Goal: Task Accomplishment & Management: Complete application form

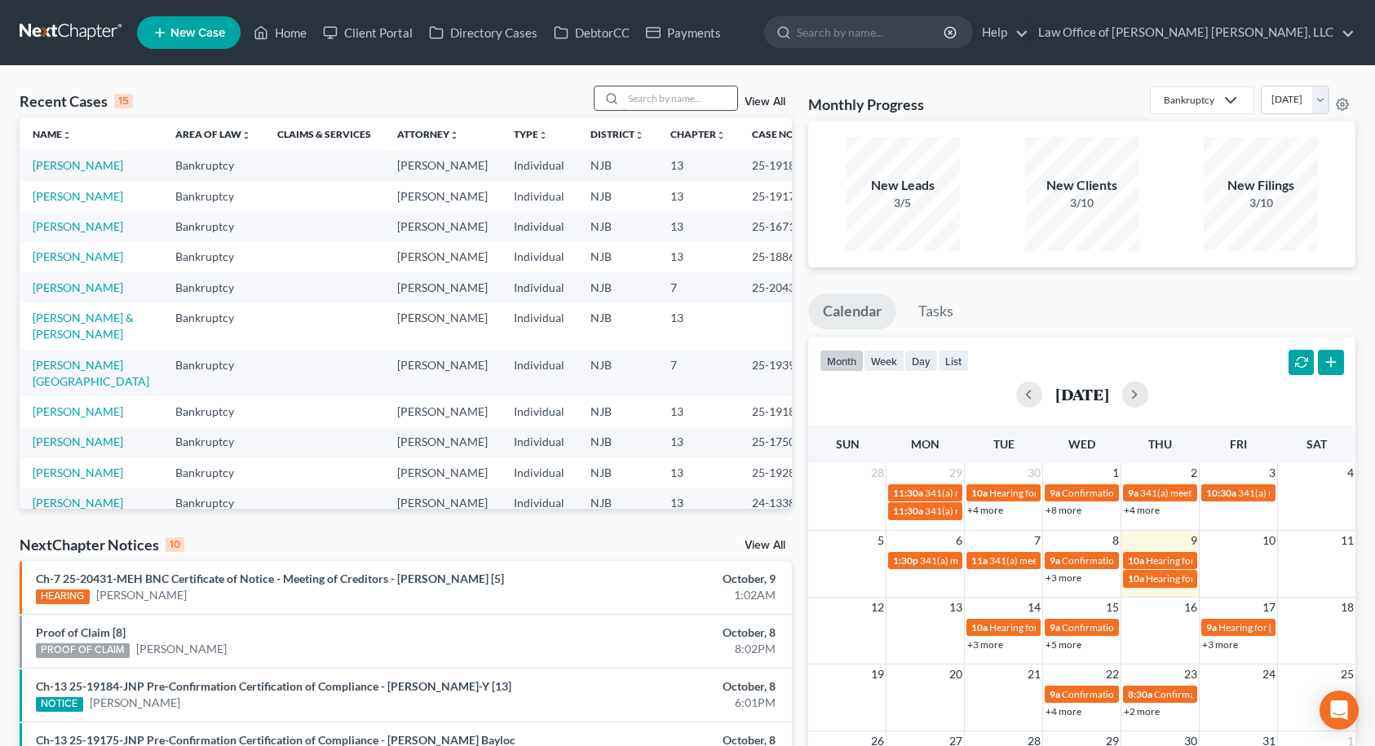
click at [658, 106] on input "search" at bounding box center [680, 98] width 114 height 24
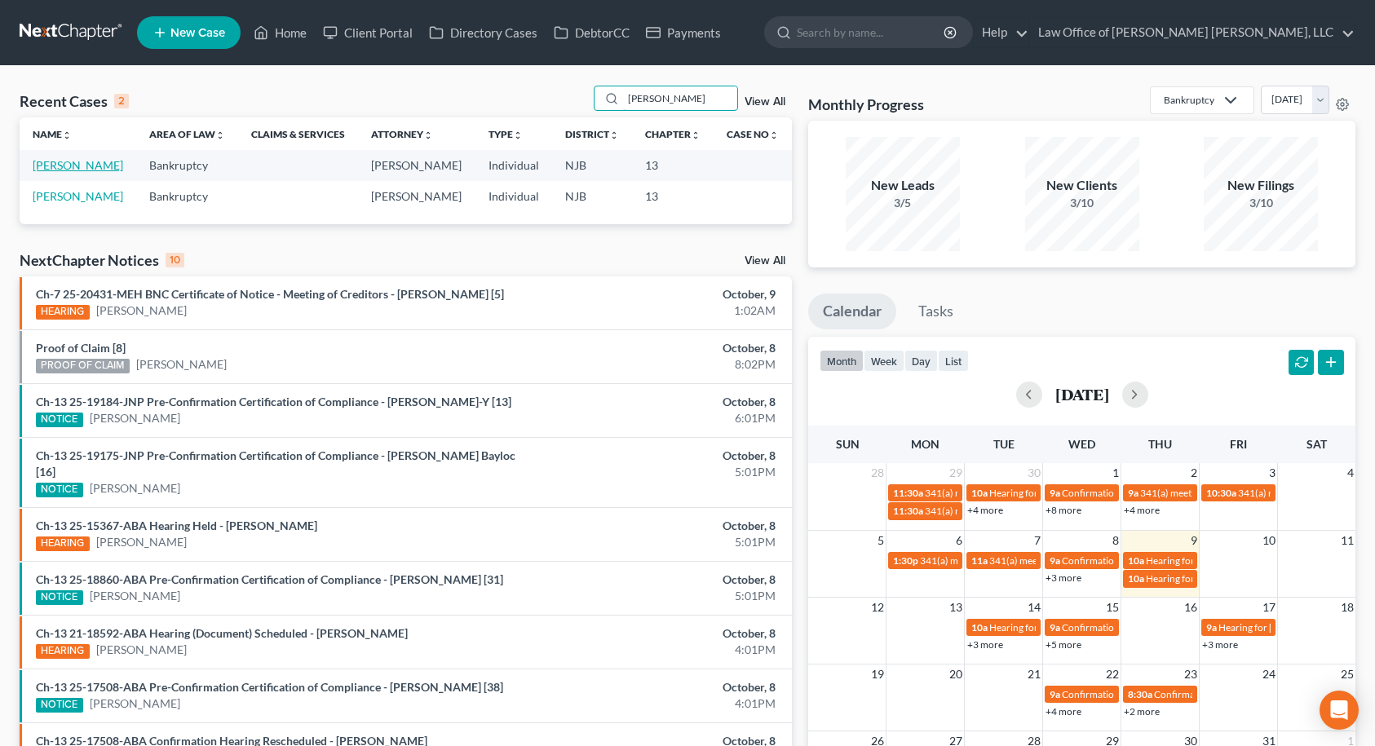
type input "[PERSON_NAME]"
click at [91, 170] on link "[PERSON_NAME]" at bounding box center [78, 165] width 91 height 14
select select "14"
select select "6"
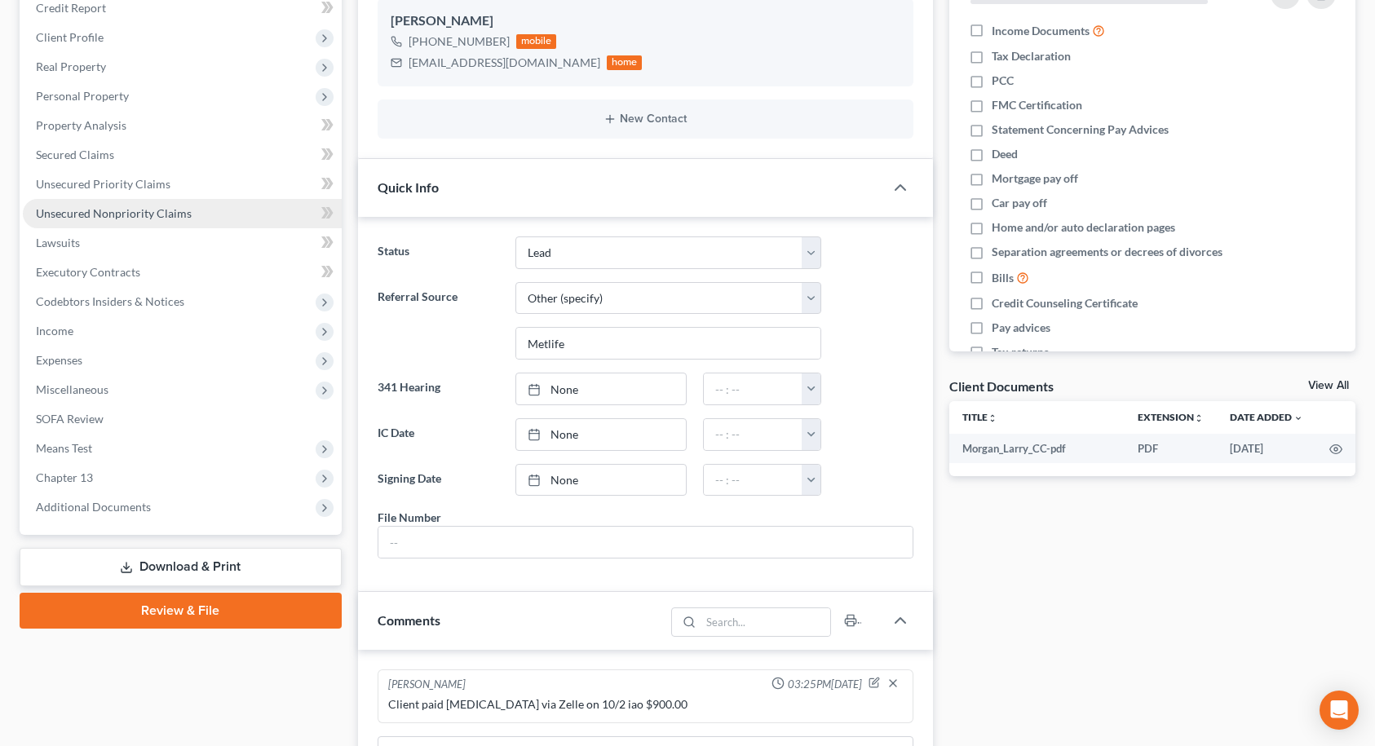
scroll to position [245, 0]
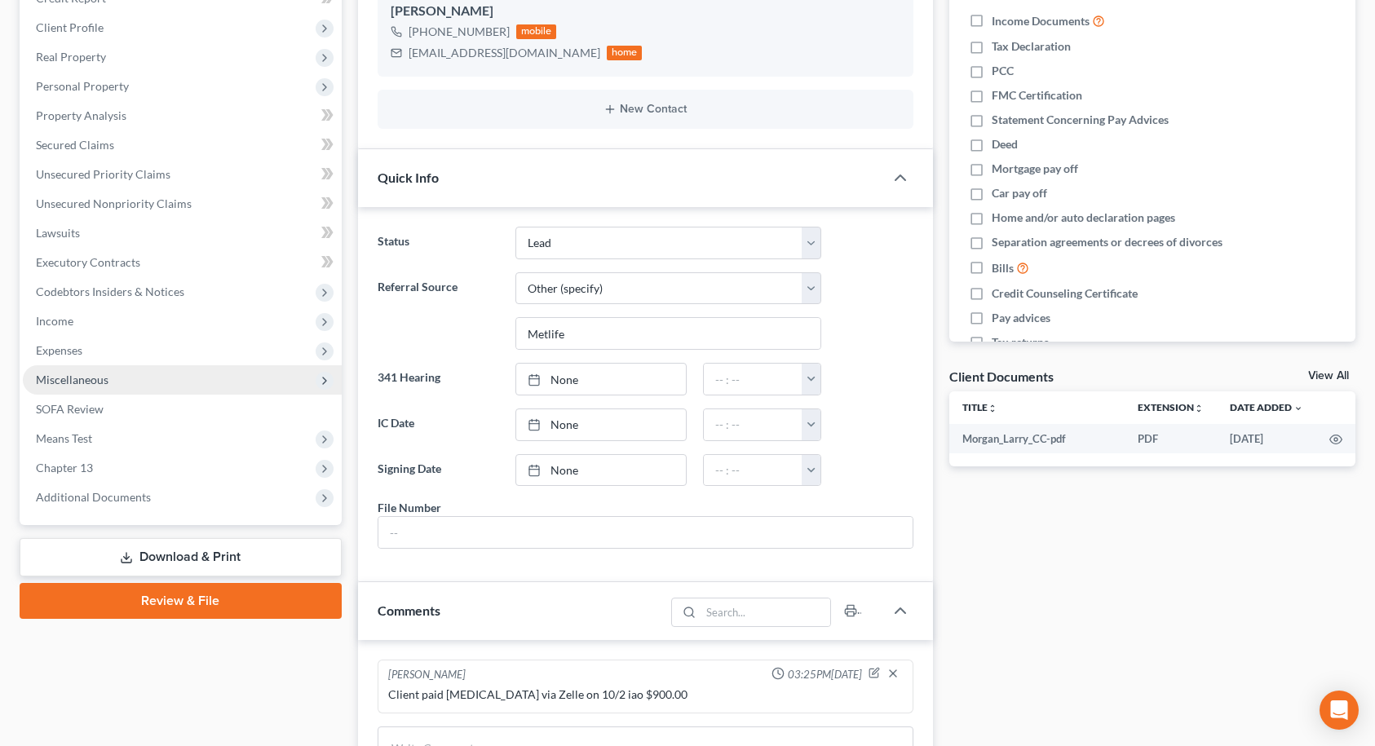
click at [67, 382] on span "Miscellaneous" at bounding box center [72, 380] width 73 height 14
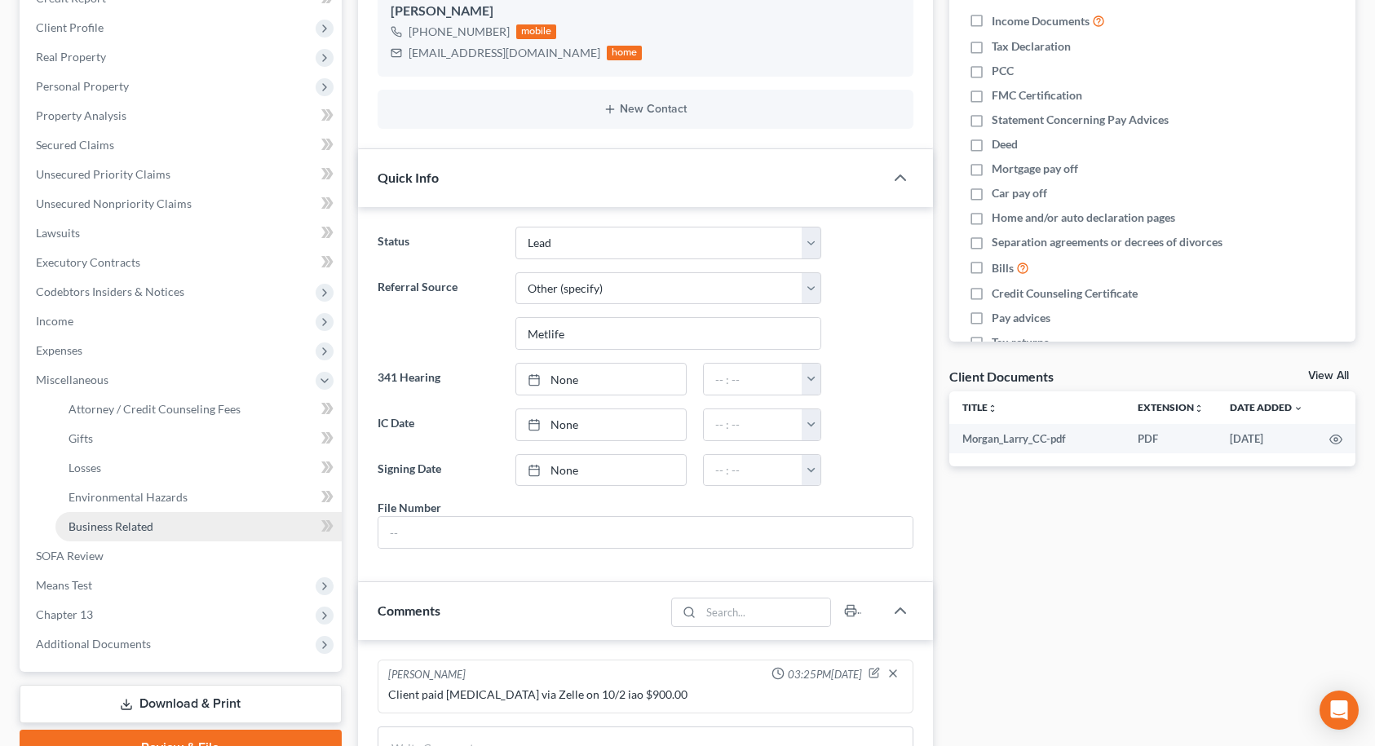
click at [84, 531] on span "Business Related" at bounding box center [110, 526] width 85 height 14
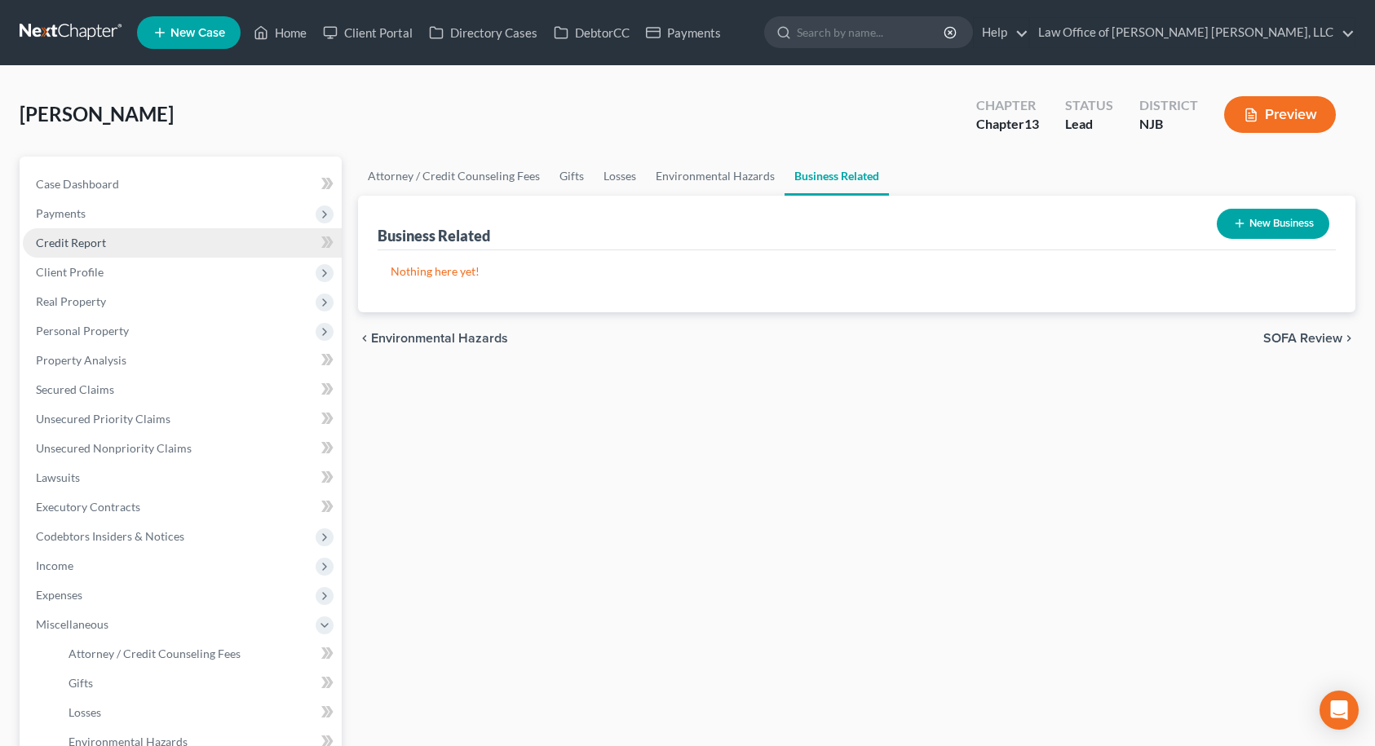
click at [55, 245] on span "Credit Report" at bounding box center [71, 243] width 70 height 14
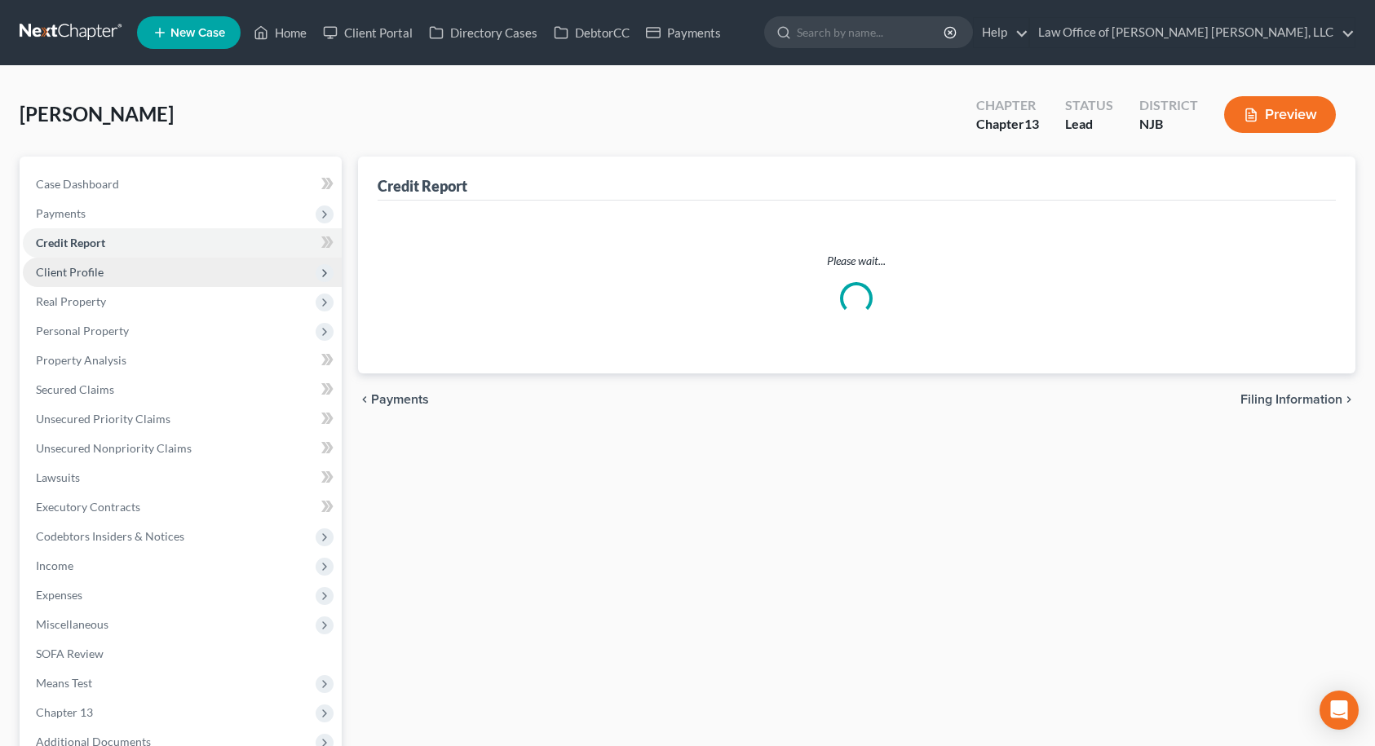
click at [54, 271] on span "Client Profile" at bounding box center [70, 272] width 68 height 14
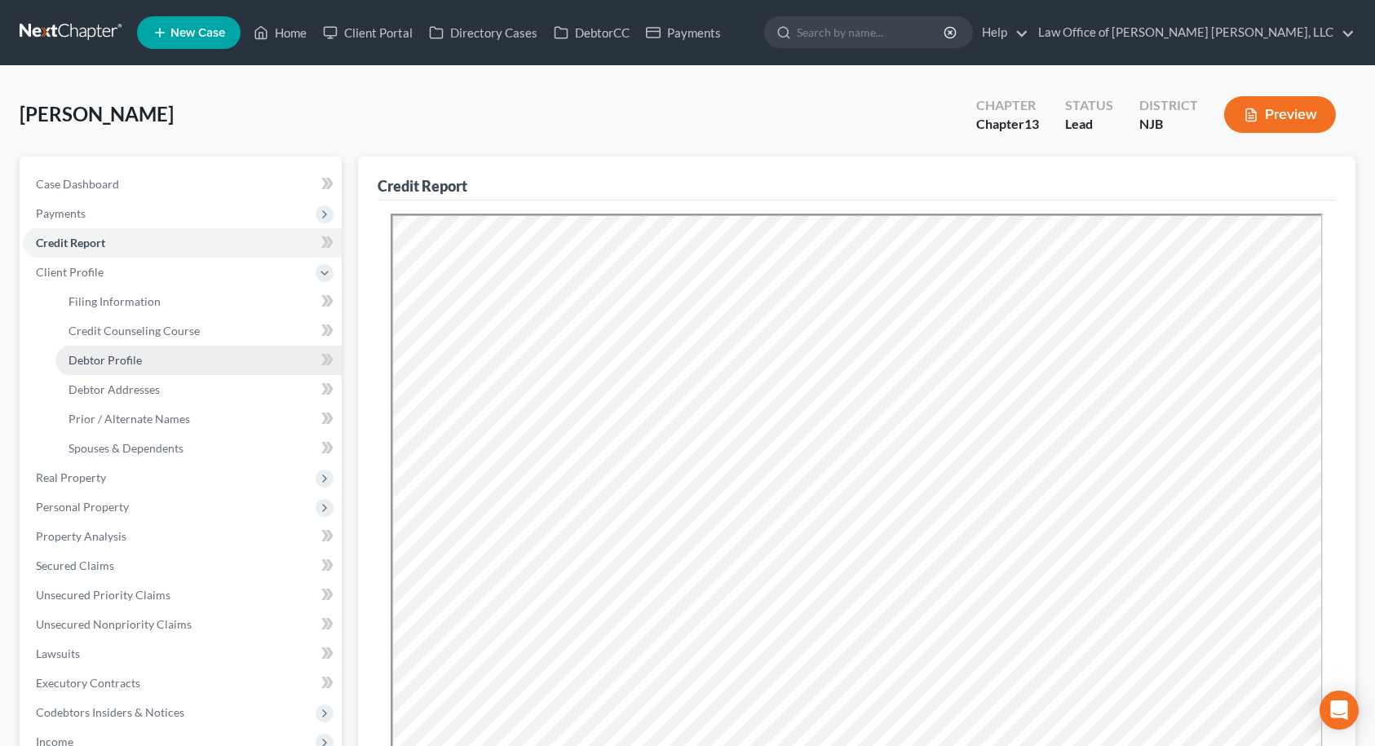
click at [80, 353] on span "Debtor Profile" at bounding box center [104, 360] width 73 height 14
select select "1"
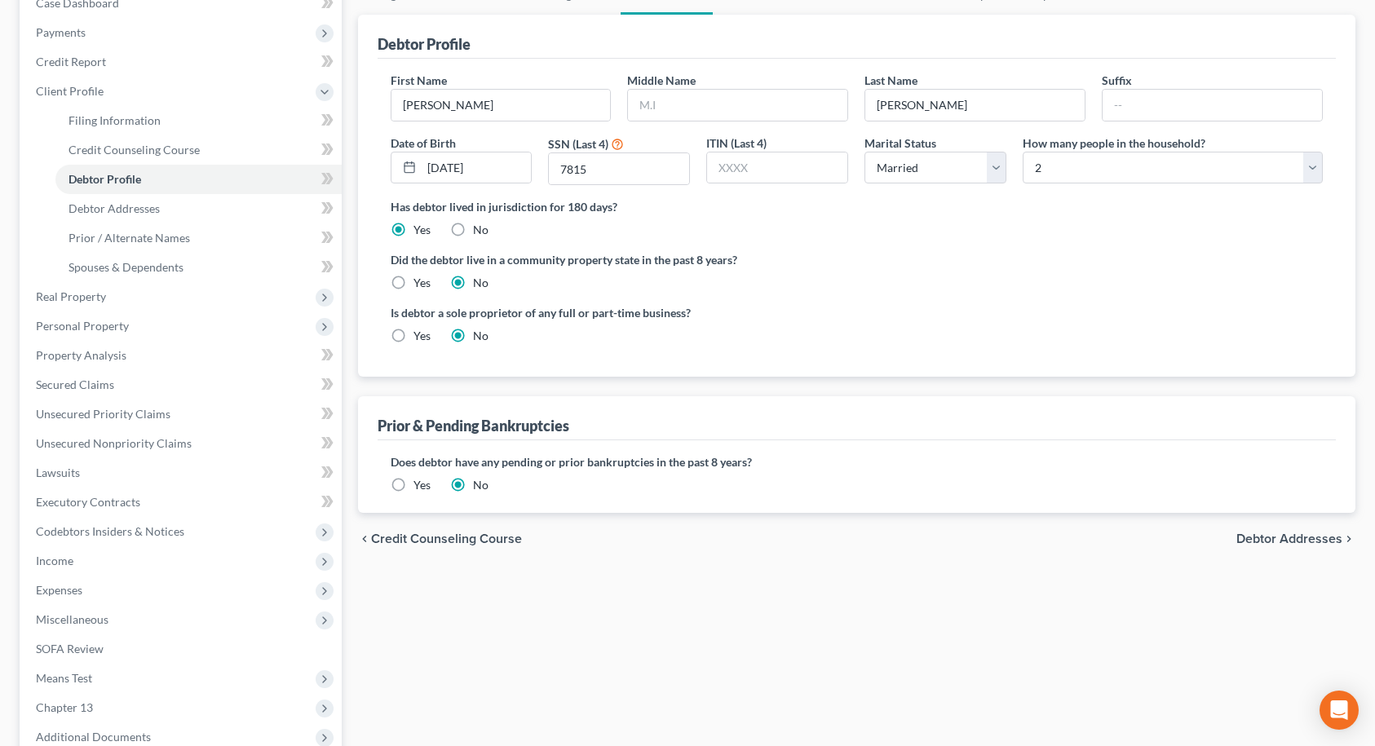
scroll to position [82, 0]
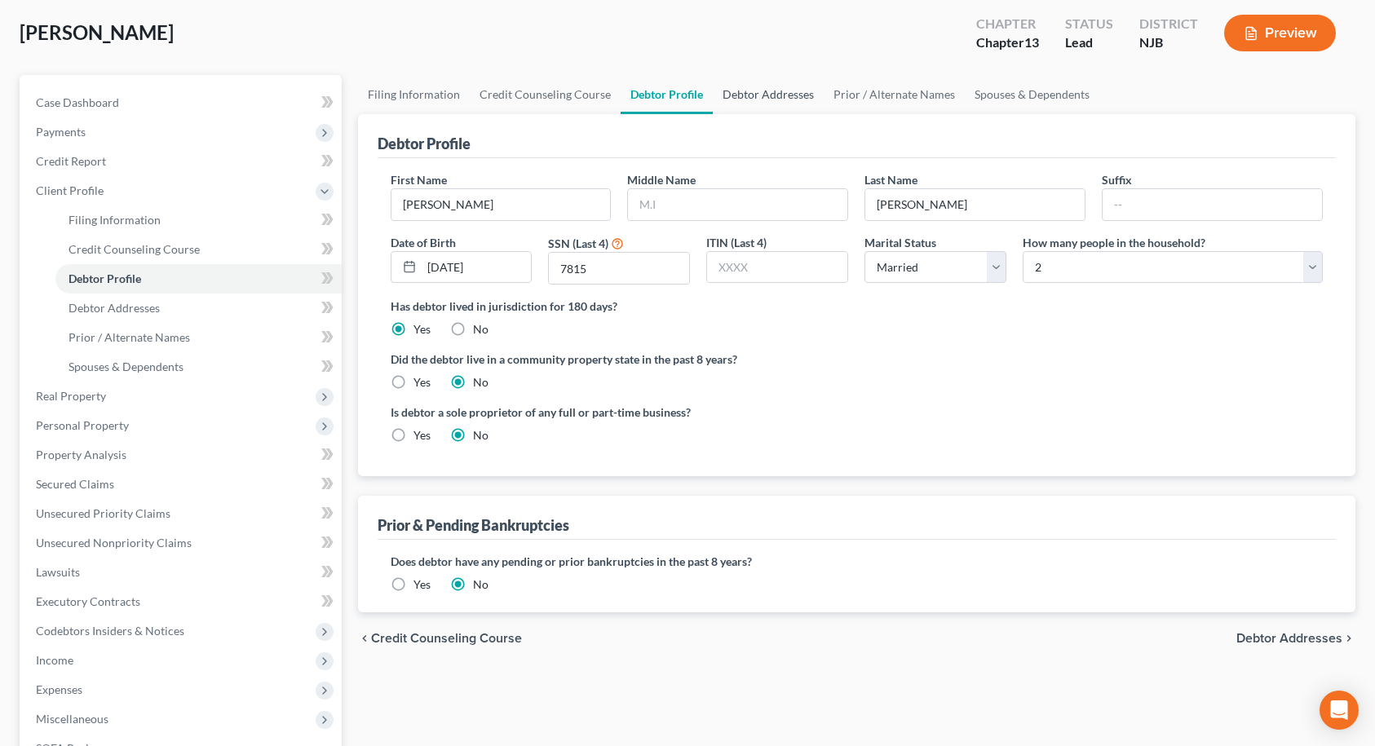
click at [803, 96] on link "Debtor Addresses" at bounding box center [768, 94] width 111 height 39
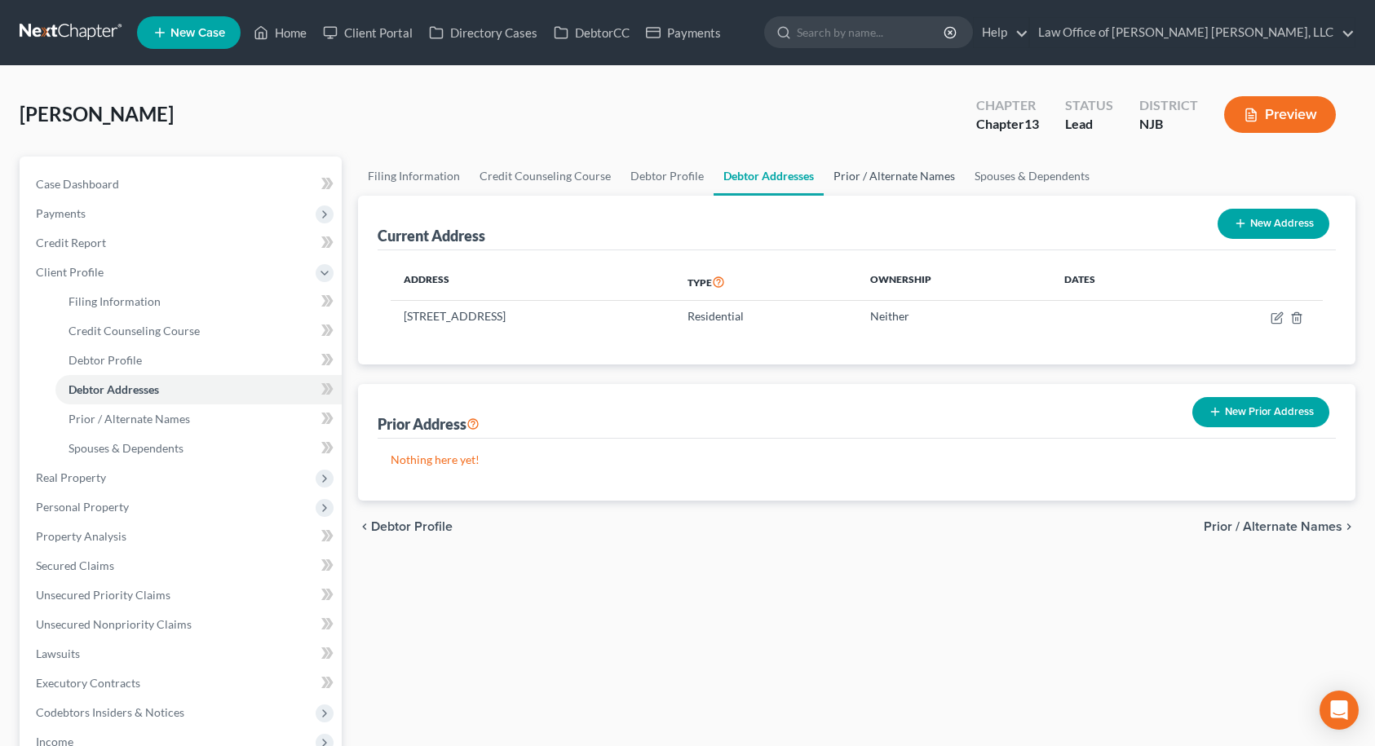
click at [906, 177] on link "Prior / Alternate Names" at bounding box center [894, 176] width 141 height 39
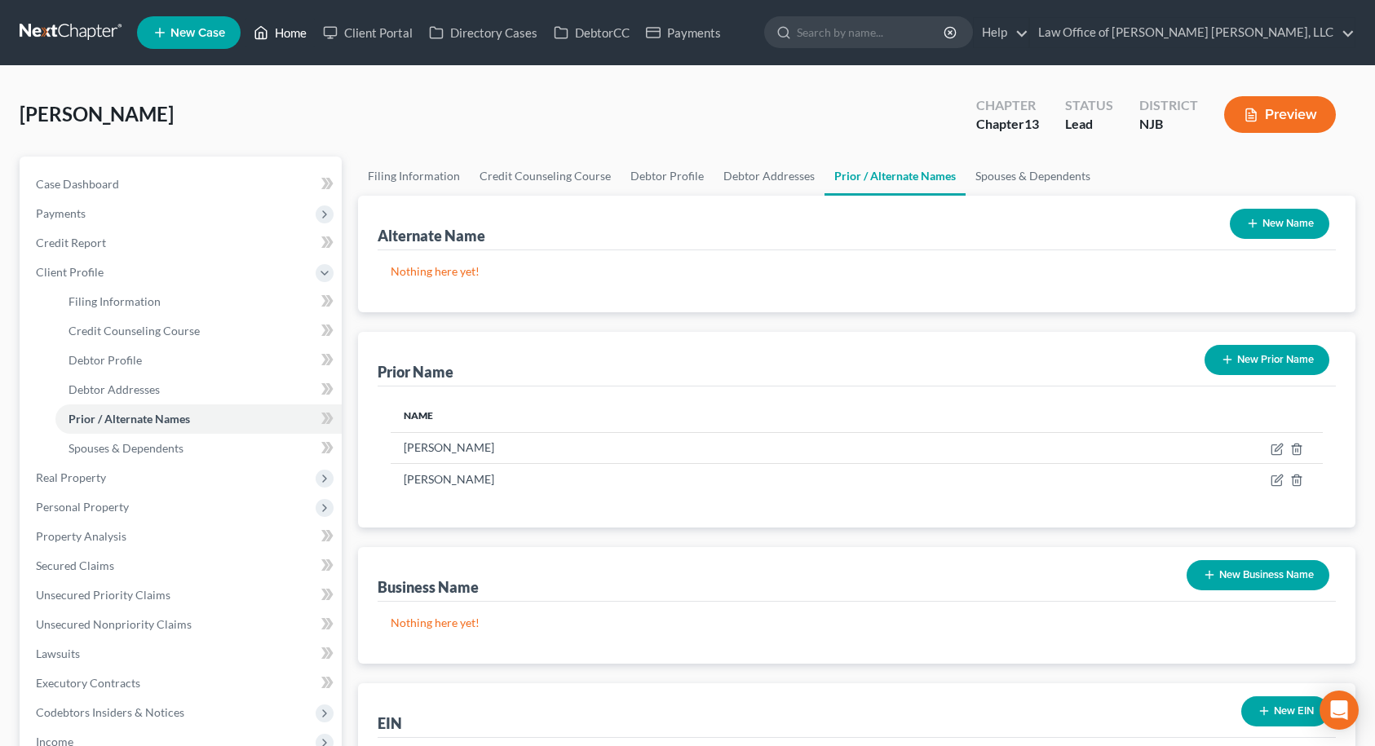
click at [288, 27] on link "Home" at bounding box center [279, 32] width 69 height 29
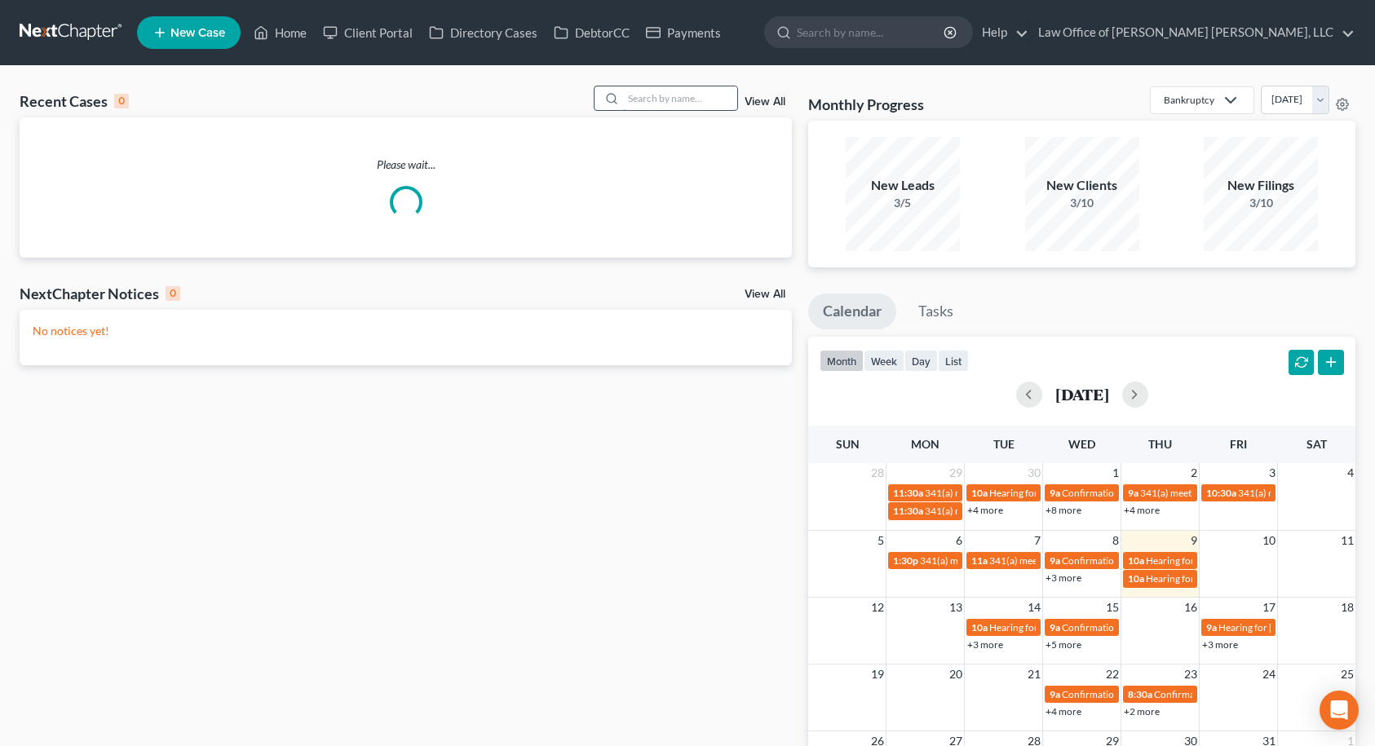
click at [648, 95] on input "search" at bounding box center [680, 98] width 114 height 24
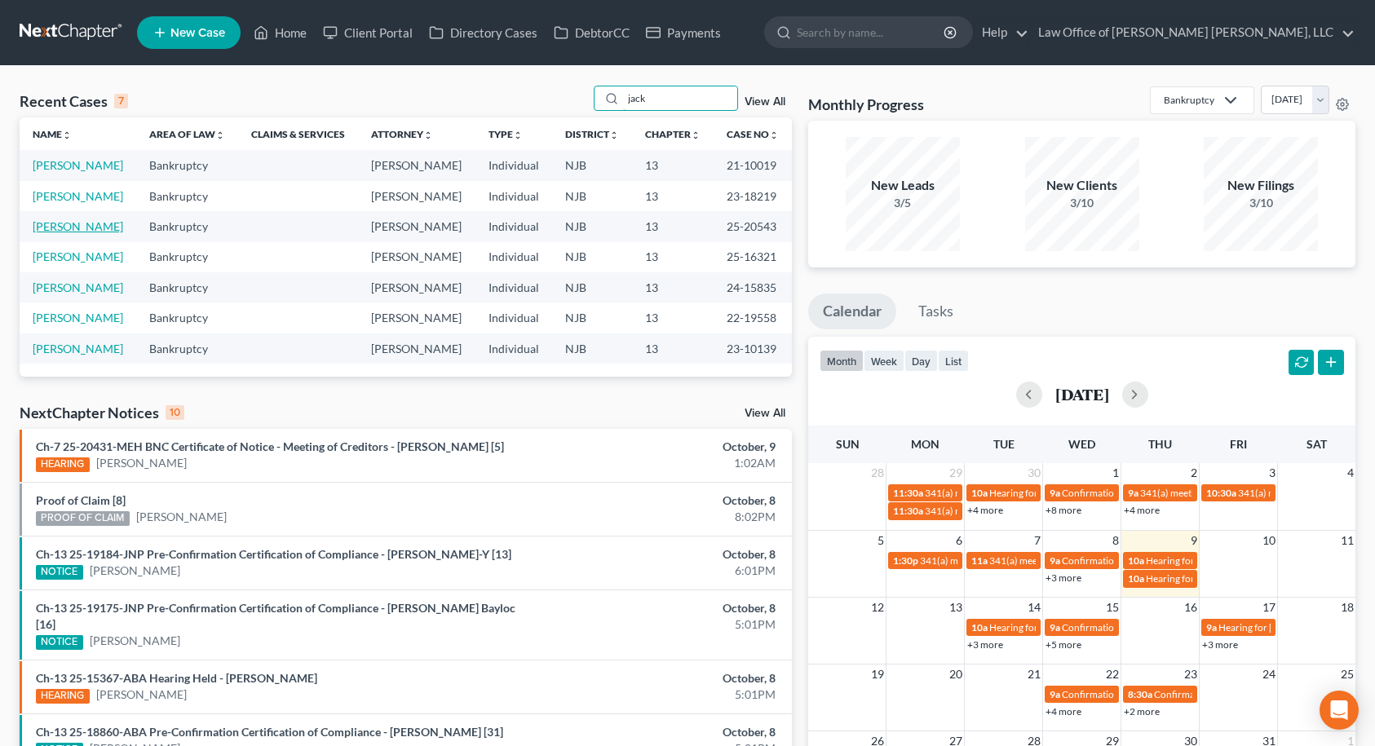
type input "jack"
click at [70, 225] on link "[PERSON_NAME]" at bounding box center [78, 226] width 91 height 14
select select "6"
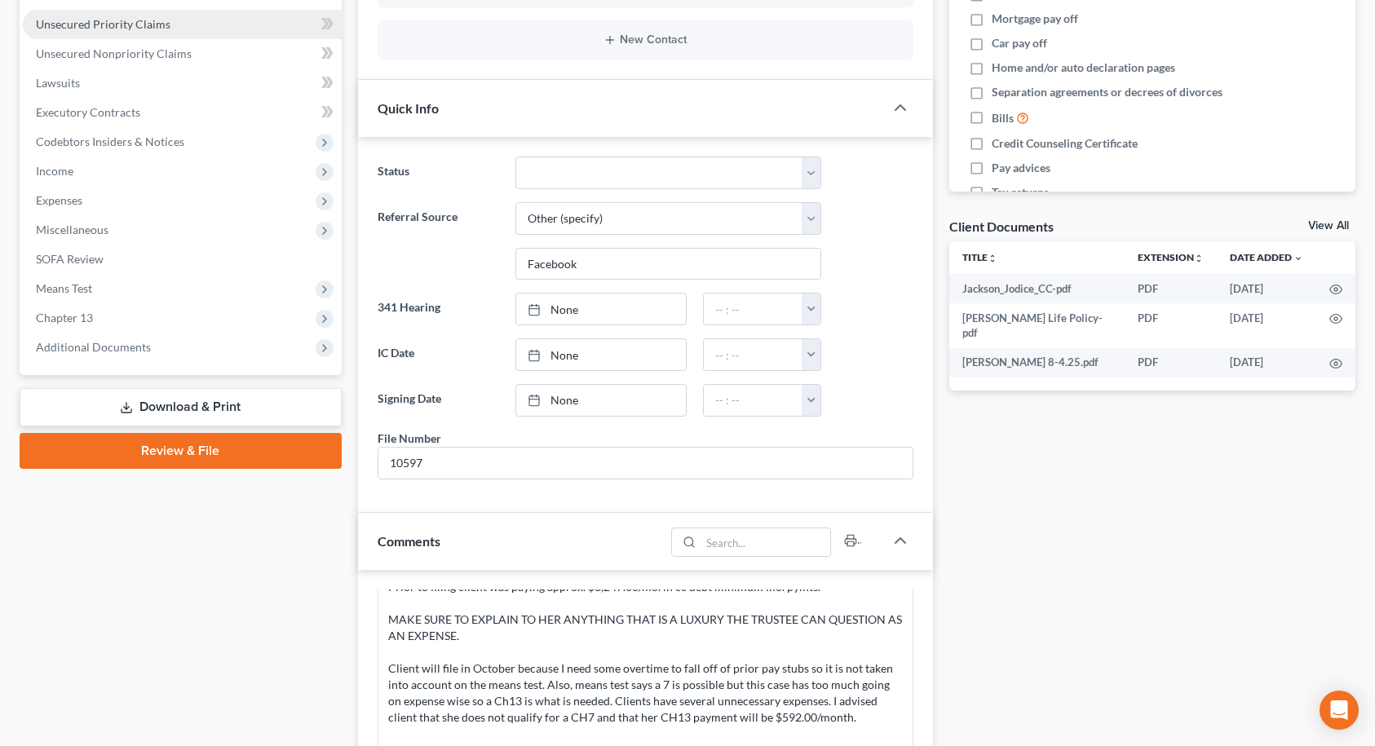
scroll to position [408, 0]
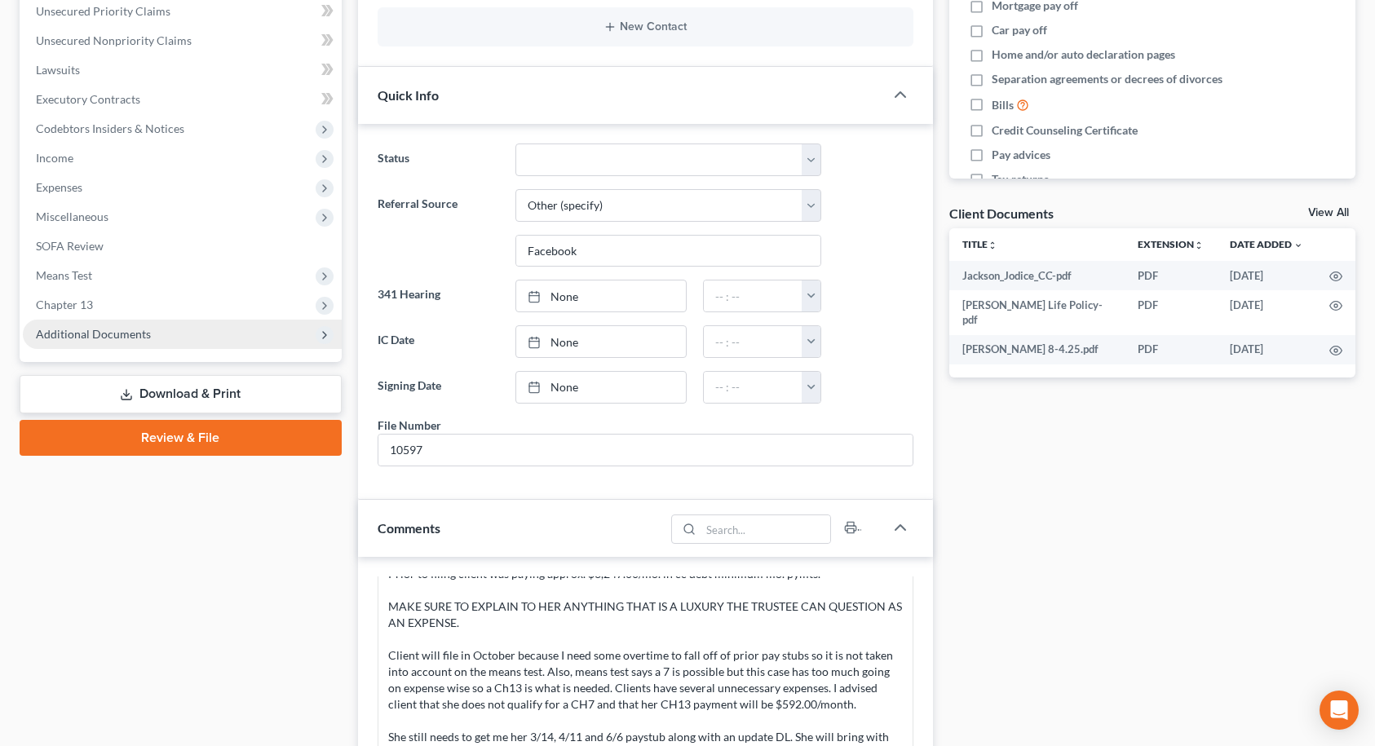
click at [108, 337] on span "Additional Documents" at bounding box center [93, 334] width 115 height 14
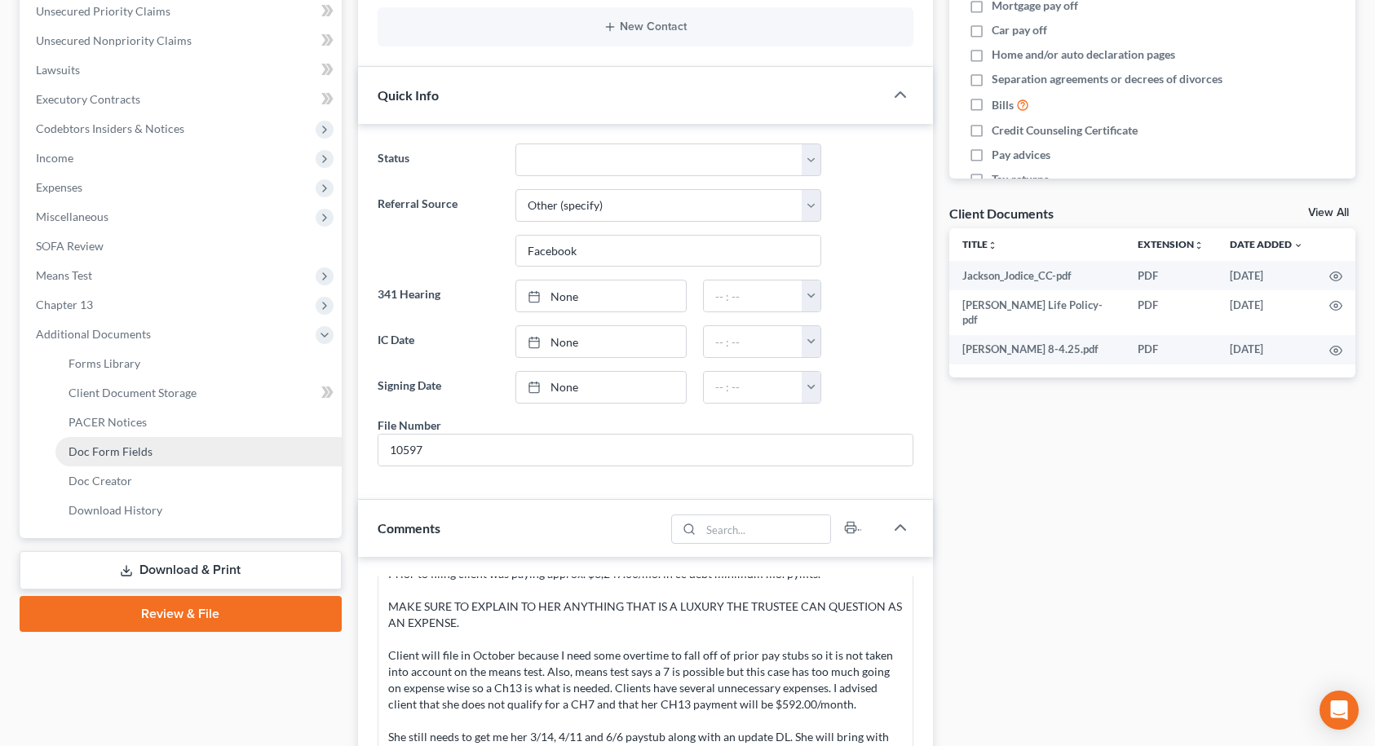
click at [108, 449] on span "Doc Form Fields" at bounding box center [110, 451] width 84 height 14
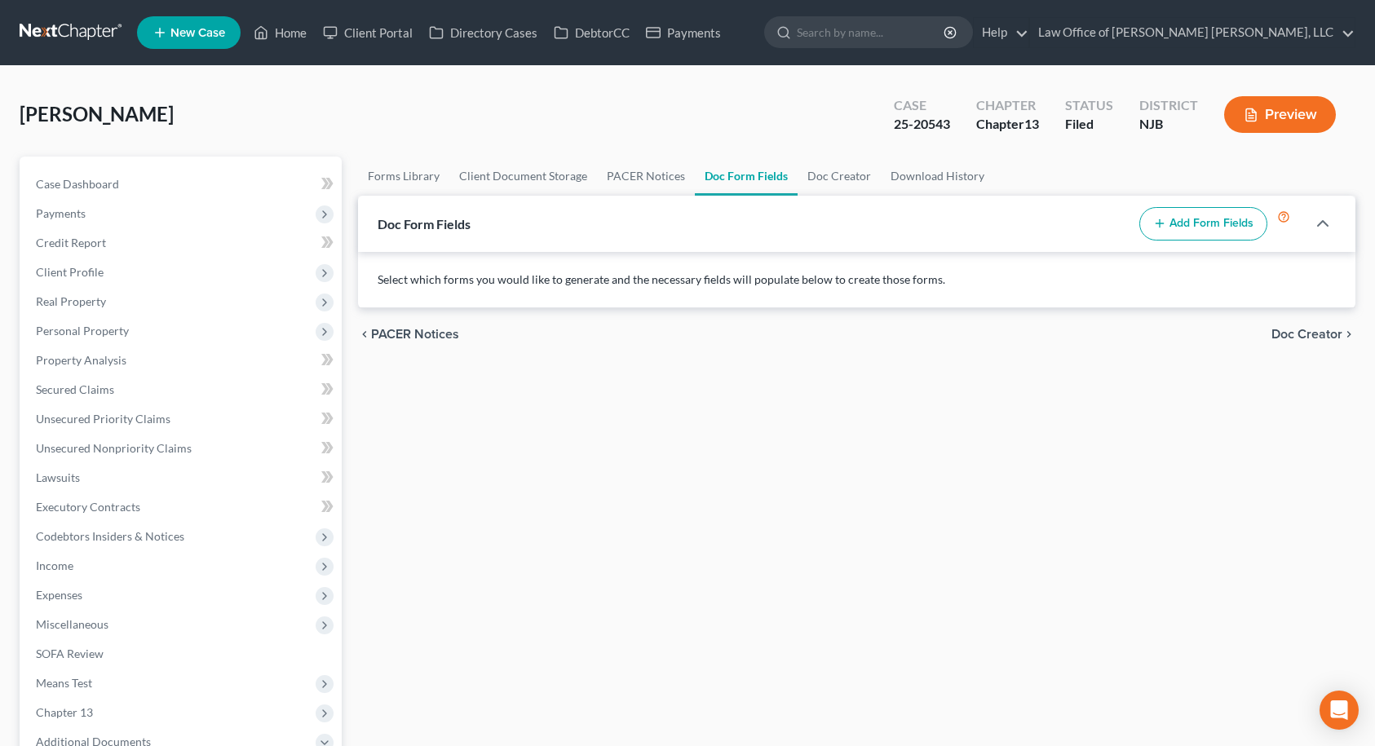
click at [1206, 226] on button "Add Form Fields" at bounding box center [1203, 224] width 128 height 34
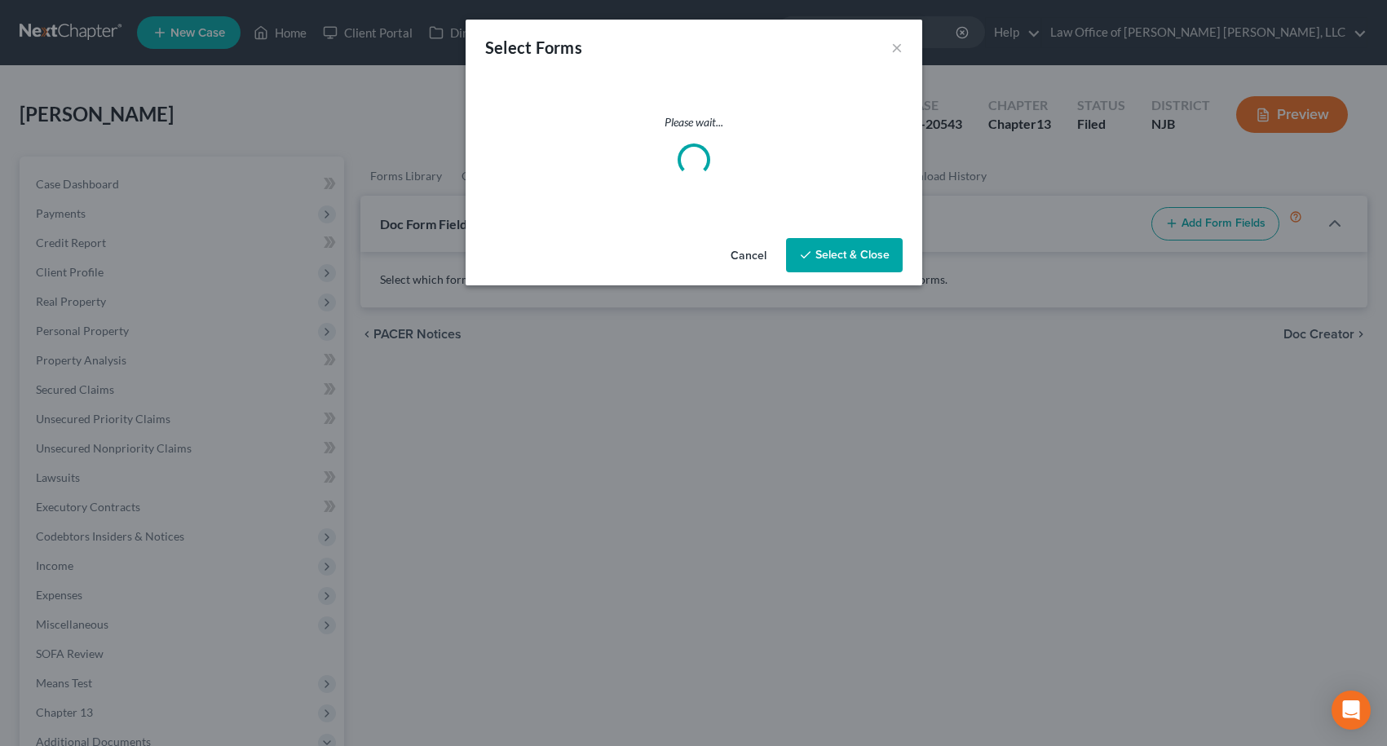
select select
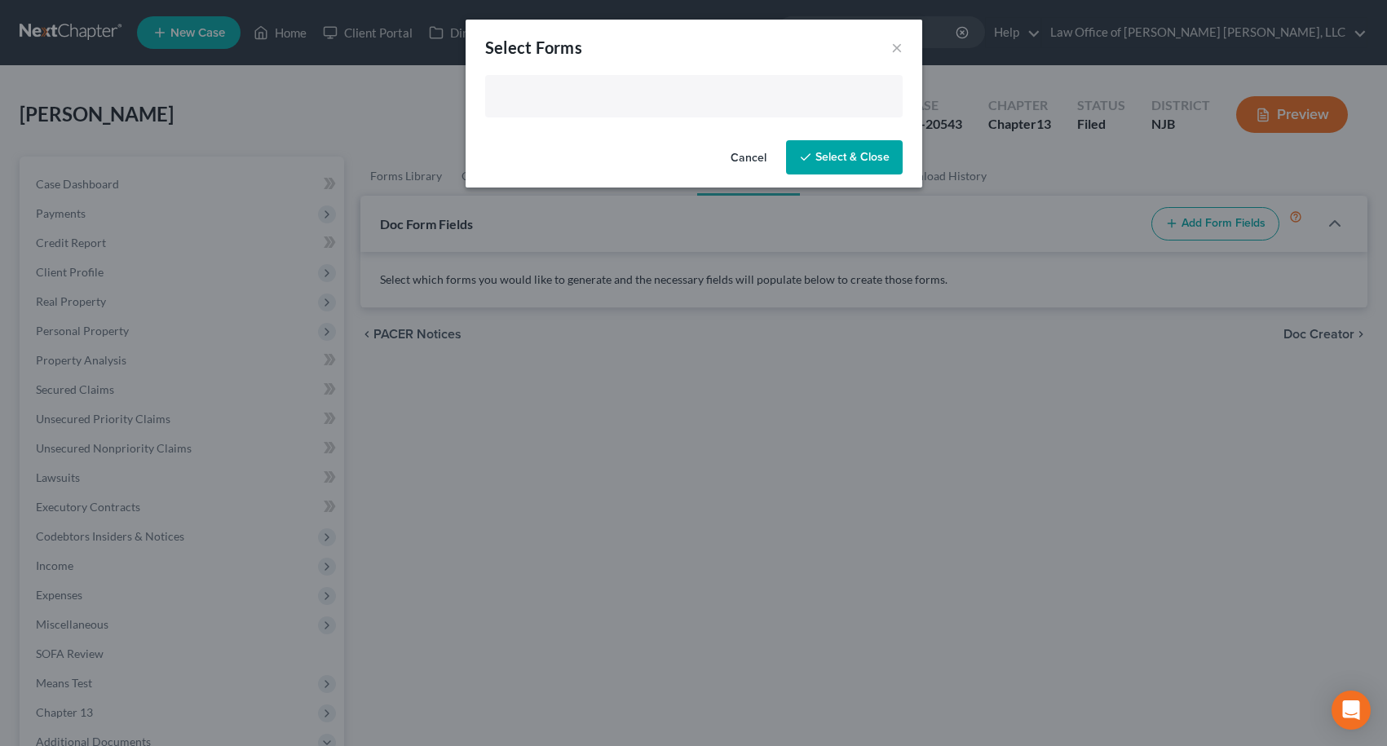
click at [812, 99] on input "text" at bounding box center [692, 98] width 395 height 24
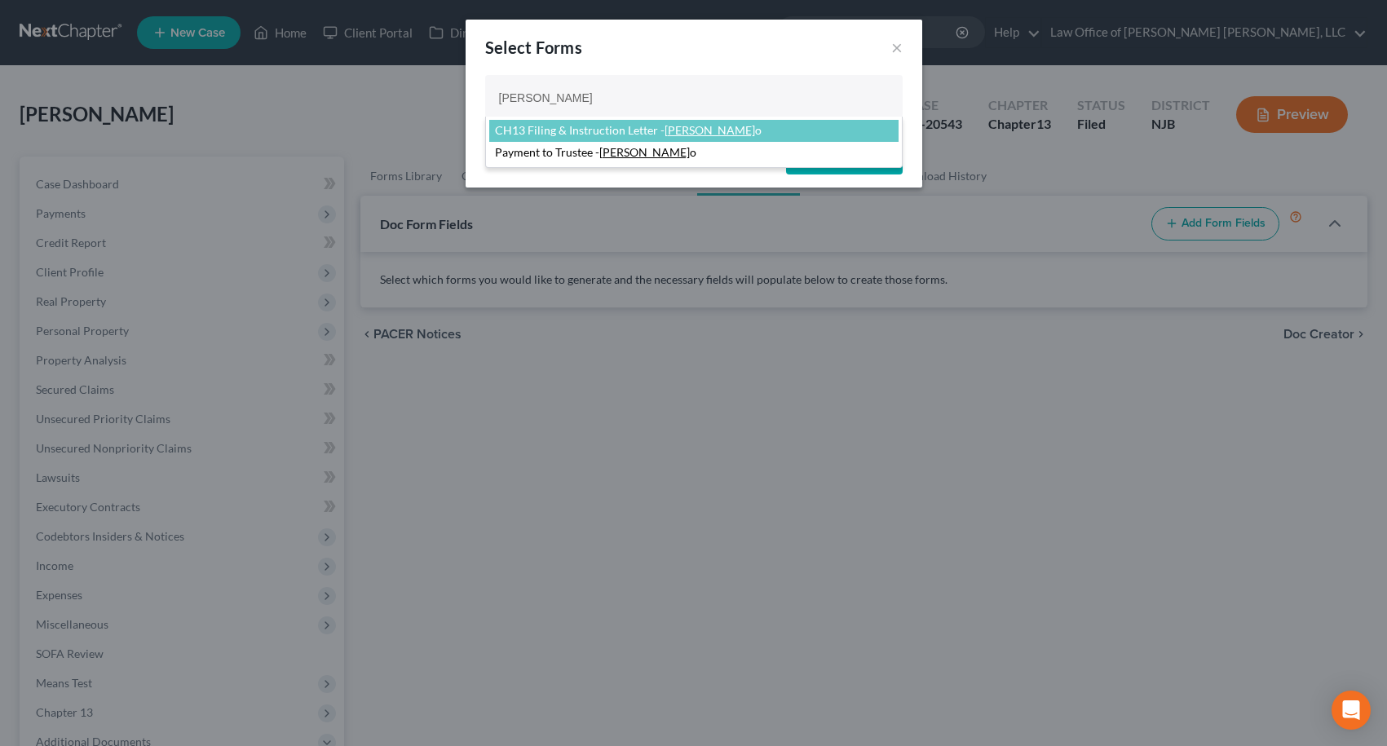
type input "[PERSON_NAME]"
select select "92083"
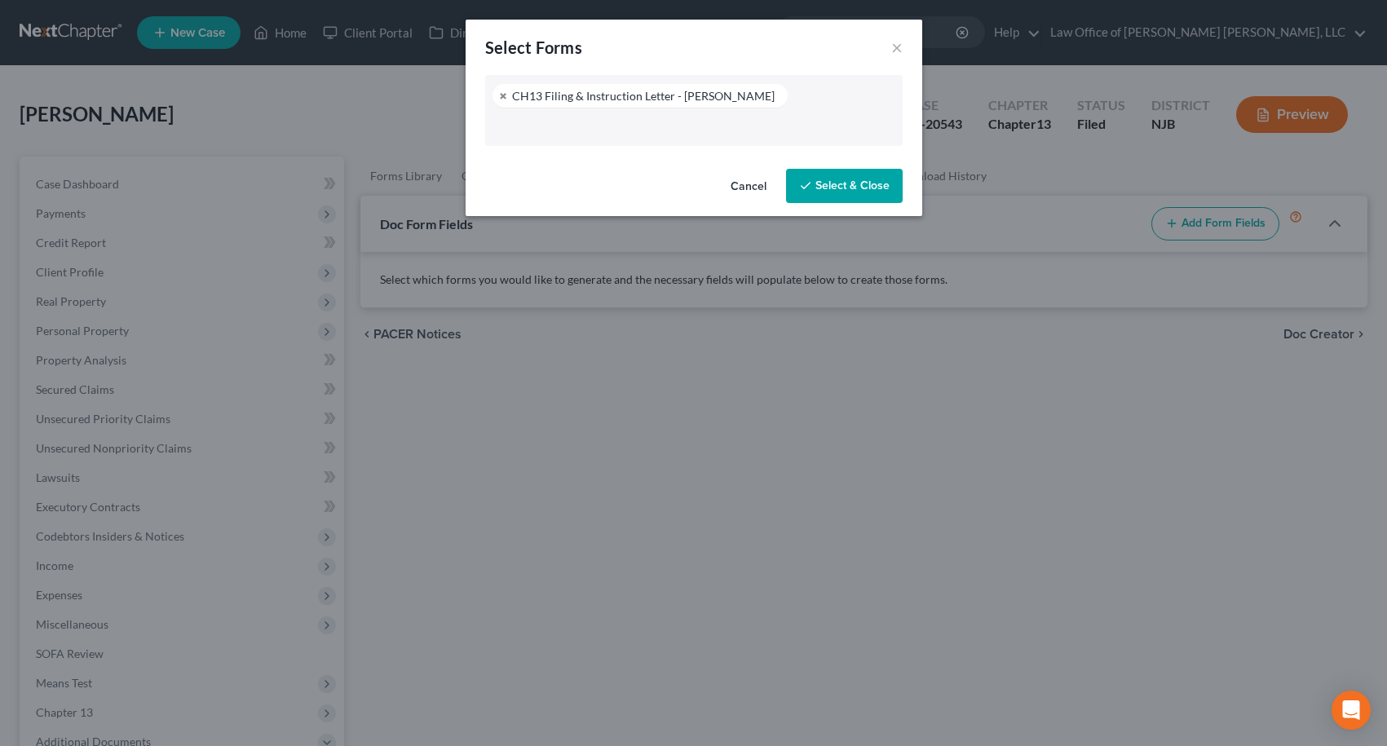
click at [851, 179] on button "Select & Close" at bounding box center [844, 186] width 117 height 34
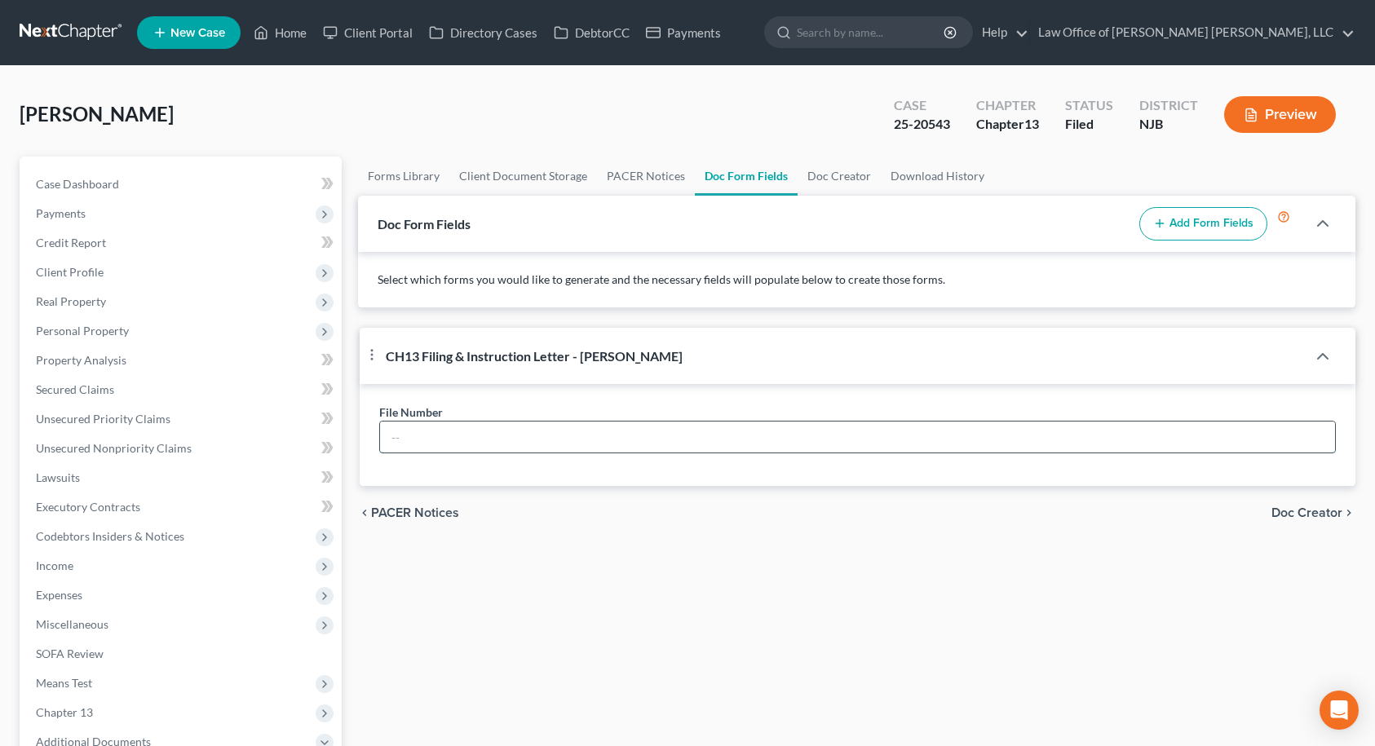
click at [507, 432] on input "text" at bounding box center [858, 437] width 956 height 31
type input "10597"
click at [1316, 515] on span "Doc Creator" at bounding box center [1306, 512] width 71 height 13
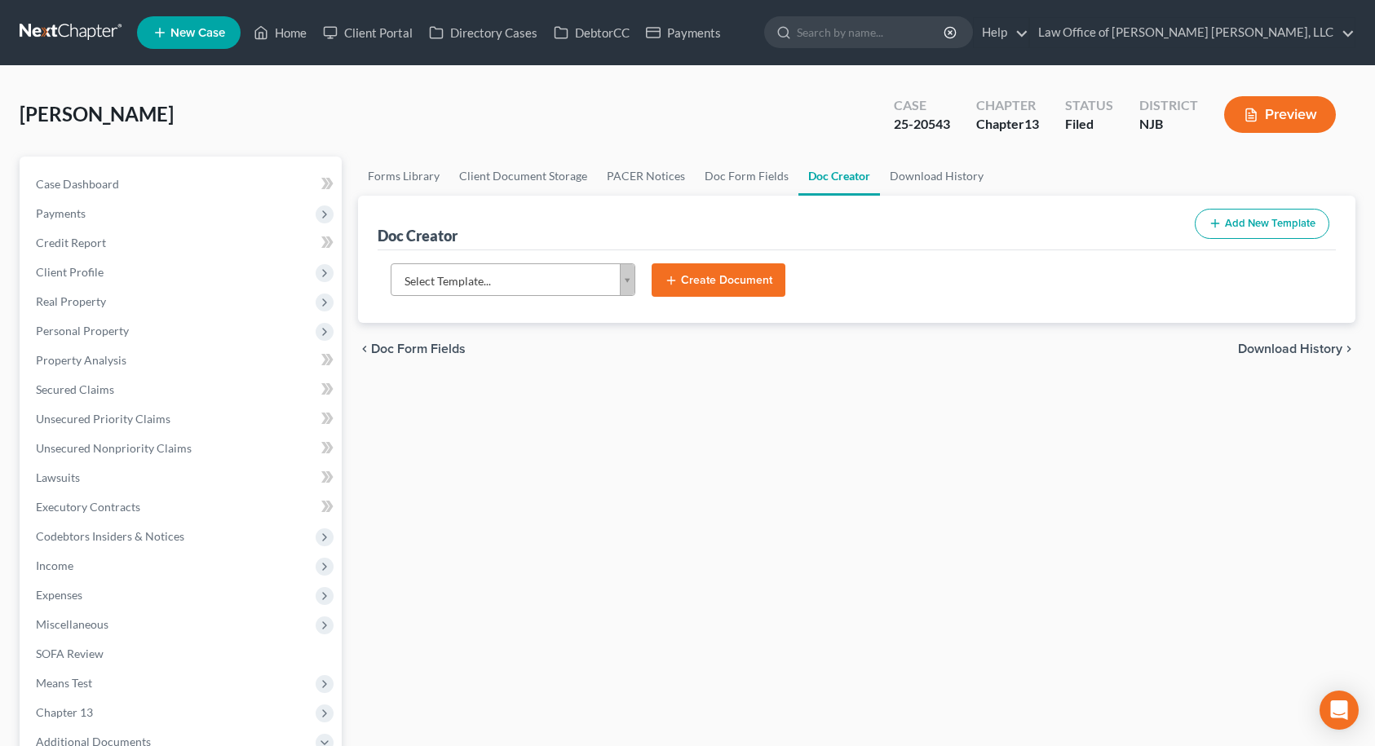
click at [580, 277] on body "Home New Case Client Portal Directory Cases DebtorCC Payments Law Office of [PE…" at bounding box center [687, 551] width 1375 height 1102
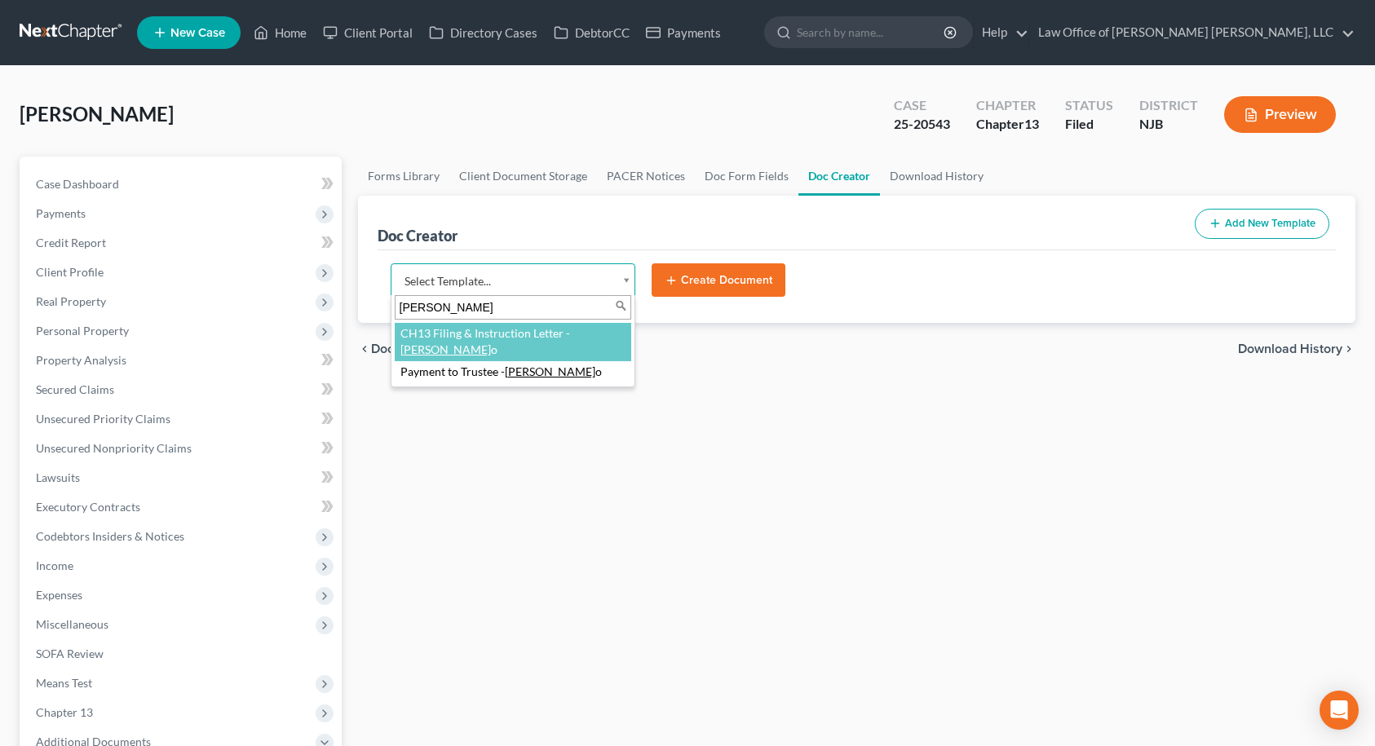
type input "[PERSON_NAME]"
select select "92083"
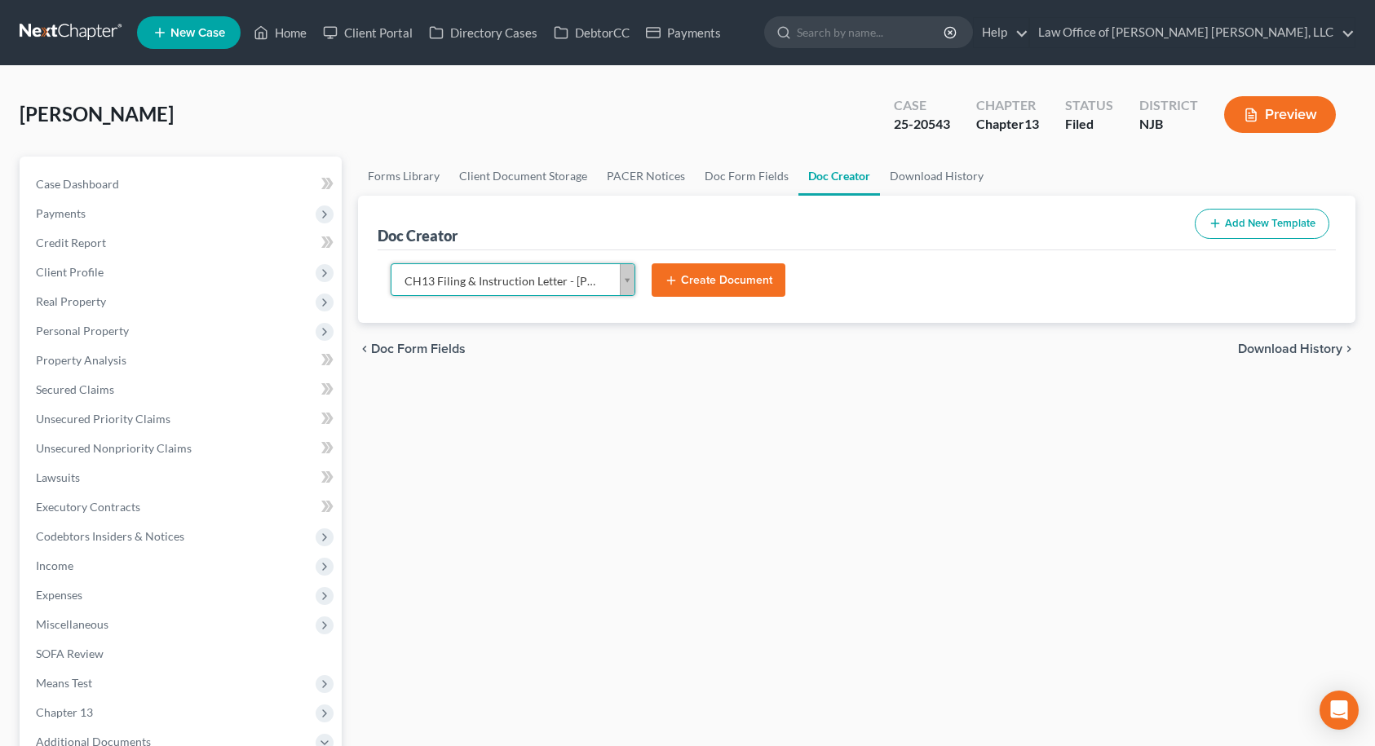
click at [718, 281] on button "Create Document" at bounding box center [719, 280] width 134 height 34
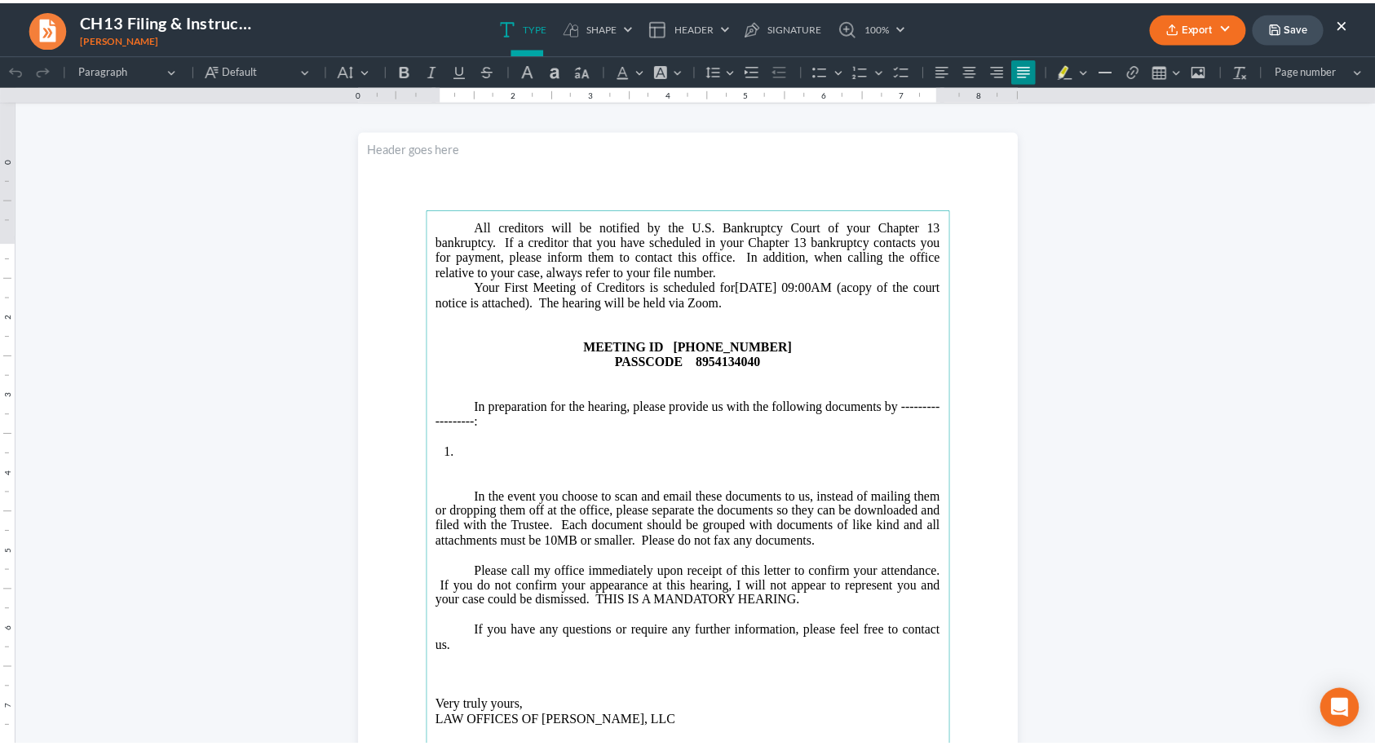
scroll to position [897, 0]
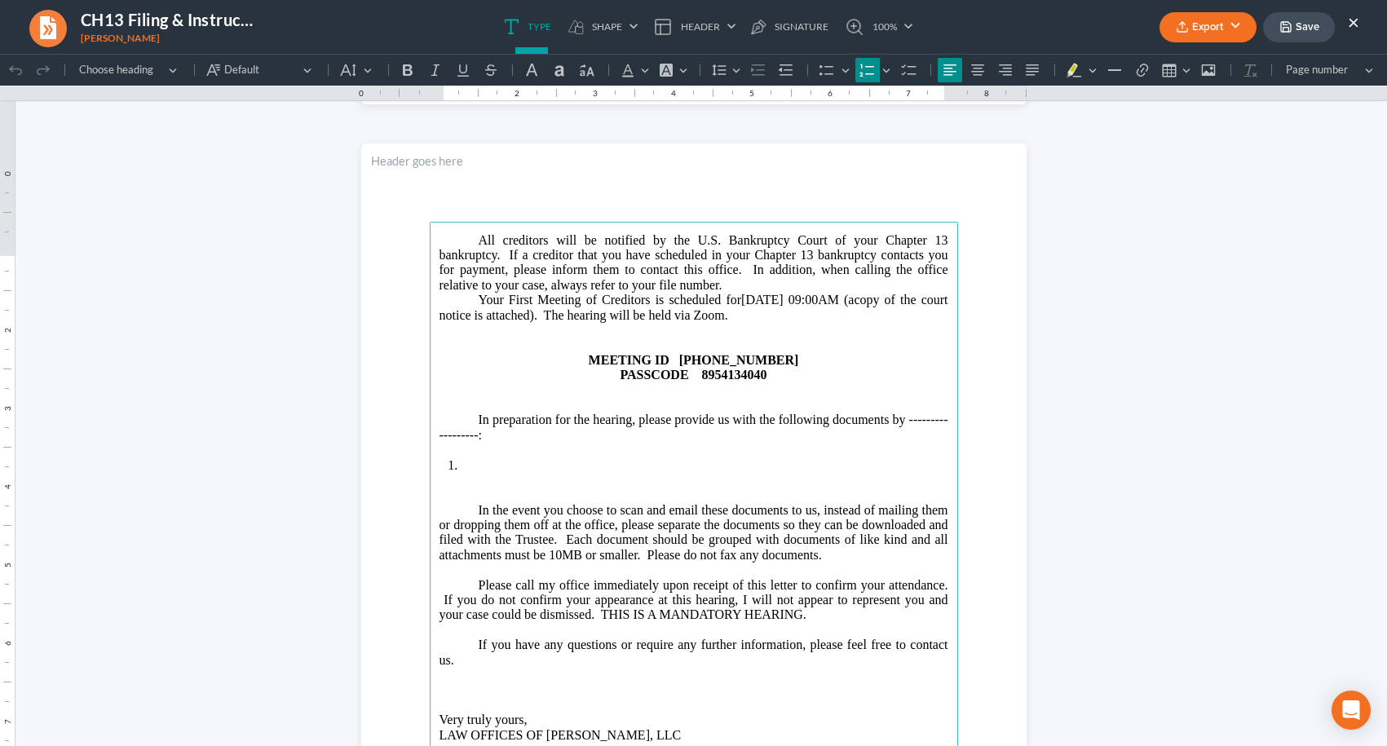
click at [477, 473] on li "Rich Text Editor, page-1-main" at bounding box center [704, 465] width 487 height 15
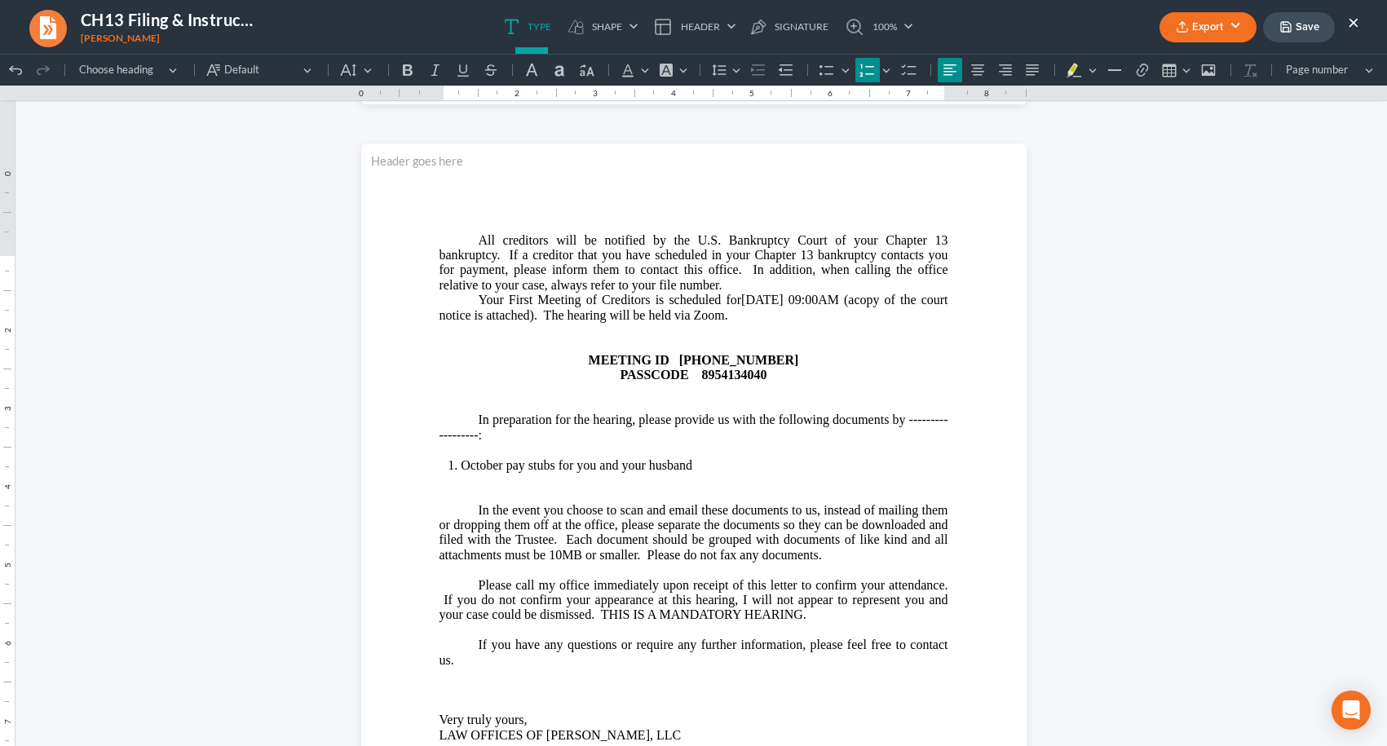
click at [1306, 27] on button "Save" at bounding box center [1299, 27] width 72 height 30
click at [1354, 20] on button "×" at bounding box center [1353, 22] width 11 height 20
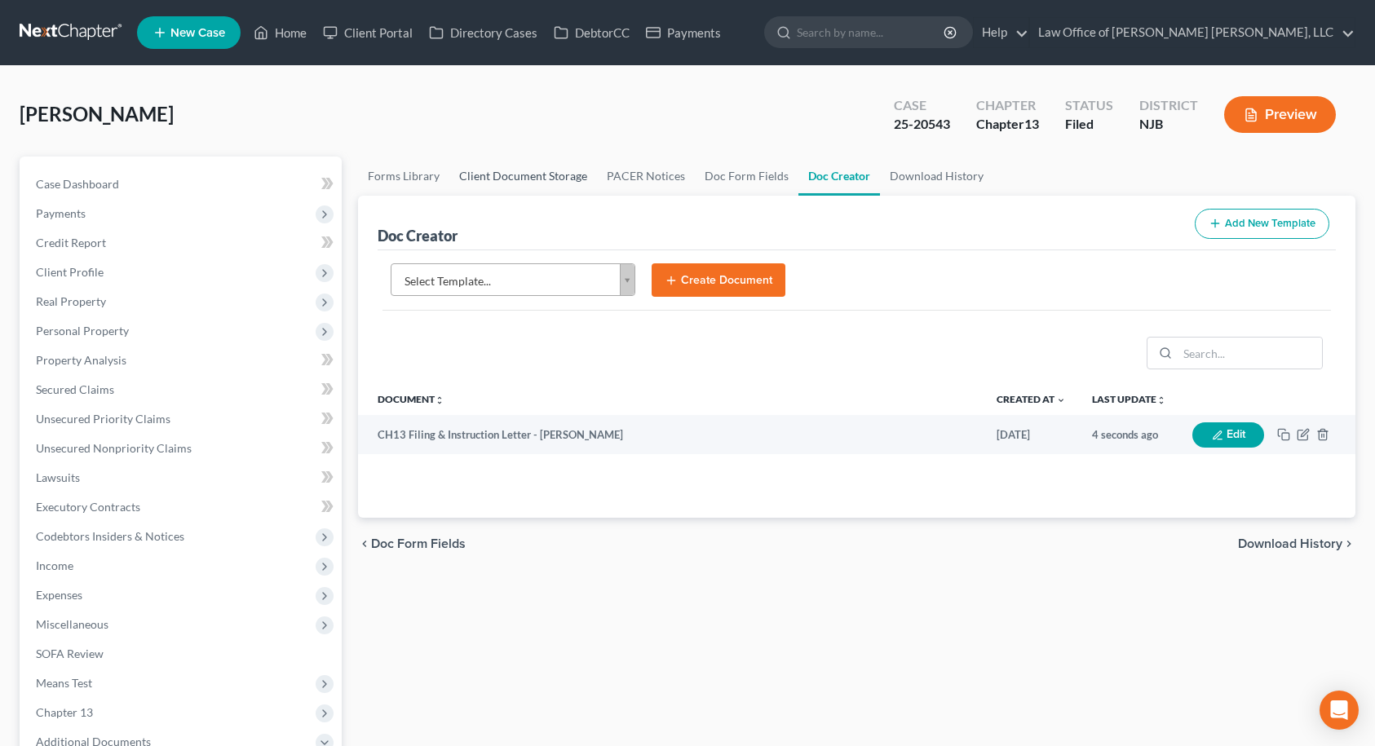
click at [549, 175] on link "Client Document Storage" at bounding box center [523, 176] width 148 height 39
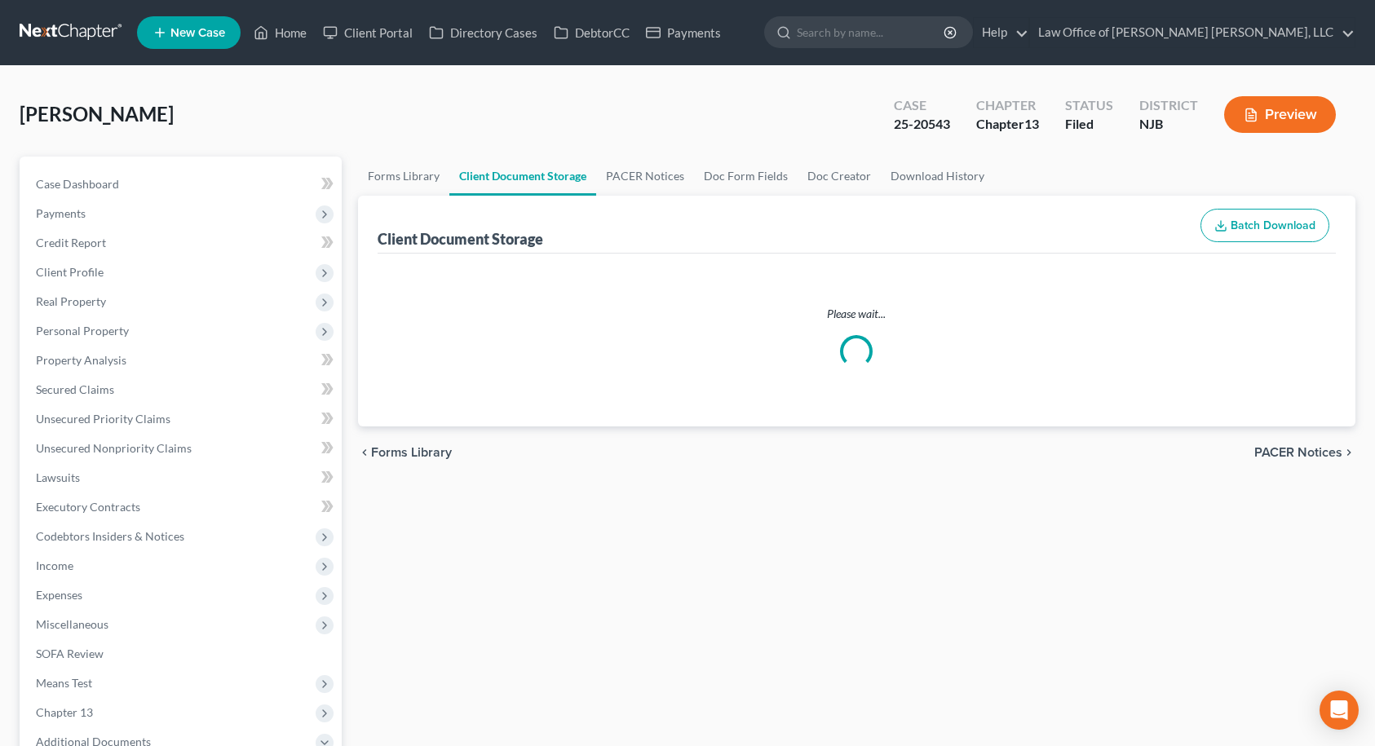
select select "9"
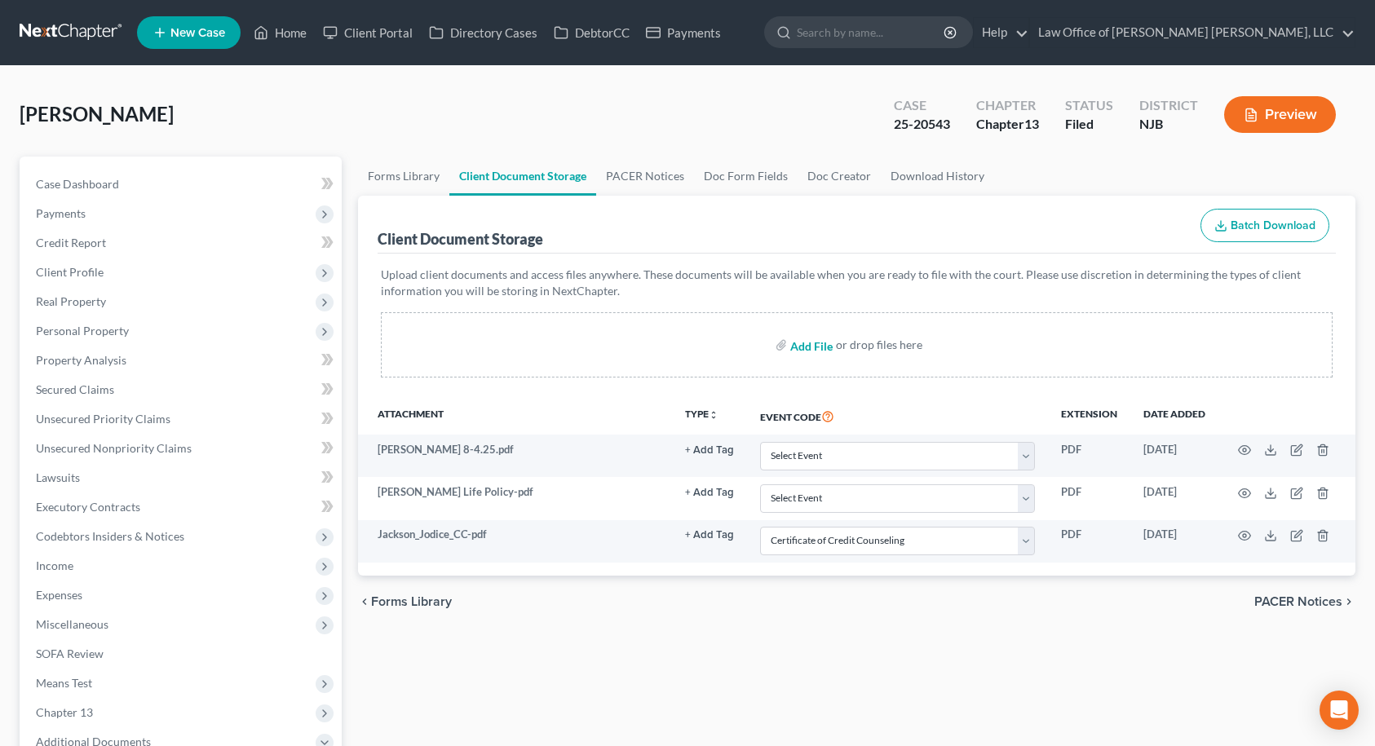
click at [815, 347] on input "file" at bounding box center [809, 344] width 39 height 29
click at [1235, 405] on th at bounding box center [1286, 416] width 137 height 38
click at [810, 342] on input "file" at bounding box center [809, 344] width 39 height 29
click at [807, 344] on input "file" at bounding box center [809, 344] width 39 height 29
type input "C:\fakepath\Jackson_Jodice_Initial [MEDICAL_DATA].pdf"
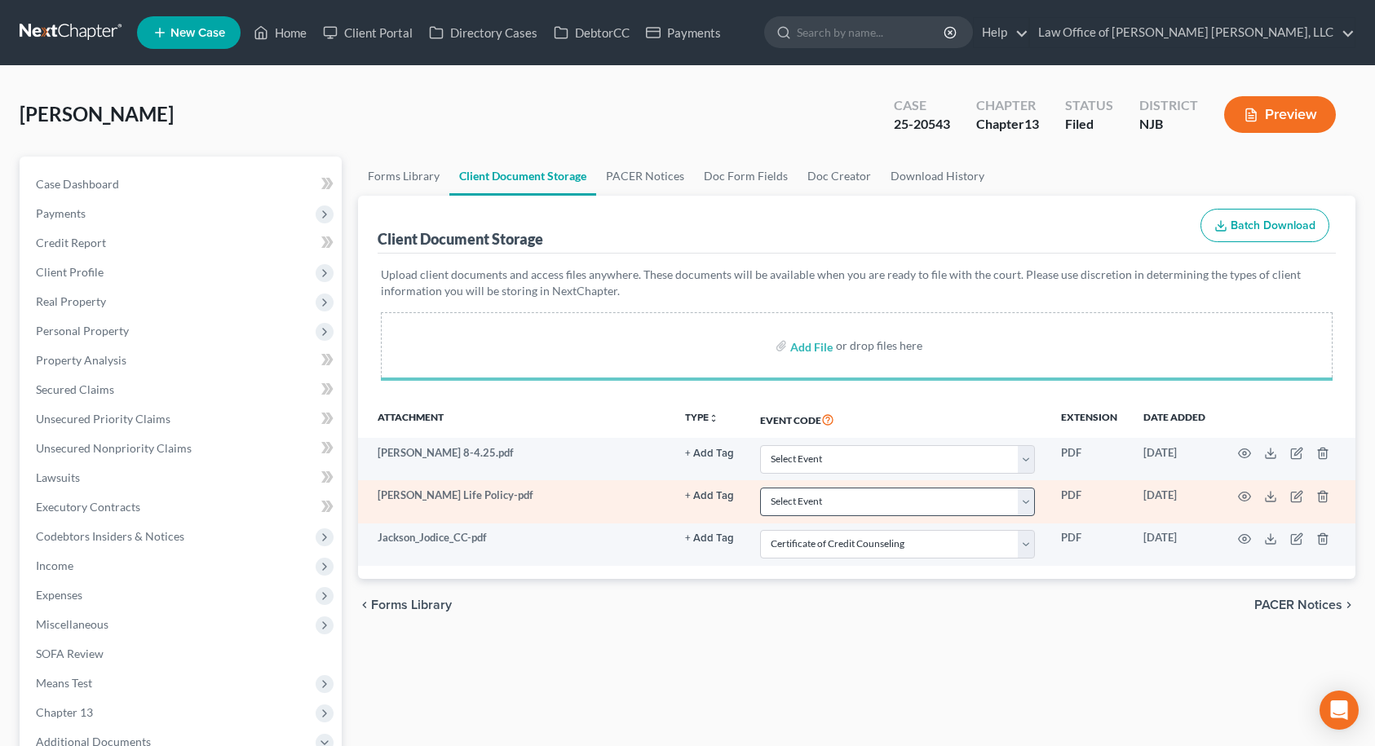
select select "9"
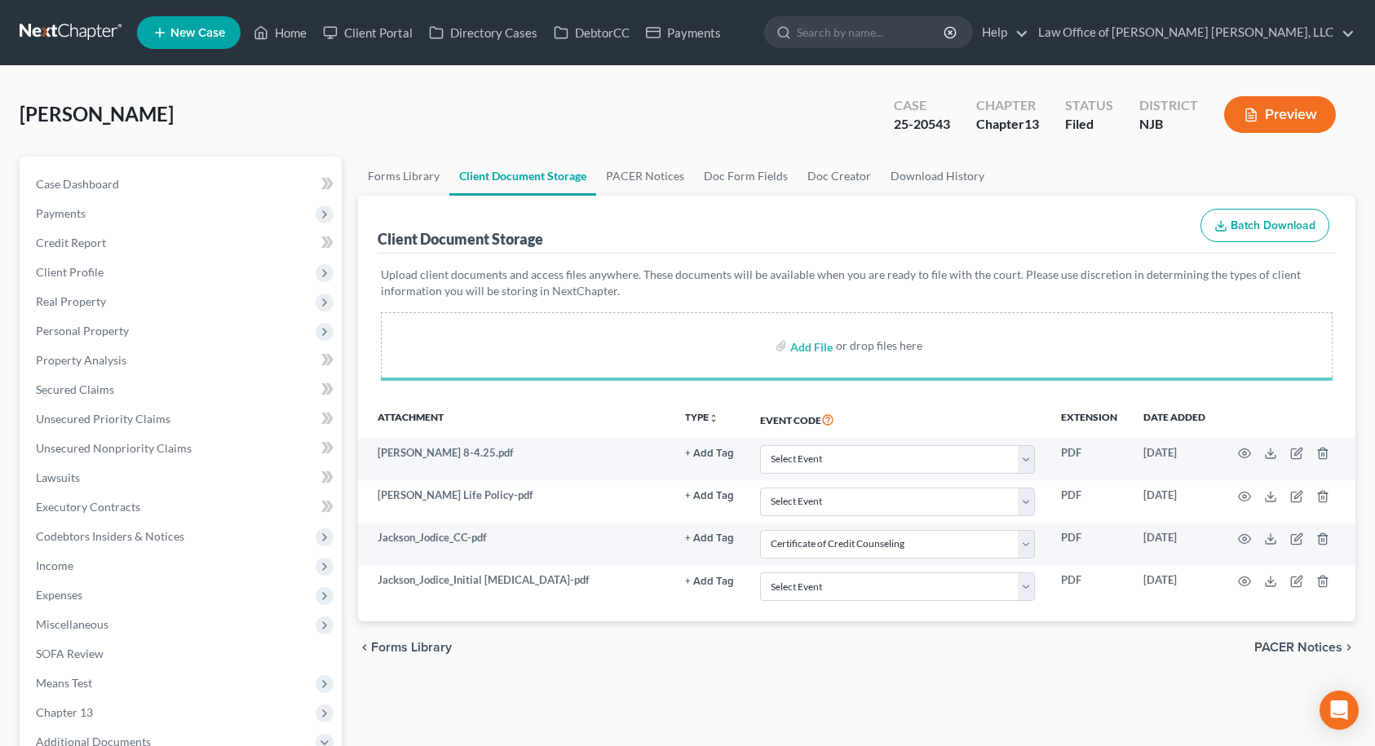
select select "9"
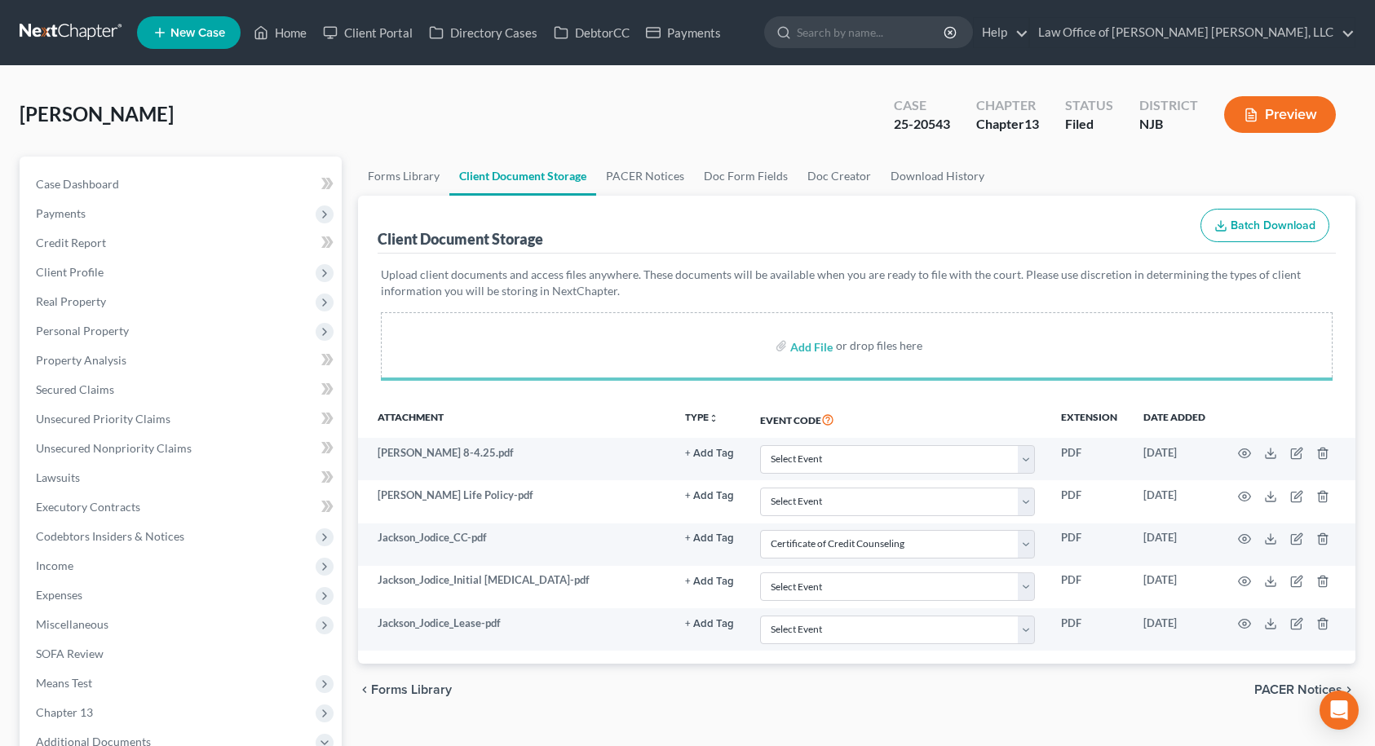
select select "9"
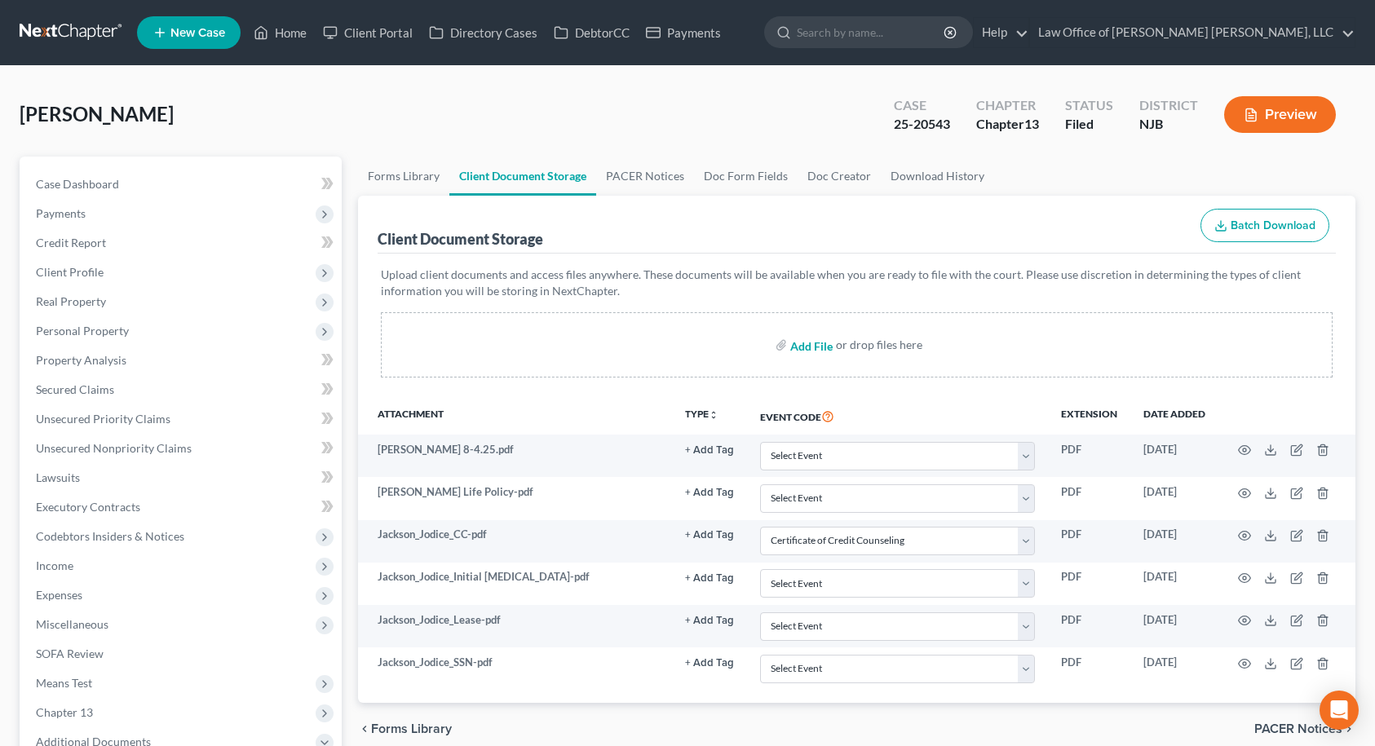
click at [807, 346] on input "file" at bounding box center [809, 344] width 39 height 29
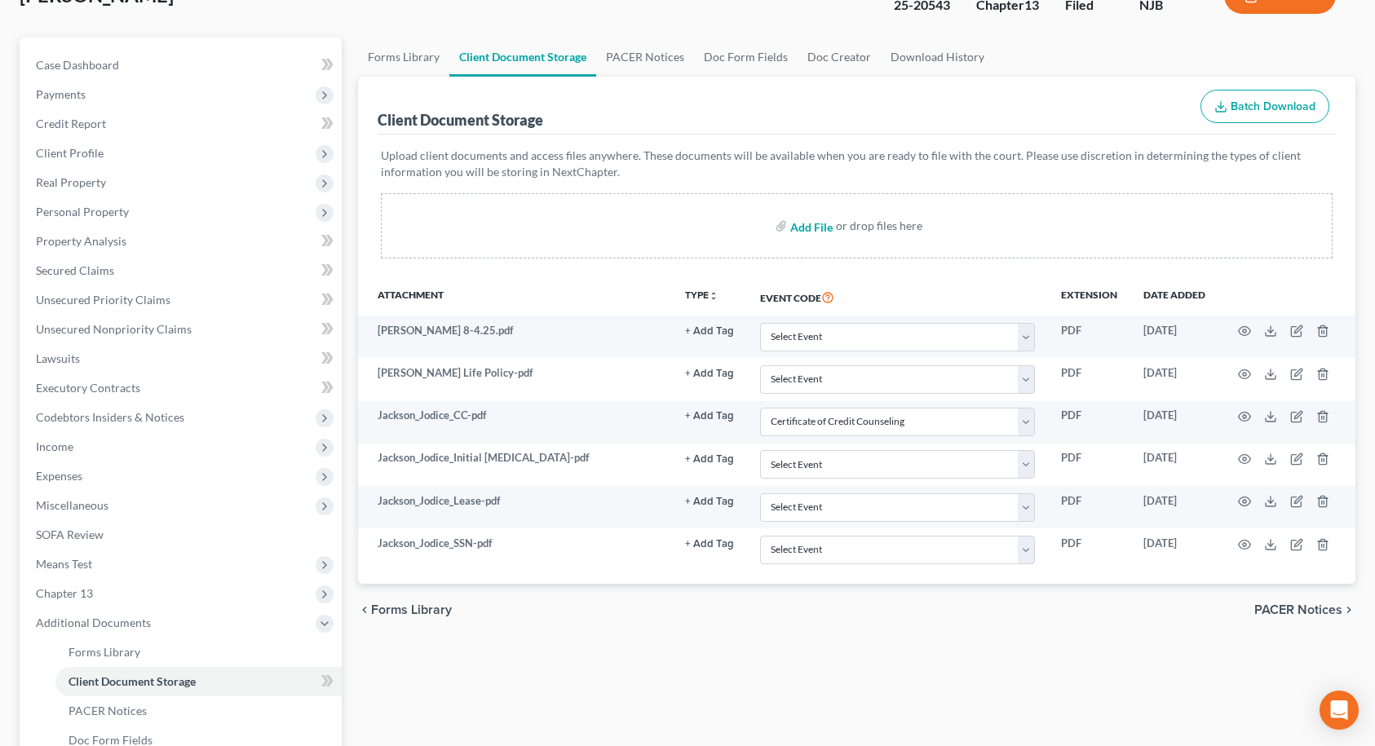
scroll to position [163, 0]
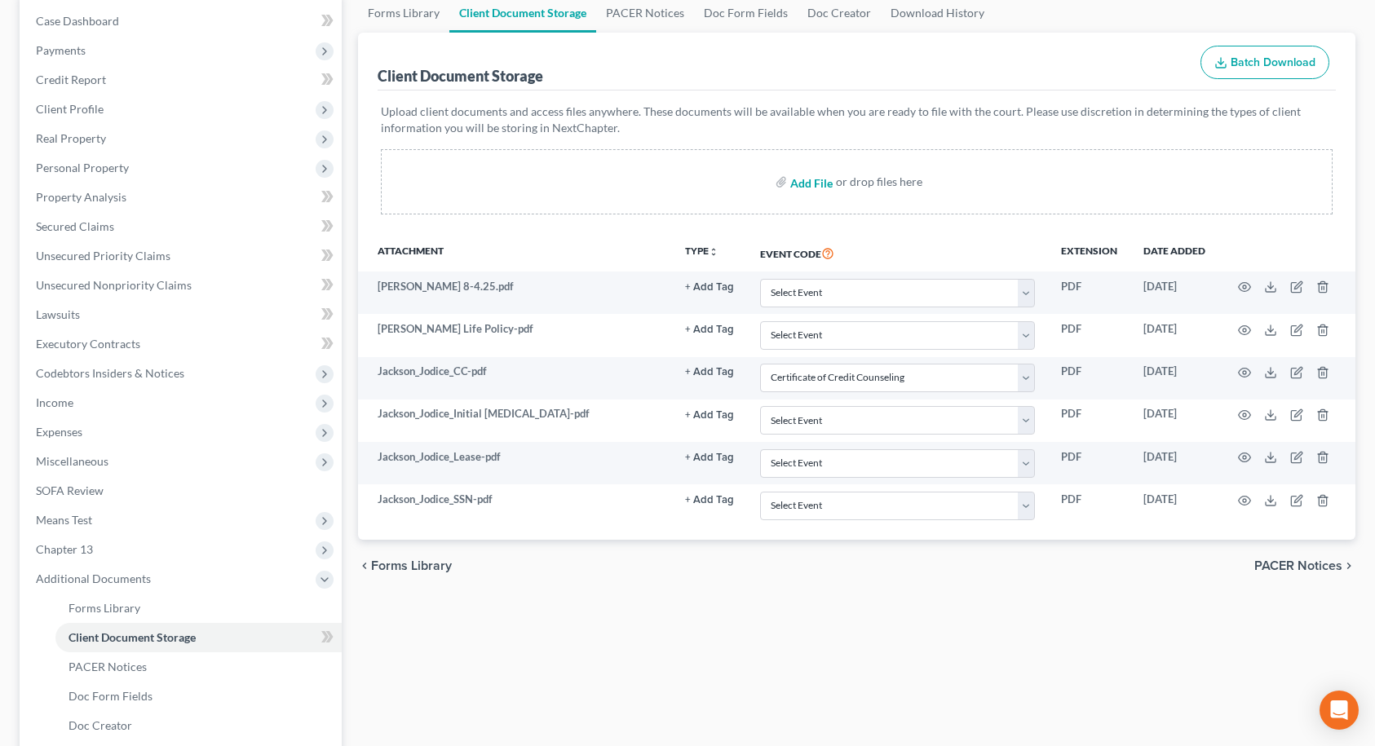
type input "C:\fakepath\Jackson_Jodice_Expired DL.pdf"
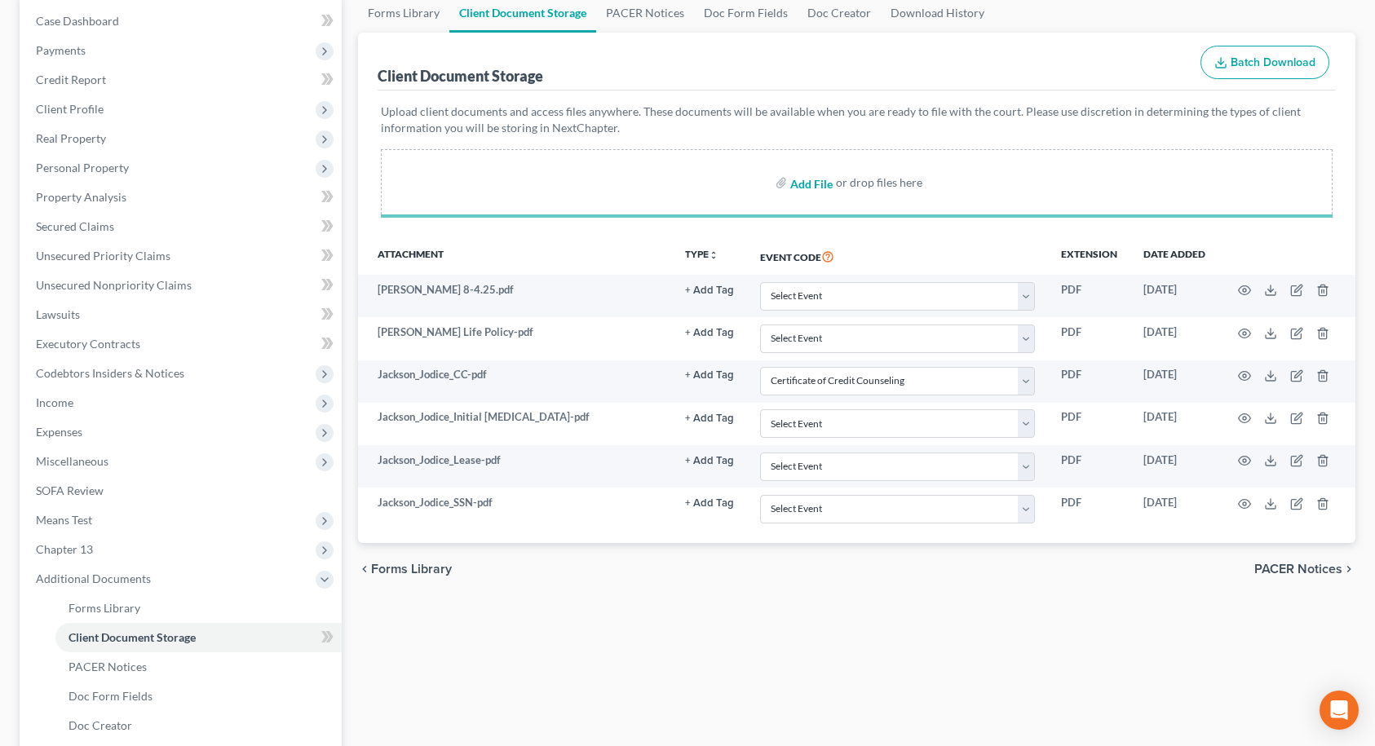
select select "9"
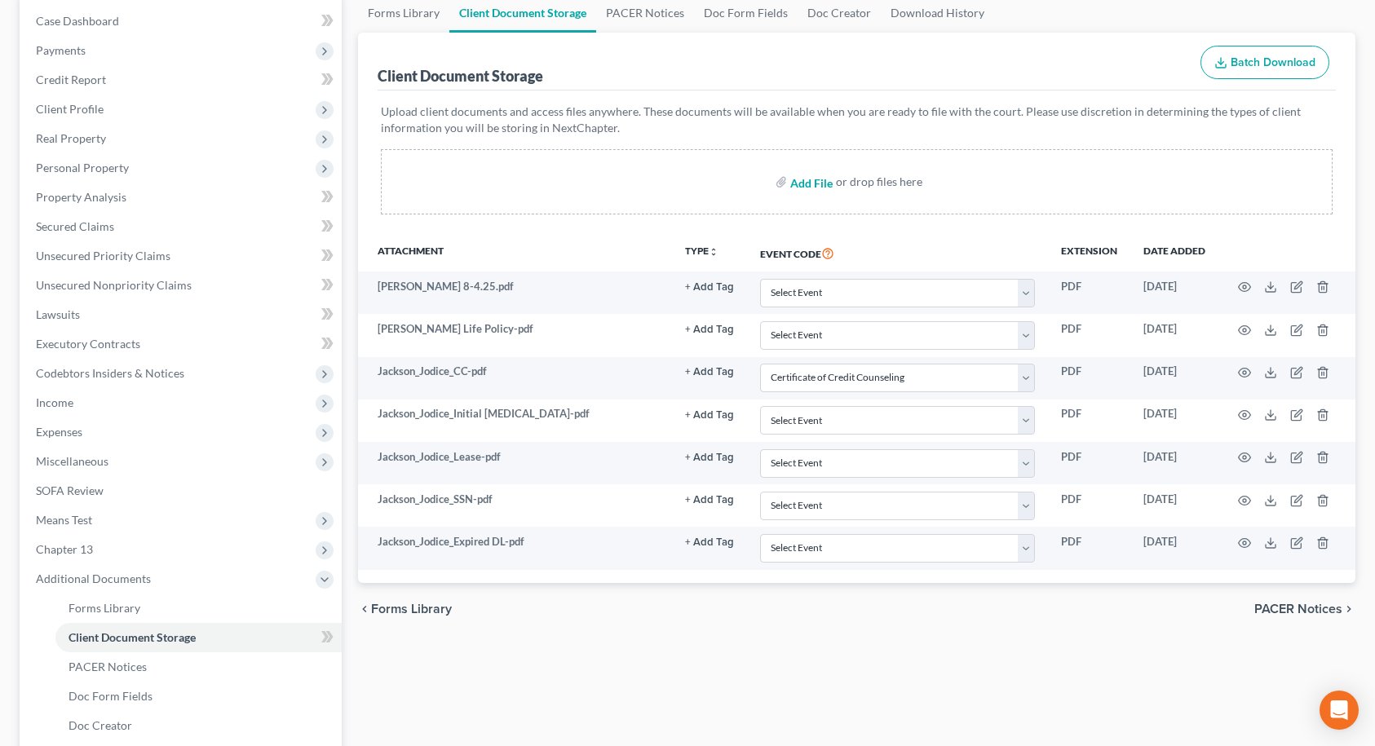
click at [803, 184] on input "file" at bounding box center [809, 181] width 39 height 29
type input "C:\fakepath\Jackson_Jodice_H POI.pdf"
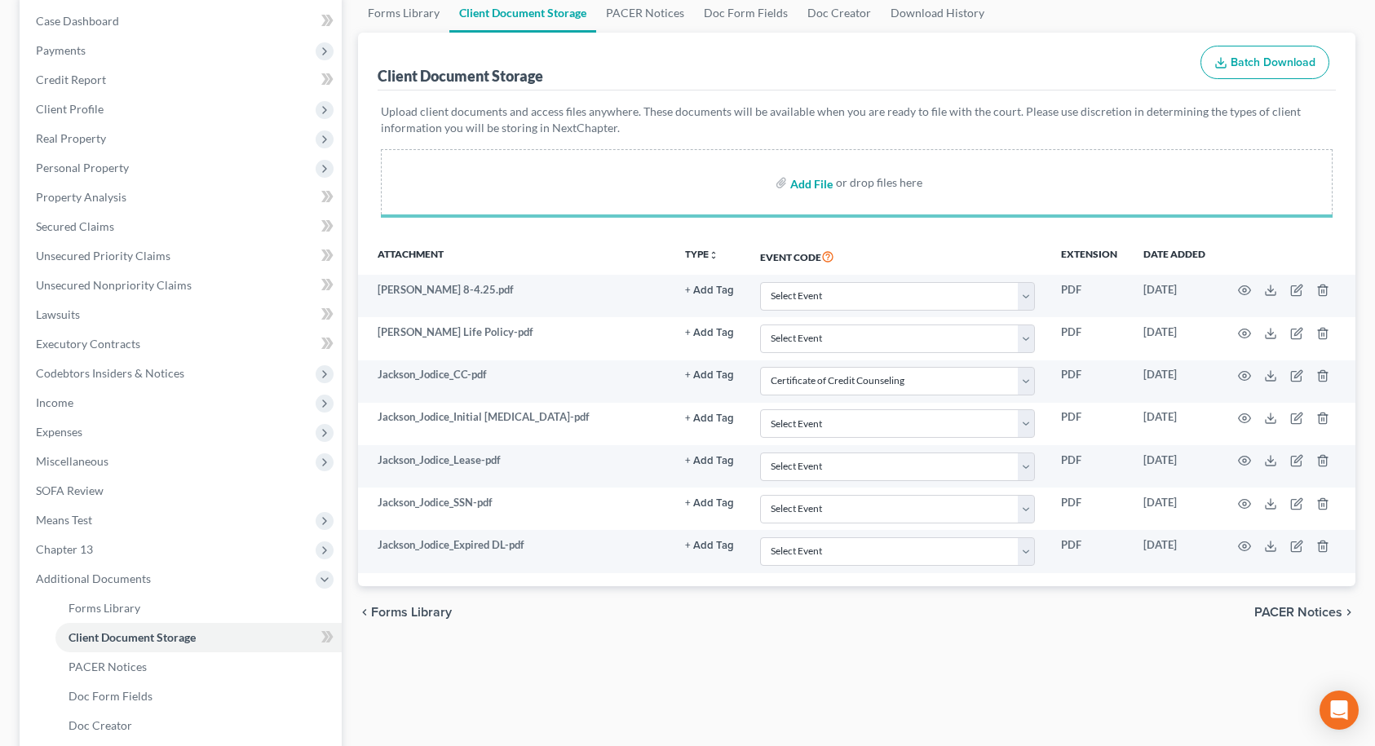
select select "9"
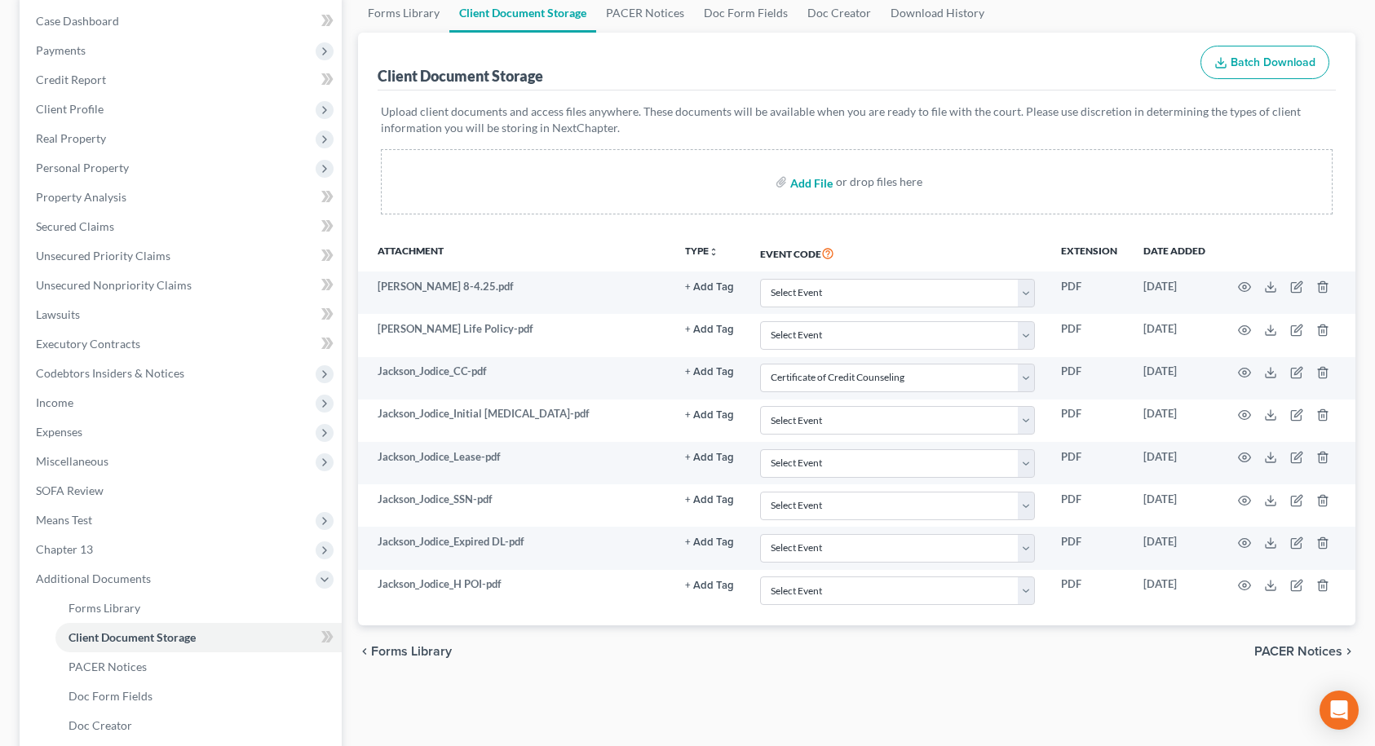
click at [799, 184] on input "file" at bounding box center [809, 181] width 39 height 29
click at [821, 185] on input "file" at bounding box center [809, 181] width 39 height 29
type input "C:\fakepath\Jackson_Jodice_2023 Returns.pdf"
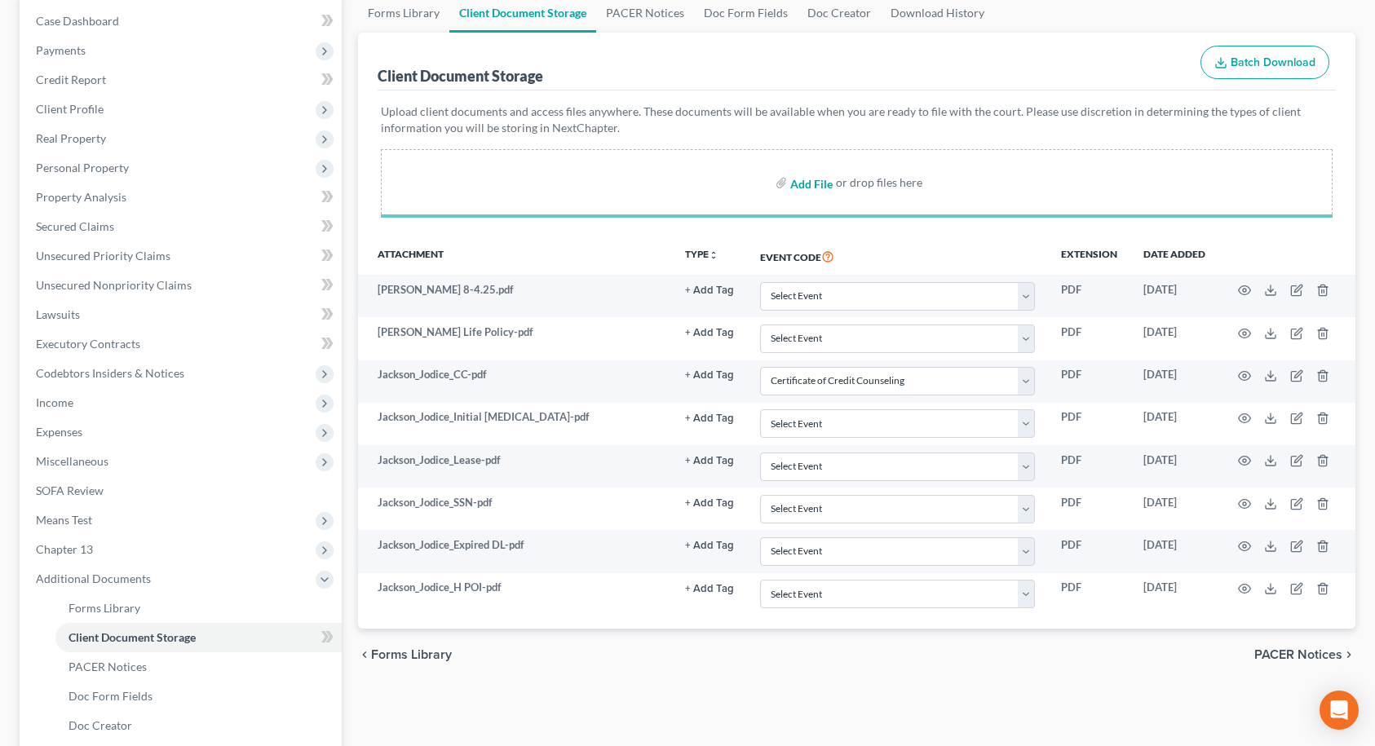
select select "9"
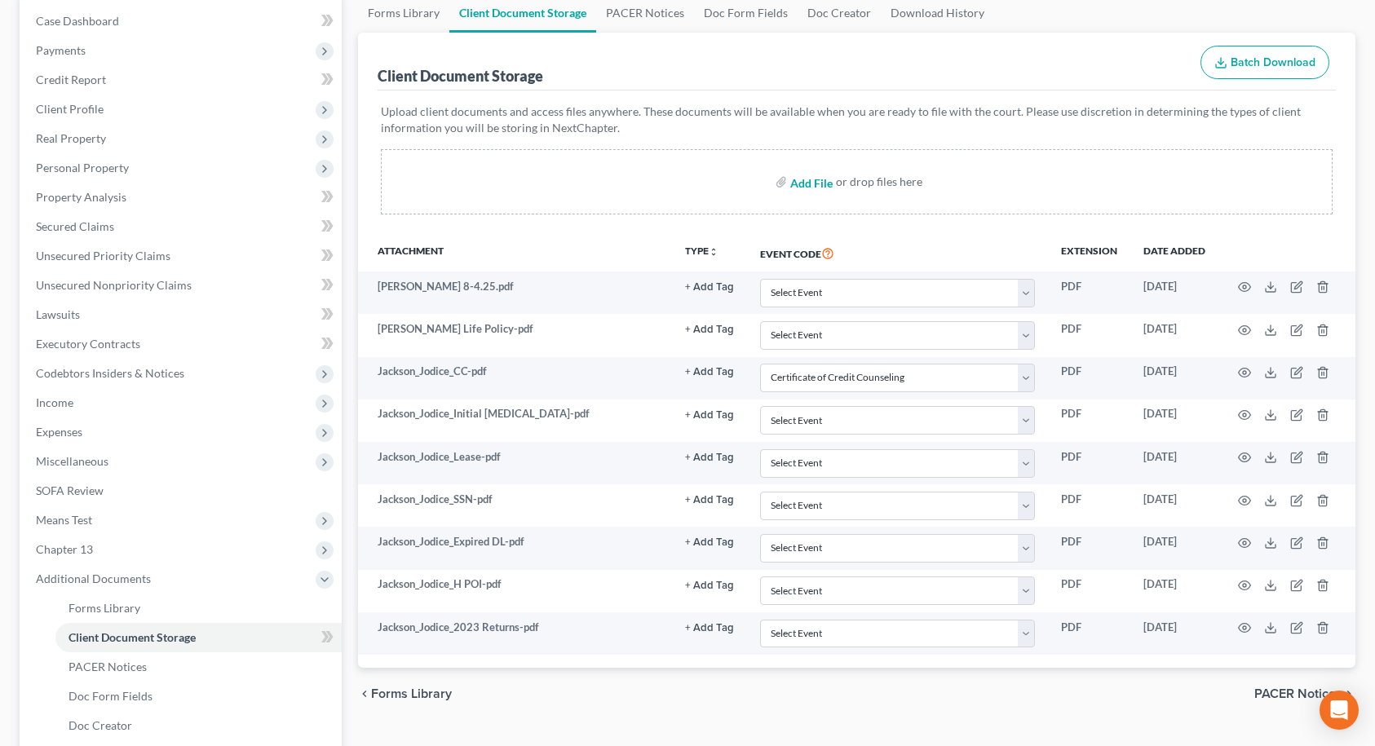
select select "9"
click at [816, 183] on input "file" at bounding box center [809, 181] width 39 height 29
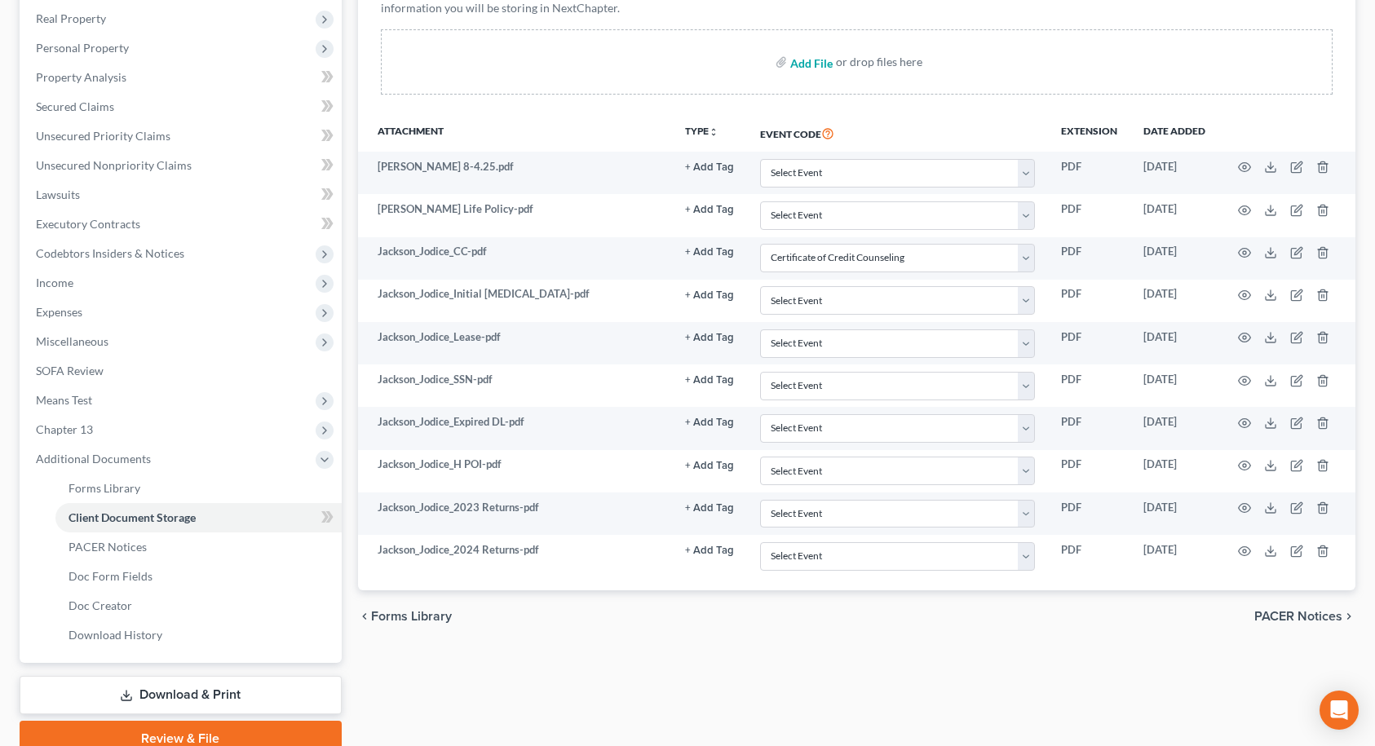
scroll to position [245, 0]
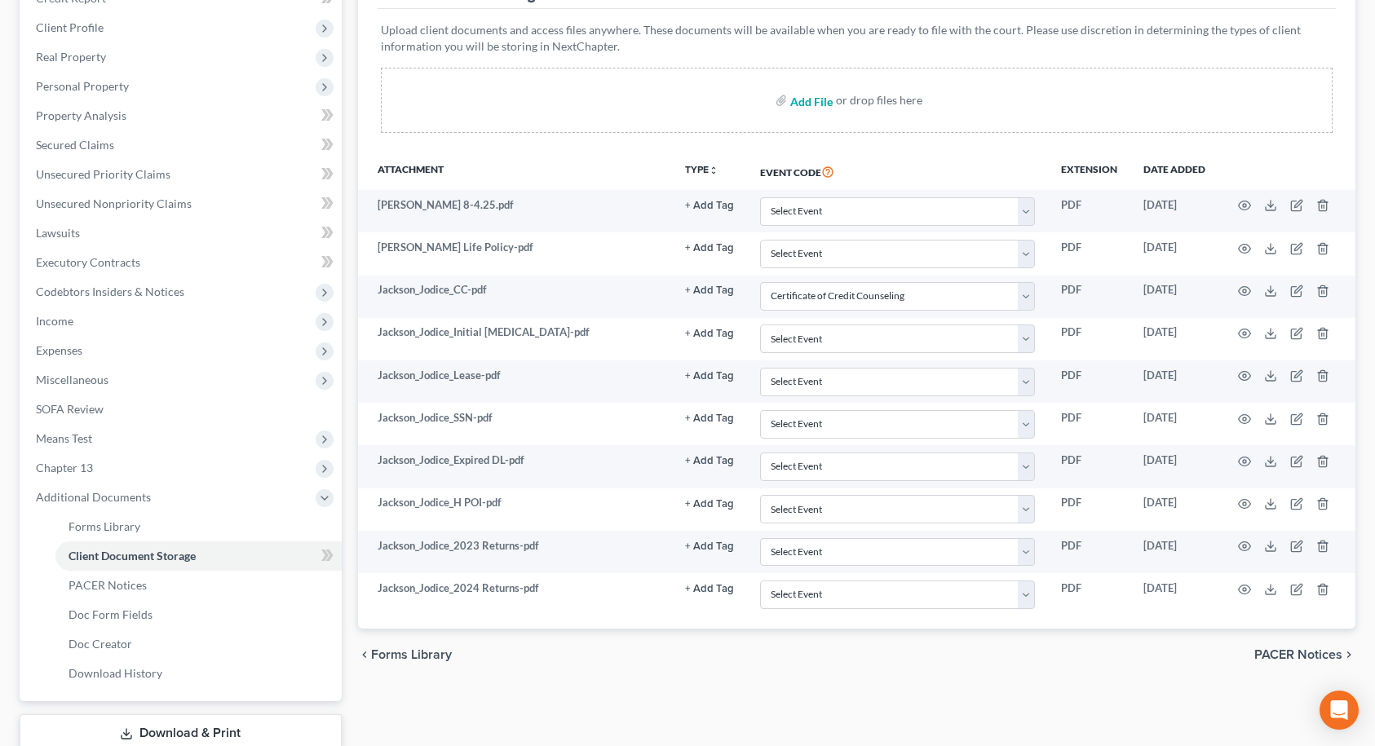
click at [819, 100] on input "file" at bounding box center [809, 100] width 39 height 29
type input "C:\fakepath\Jackson_Jodice_SS Card.pdf"
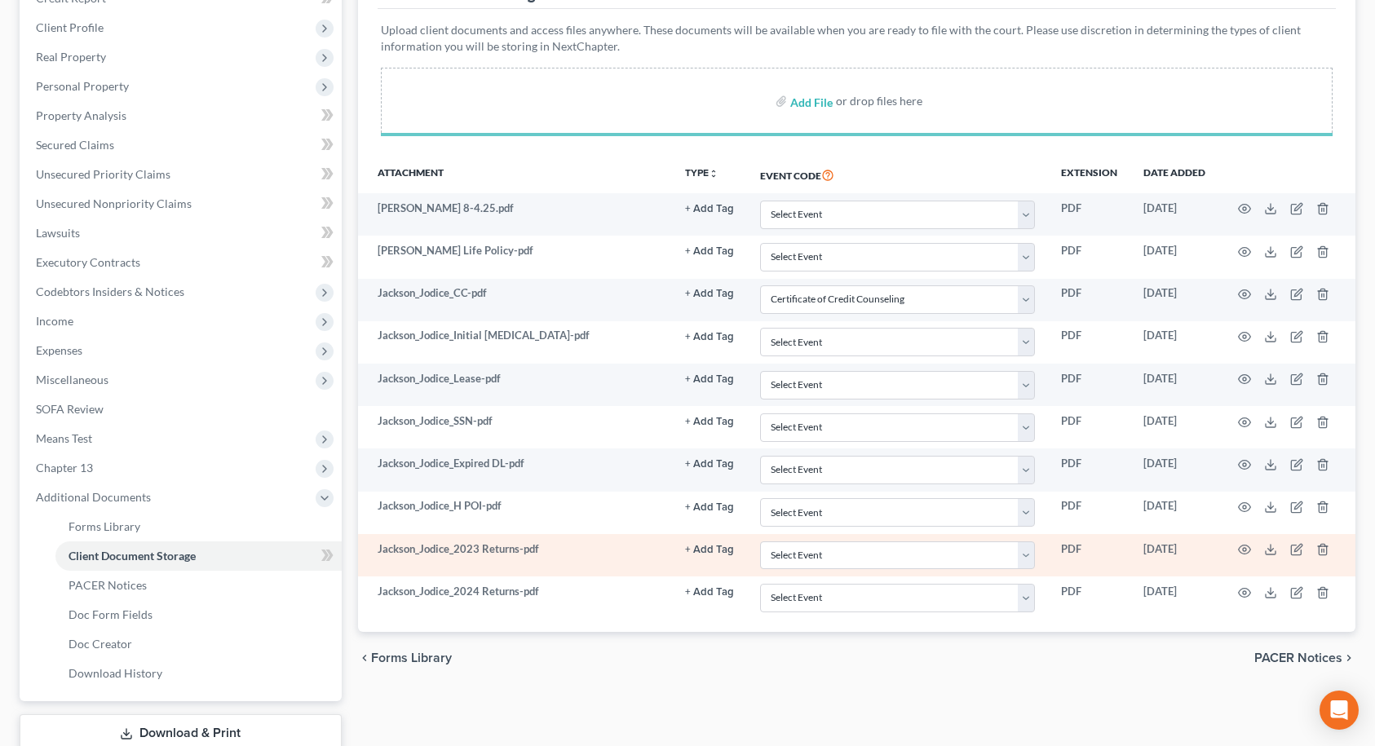
select select "9"
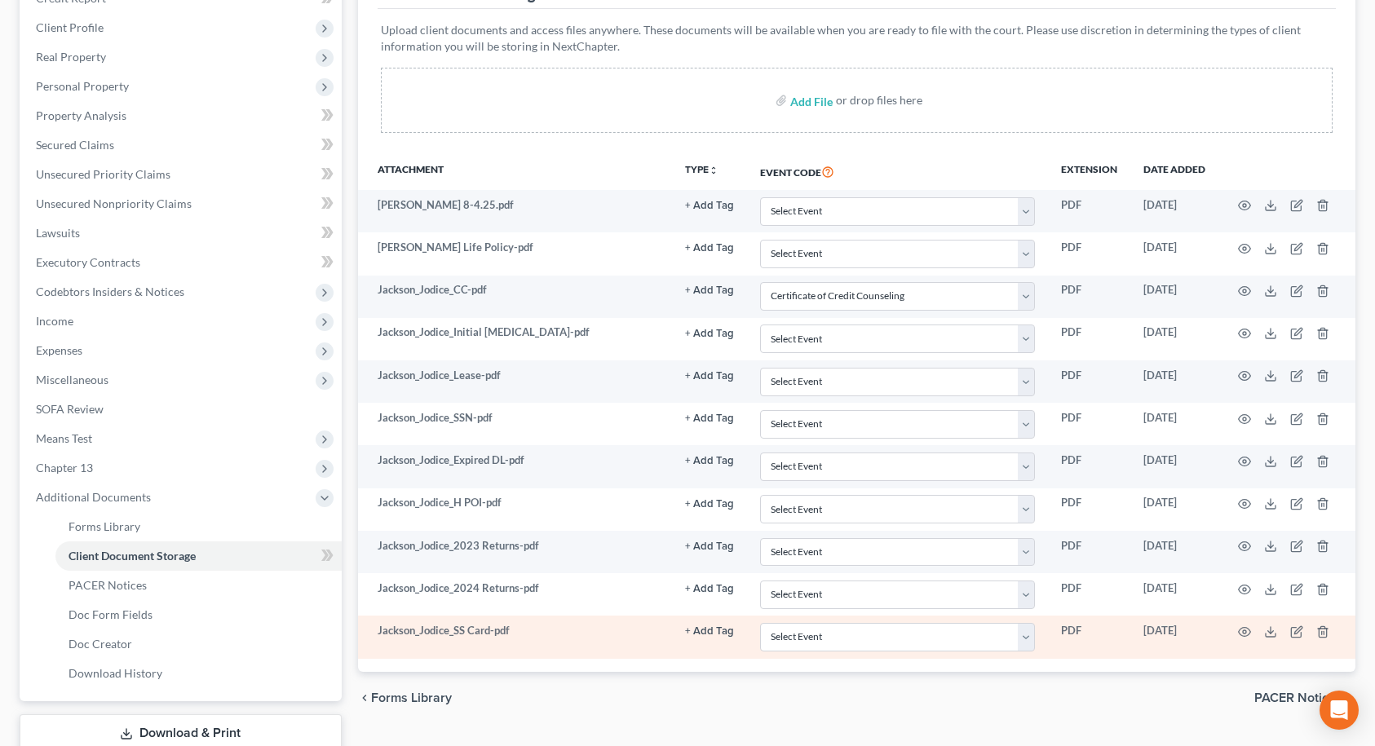
select select "9"
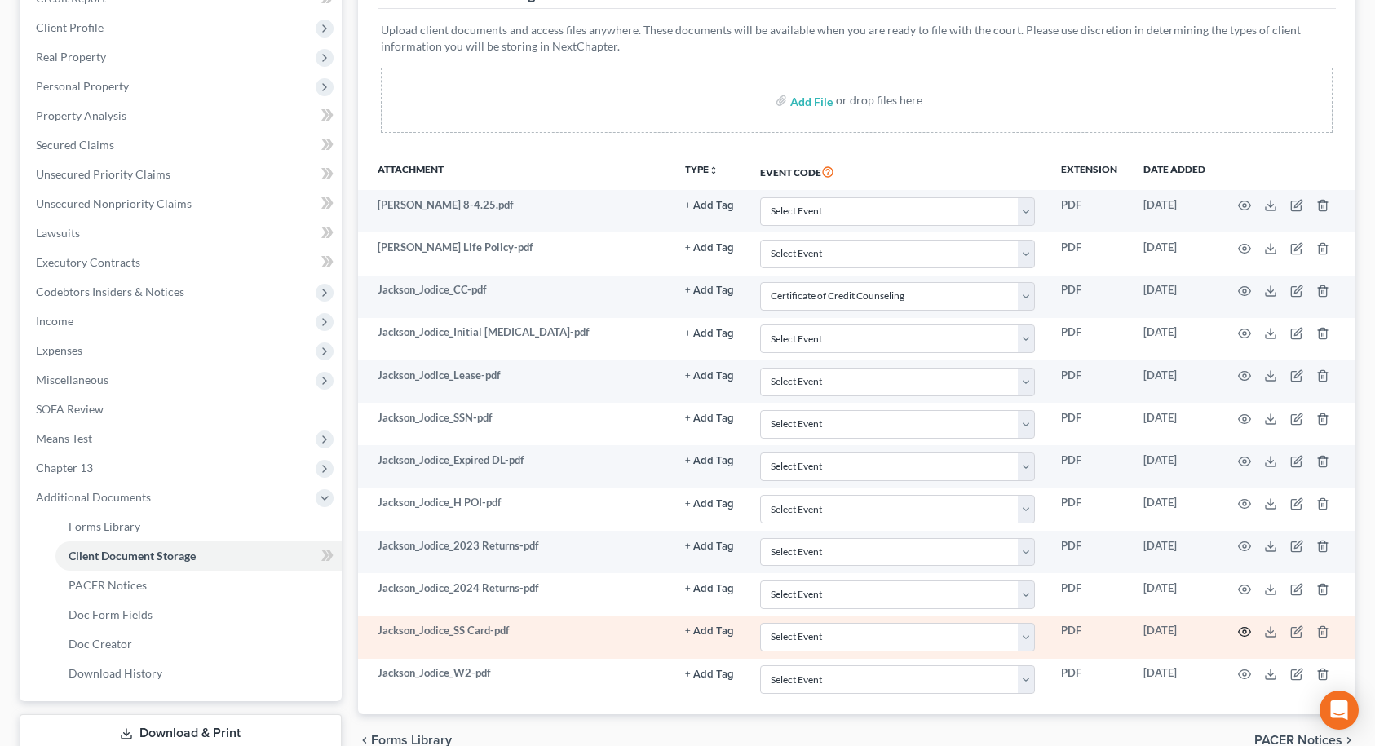
click at [1248, 632] on icon "button" at bounding box center [1244, 631] width 13 height 13
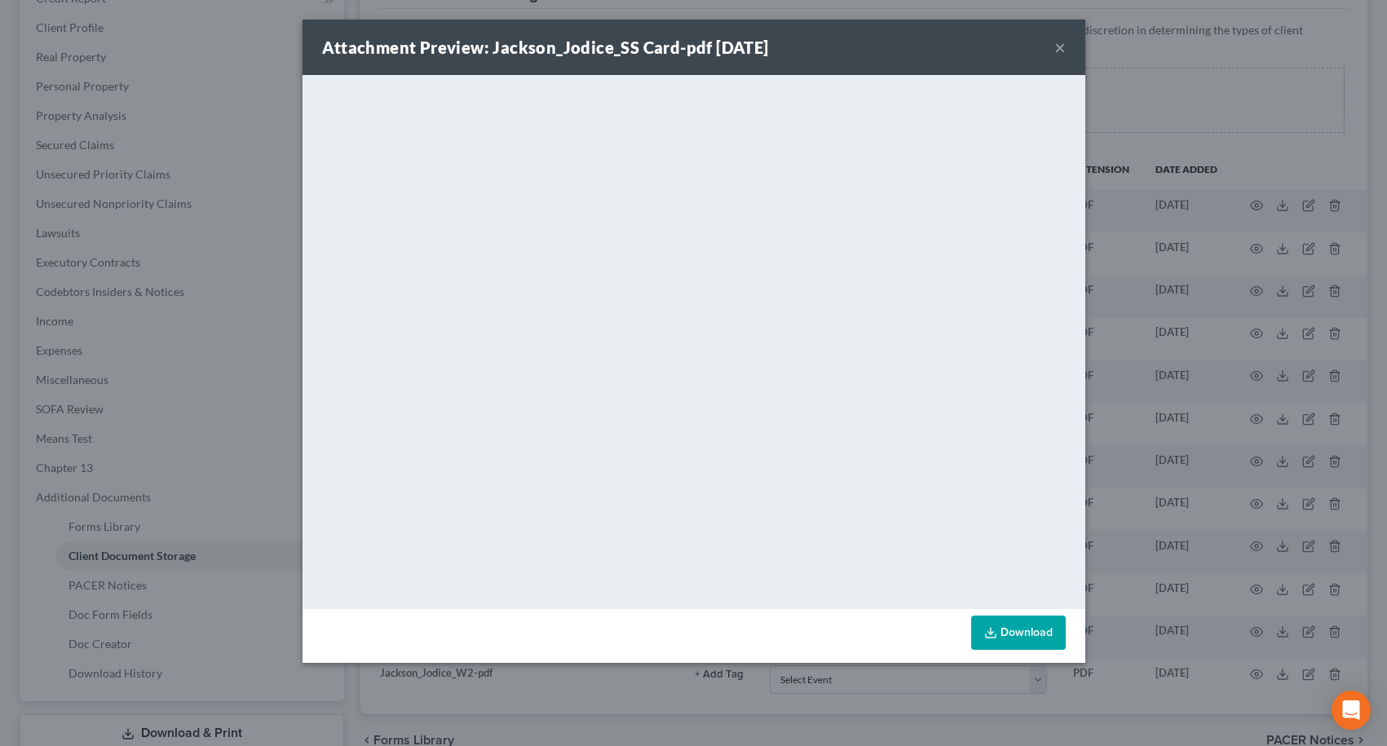
click at [1058, 50] on button "×" at bounding box center [1059, 48] width 11 height 20
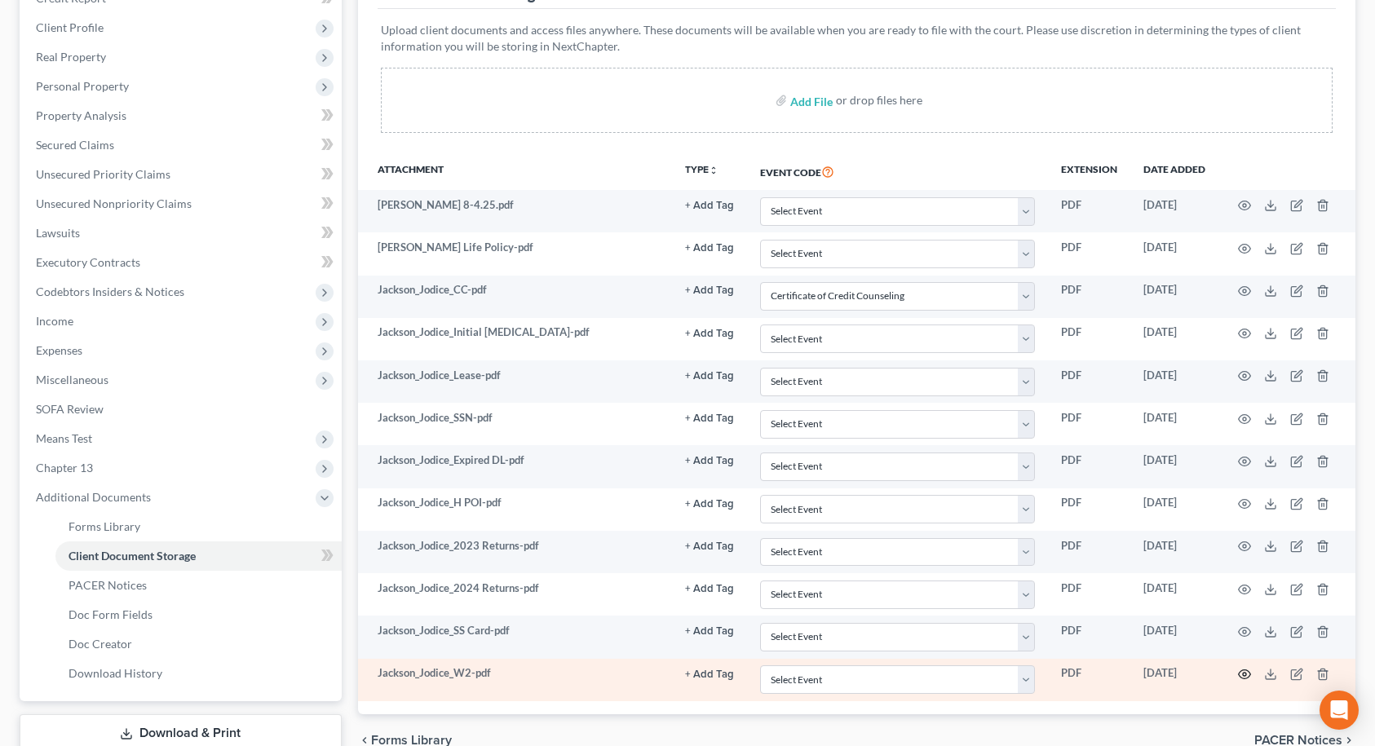
click at [1247, 675] on icon "button" at bounding box center [1244, 674] width 13 height 13
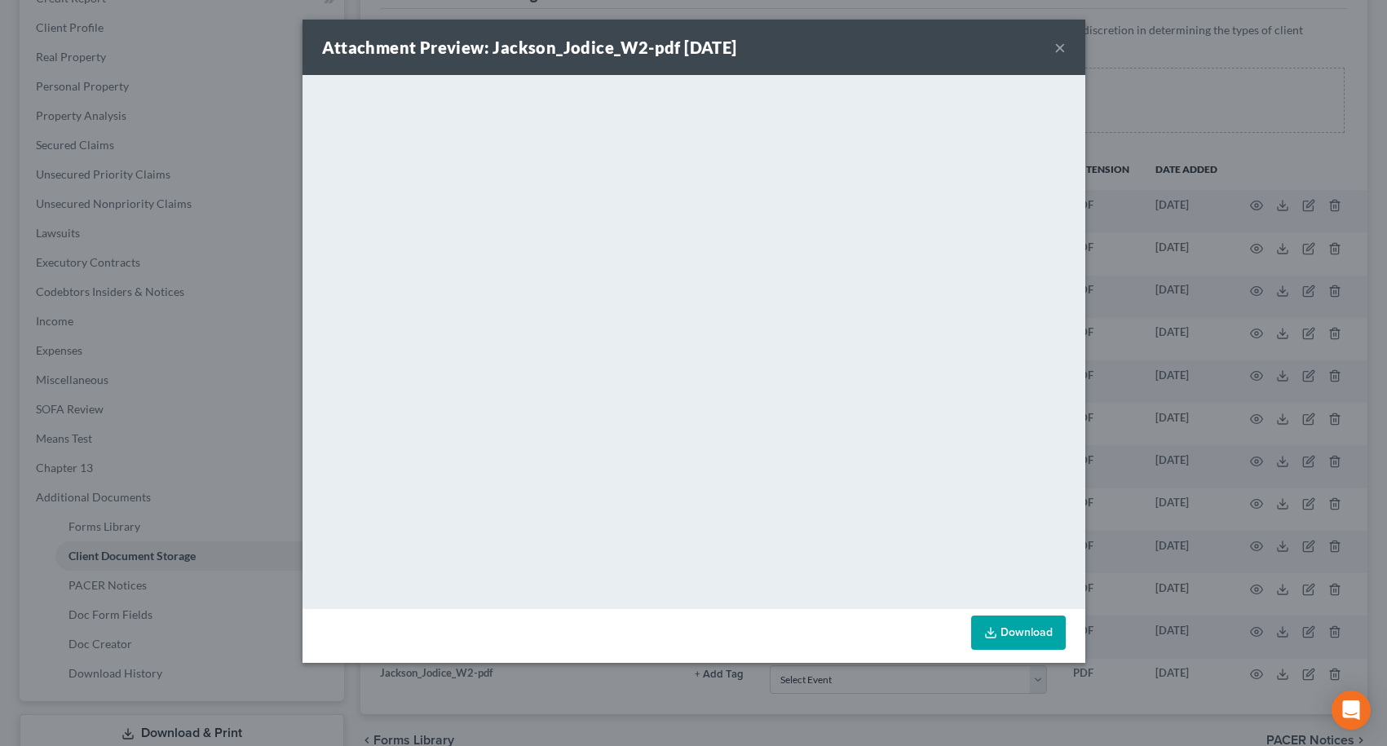
click at [1058, 46] on button "×" at bounding box center [1059, 48] width 11 height 20
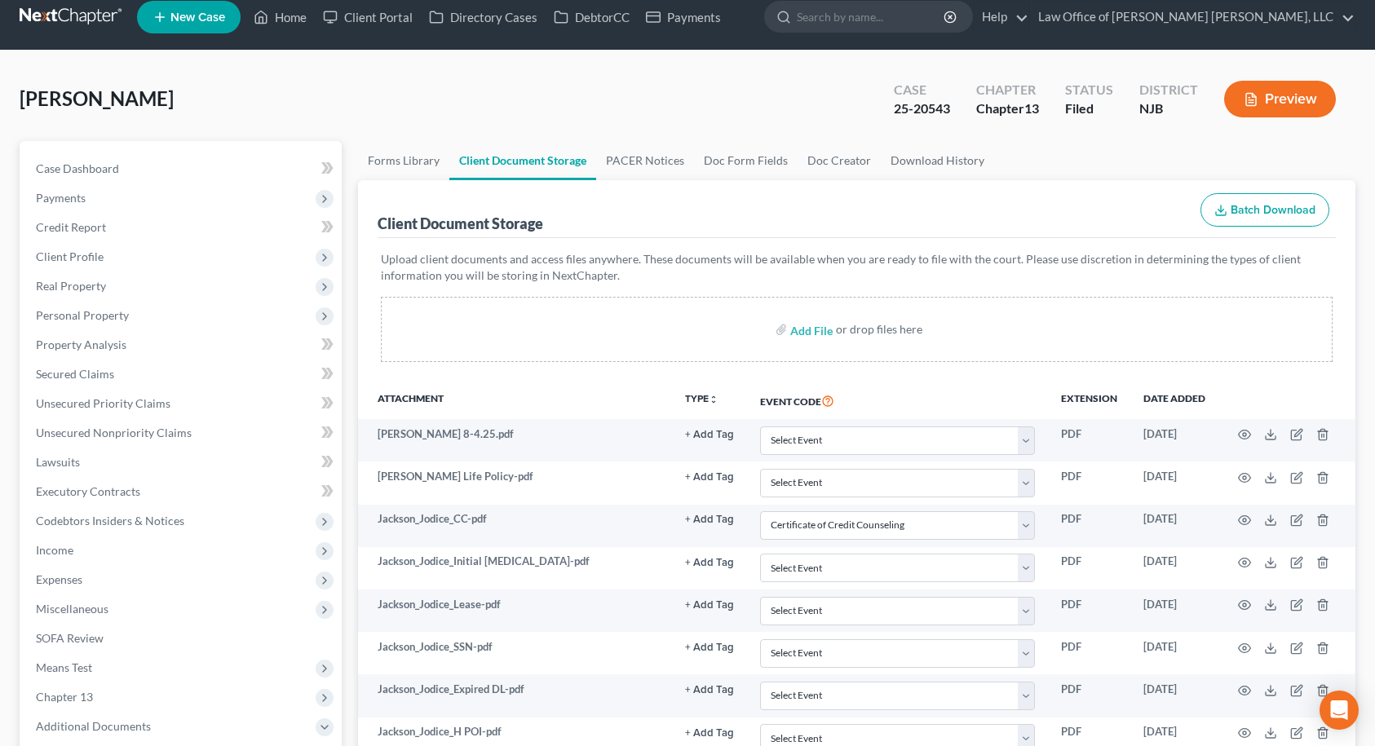
scroll to position [0, 0]
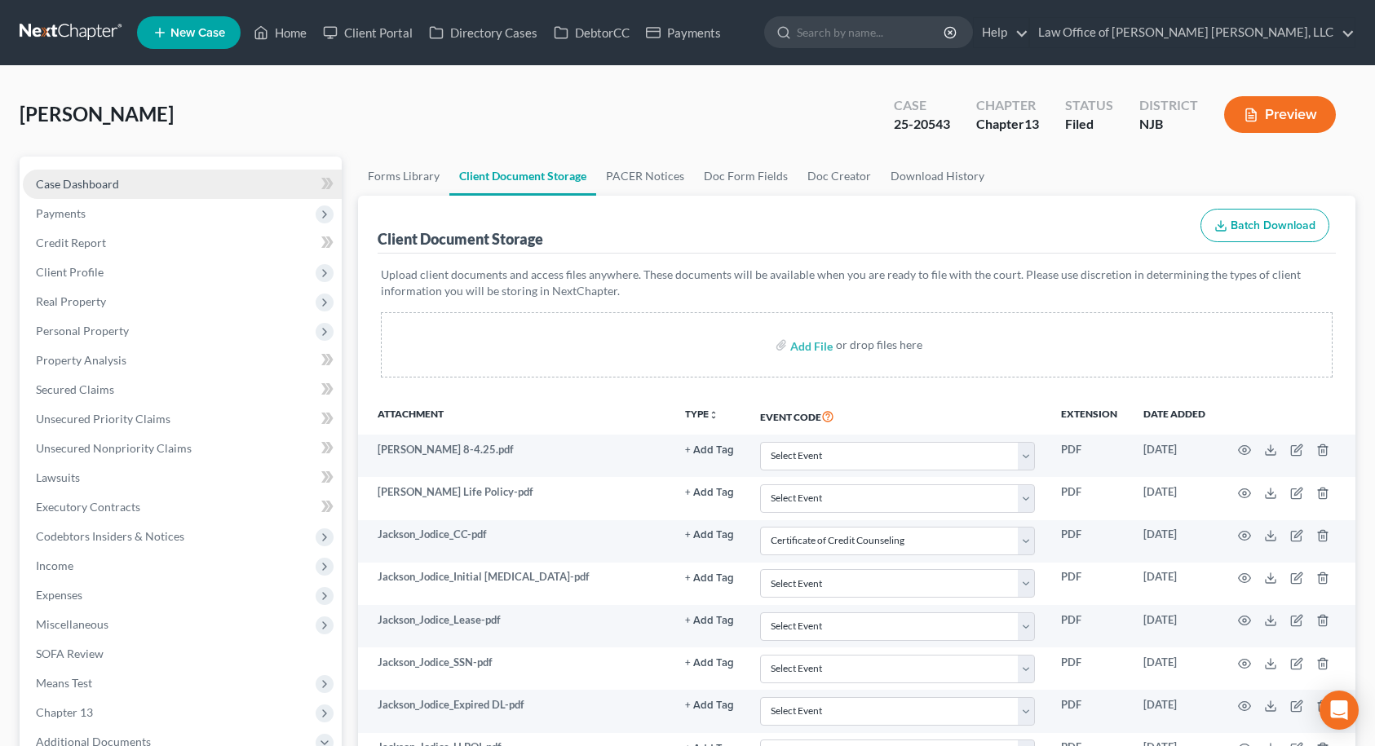
click at [91, 184] on span "Case Dashboard" at bounding box center [77, 184] width 83 height 14
select select "6"
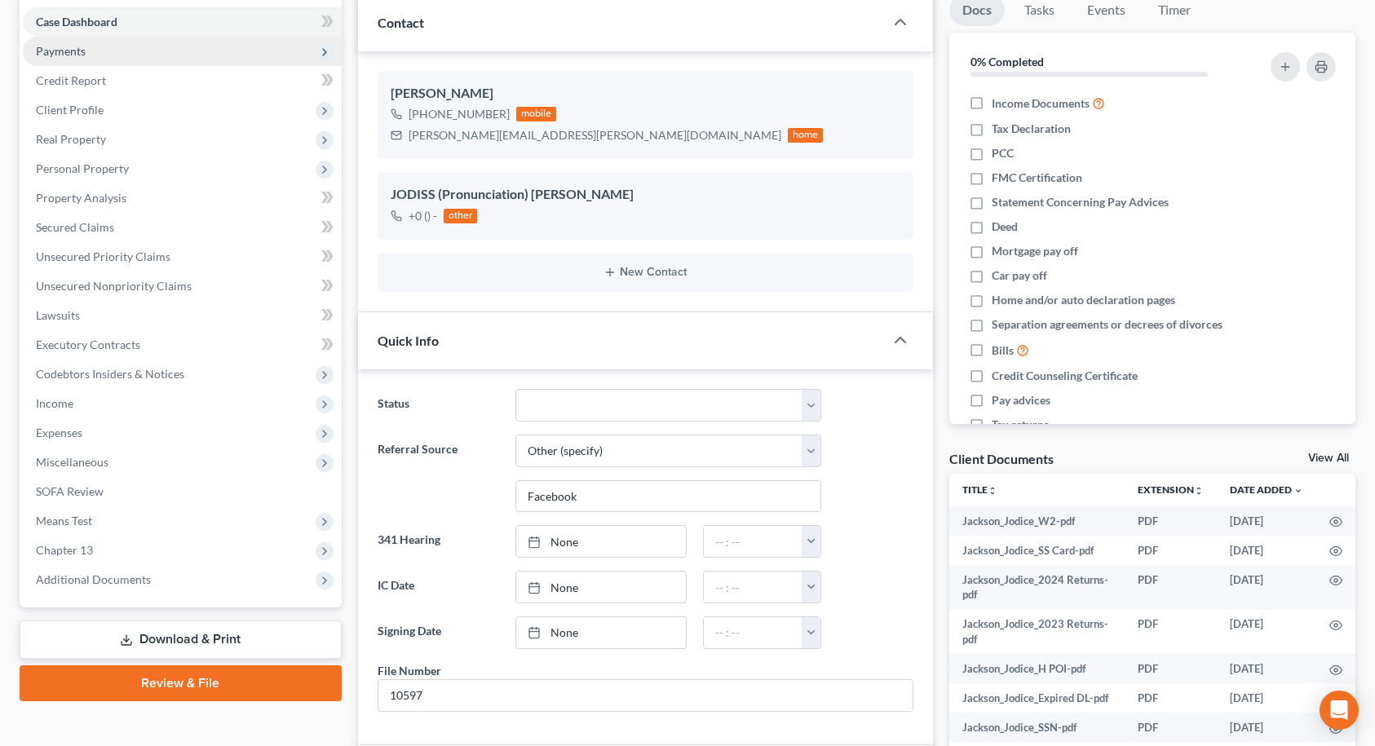
scroll to position [163, 0]
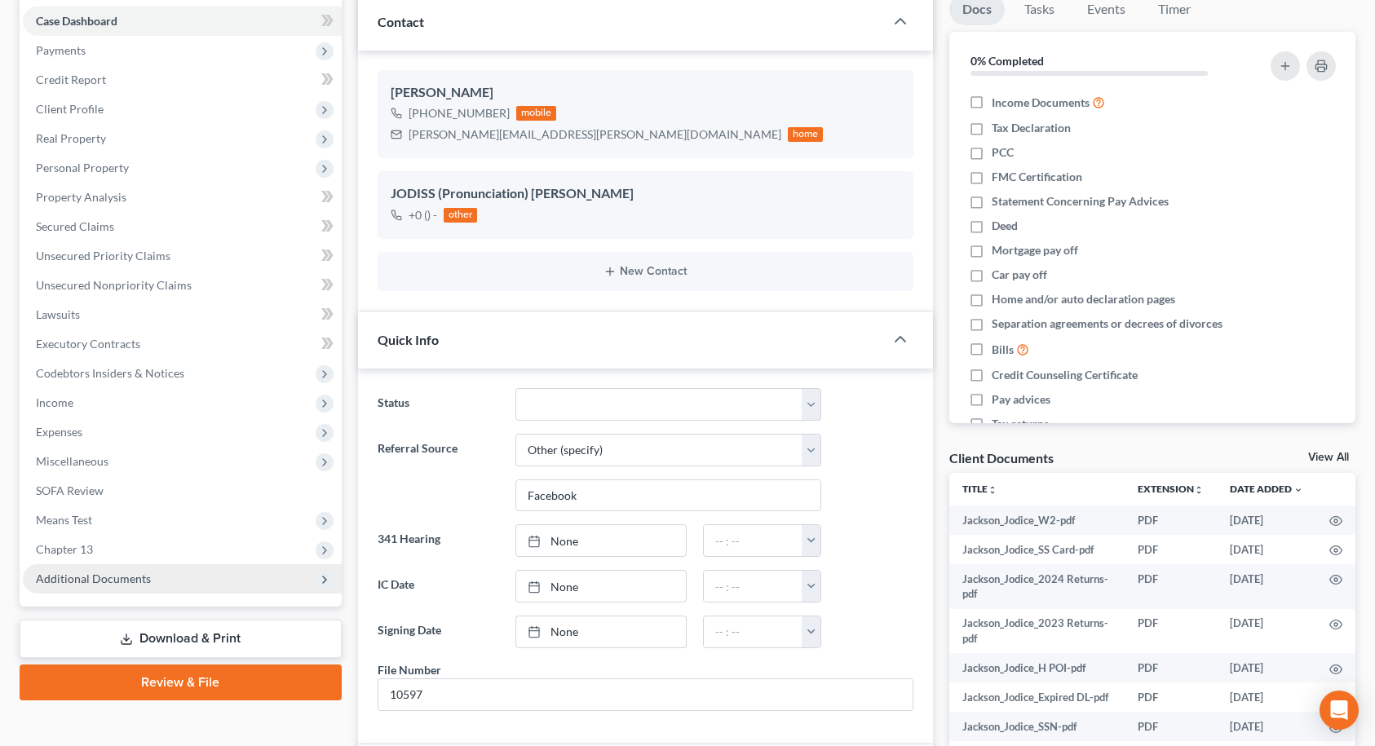
click at [171, 572] on span "Additional Documents" at bounding box center [182, 578] width 319 height 29
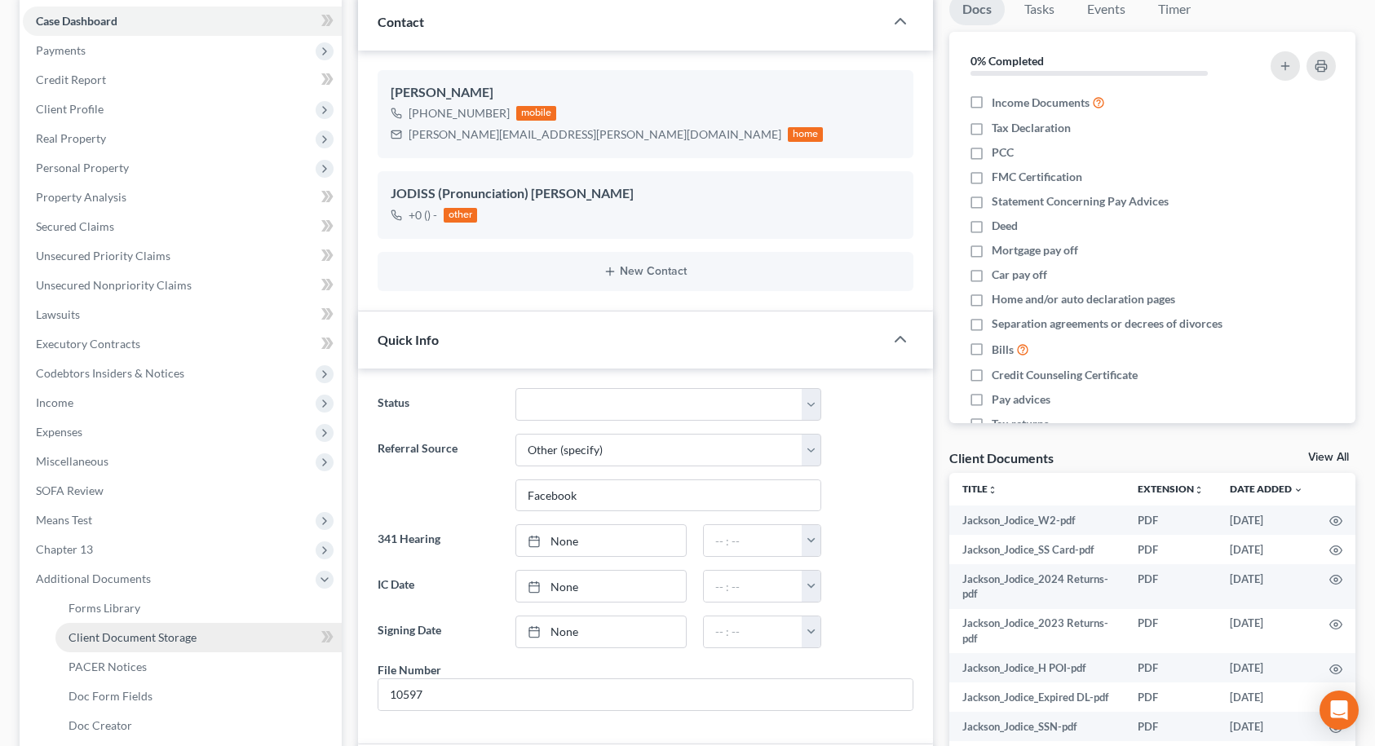
click at [180, 641] on span "Client Document Storage" at bounding box center [132, 637] width 128 height 14
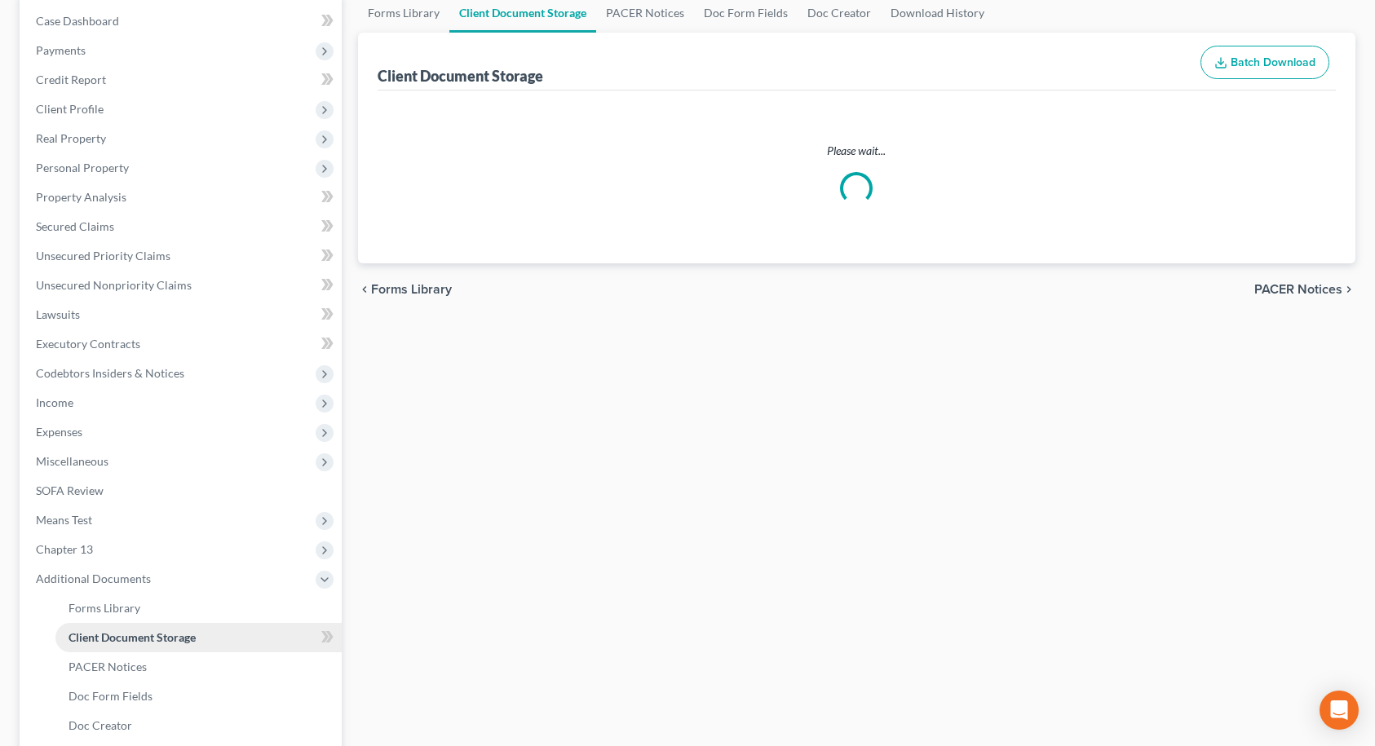
scroll to position [161, 0]
select select "9"
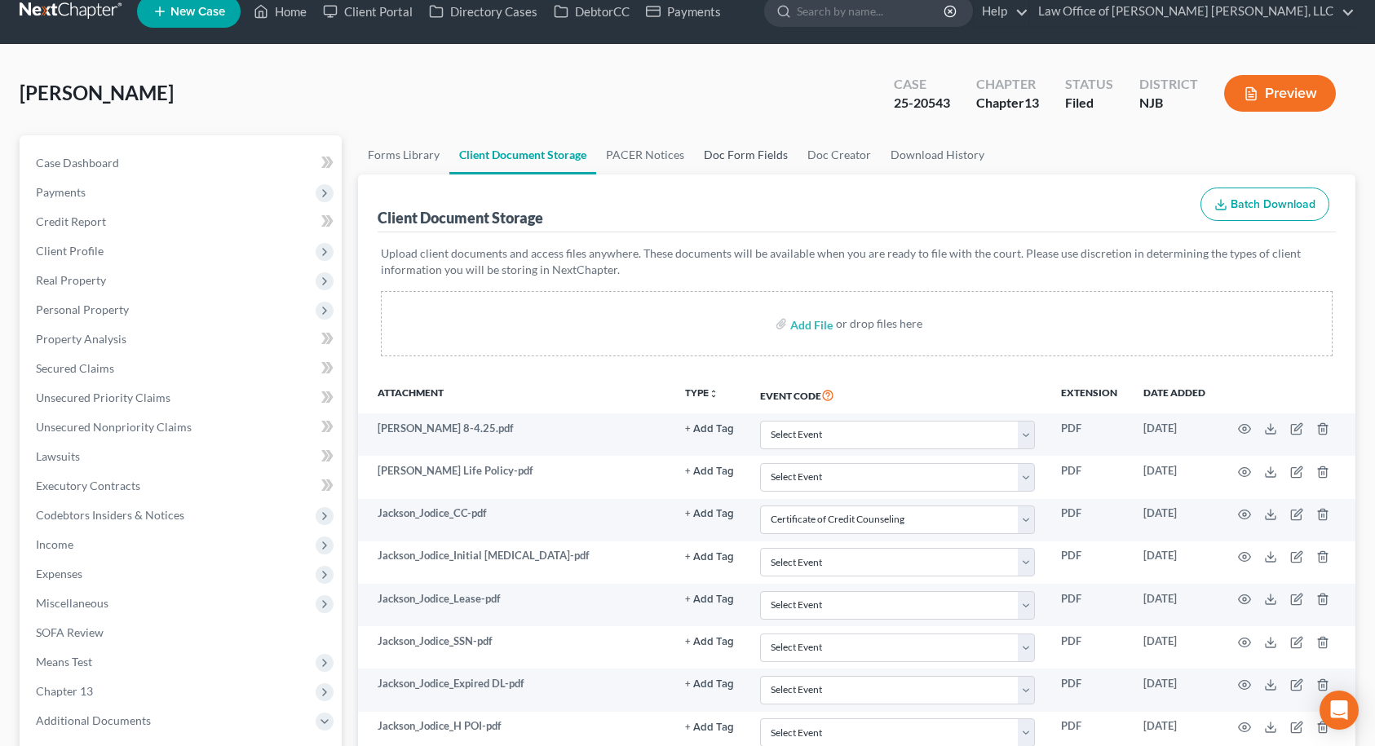
scroll to position [0, 0]
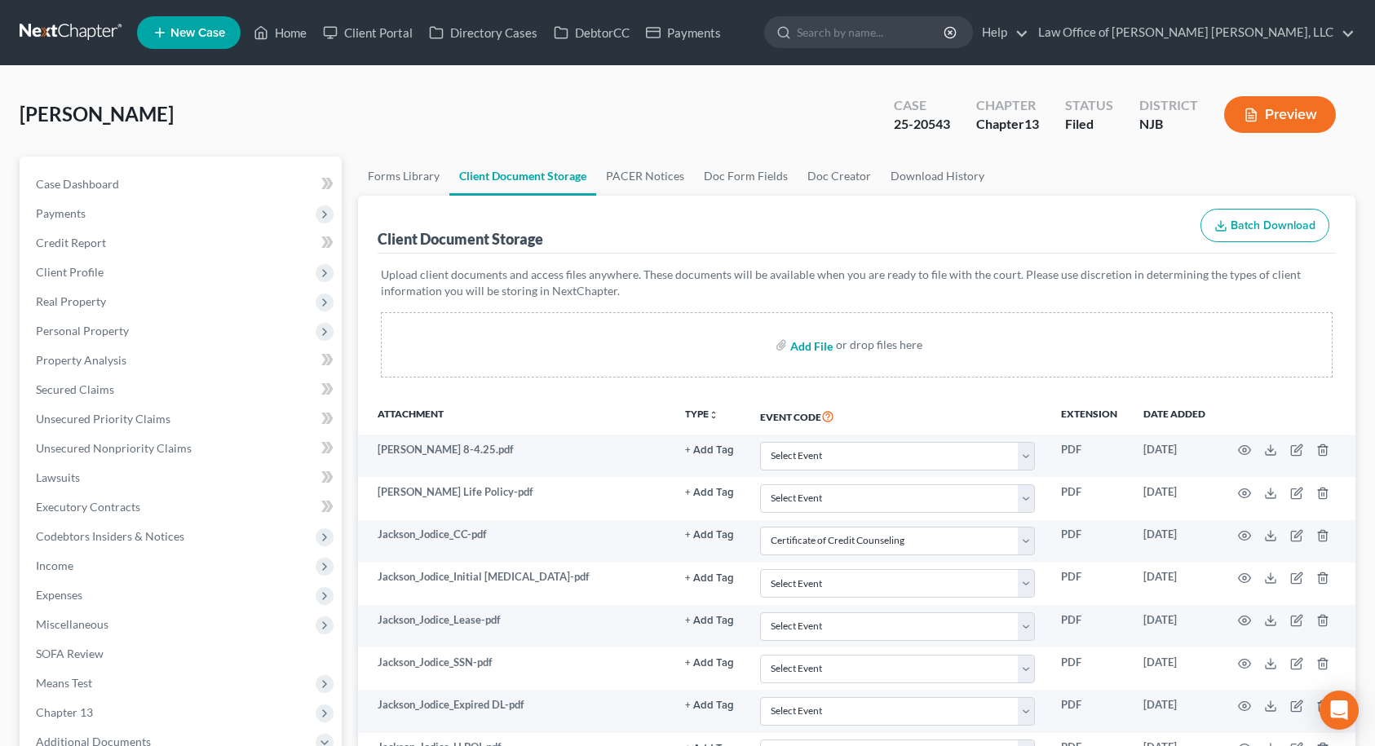
click at [800, 347] on input "file" at bounding box center [809, 344] width 39 height 29
type input "C:\fakepath\Jackson_Jodice_POI.pdf"
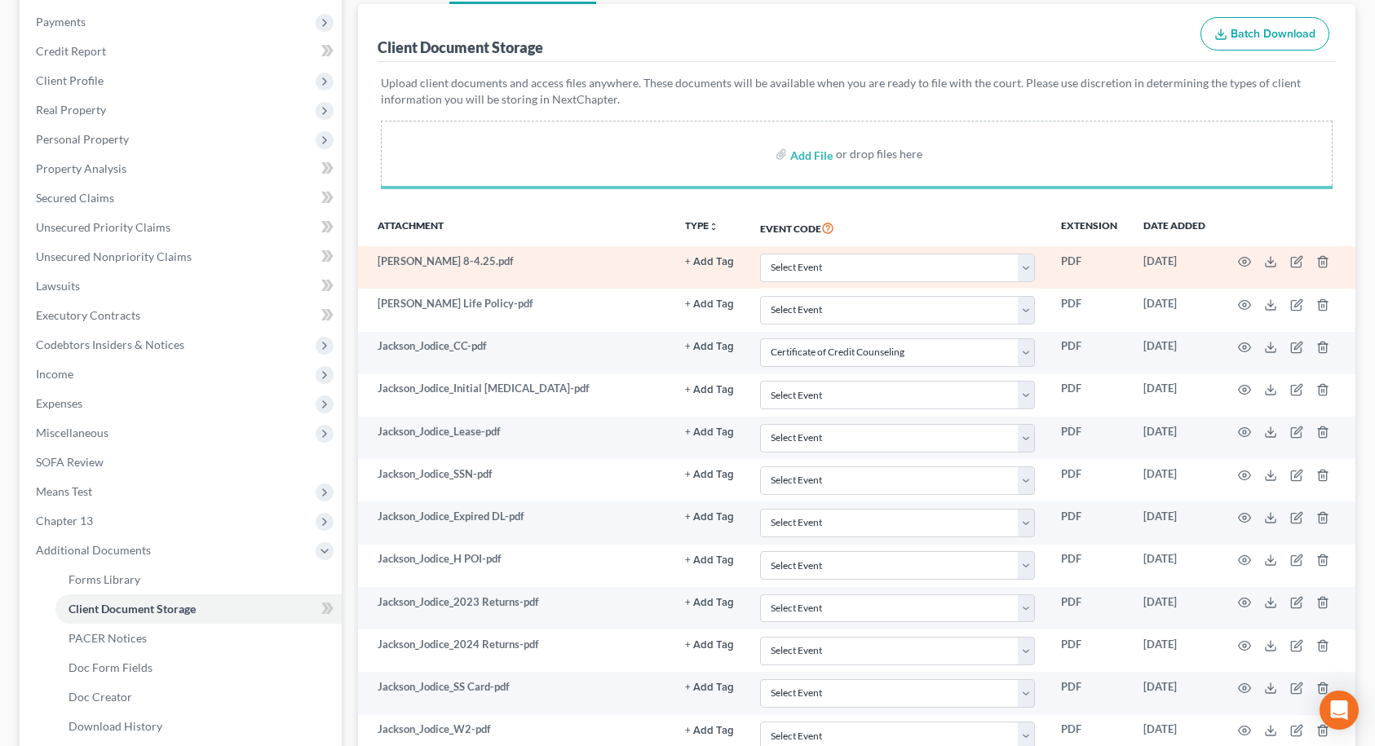
scroll to position [163, 0]
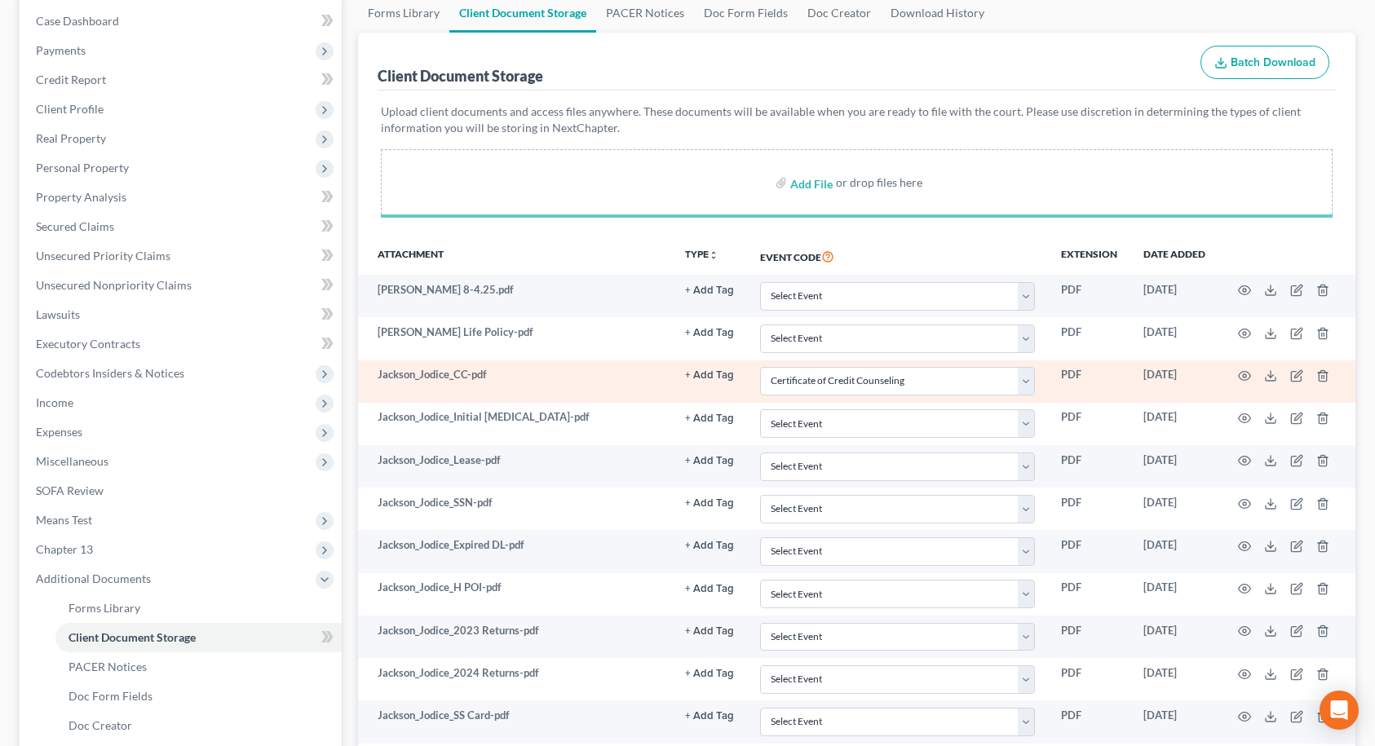
select select "9"
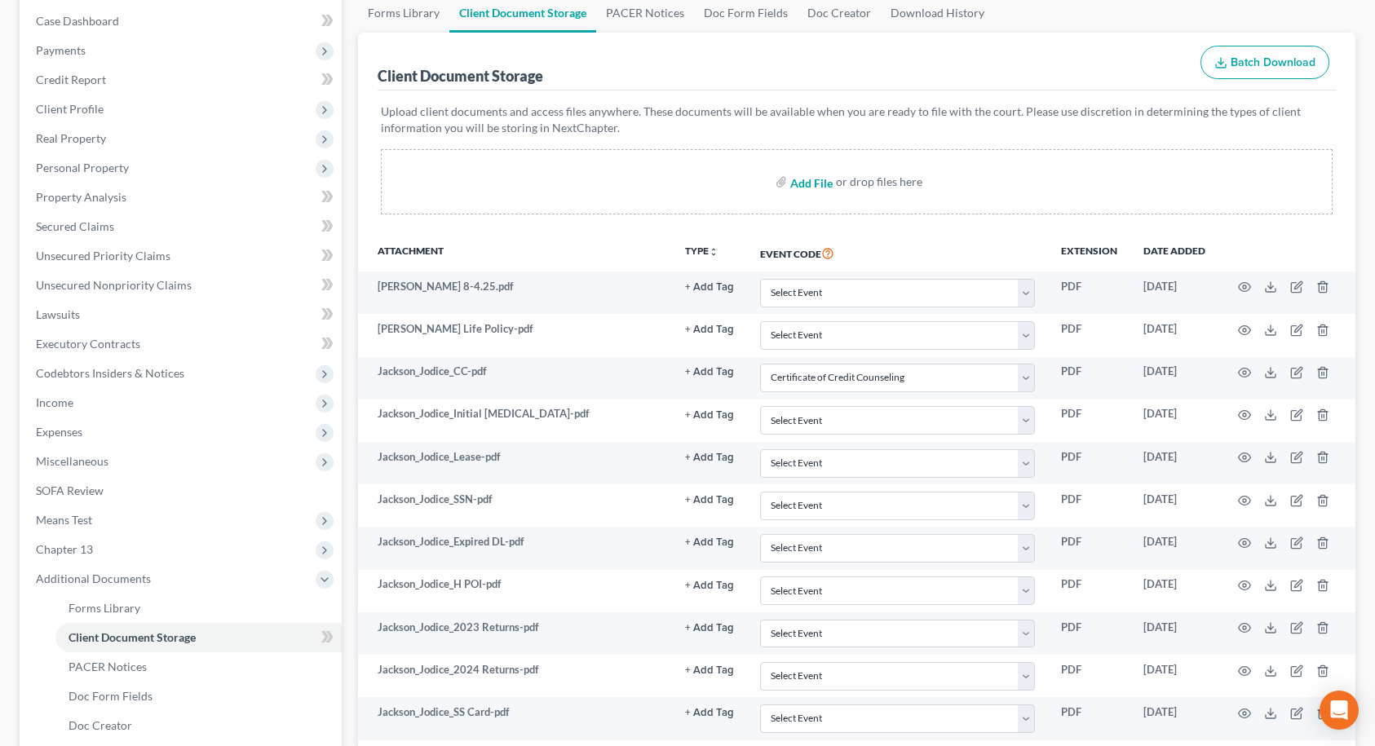
click at [825, 181] on input "file" at bounding box center [809, 181] width 39 height 29
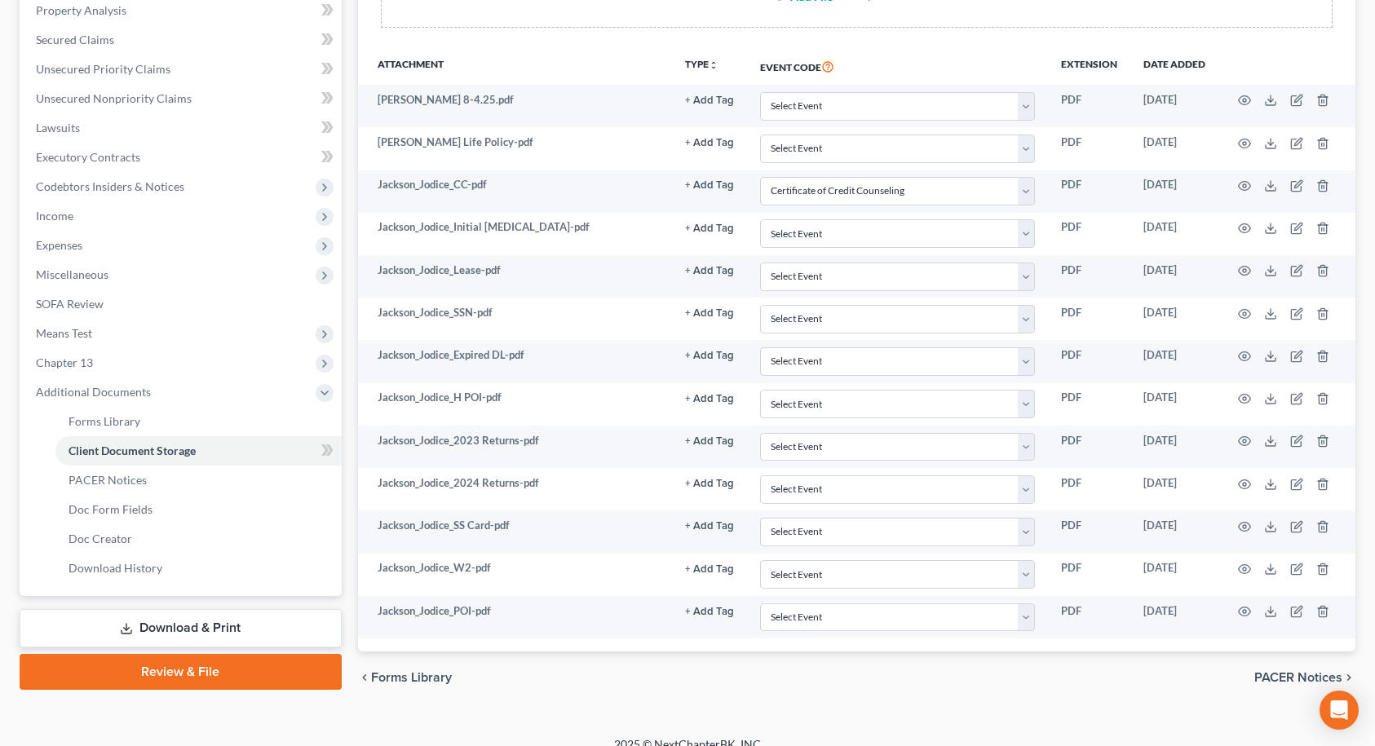
scroll to position [369, 0]
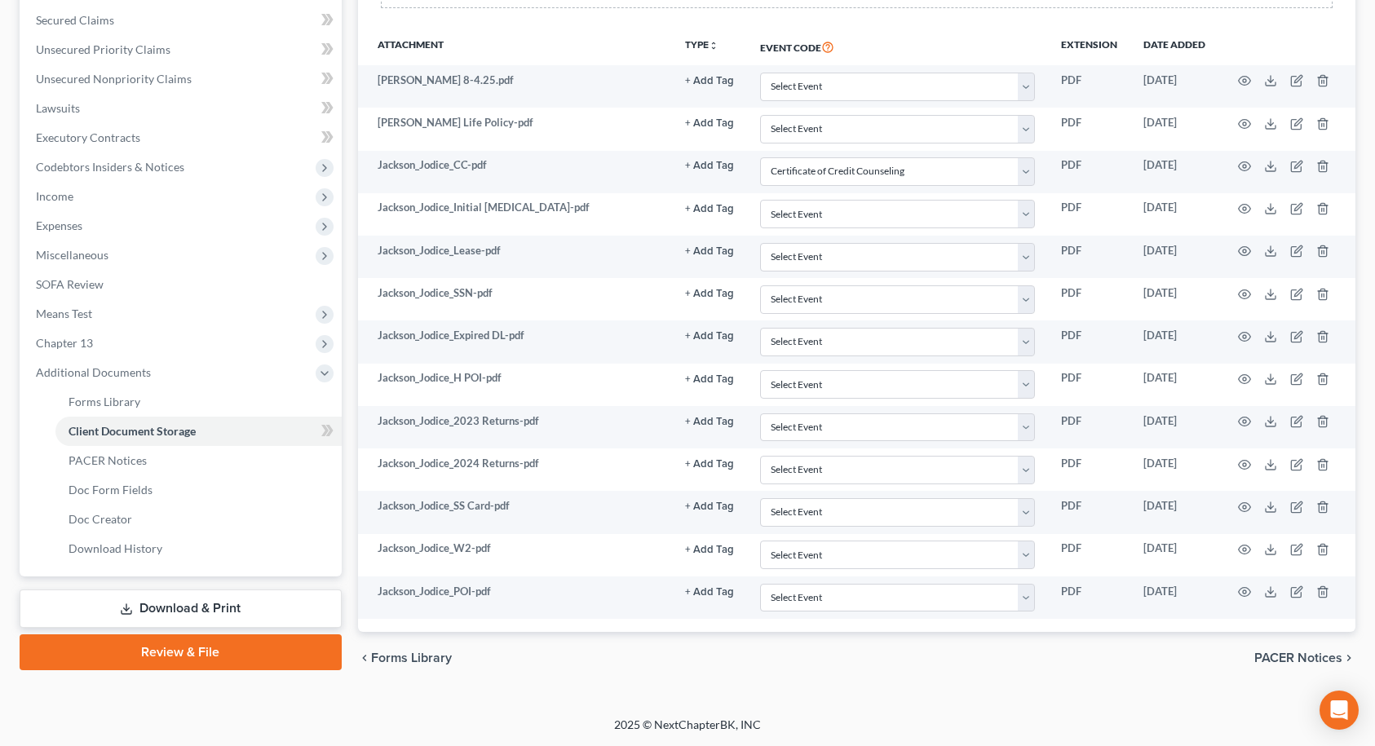
type input "C:\fakepath\Jackson_Jodice_Credit Report.pdf"
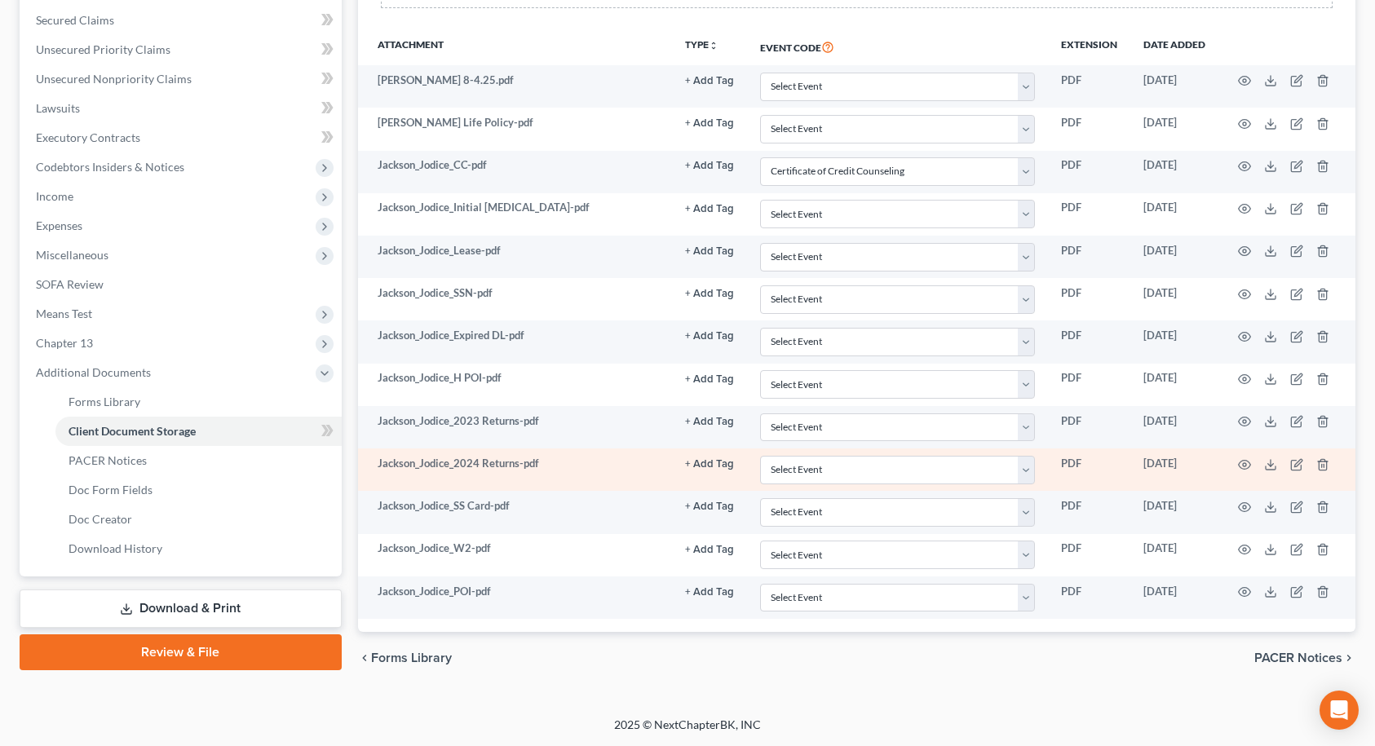
select select "9"
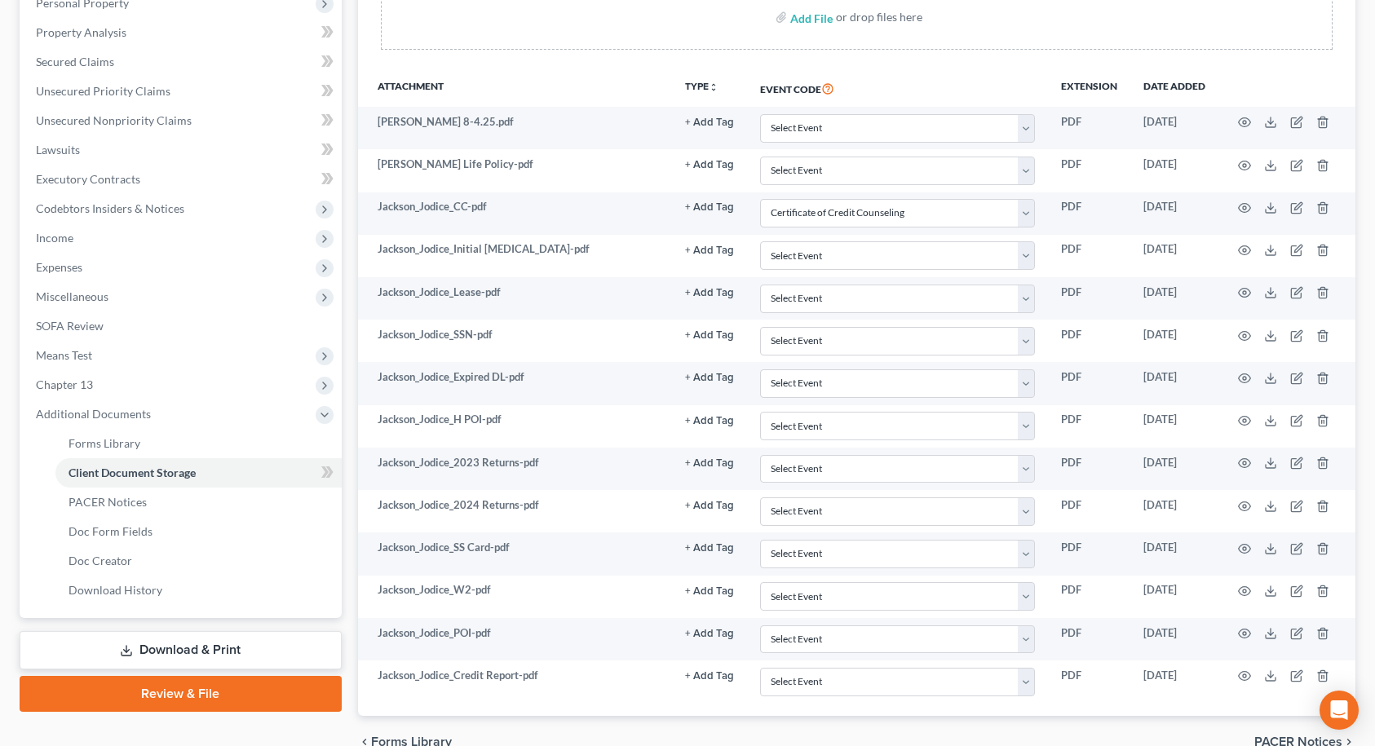
scroll to position [288, 0]
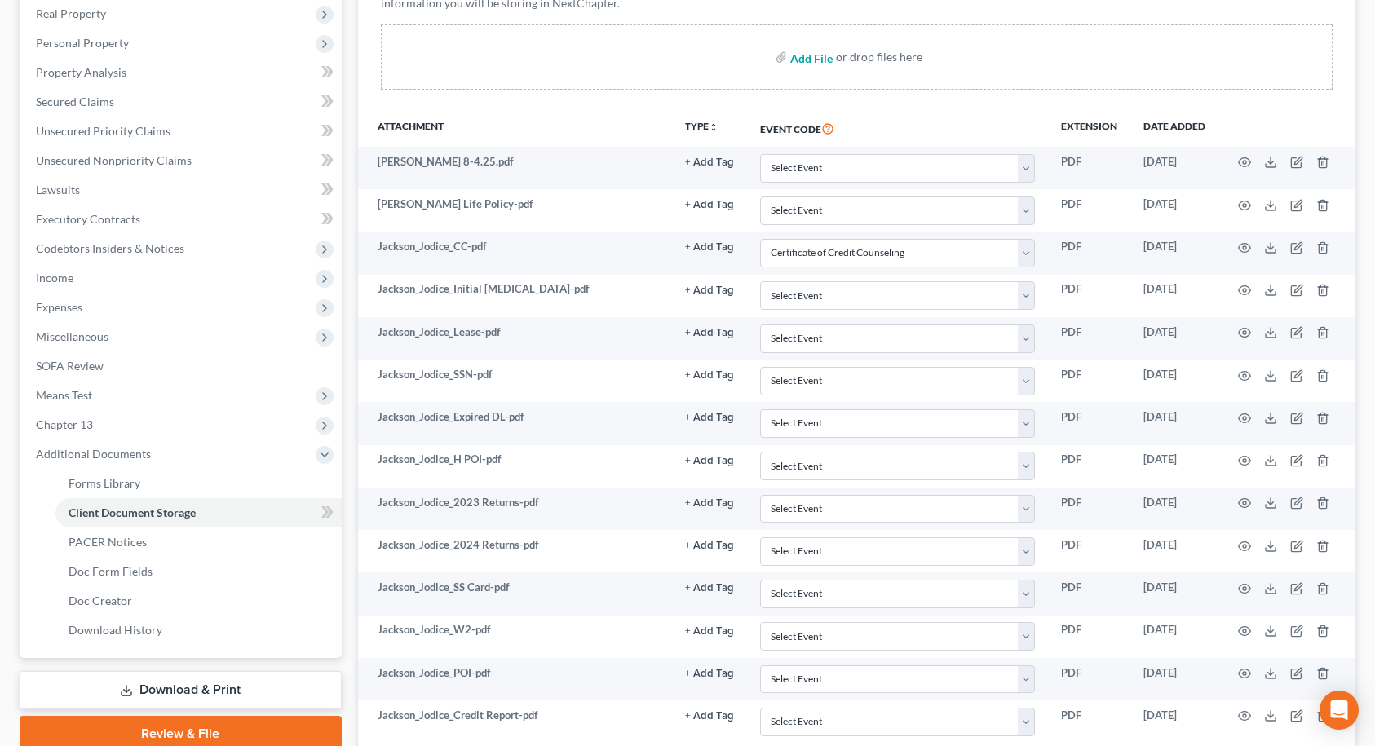
click at [815, 56] on input "file" at bounding box center [809, 56] width 39 height 29
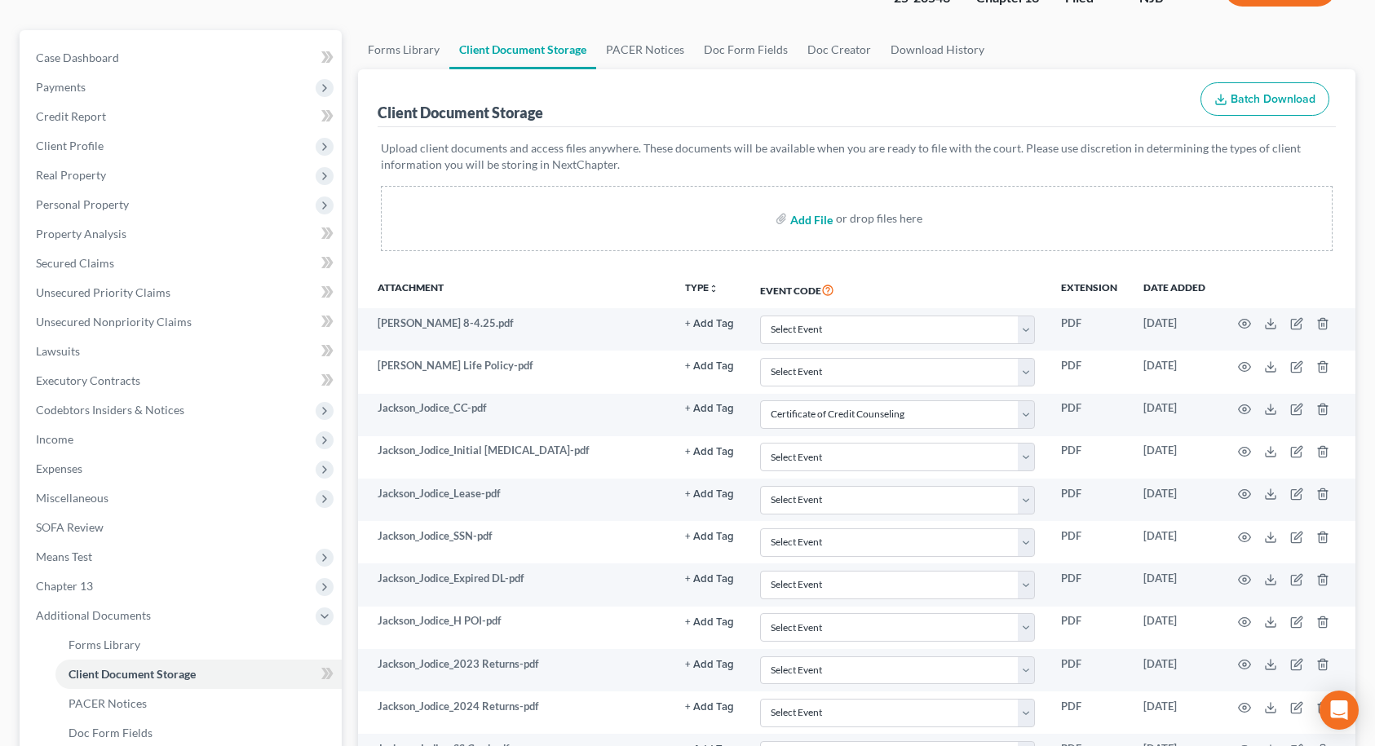
scroll to position [125, 0]
click at [814, 223] on input "file" at bounding box center [809, 219] width 39 height 29
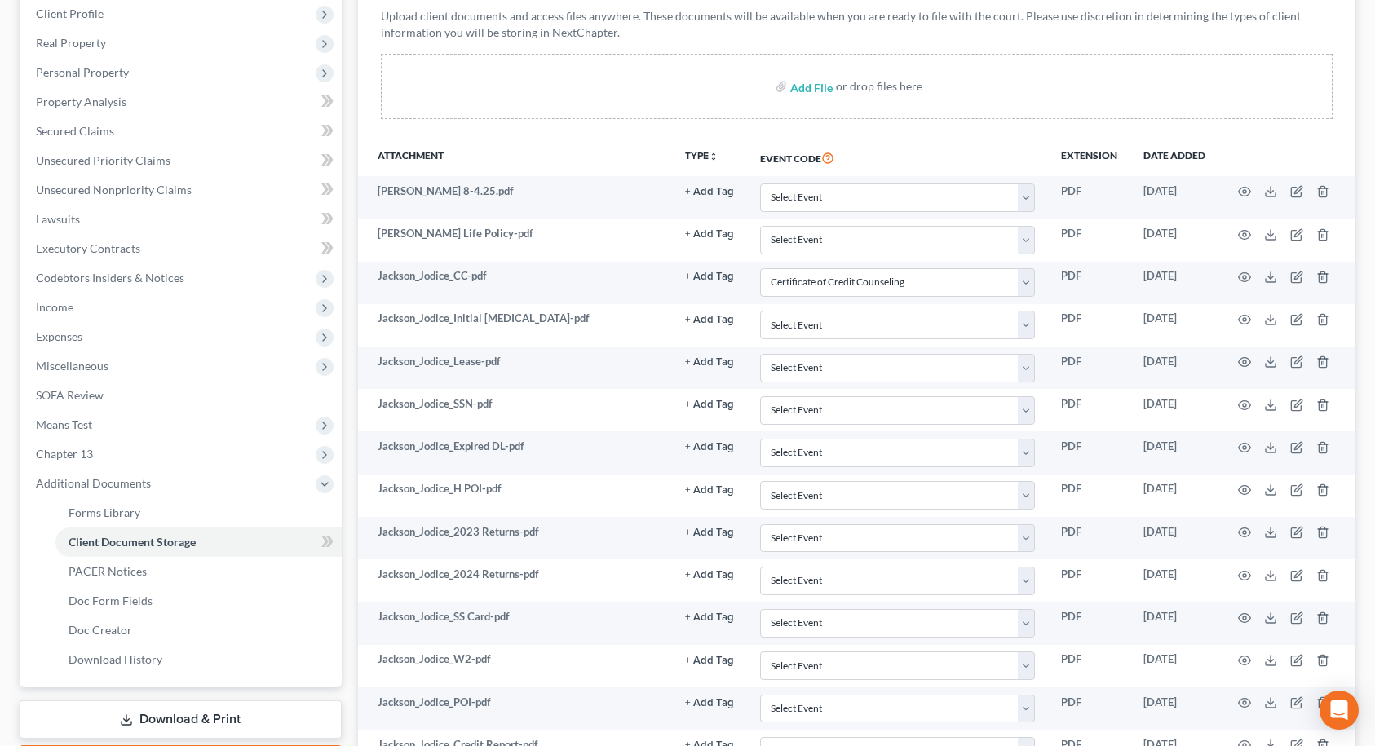
scroll to position [249, 0]
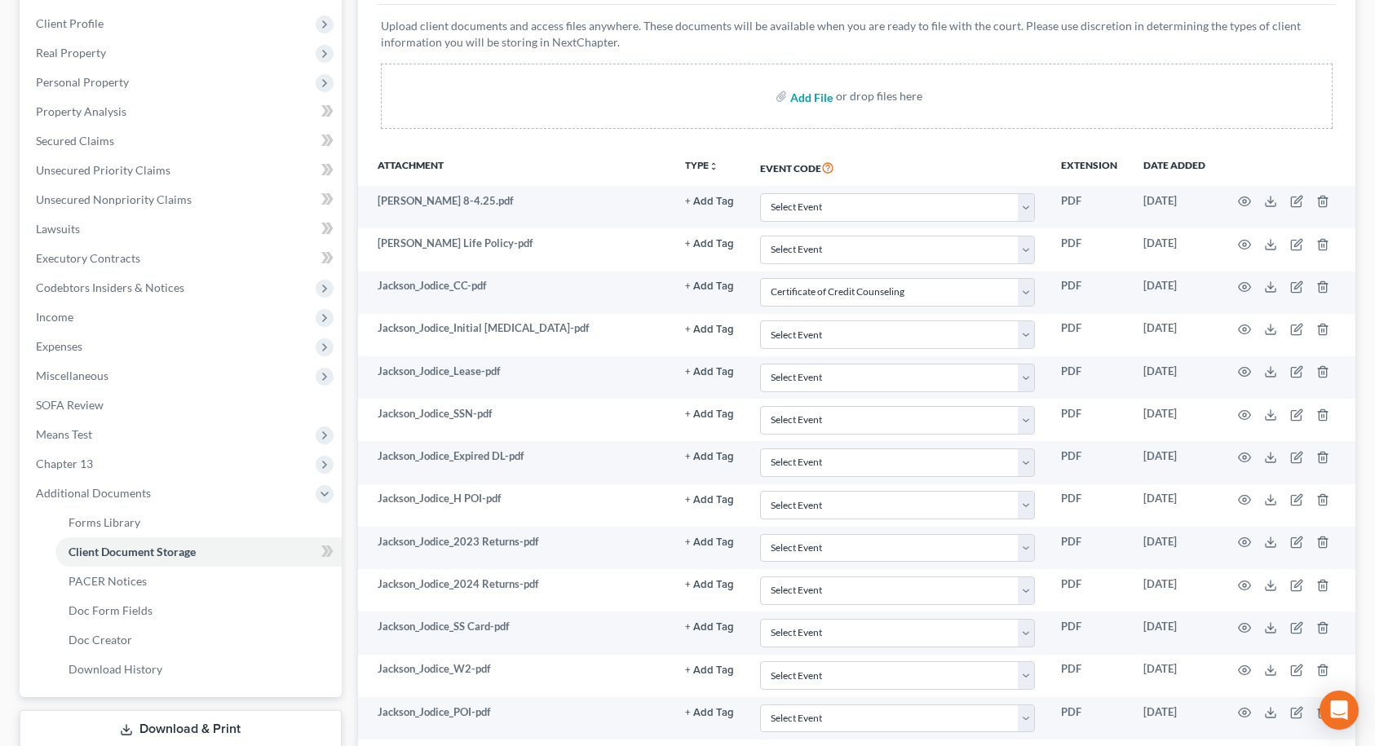
click at [814, 98] on input "file" at bounding box center [809, 96] width 39 height 29
type input "C:\fakepath\Jackson_Jodice_Auto Dec.pdf"
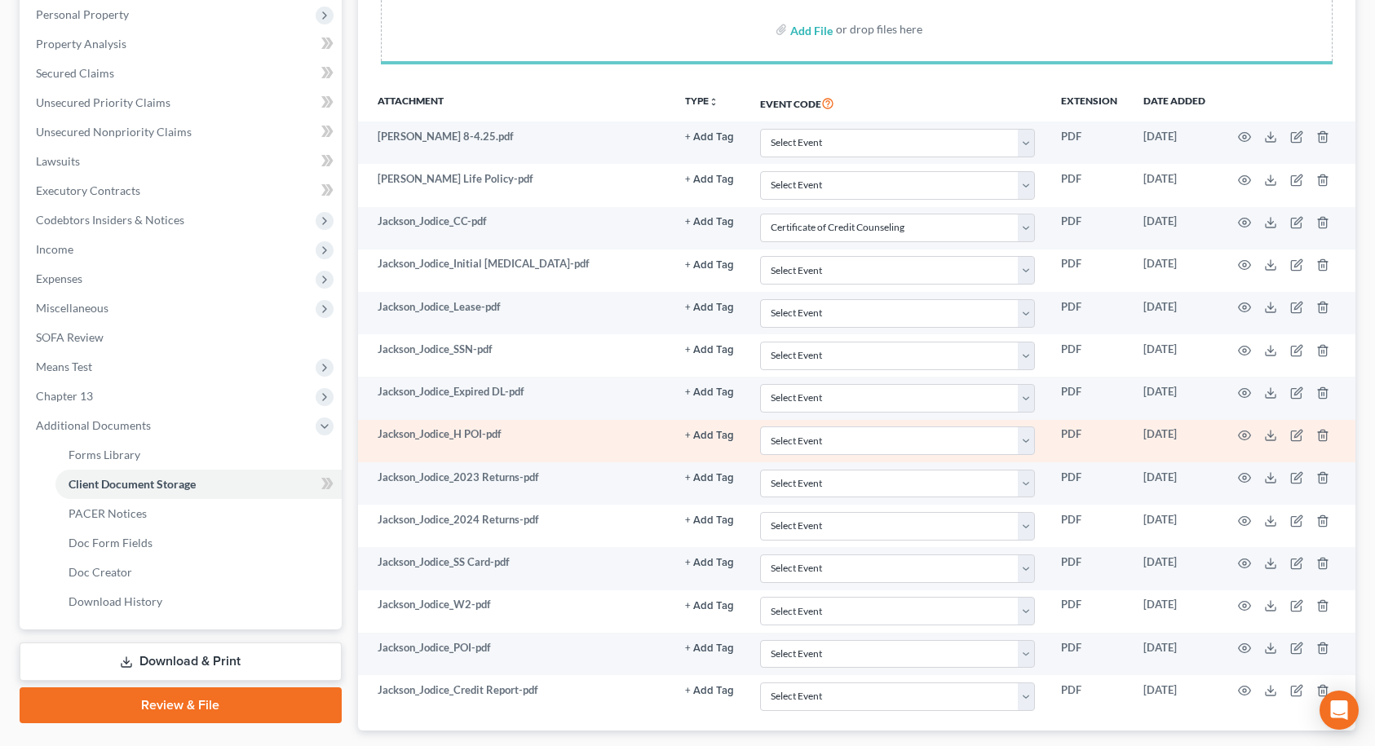
select select "9"
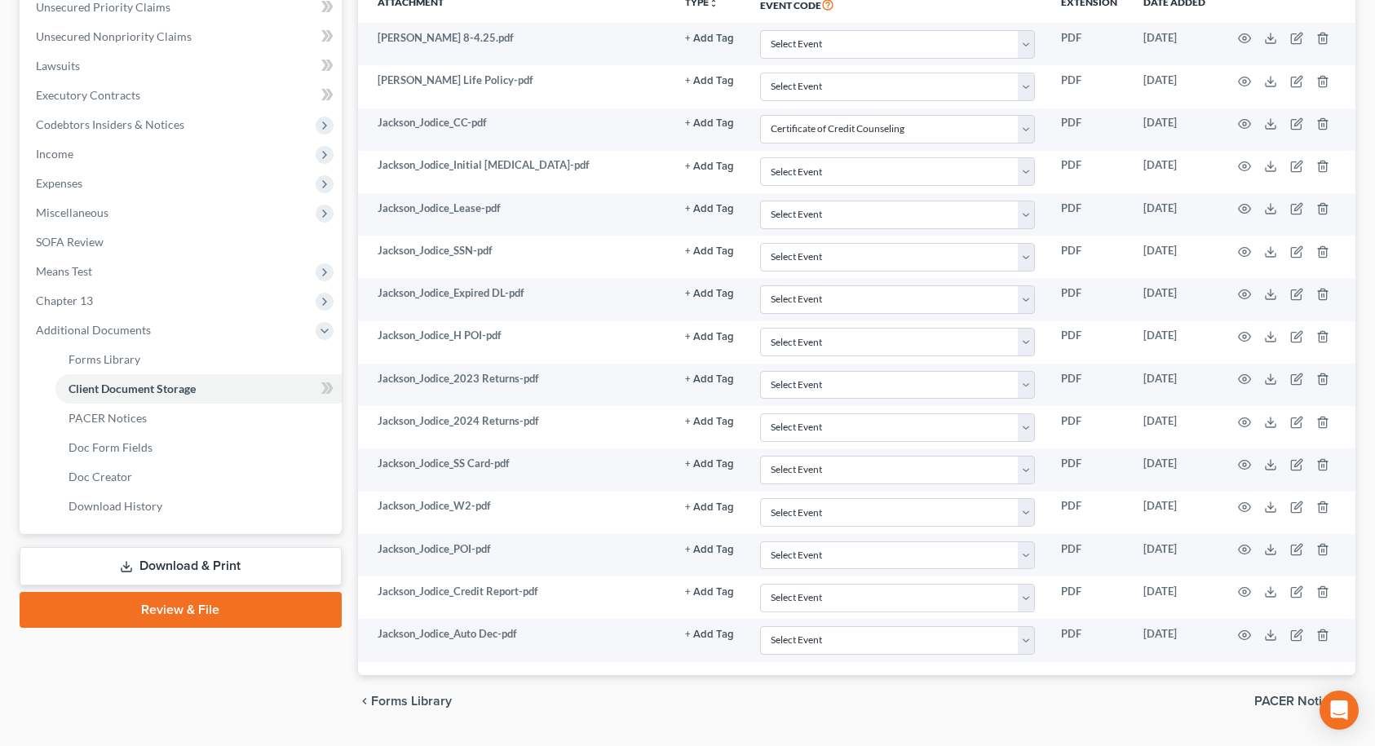
scroll to position [86, 0]
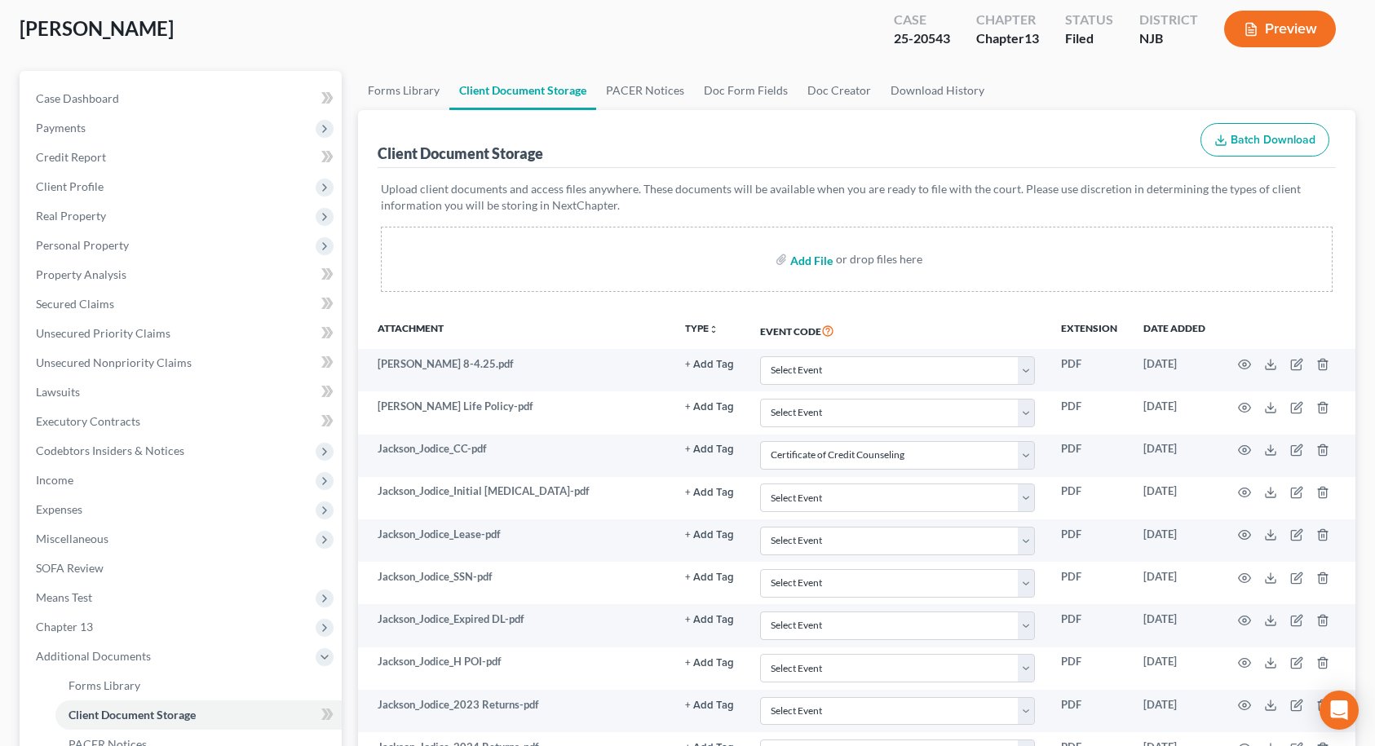
click at [801, 261] on input "file" at bounding box center [809, 259] width 39 height 29
type input "C:\fakepath\Jackson_Jodice_Cash App.pdf"
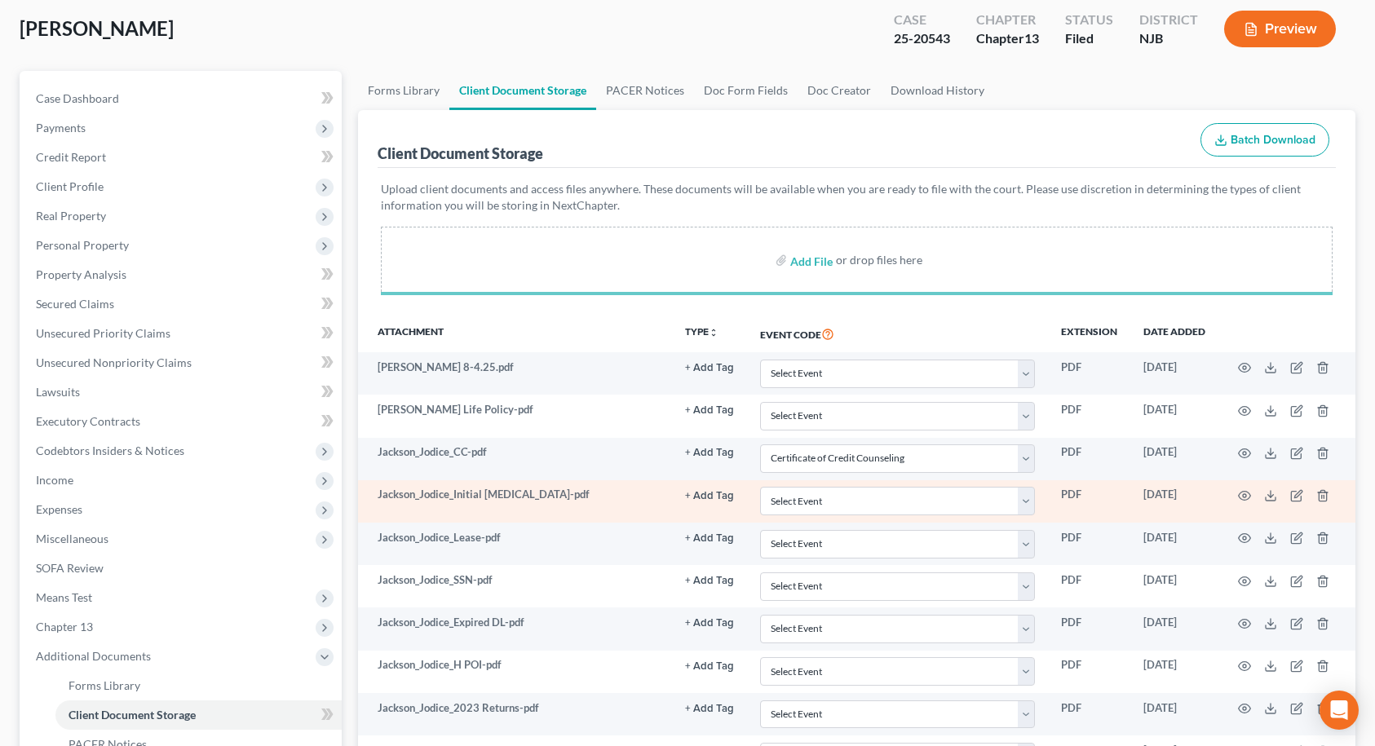
select select "9"
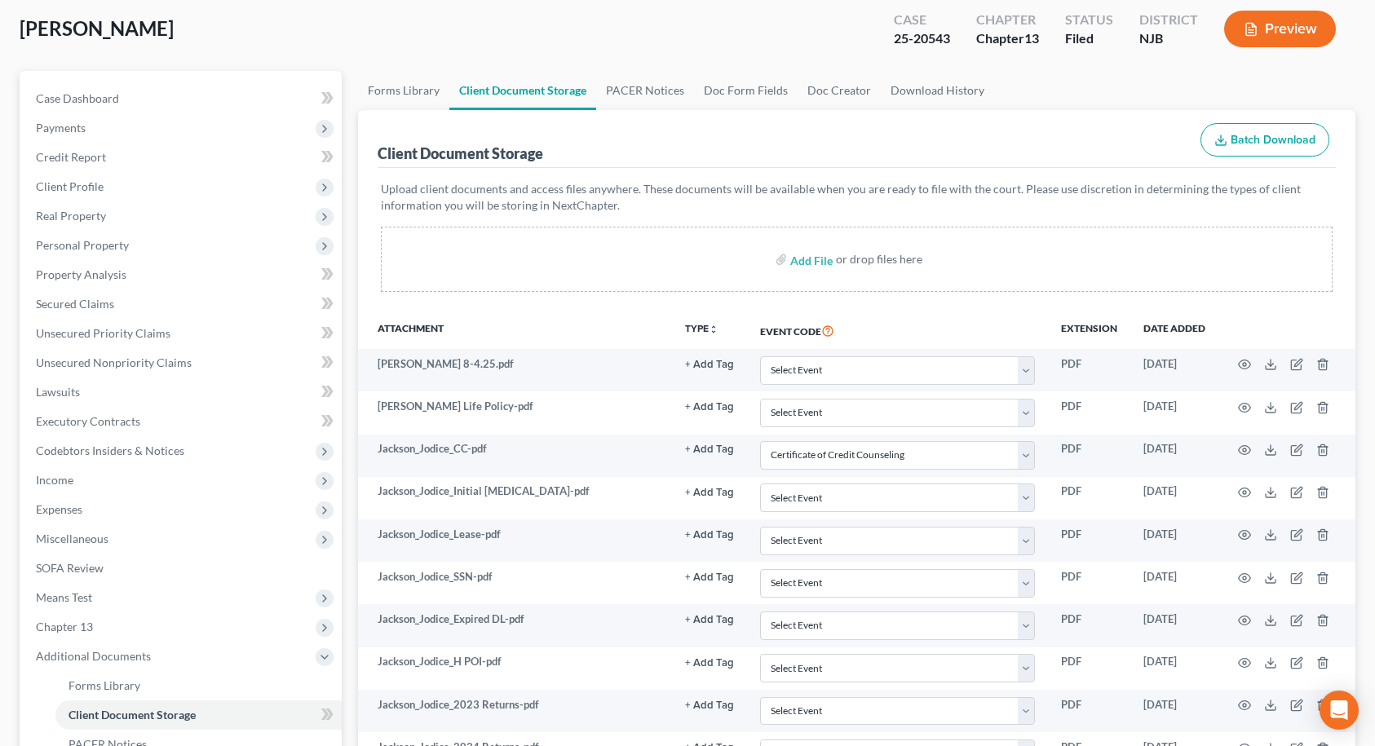
click at [1264, 300] on div "Upload client documents and access files anywhere. These documents will be avai…" at bounding box center [857, 240] width 959 height 144
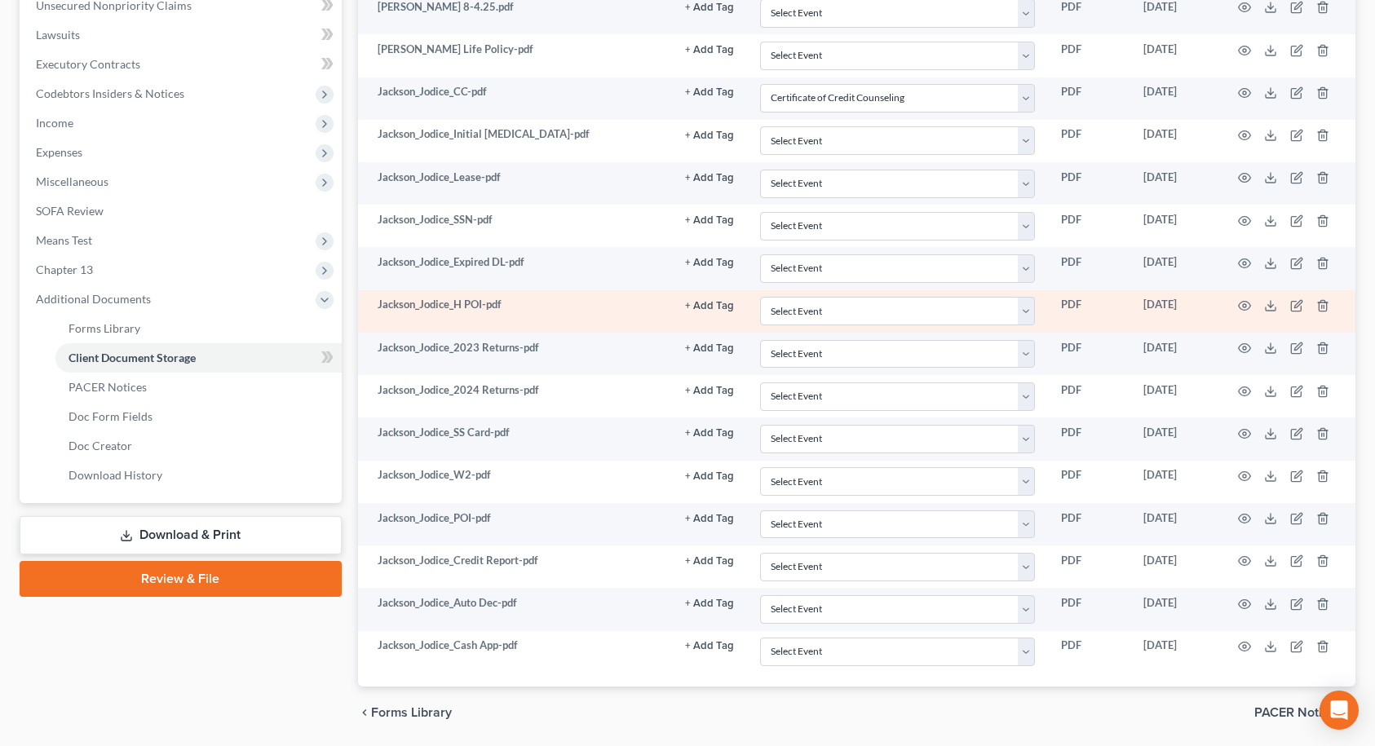
scroll to position [497, 0]
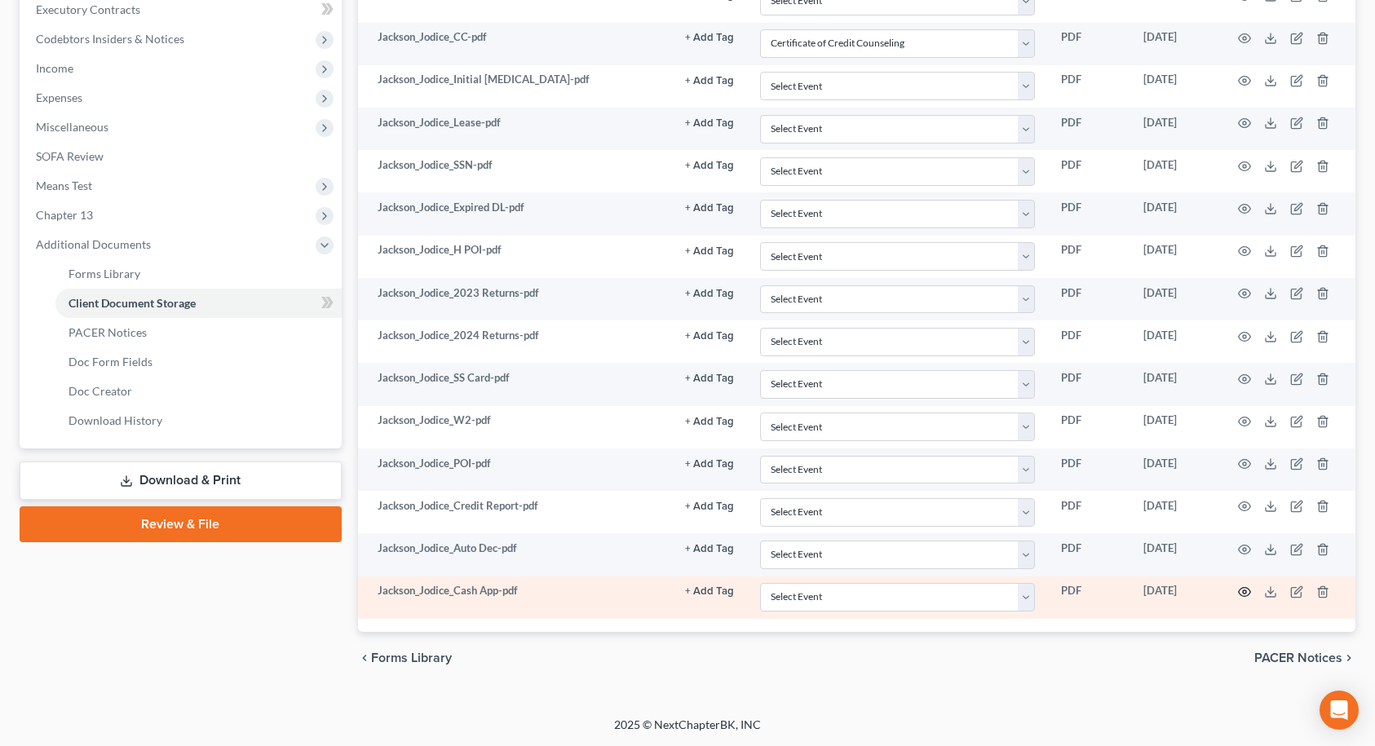
click at [1246, 591] on circle "button" at bounding box center [1244, 591] width 3 height 3
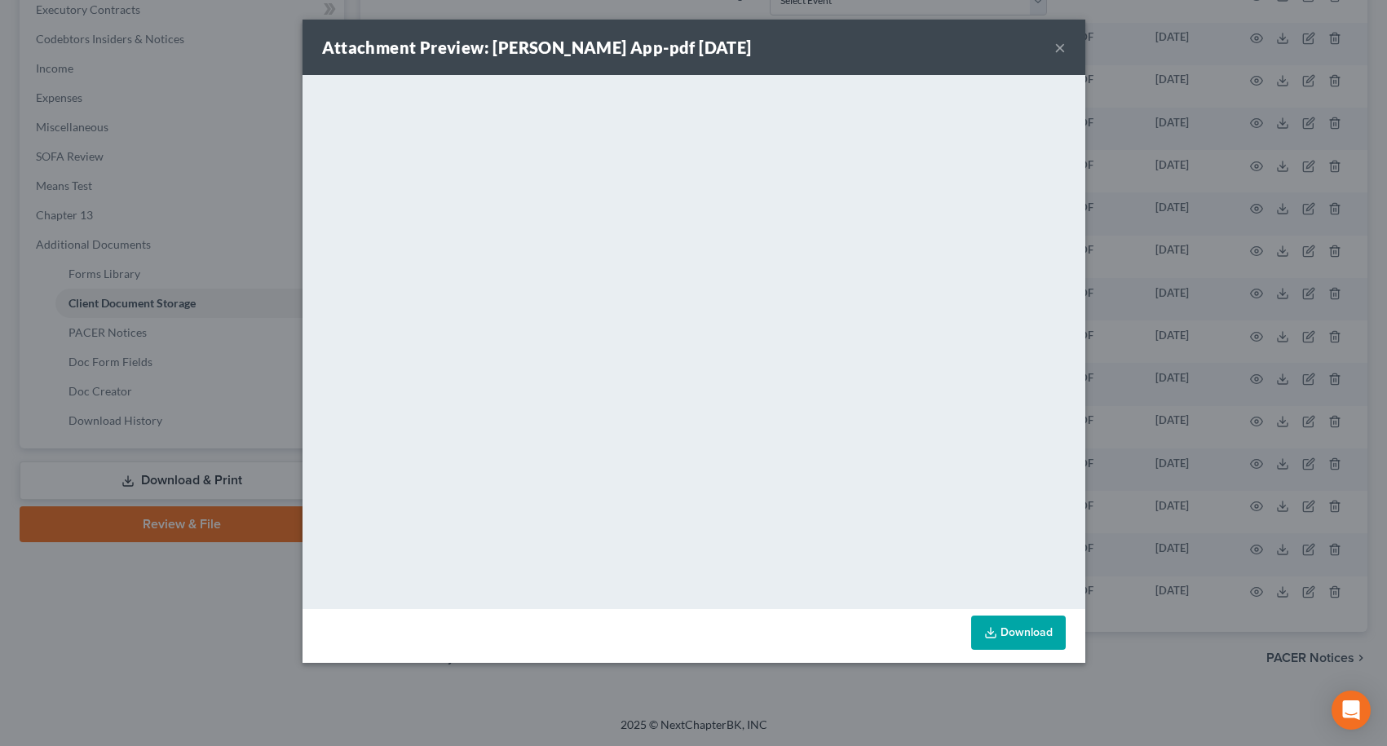
click at [1054, 45] on button "×" at bounding box center [1059, 48] width 11 height 20
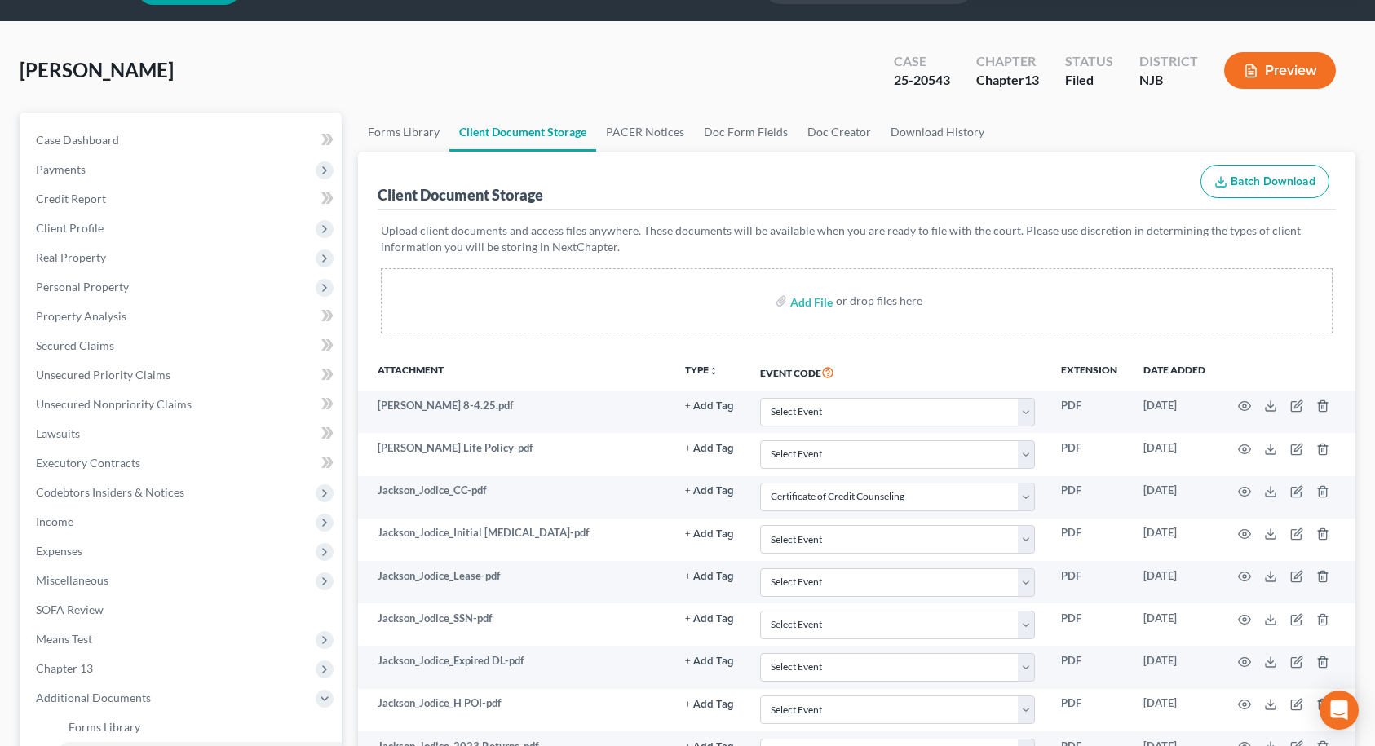
scroll to position [0, 0]
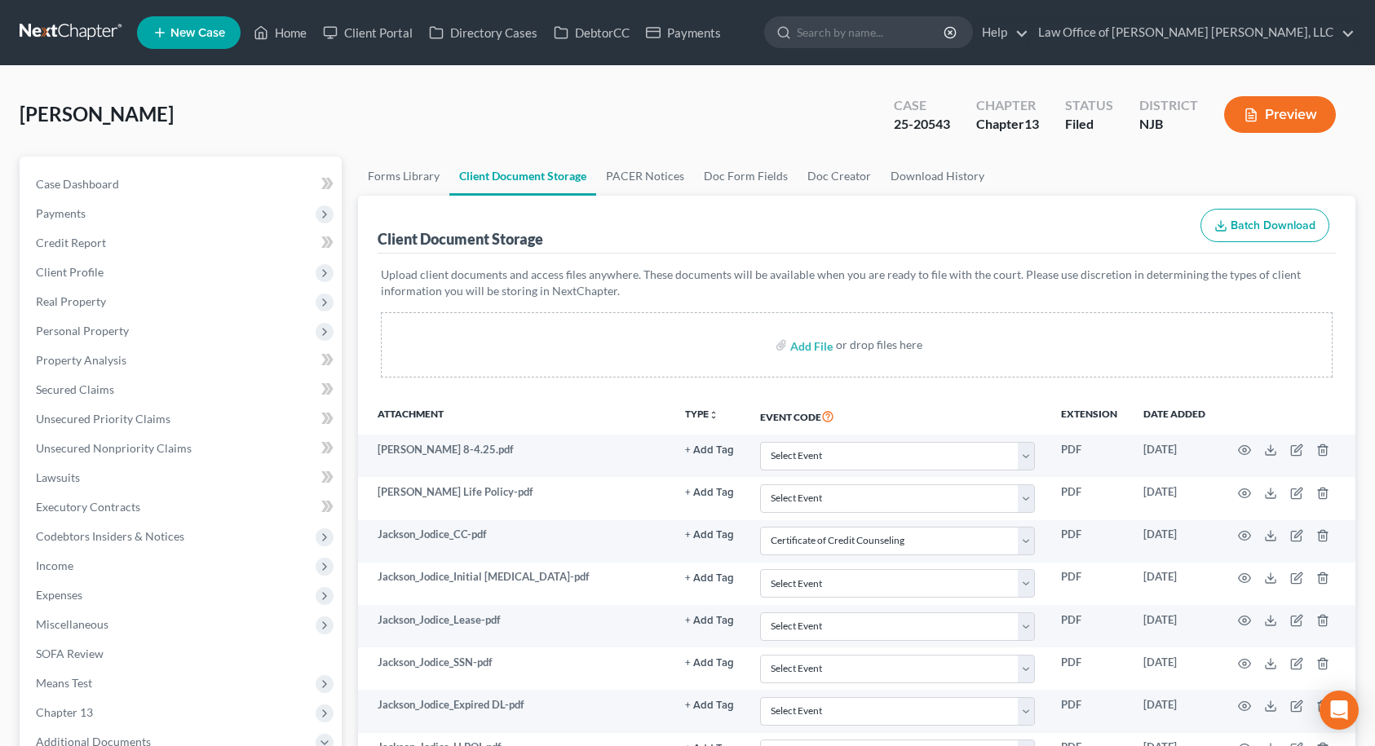
click at [1199, 157] on ul "Forms Library Client Document Storage PACER Notices Doc Form Fields Doc Creator…" at bounding box center [857, 176] width 998 height 39
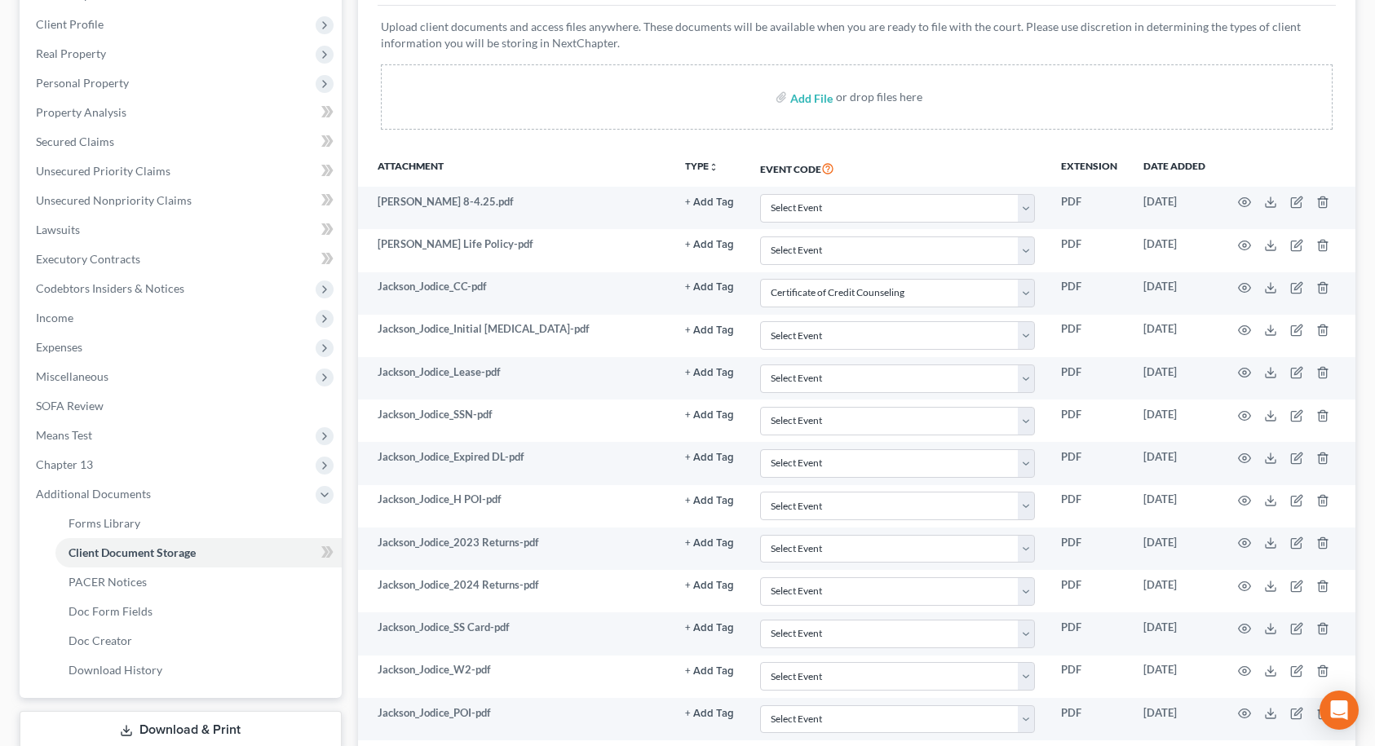
scroll to position [245, 0]
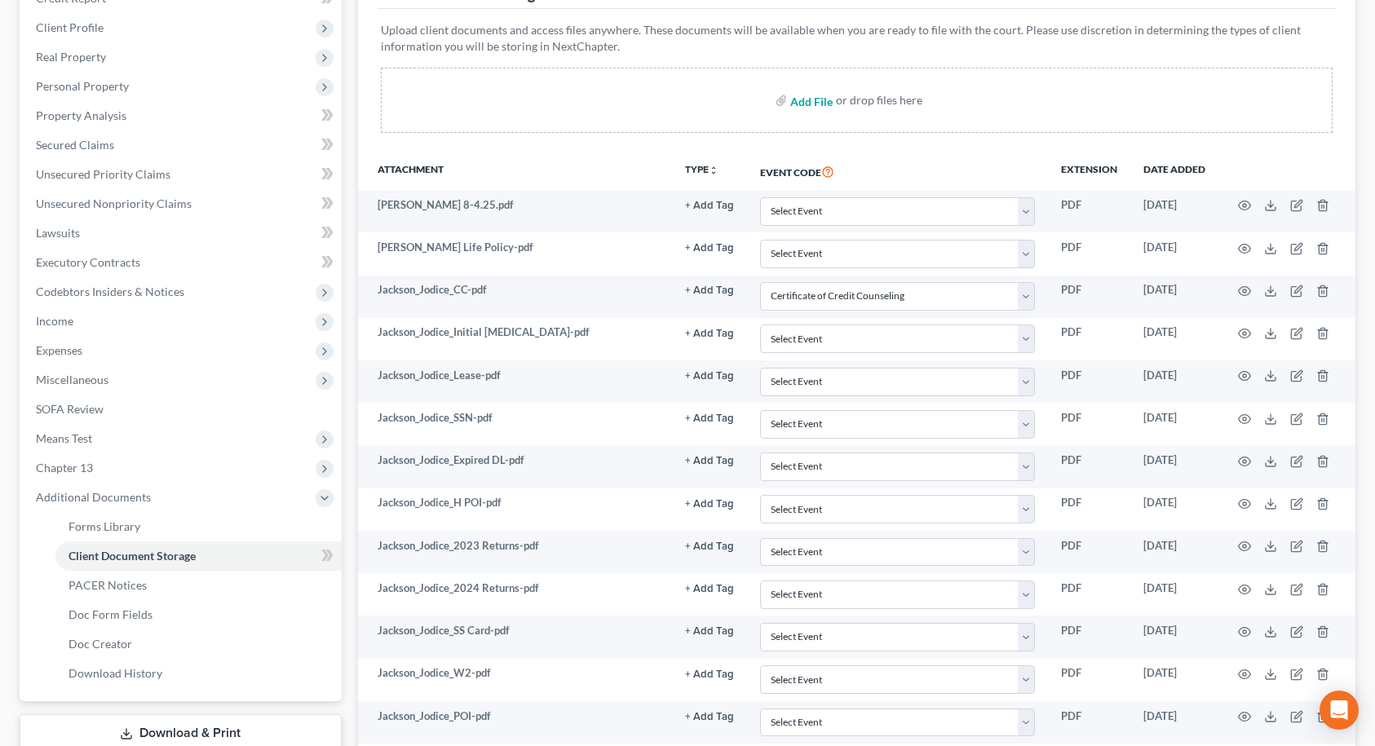
click at [814, 104] on input "file" at bounding box center [809, 100] width 39 height 29
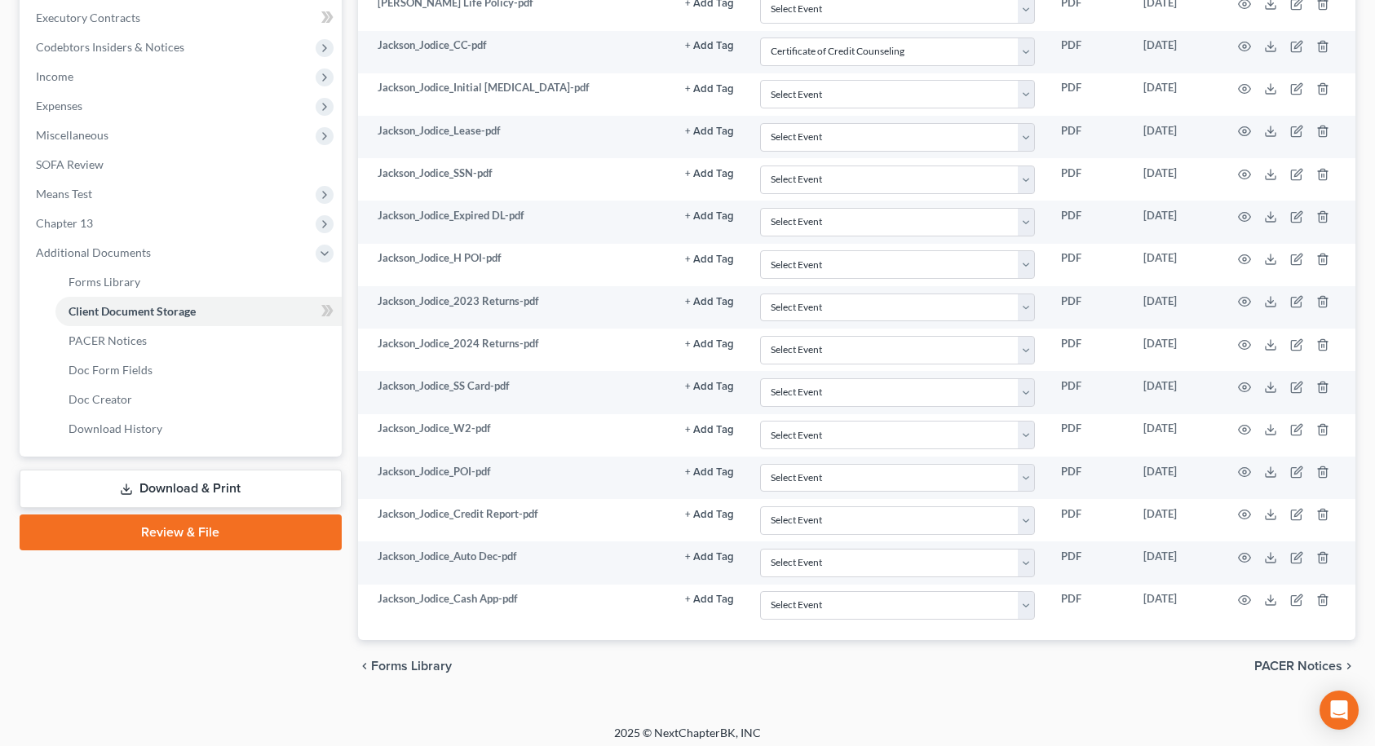
scroll to position [408, 0]
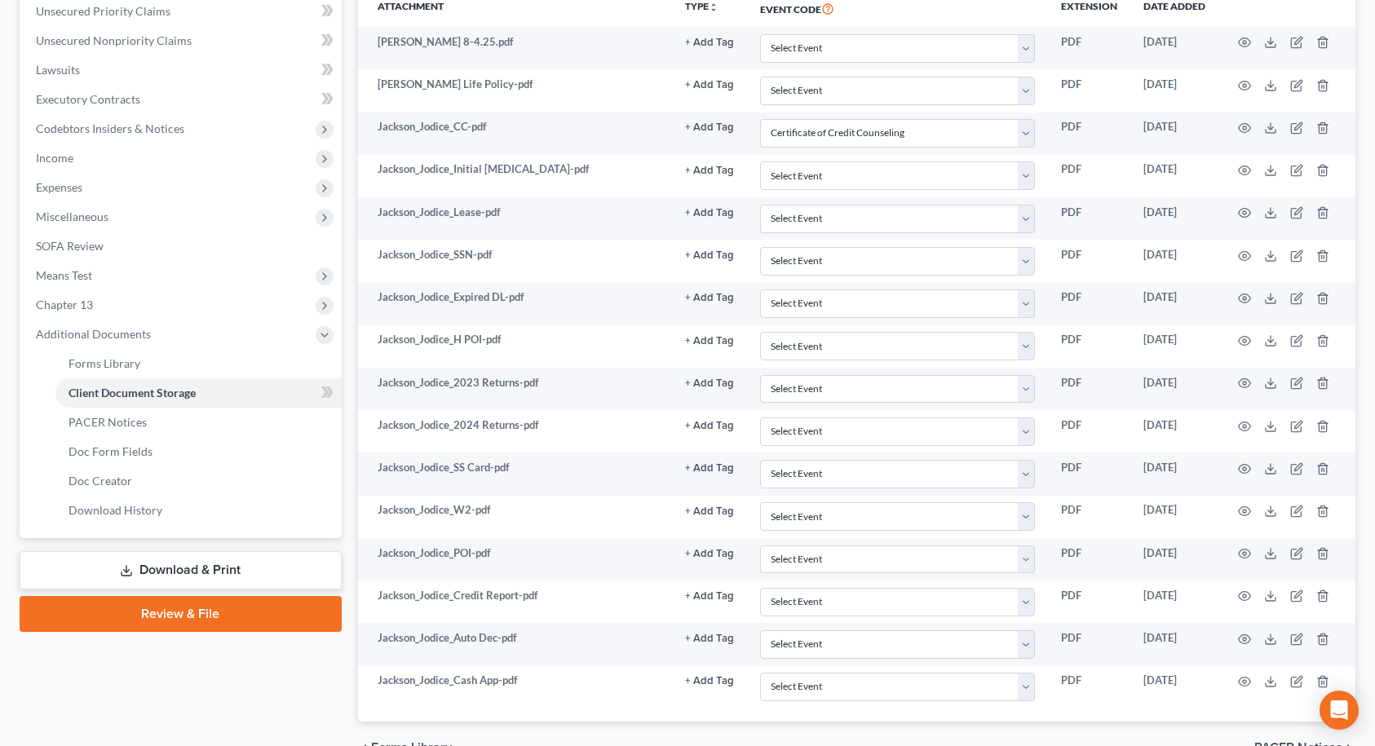
type input "C:\fakepath\Jackson_Jodice_Ally Apr-Sept.pdf"
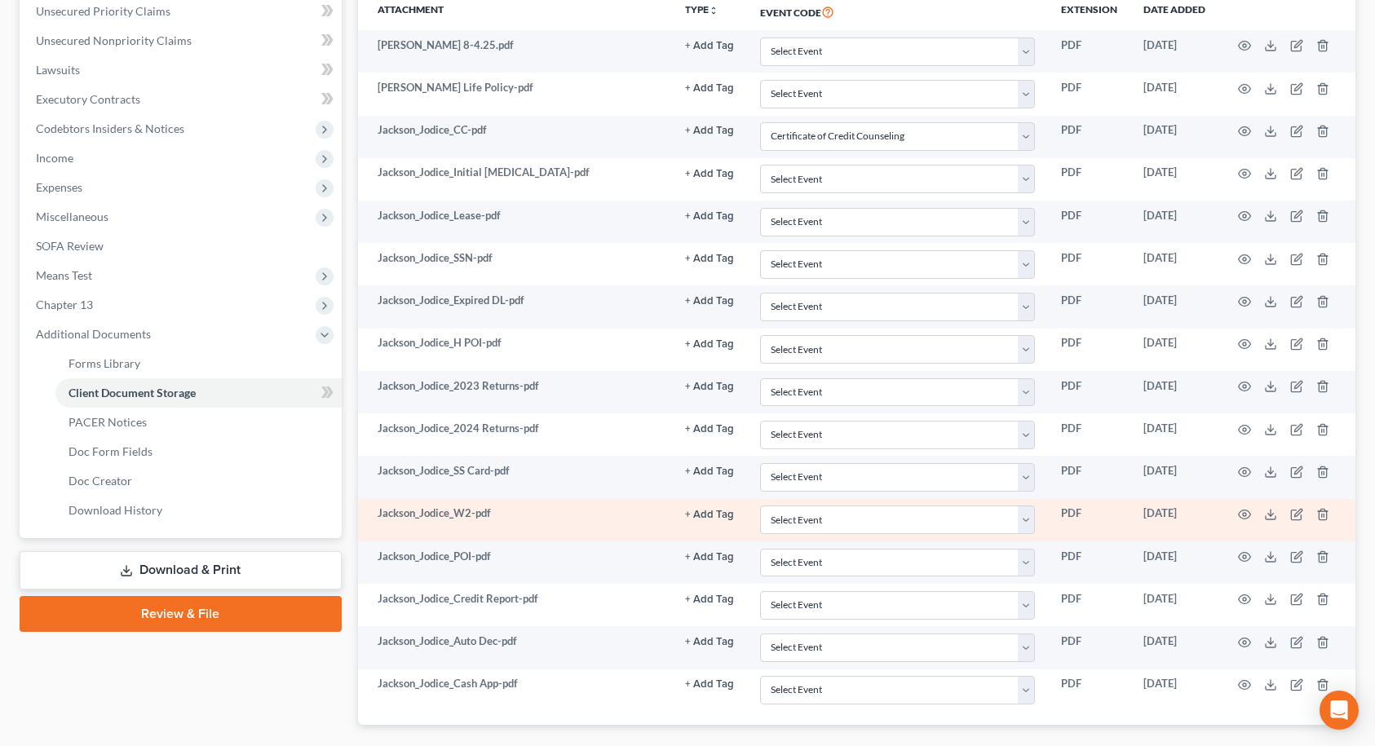
select select "9"
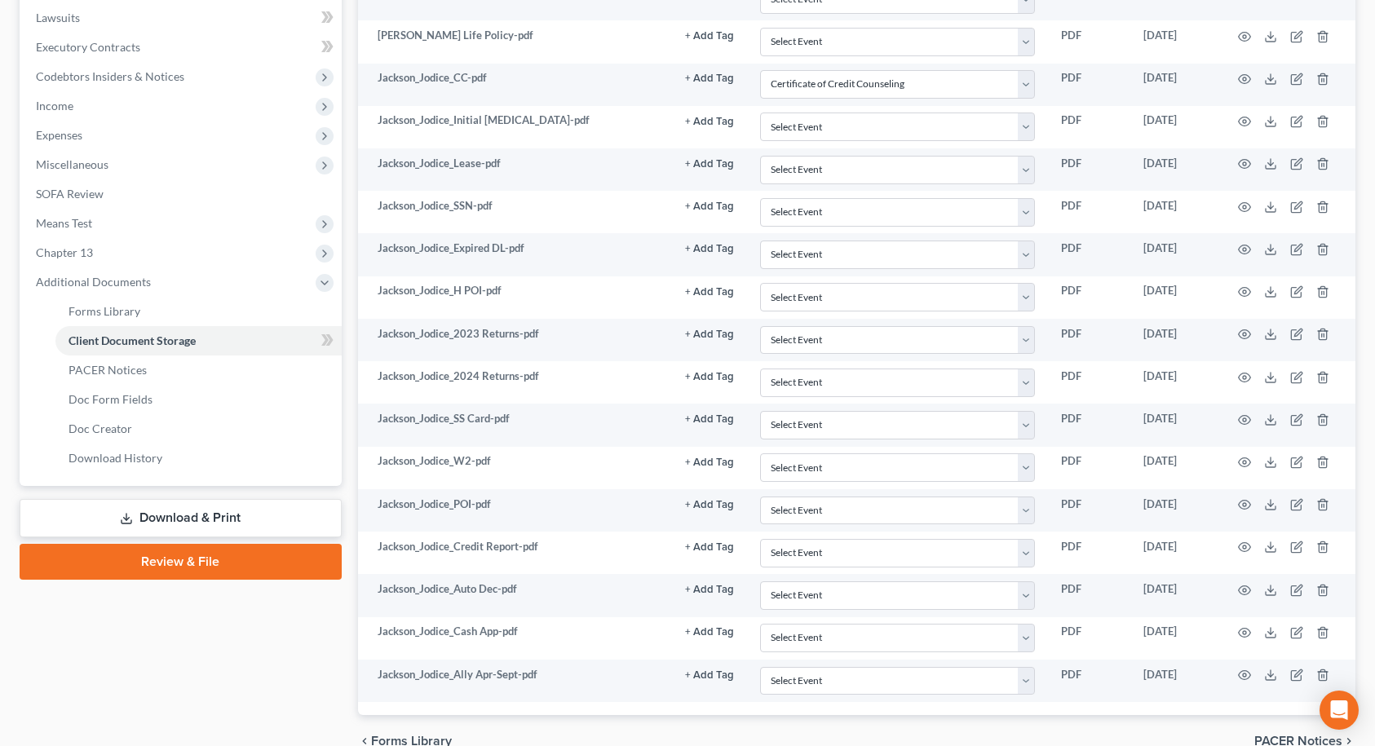
select select "9"
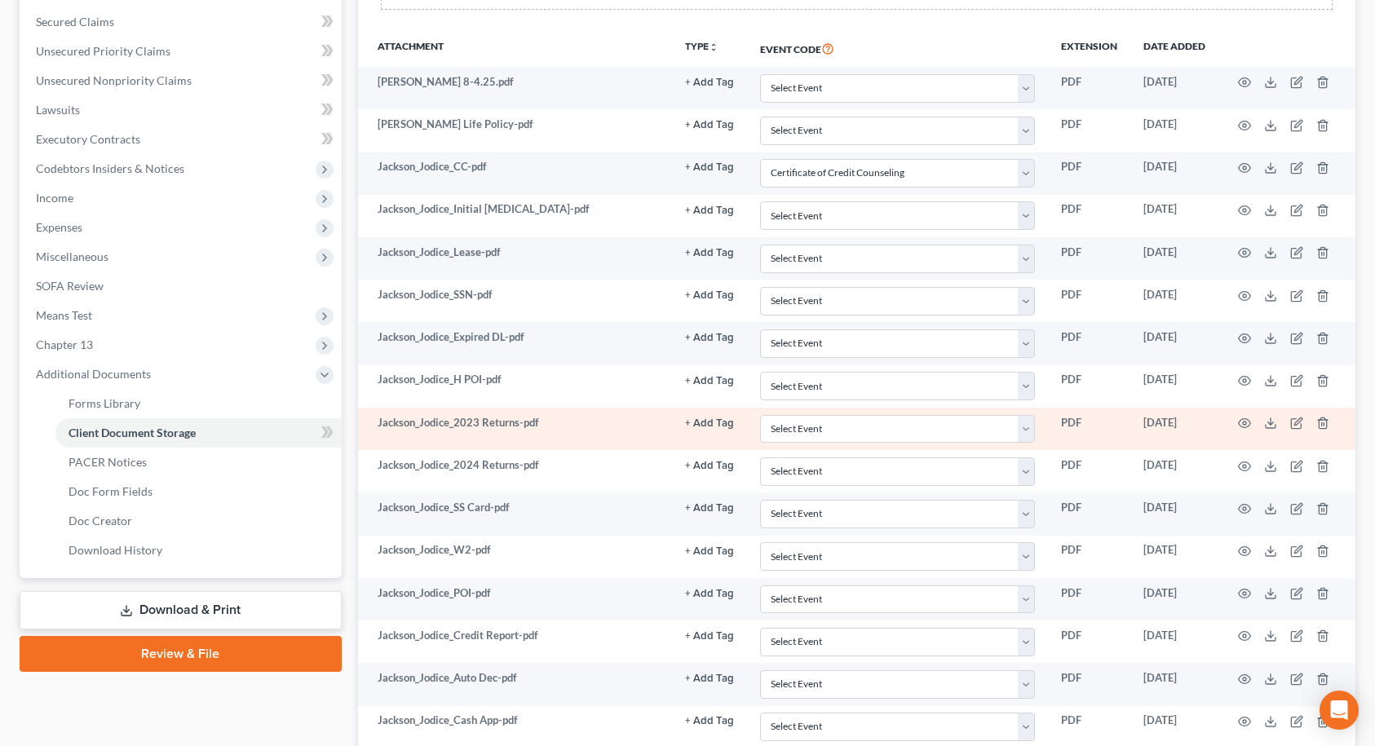
scroll to position [326, 0]
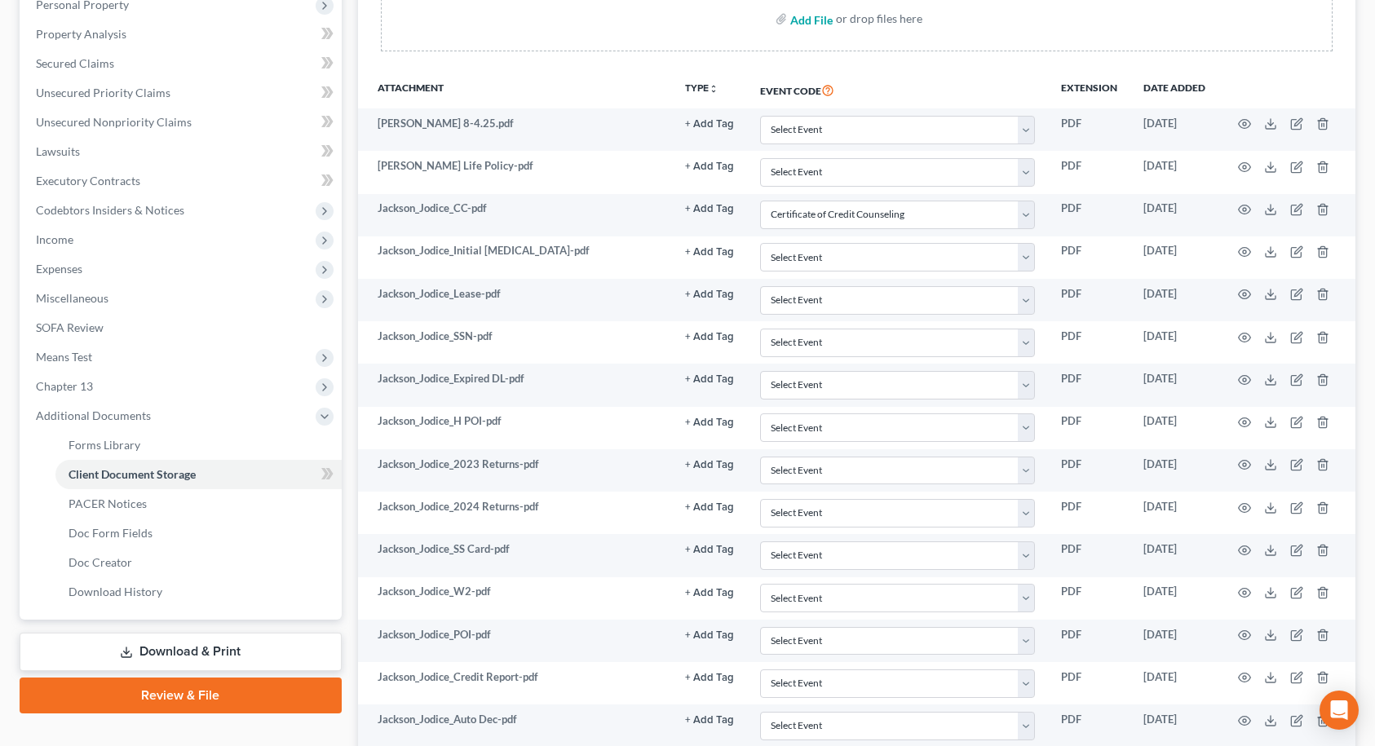
click at [816, 23] on input "file" at bounding box center [809, 18] width 39 height 29
type input "C:\fakepath\Jackson_Jodice_Expense List.pdf"
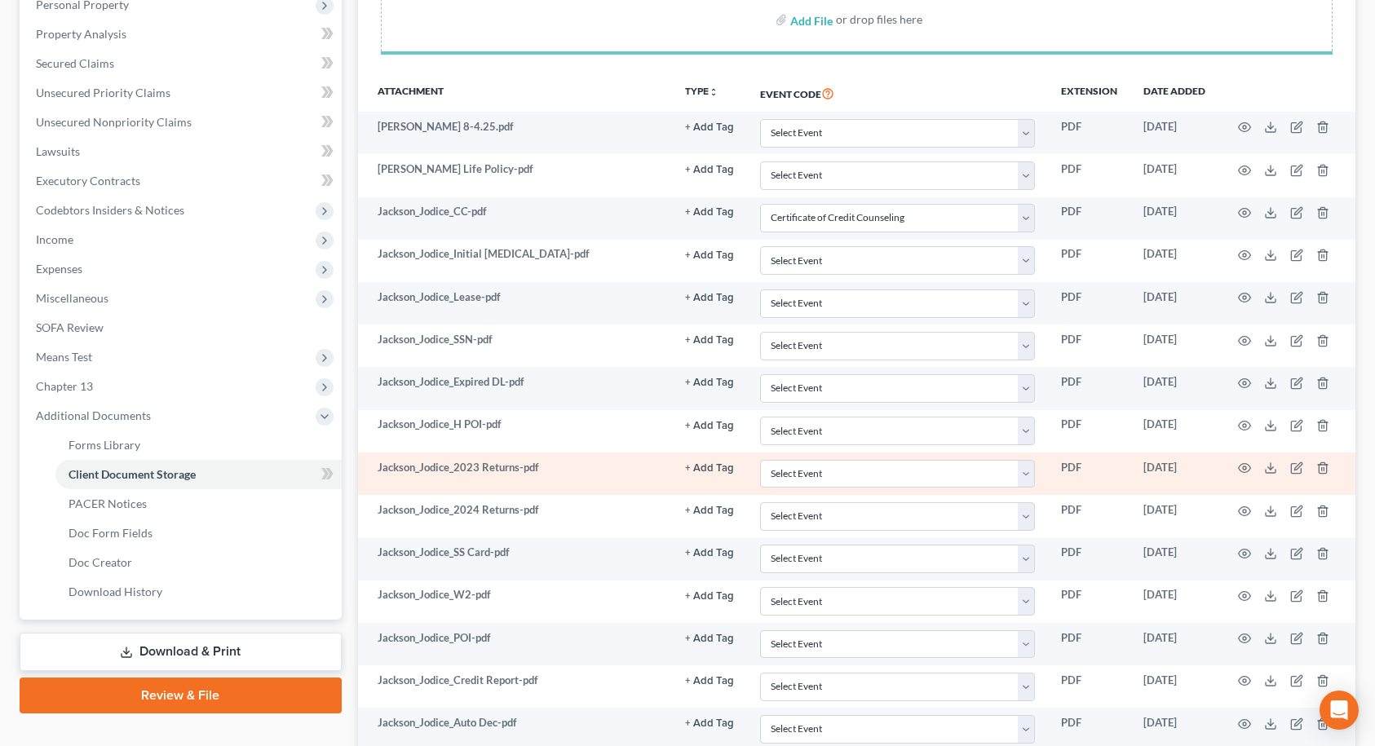
select select "9"
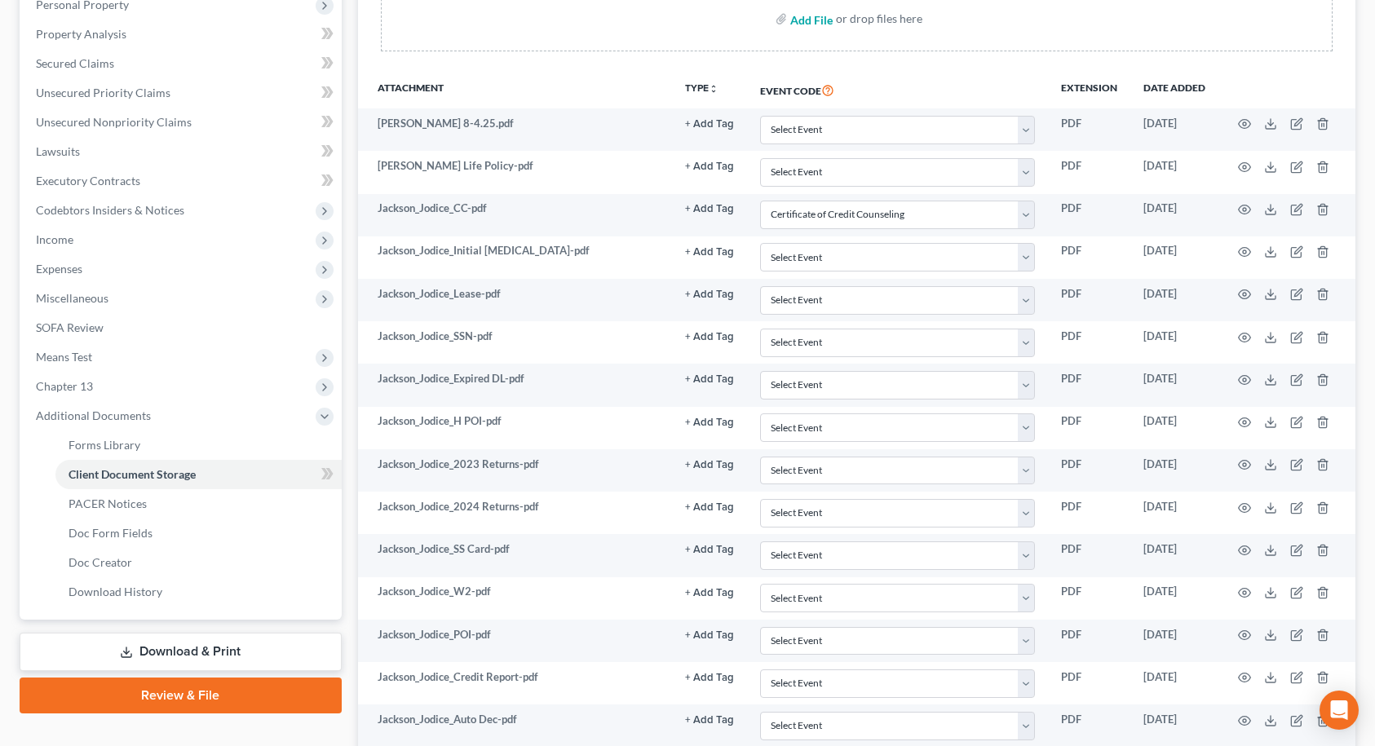
click at [820, 22] on input "file" at bounding box center [809, 18] width 39 height 29
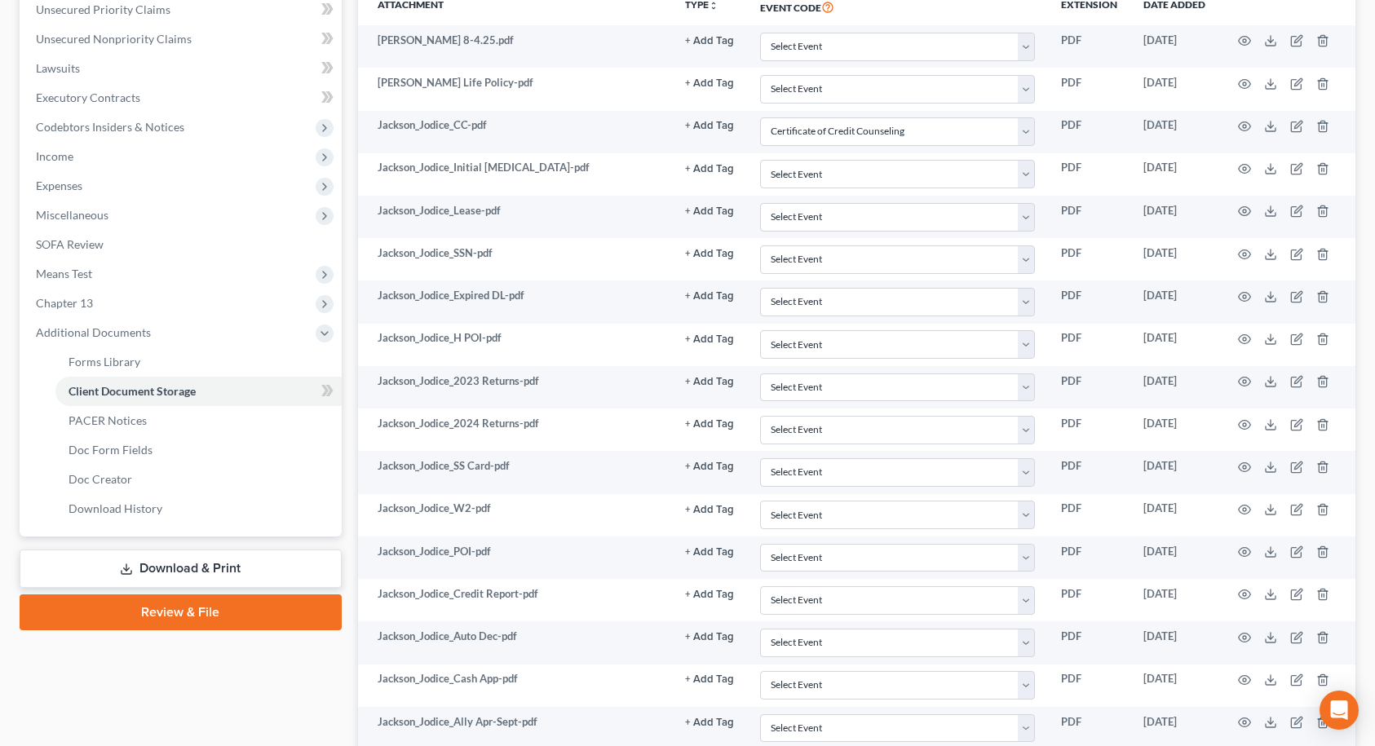
scroll to position [381, 0]
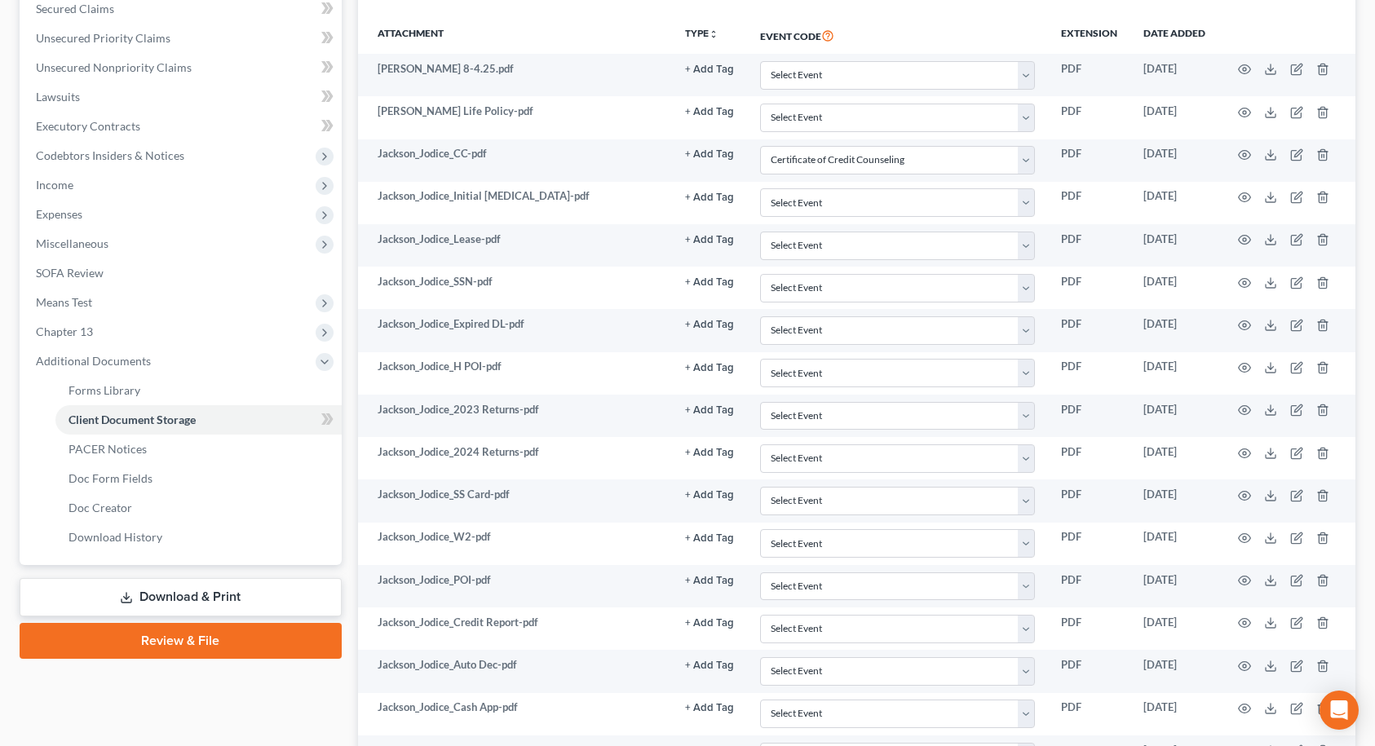
type input "C:\fakepath\Jackson_Jodice_Term Life Policy.pdf"
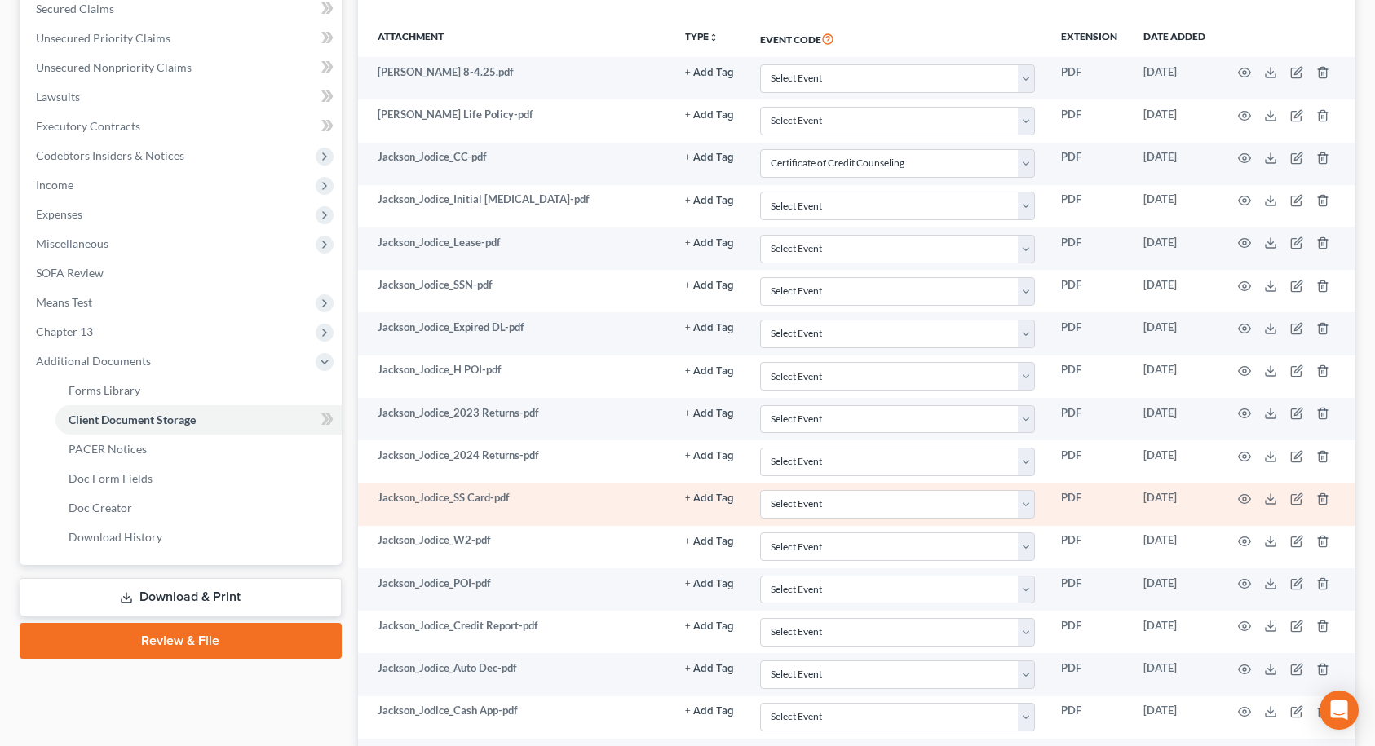
select select "9"
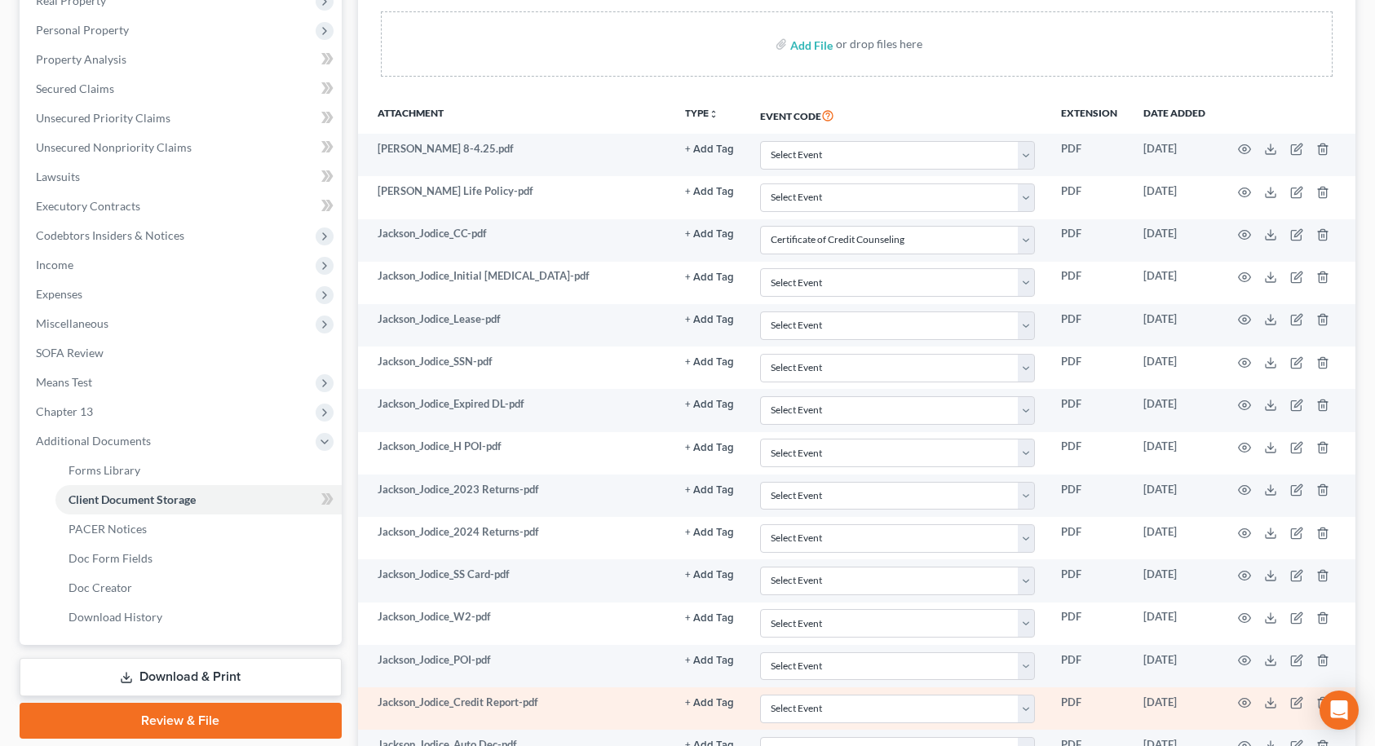
scroll to position [299, 0]
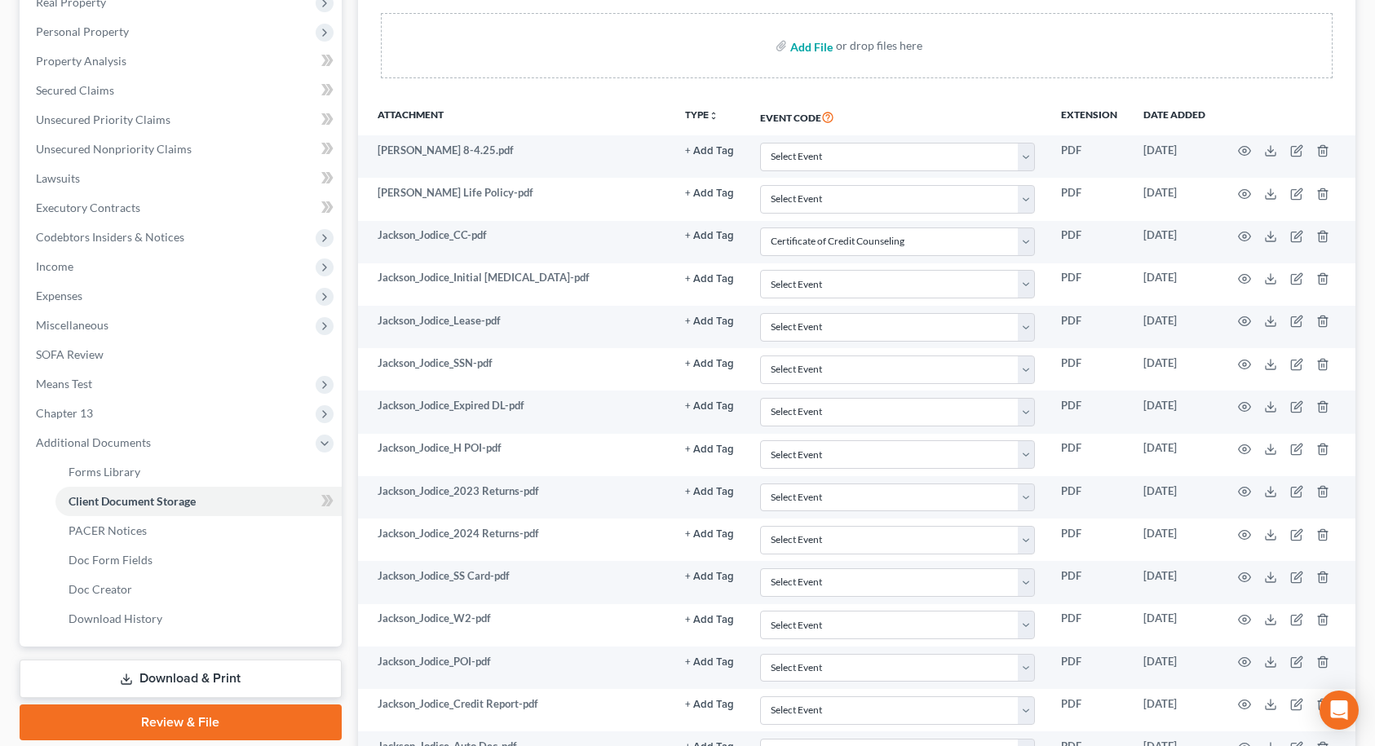
click at [819, 46] on input "file" at bounding box center [809, 45] width 39 height 29
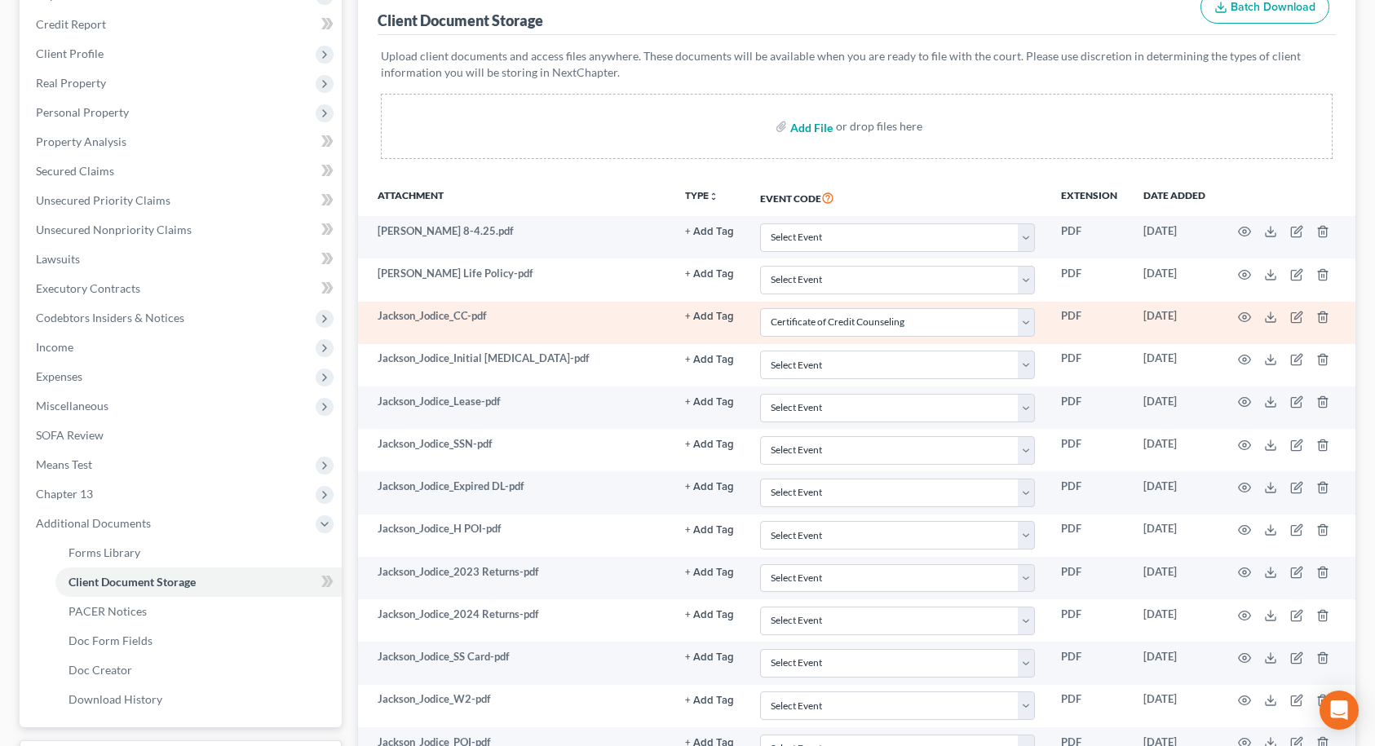
scroll to position [179, 0]
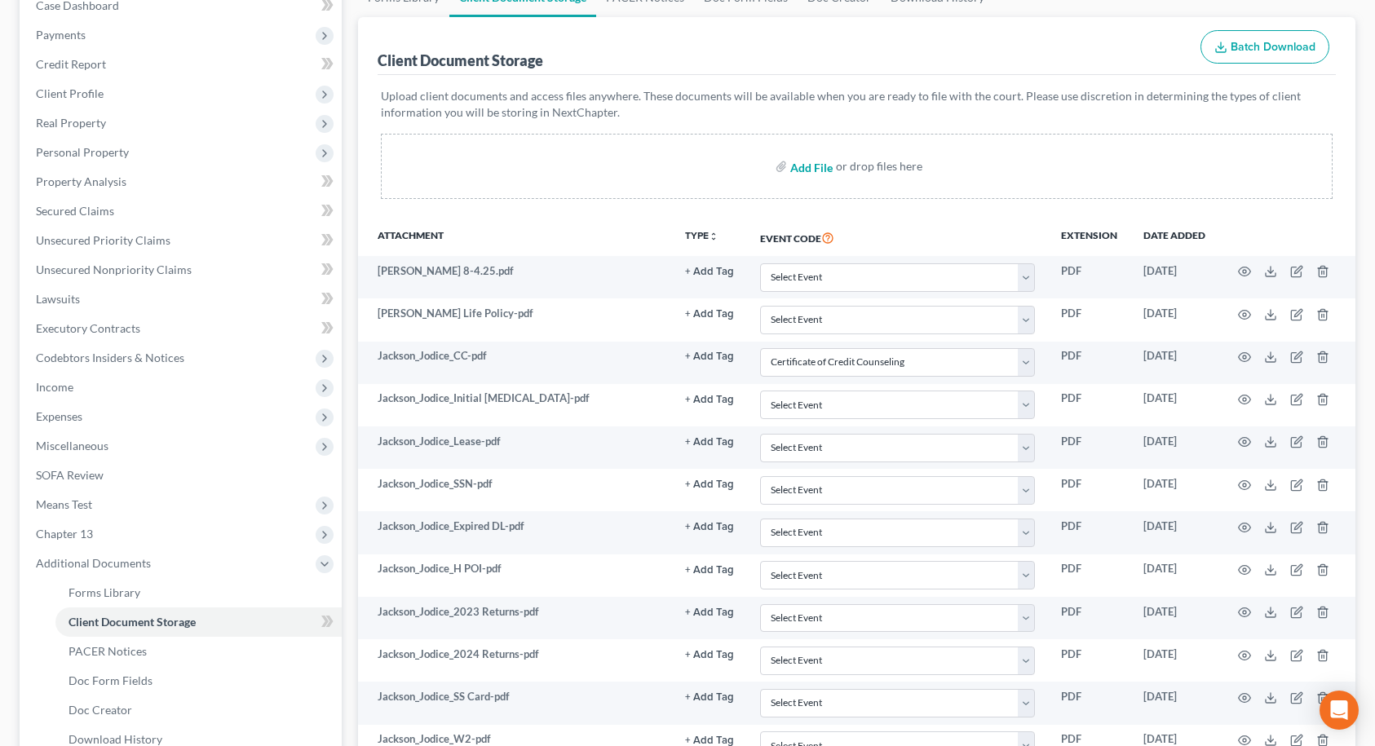
click at [805, 170] on input "file" at bounding box center [809, 166] width 39 height 29
type input "C:\fakepath\Jackson_Jodice_Capital One June to Aug.pdf"
select select "9"
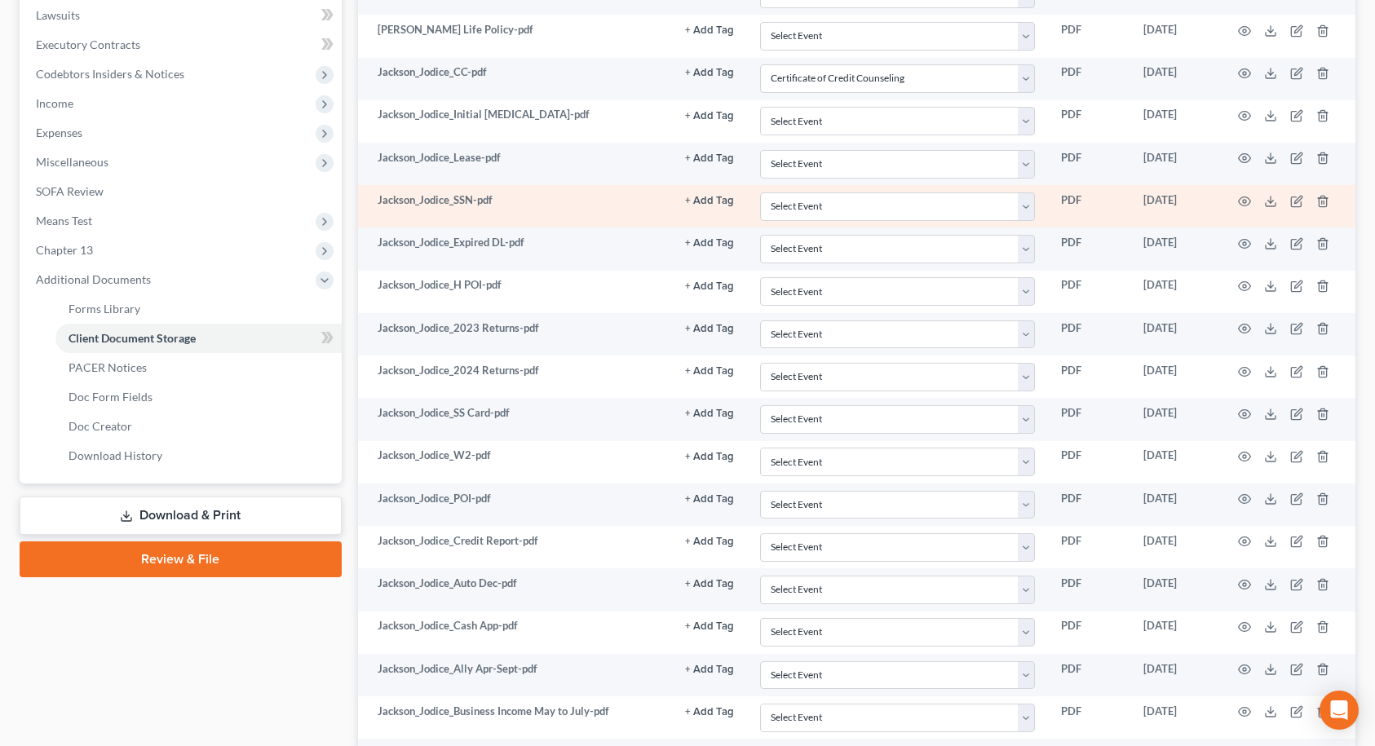
scroll to position [710, 0]
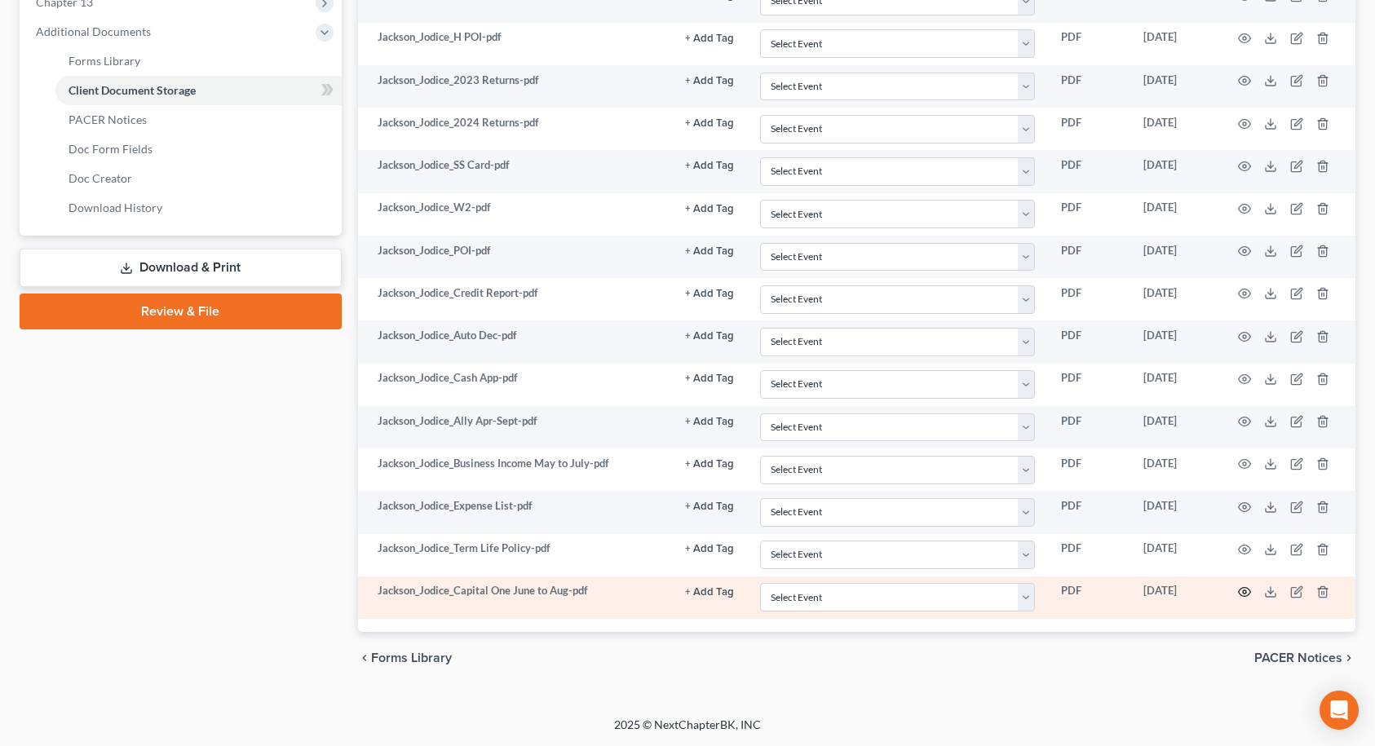
click at [1242, 594] on icon "button" at bounding box center [1244, 591] width 13 height 13
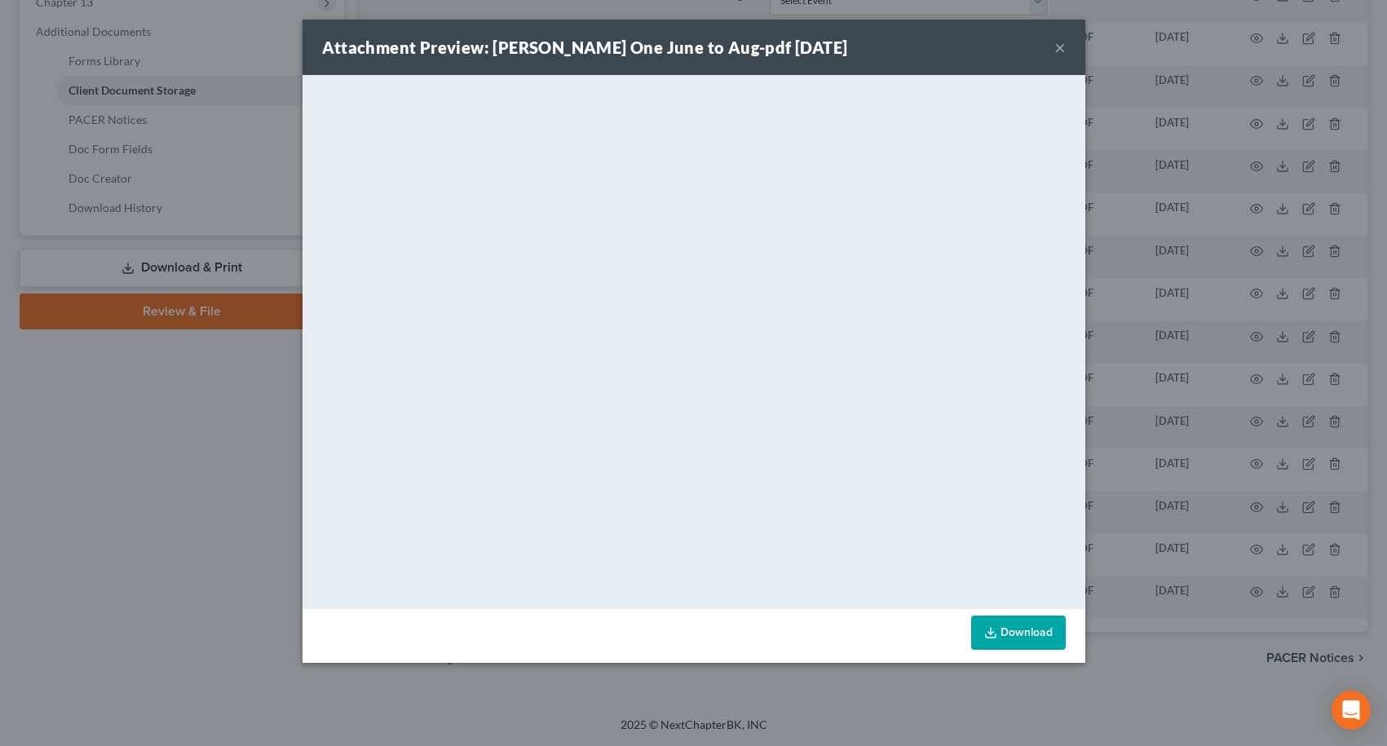
click at [1062, 51] on button "×" at bounding box center [1059, 48] width 11 height 20
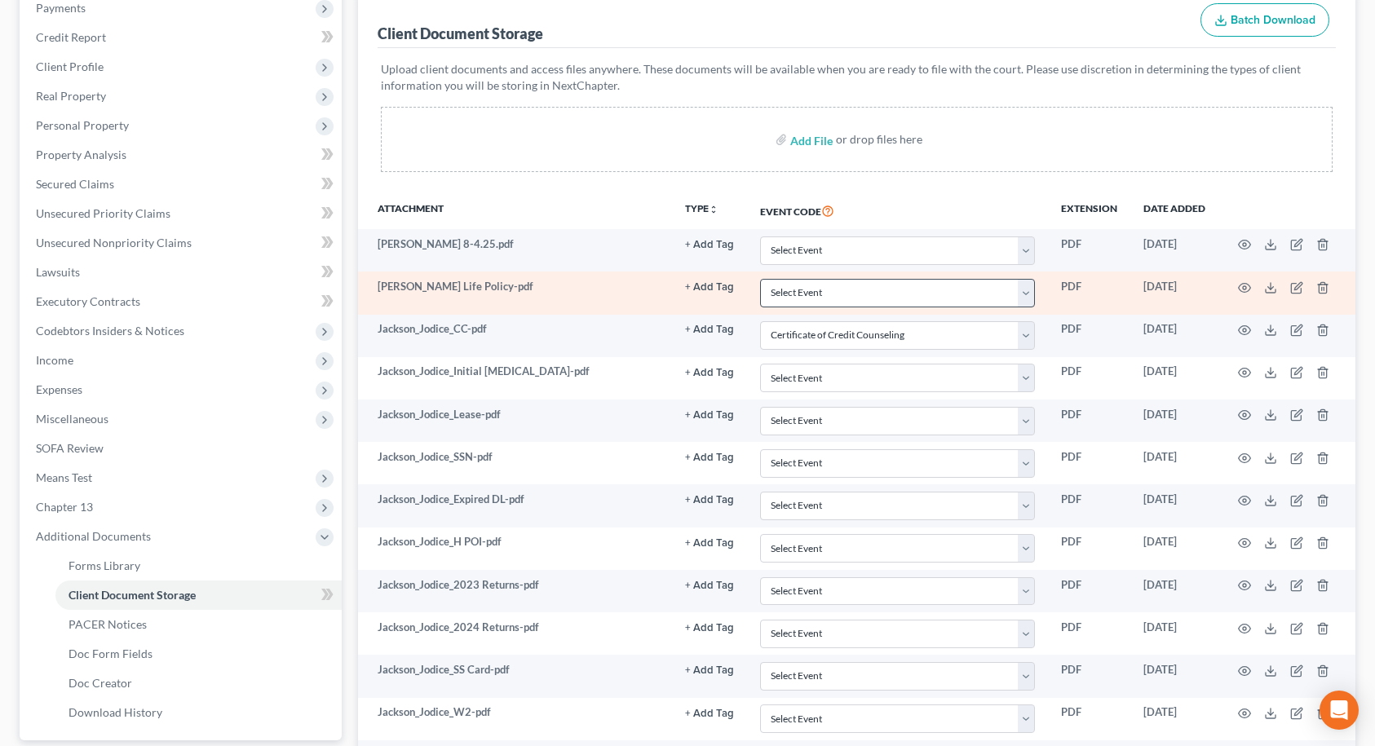
scroll to position [139, 0]
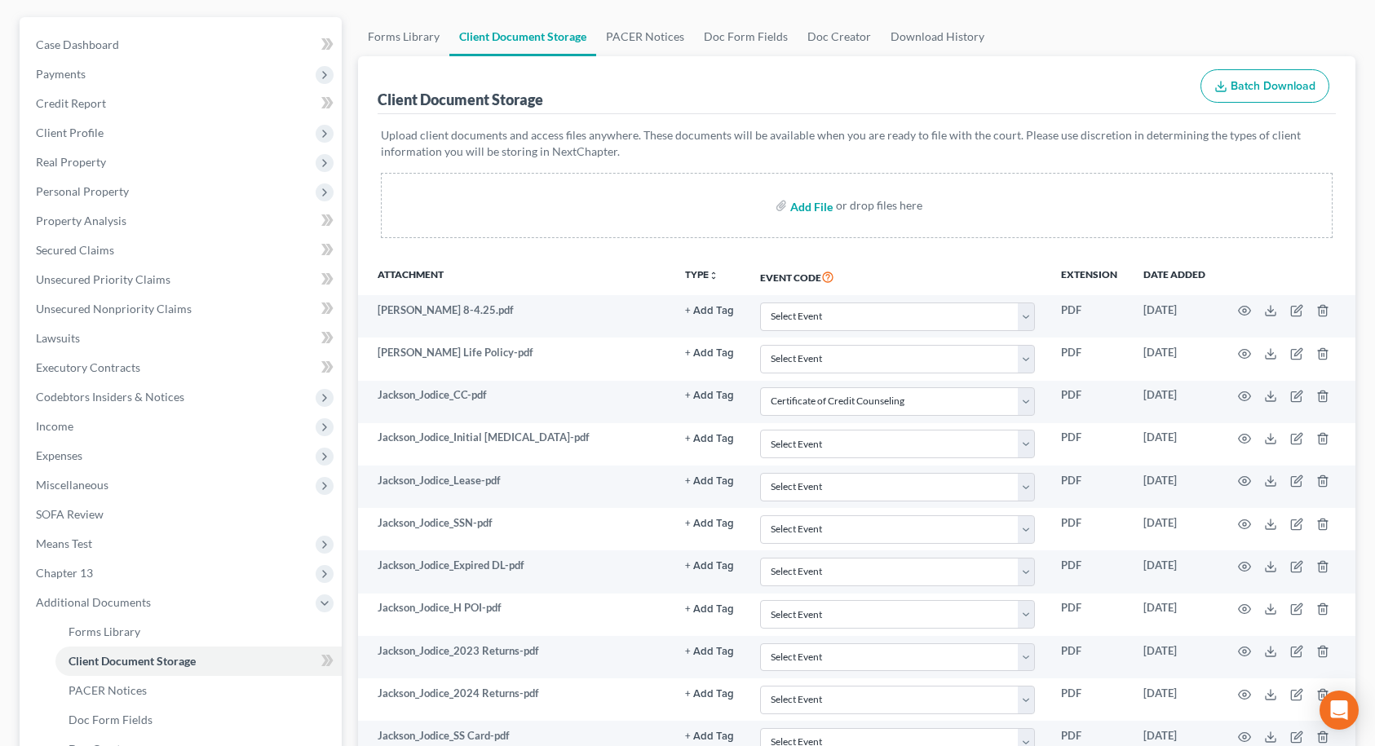
click at [807, 206] on input "file" at bounding box center [809, 205] width 39 height 29
type input "C:\fakepath\Jackson_Jodice_Disability Policy.pdf"
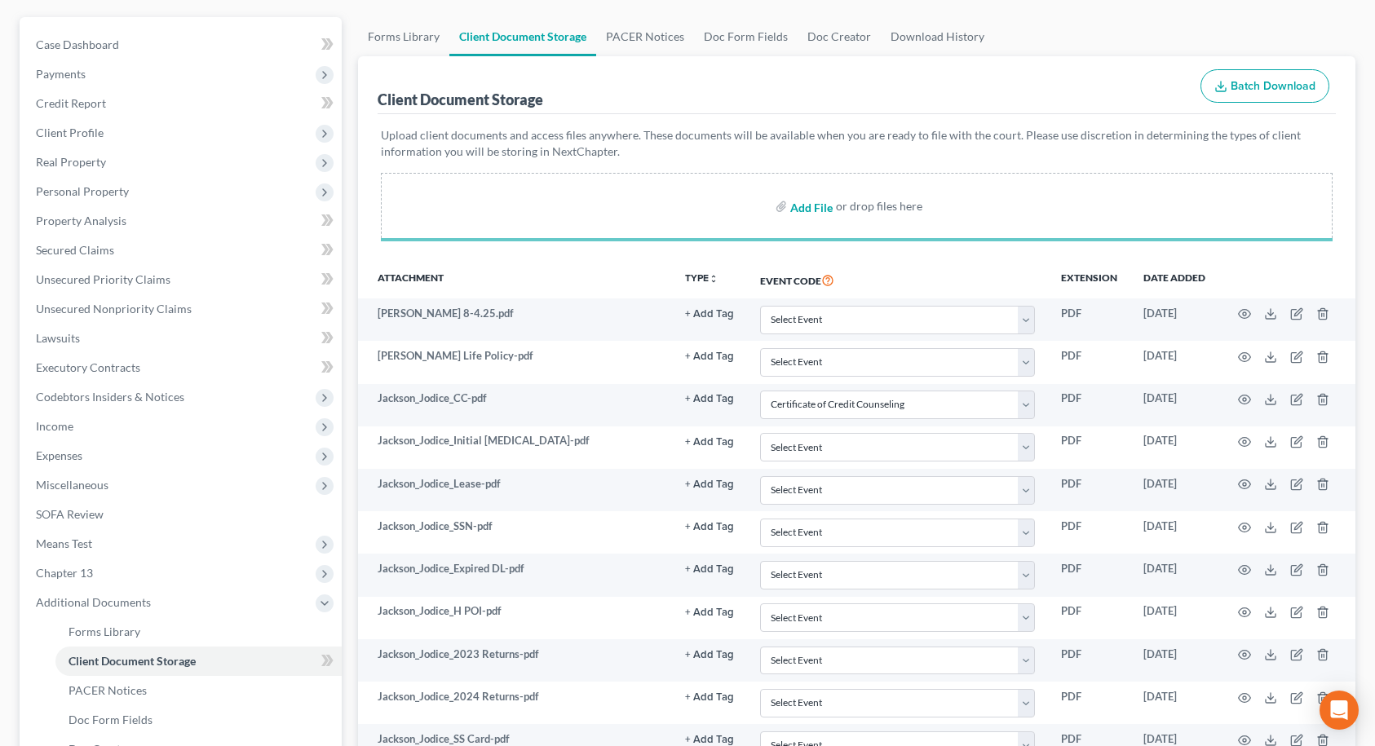
select select "9"
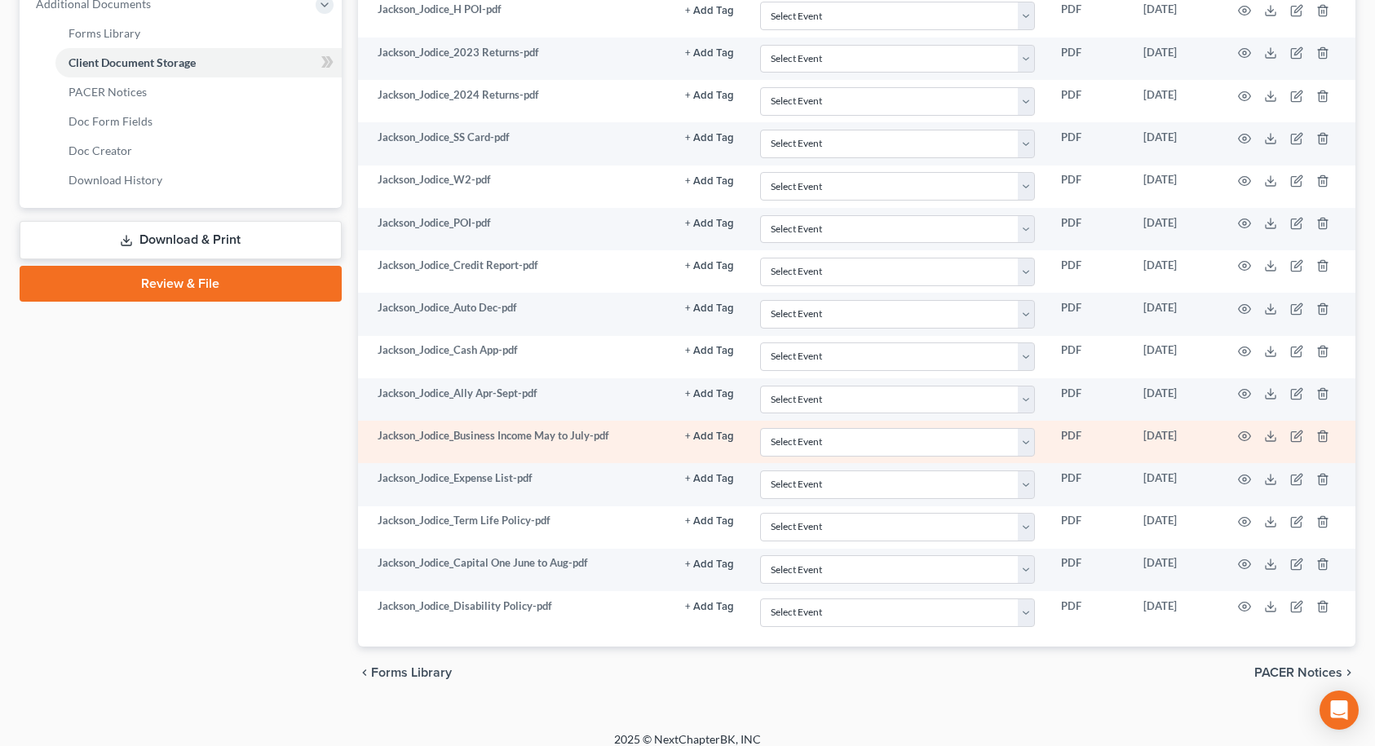
scroll to position [753, 0]
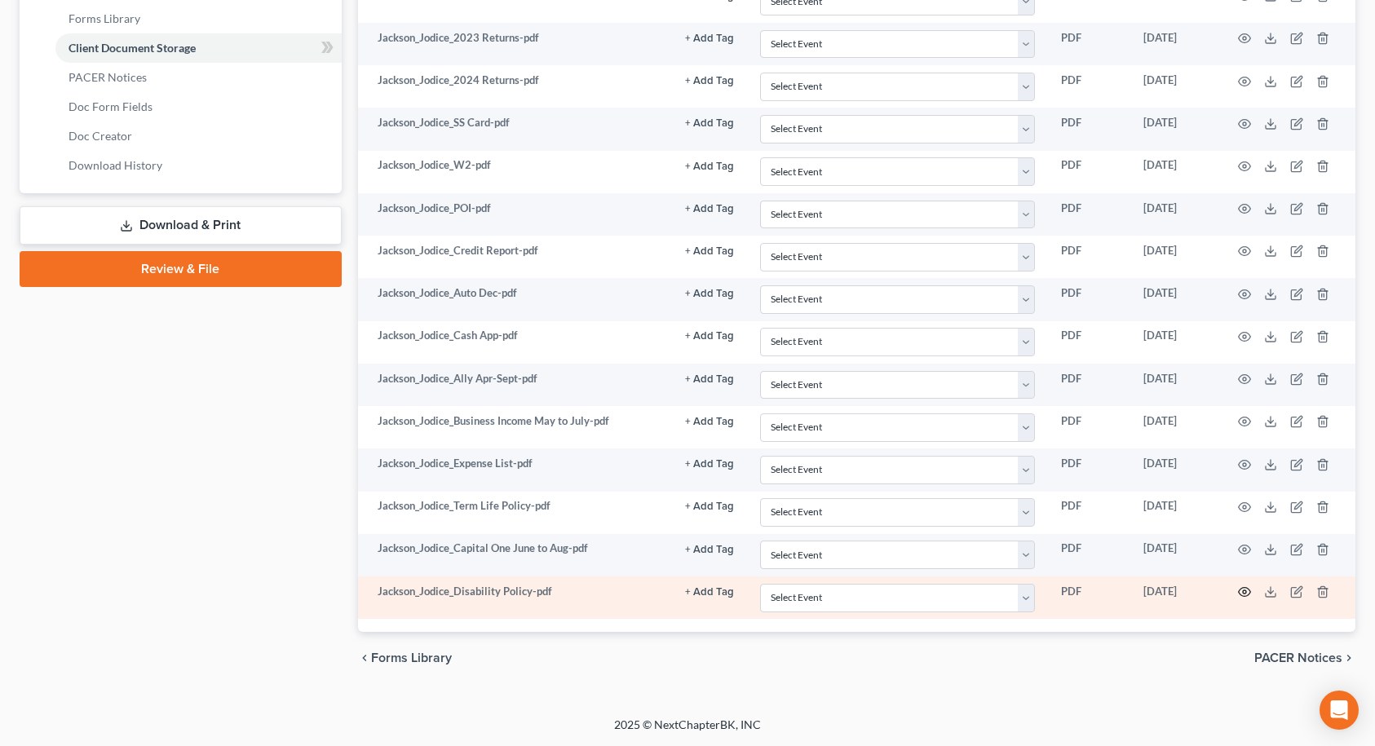
click at [1244, 588] on icon "button" at bounding box center [1245, 592] width 12 height 9
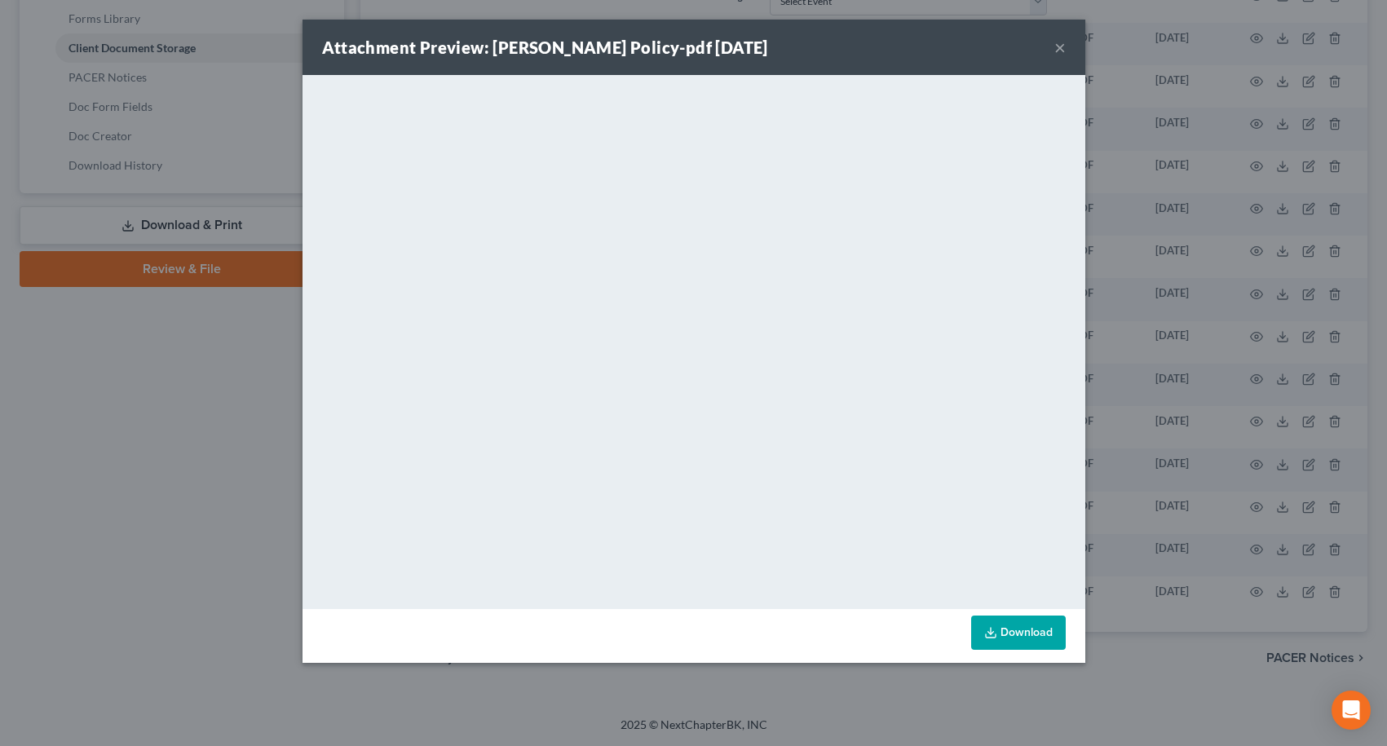
click at [1060, 51] on button "×" at bounding box center [1059, 48] width 11 height 20
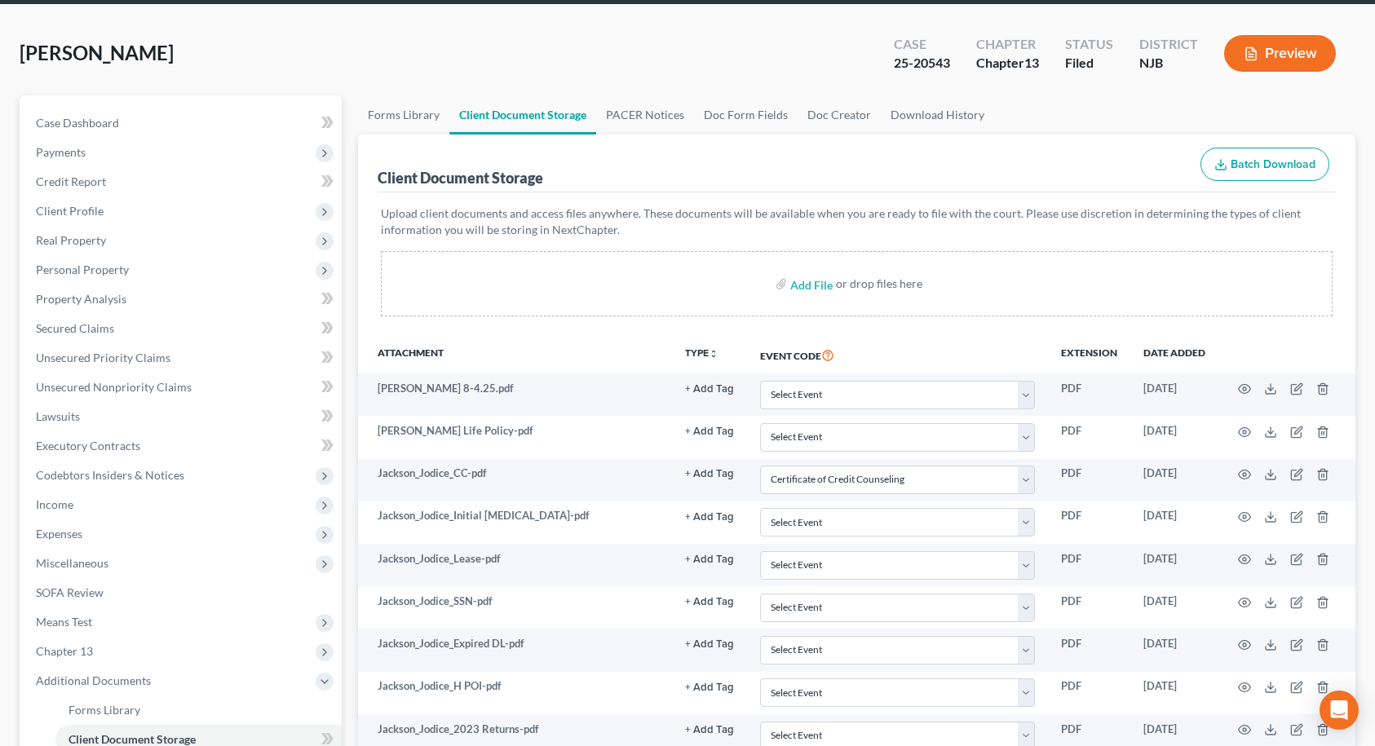
scroll to position [0, 0]
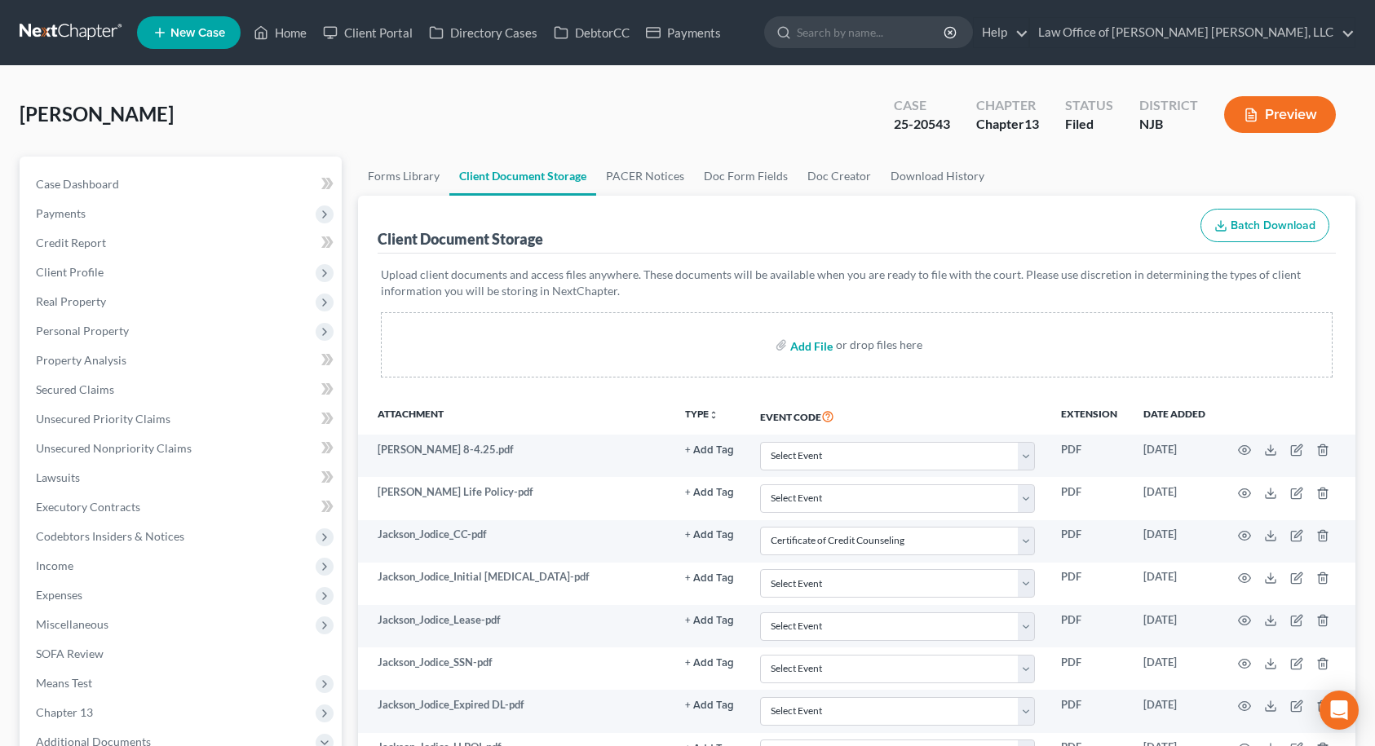
click at [798, 348] on input "file" at bounding box center [809, 344] width 39 height 29
type input "C:\fakepath\Jackson_Jodice_HSA Statement.pdf"
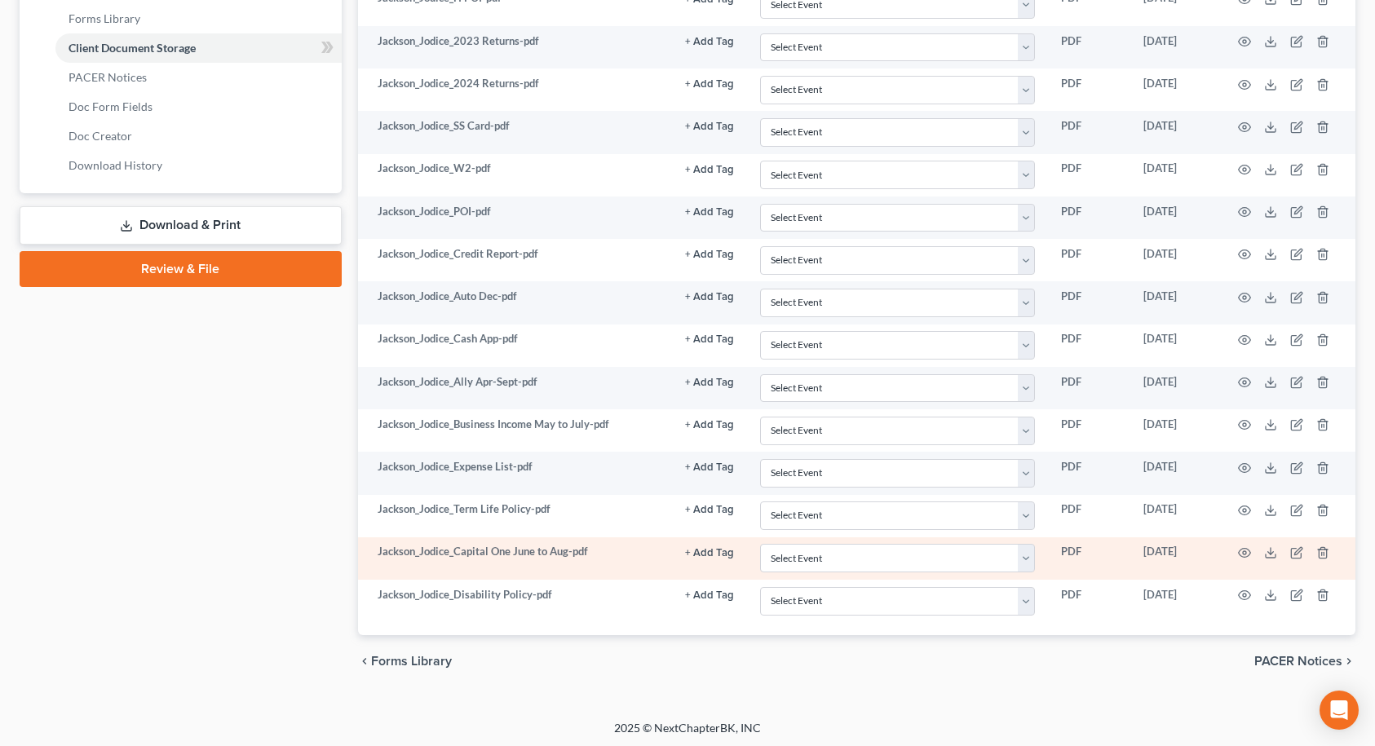
select select "9"
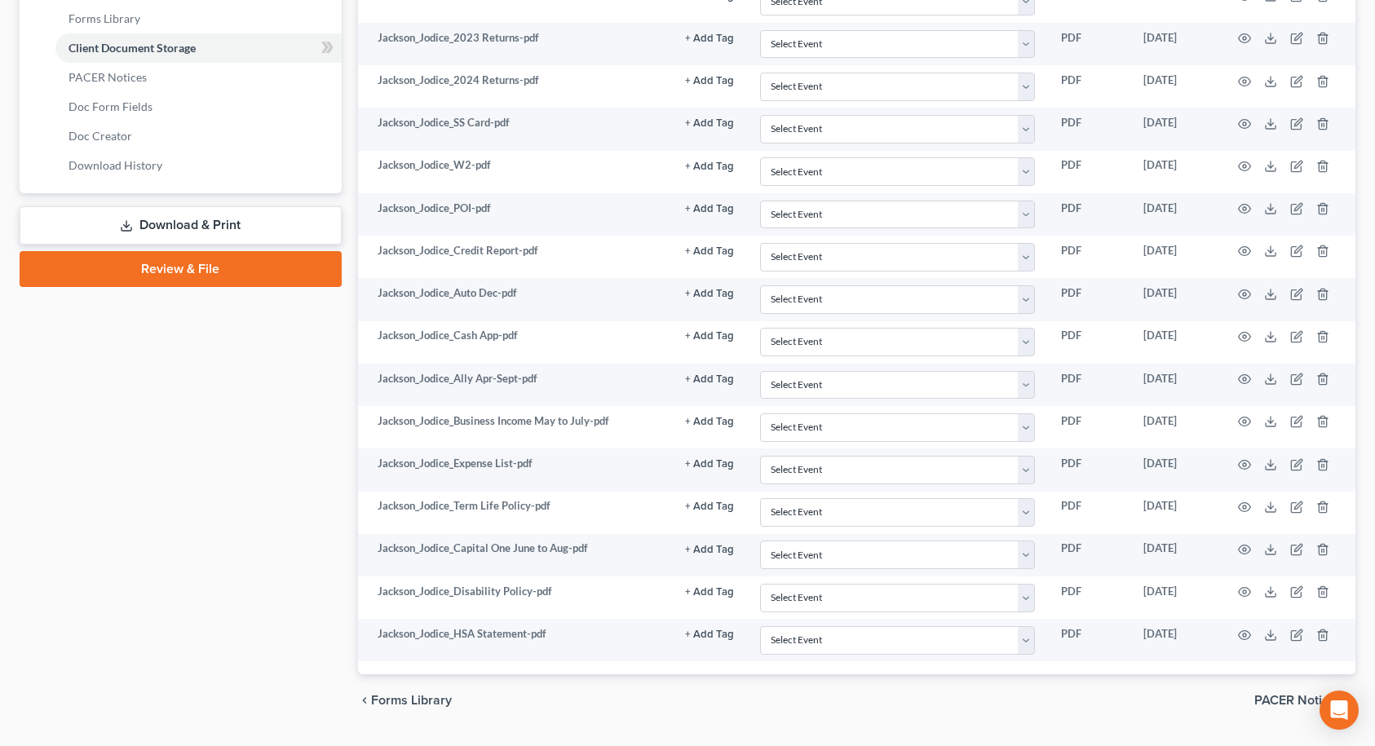
scroll to position [756, 0]
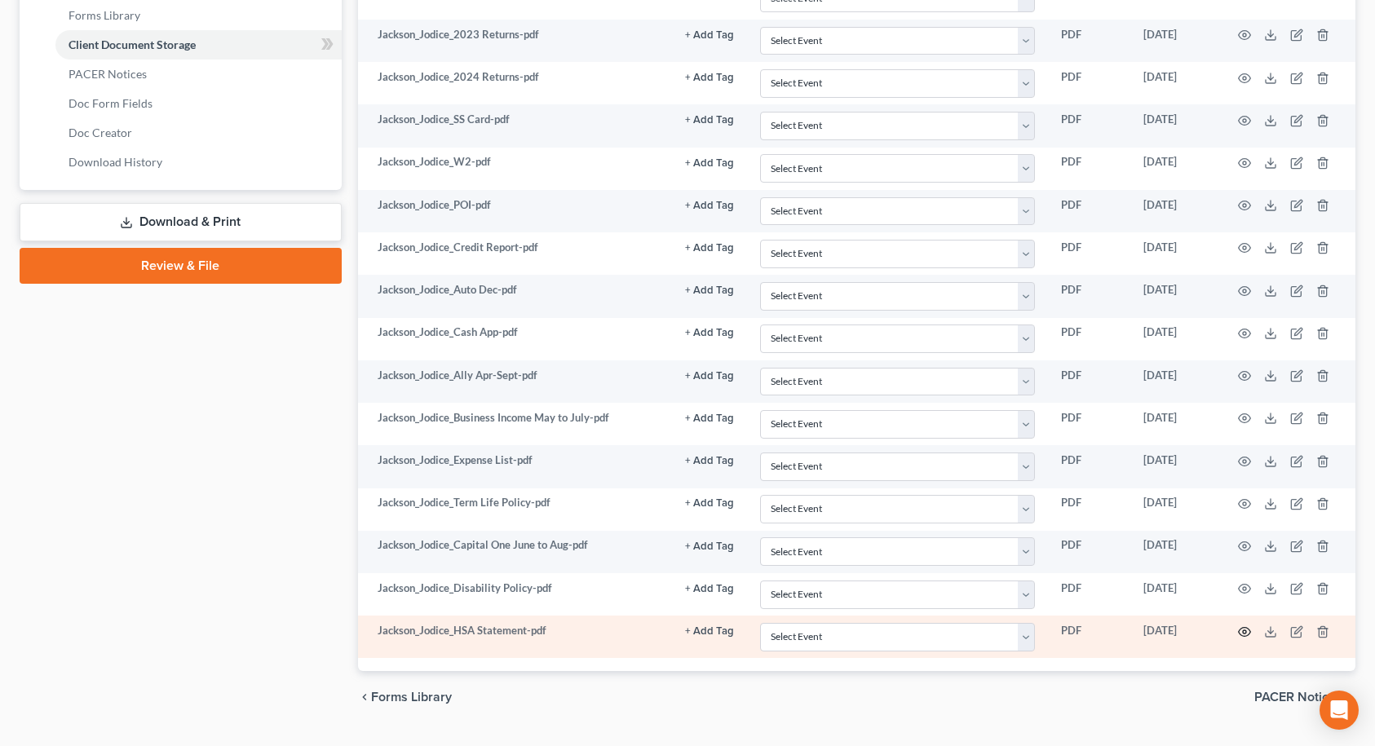
click at [1247, 632] on icon "button" at bounding box center [1244, 631] width 13 height 13
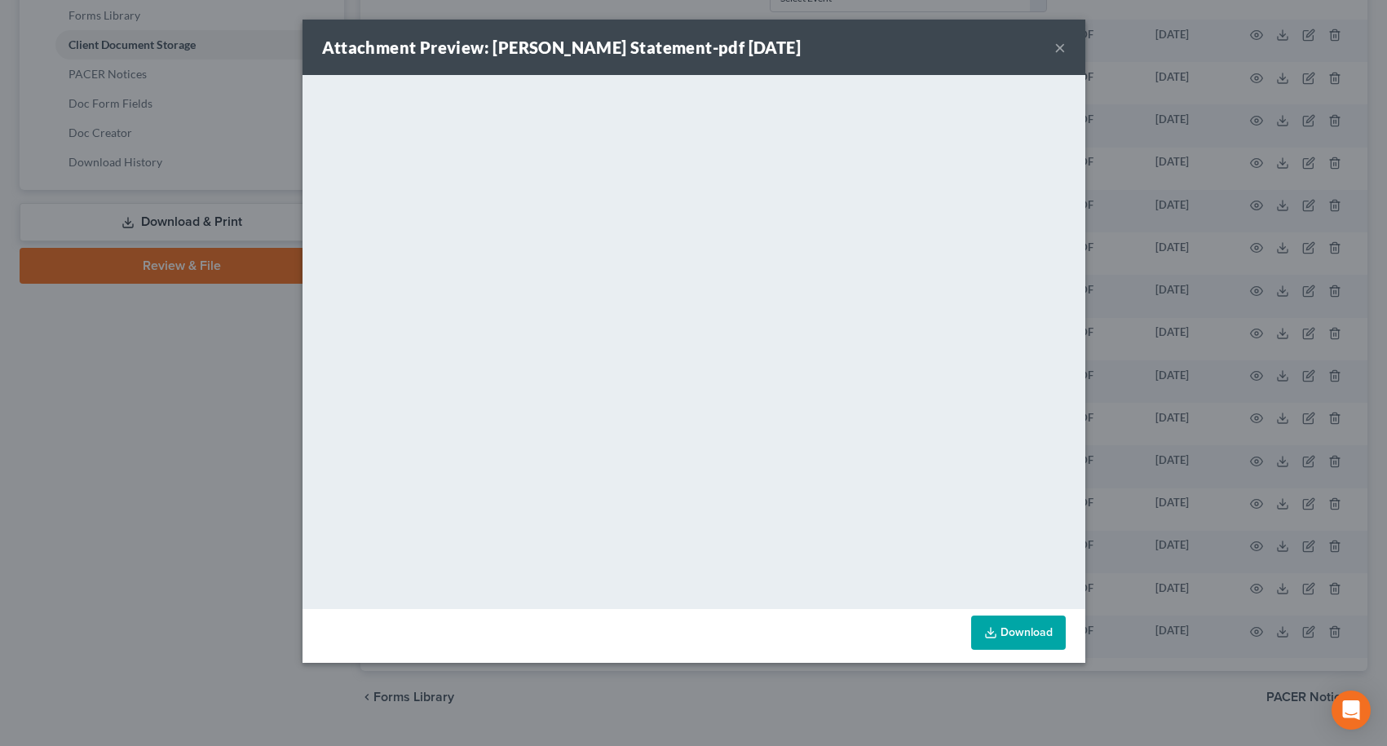
click at [1062, 46] on button "×" at bounding box center [1059, 48] width 11 height 20
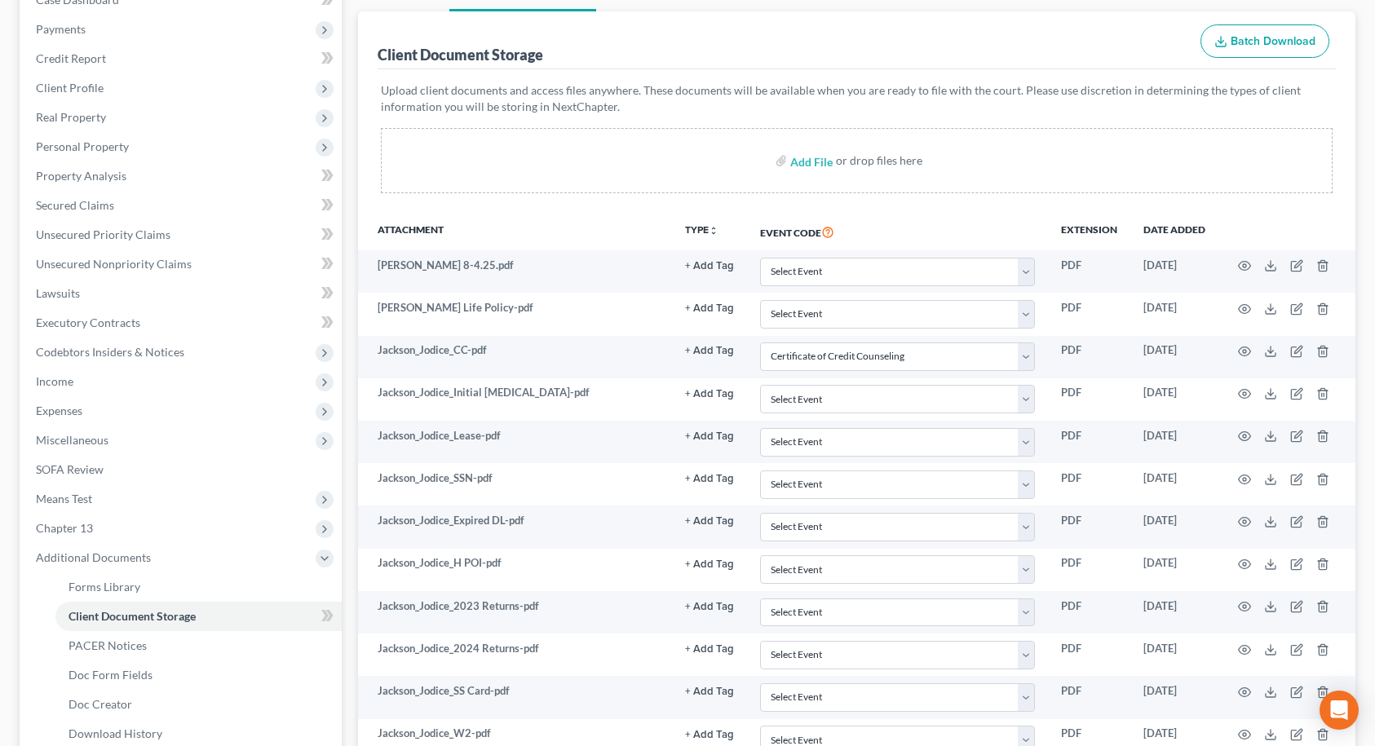
scroll to position [0, 0]
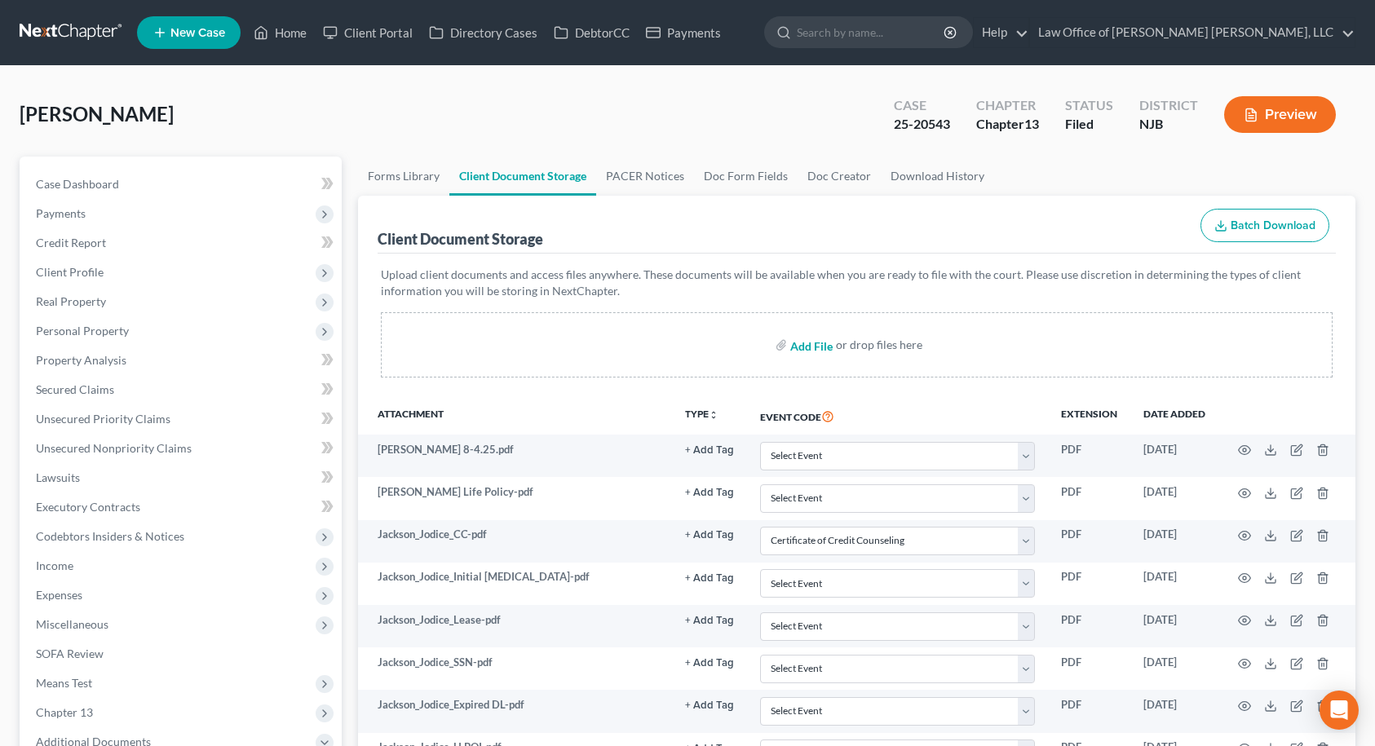
click at [796, 344] on input "file" at bounding box center [809, 344] width 39 height 29
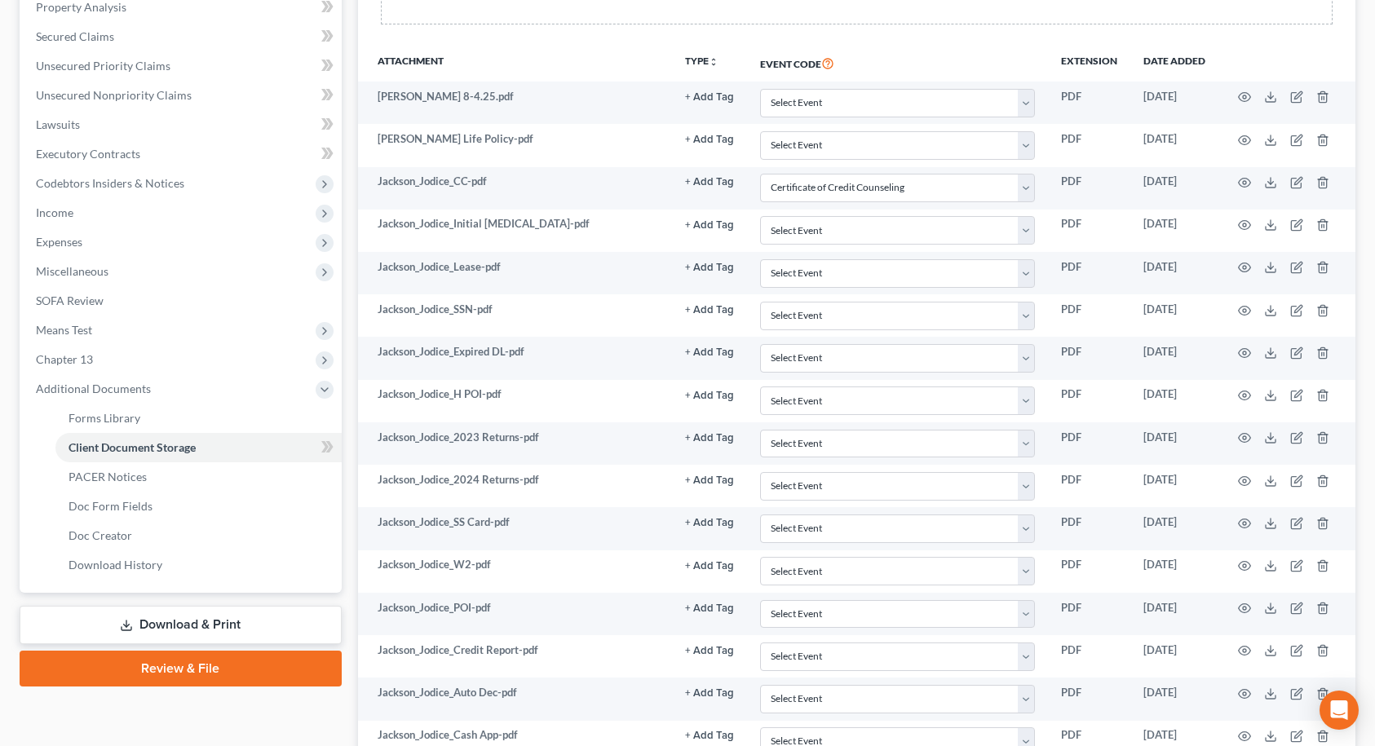
scroll to position [326, 0]
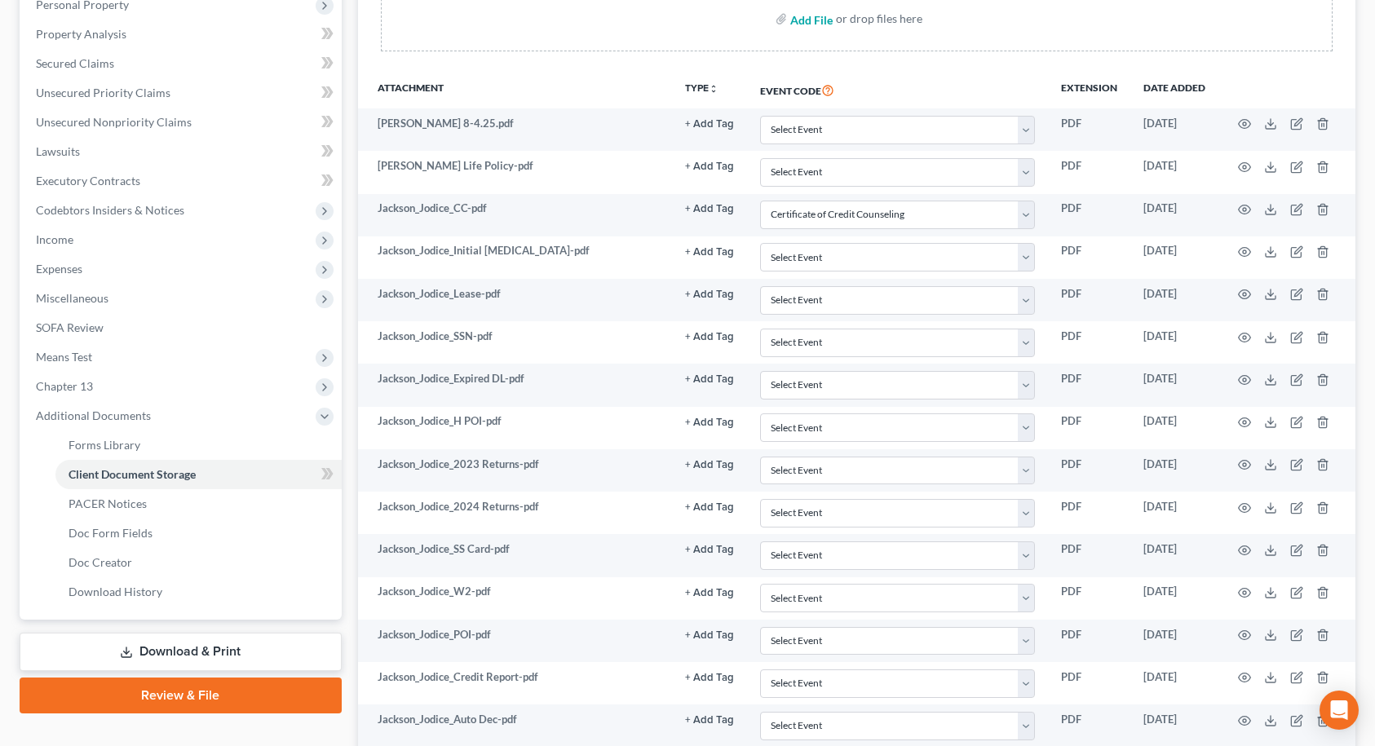
type input "C:\fakepath\Jackson_Jodice_Schwab Investments.pdf"
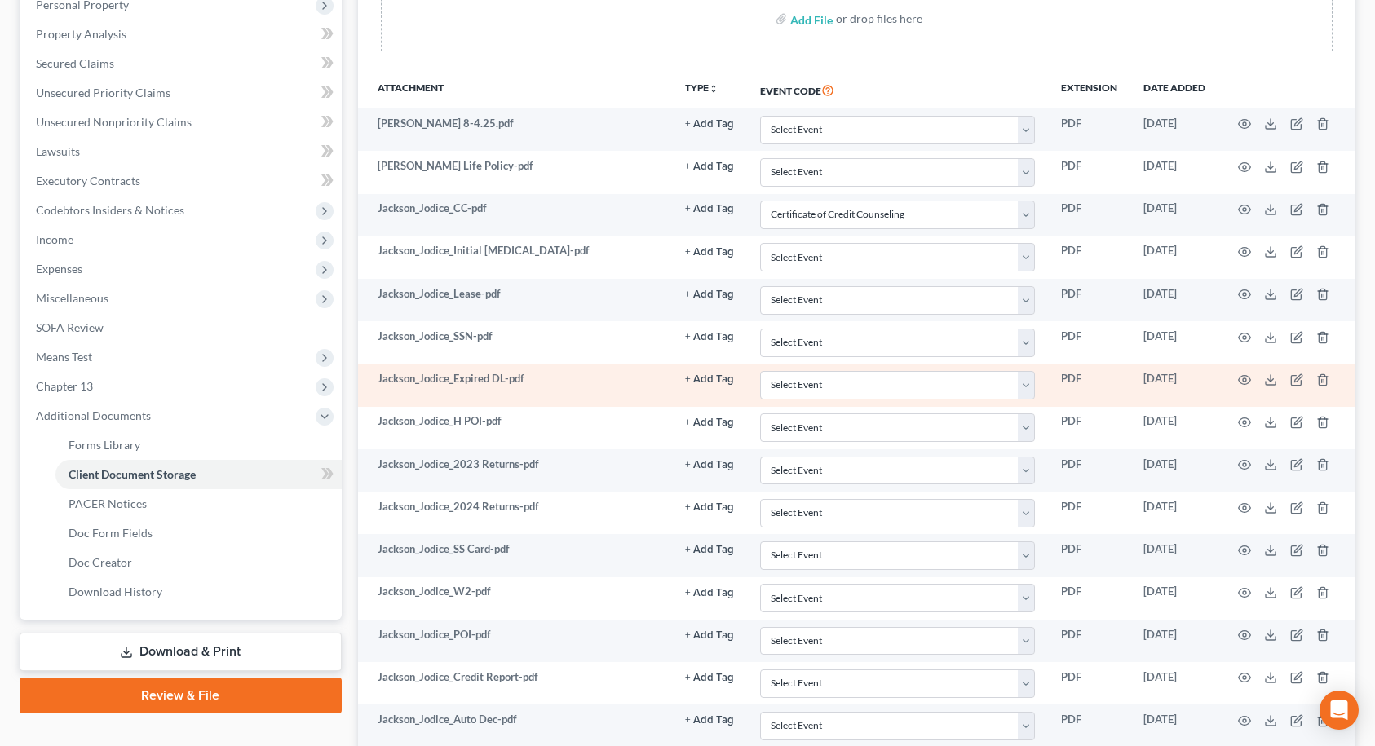
select select "9"
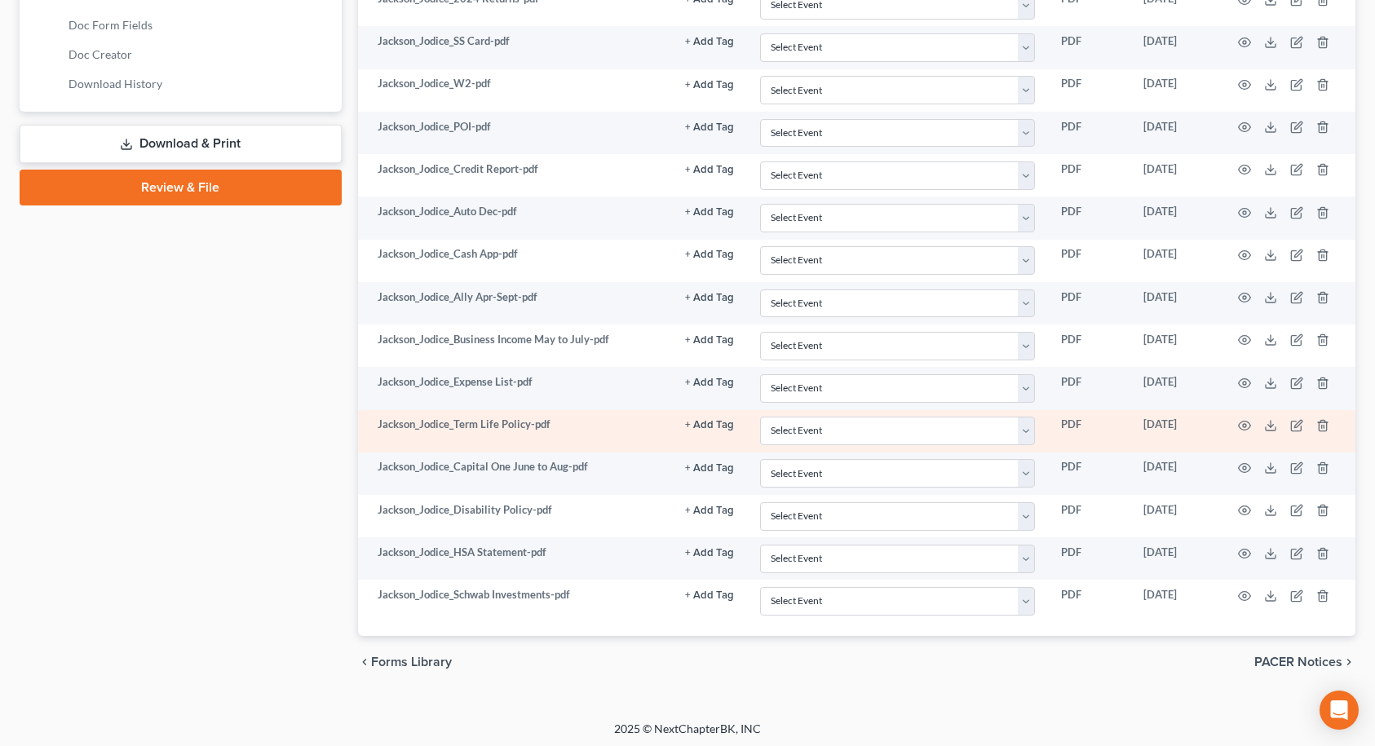
scroll to position [838, 0]
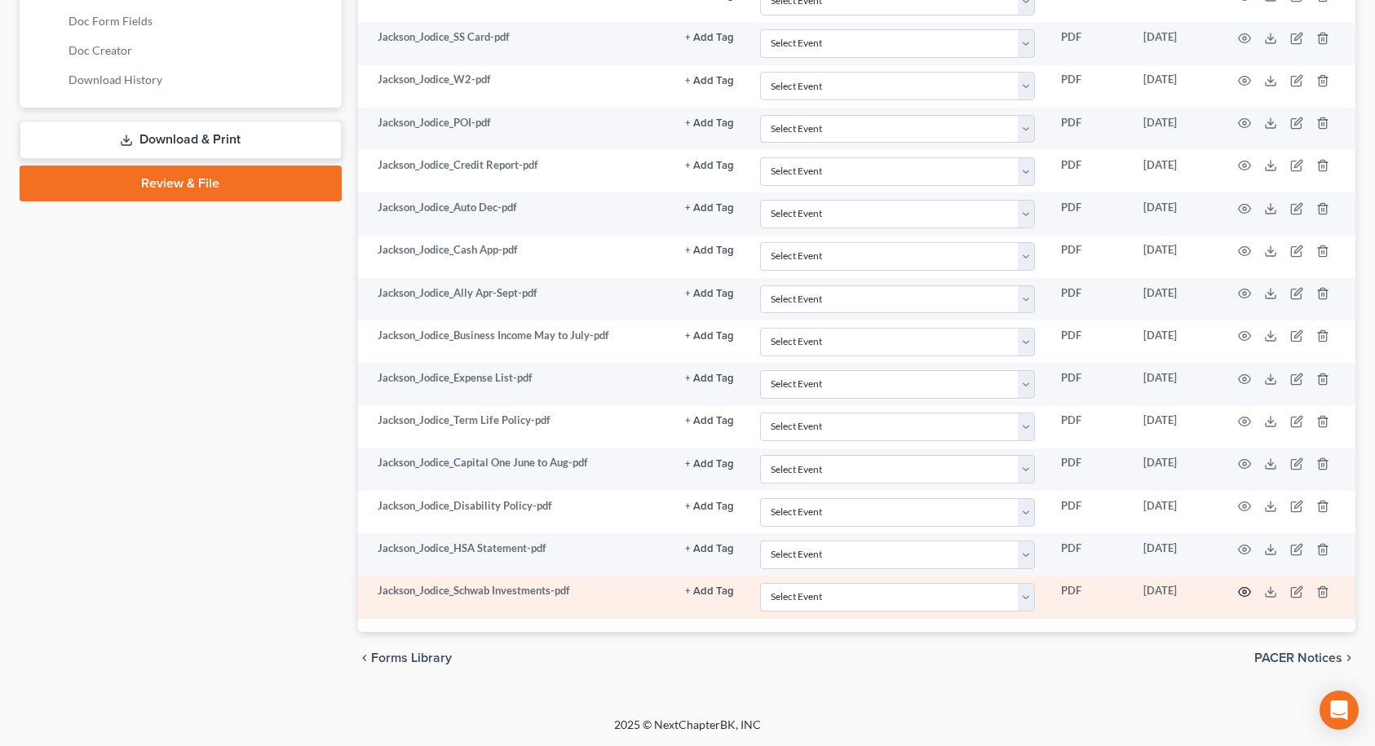
click at [1245, 590] on circle "button" at bounding box center [1244, 591] width 3 height 3
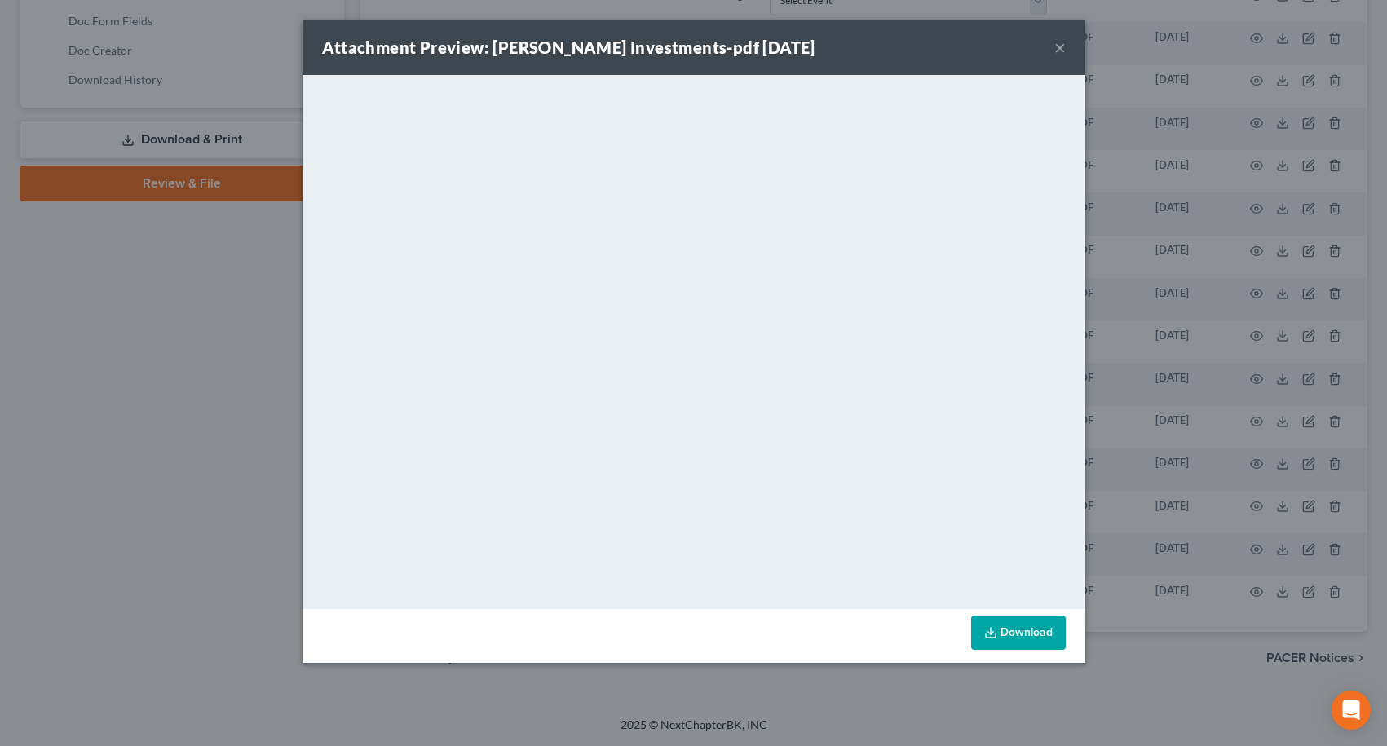
click at [1058, 51] on button "×" at bounding box center [1059, 48] width 11 height 20
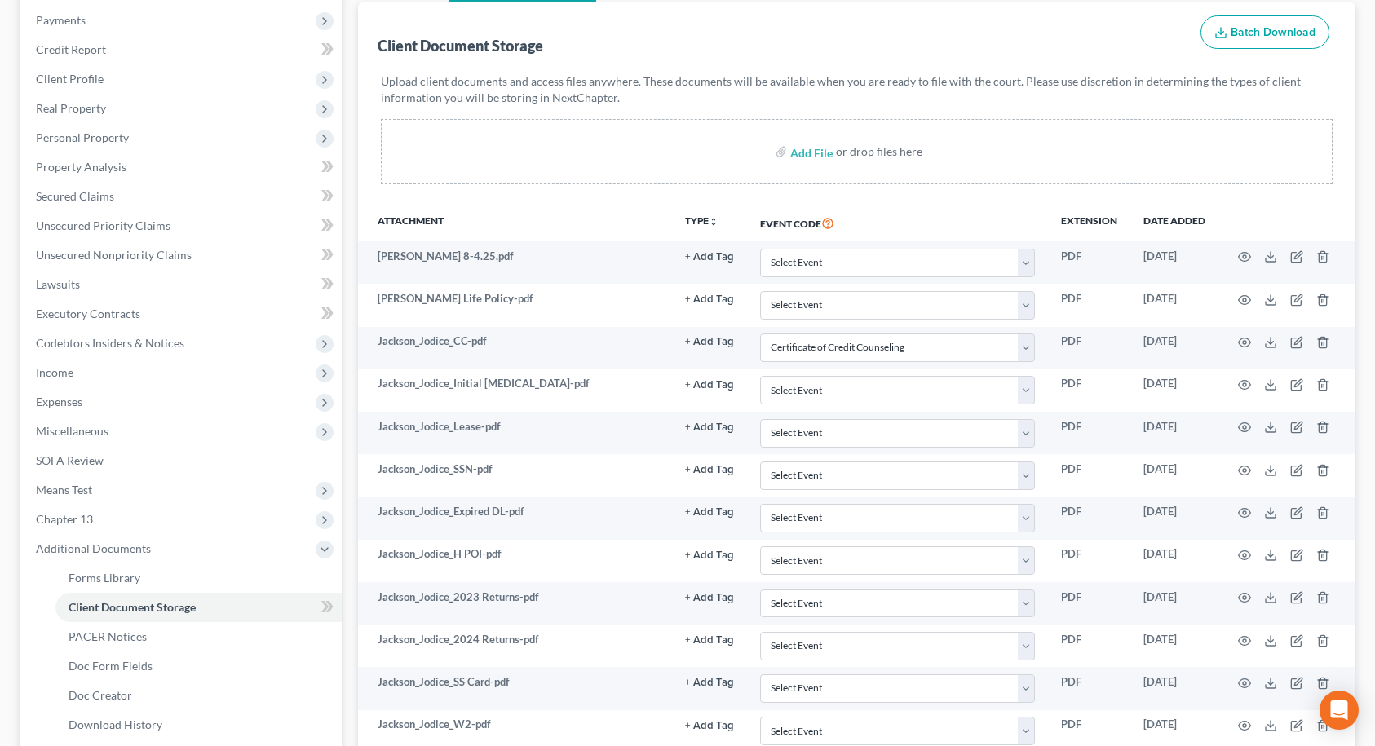
scroll to position [186, 0]
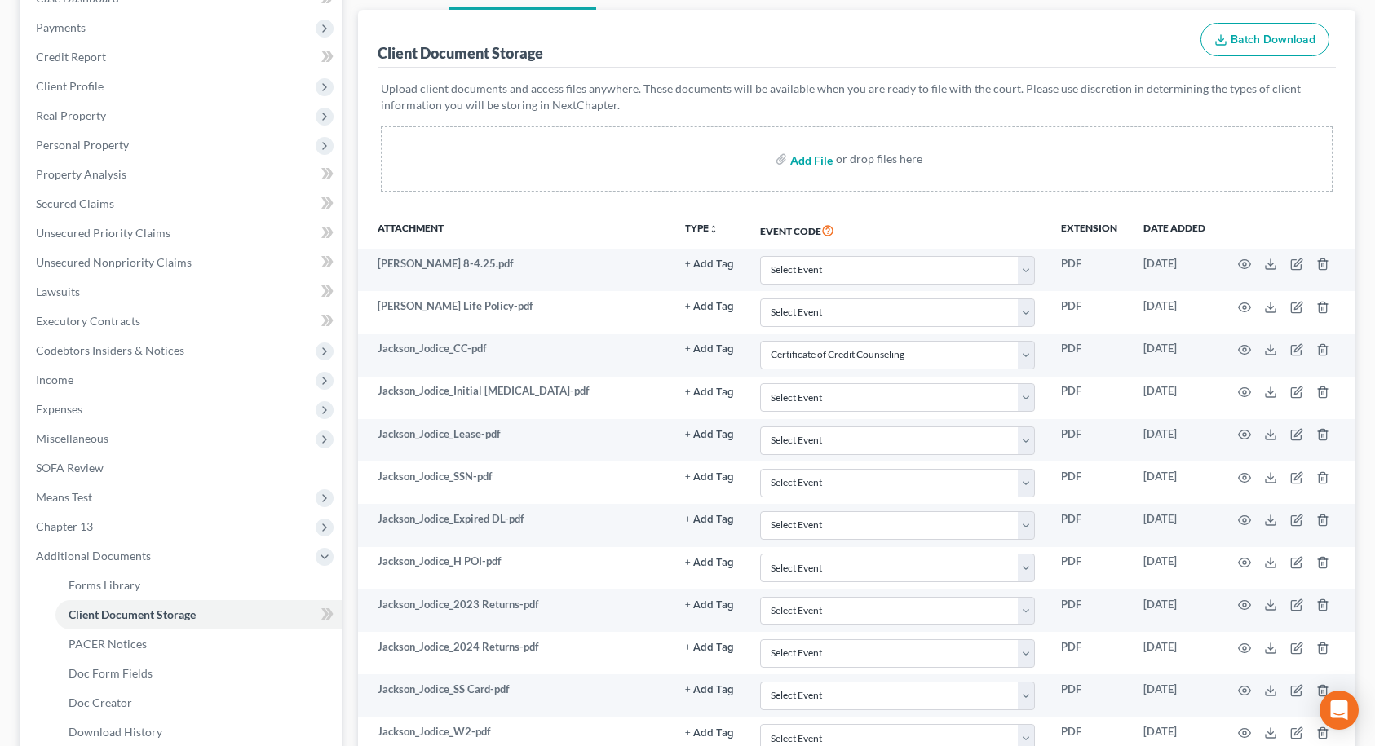
click at [808, 164] on input "file" at bounding box center [809, 158] width 39 height 29
type input "C:\fakepath\Jackson_Jodice_PNC Spend [DATE] to [DATE].pdf"
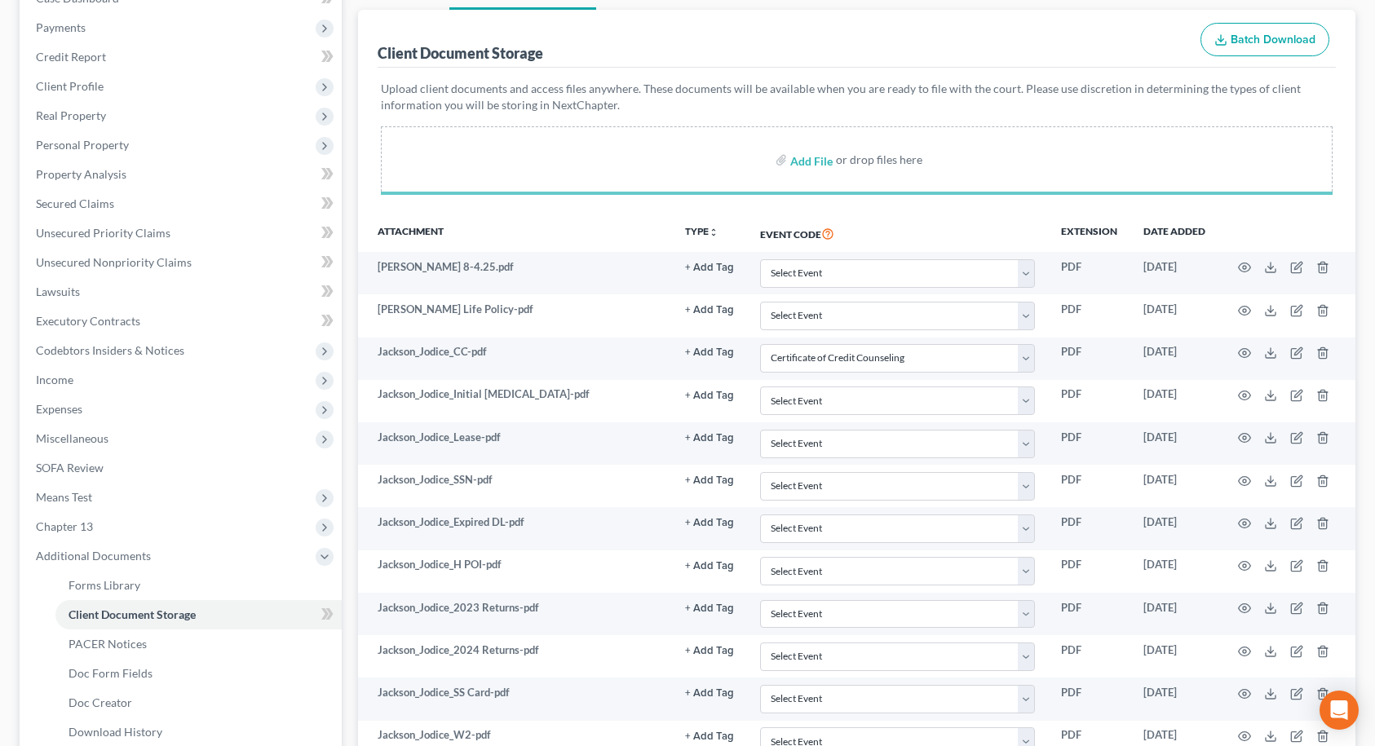
select select "9"
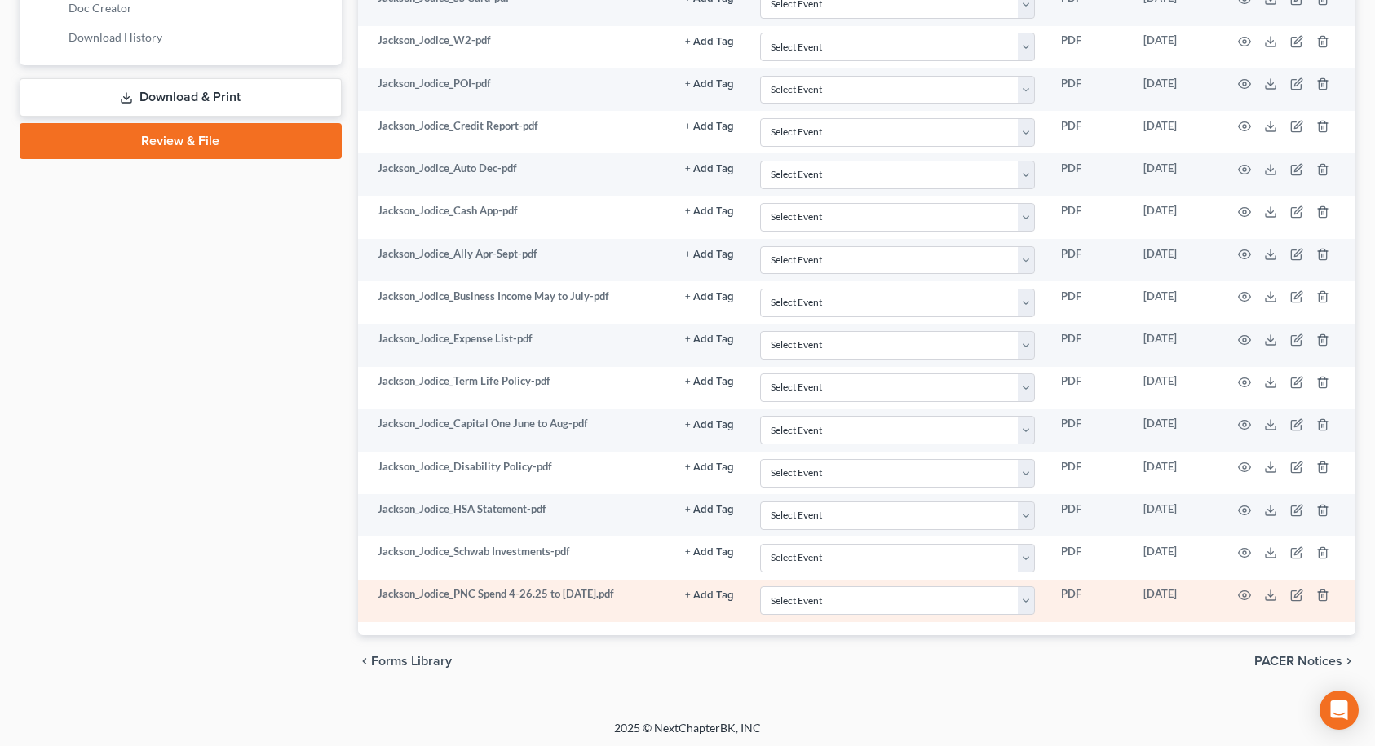
select select "9"
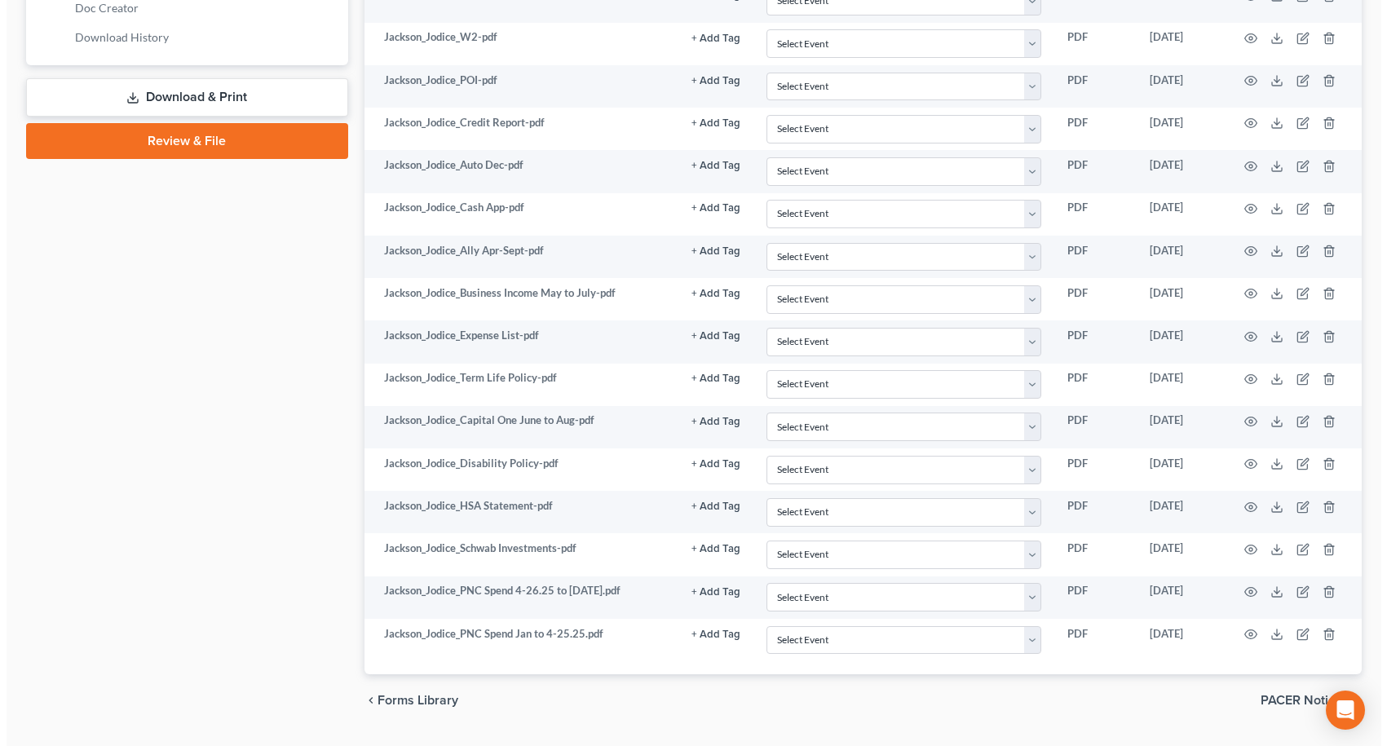
scroll to position [884, 0]
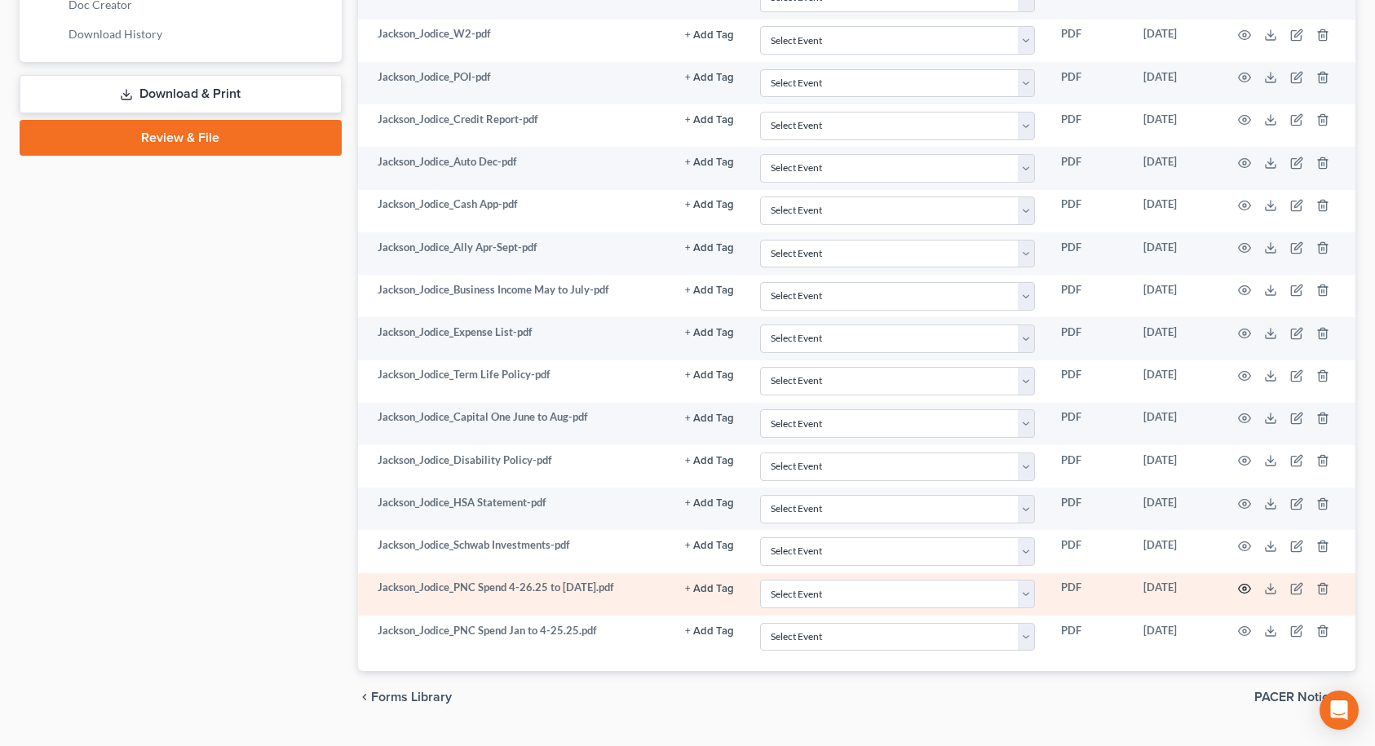
click at [1243, 589] on icon "button" at bounding box center [1244, 588] width 13 height 13
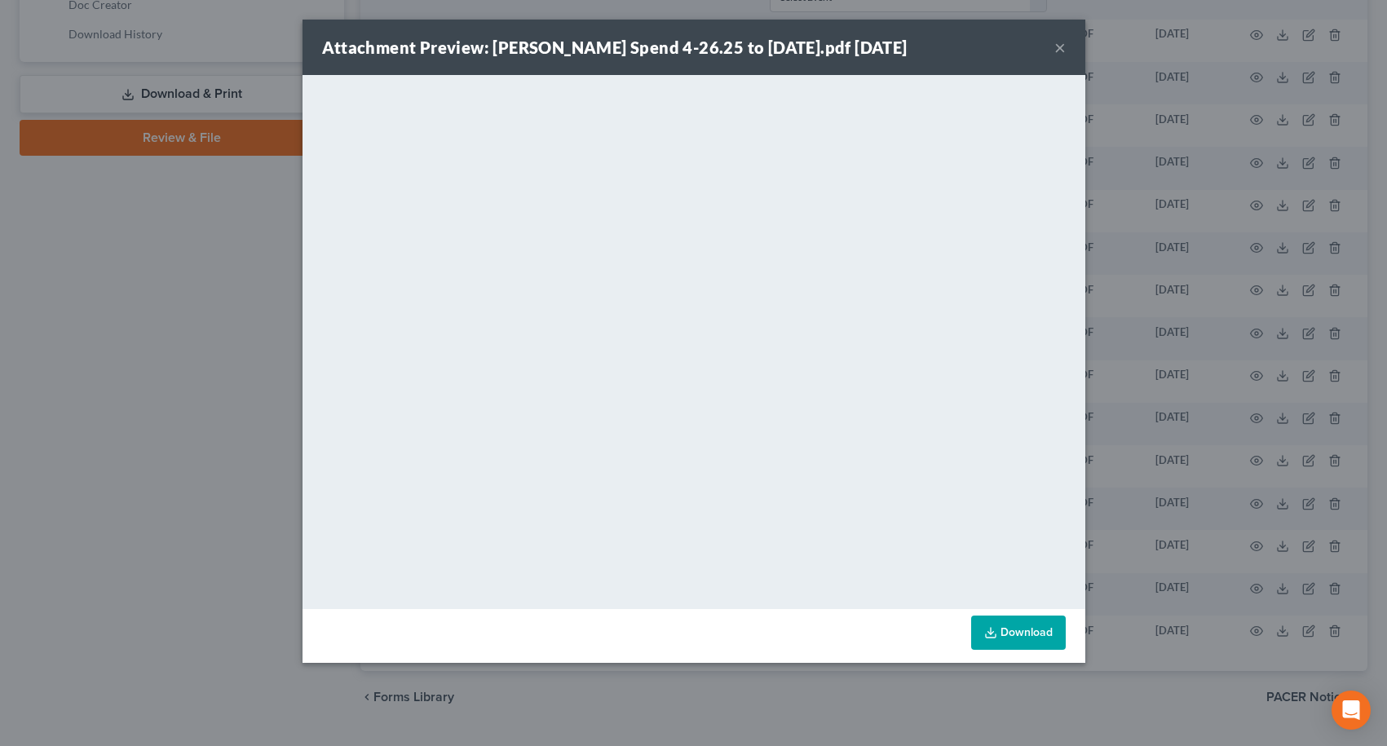
click at [1058, 49] on button "×" at bounding box center [1059, 48] width 11 height 20
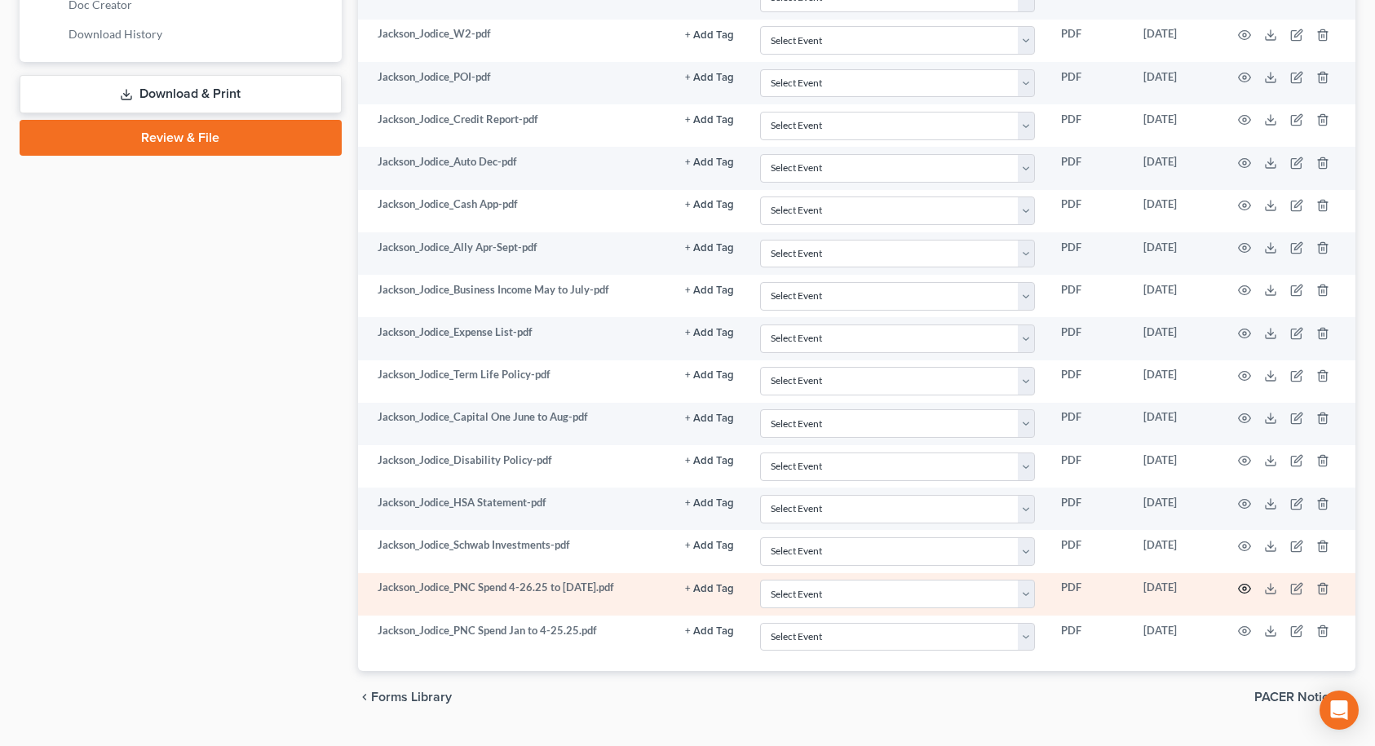
click at [1242, 589] on icon "button" at bounding box center [1244, 588] width 13 height 13
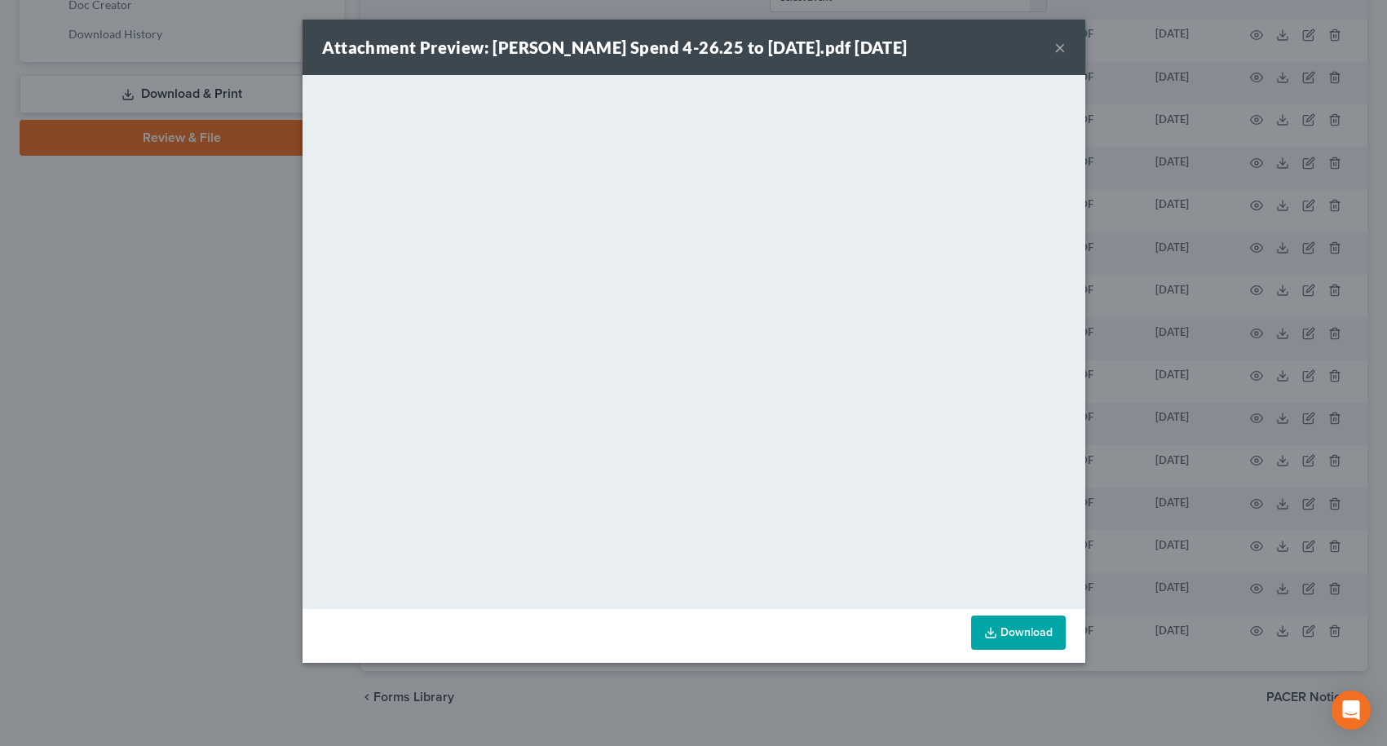
click at [1060, 50] on button "×" at bounding box center [1059, 48] width 11 height 20
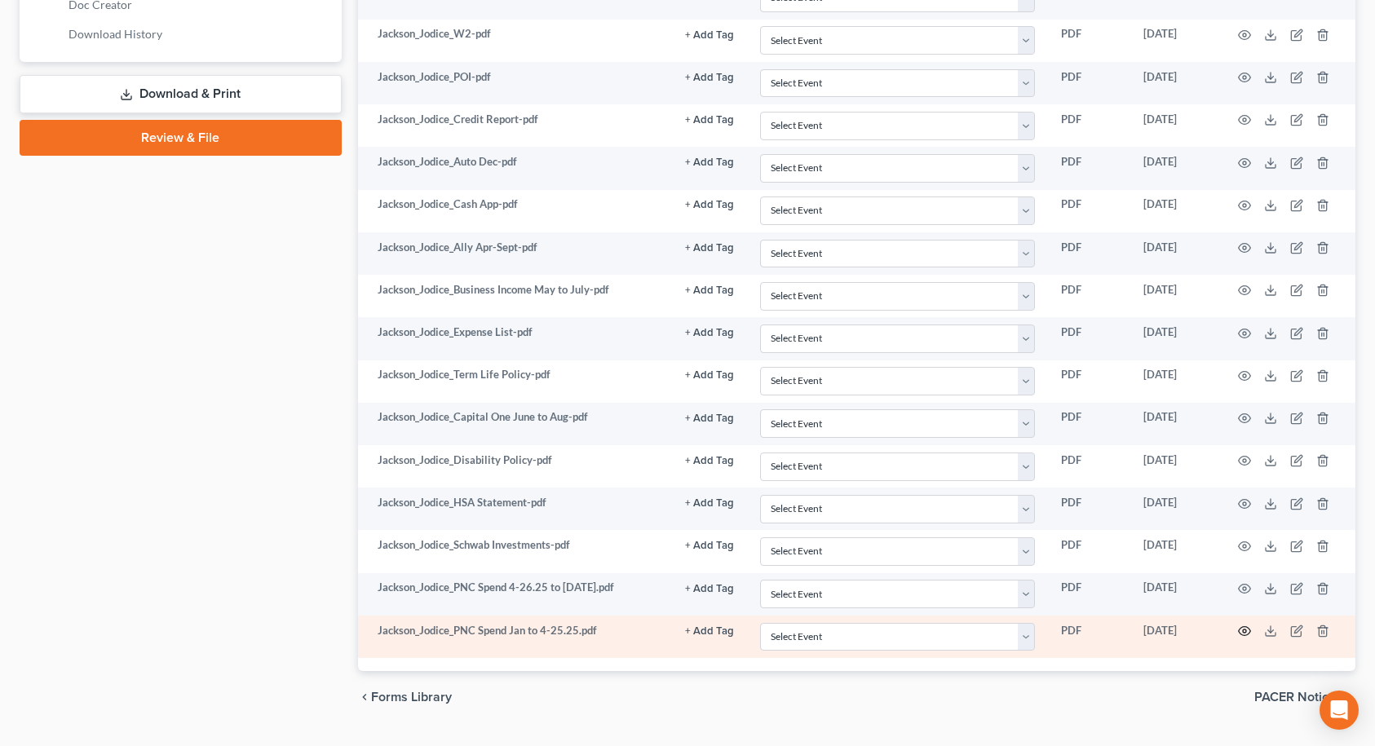
click at [1243, 632] on circle "button" at bounding box center [1244, 630] width 3 height 3
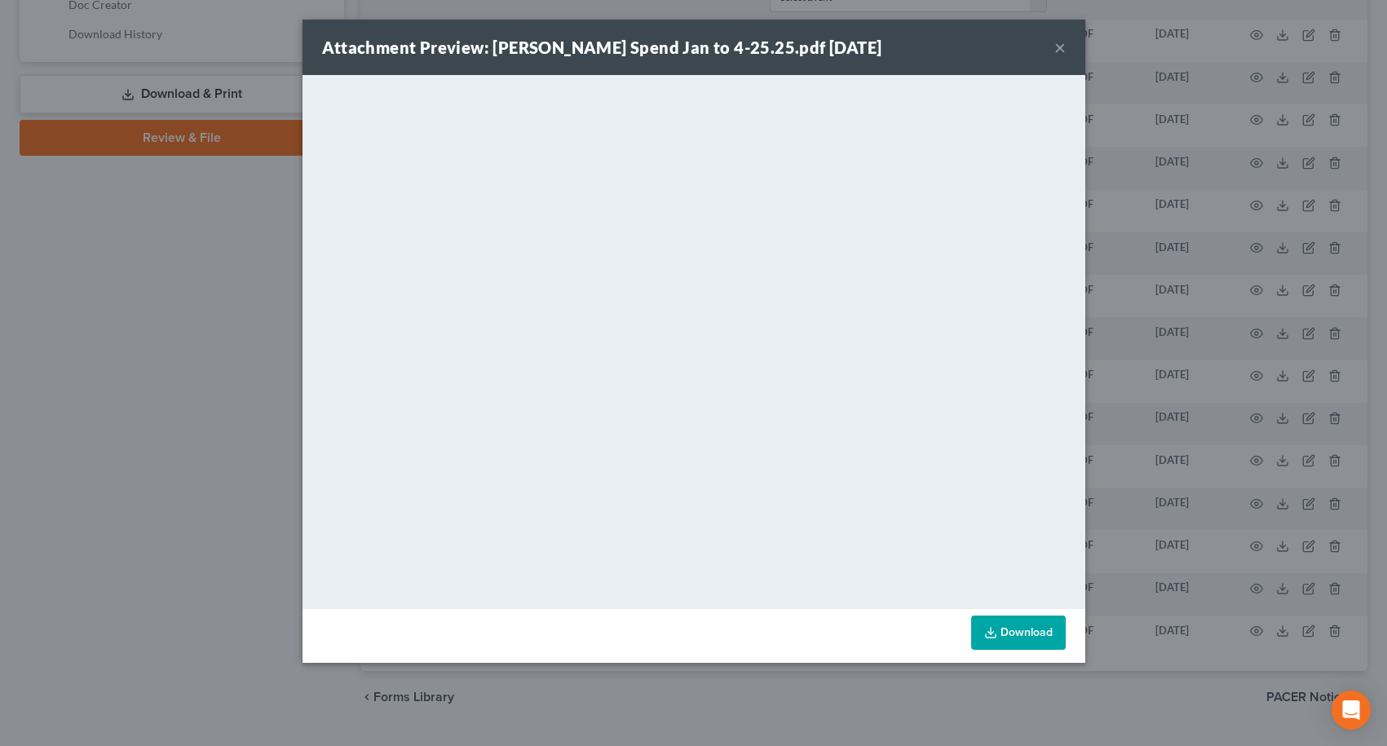
click at [1058, 45] on button "×" at bounding box center [1059, 48] width 11 height 20
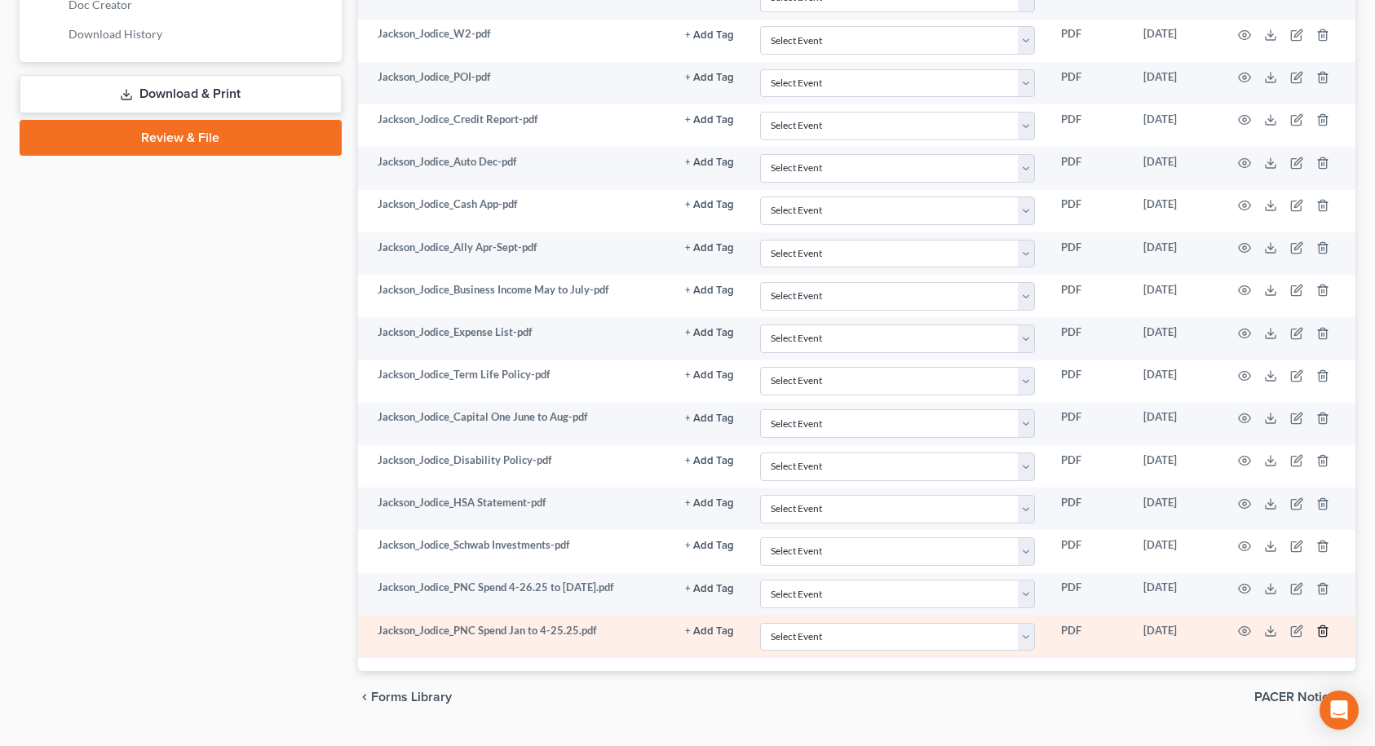
click at [1323, 629] on icon "button" at bounding box center [1322, 631] width 13 height 13
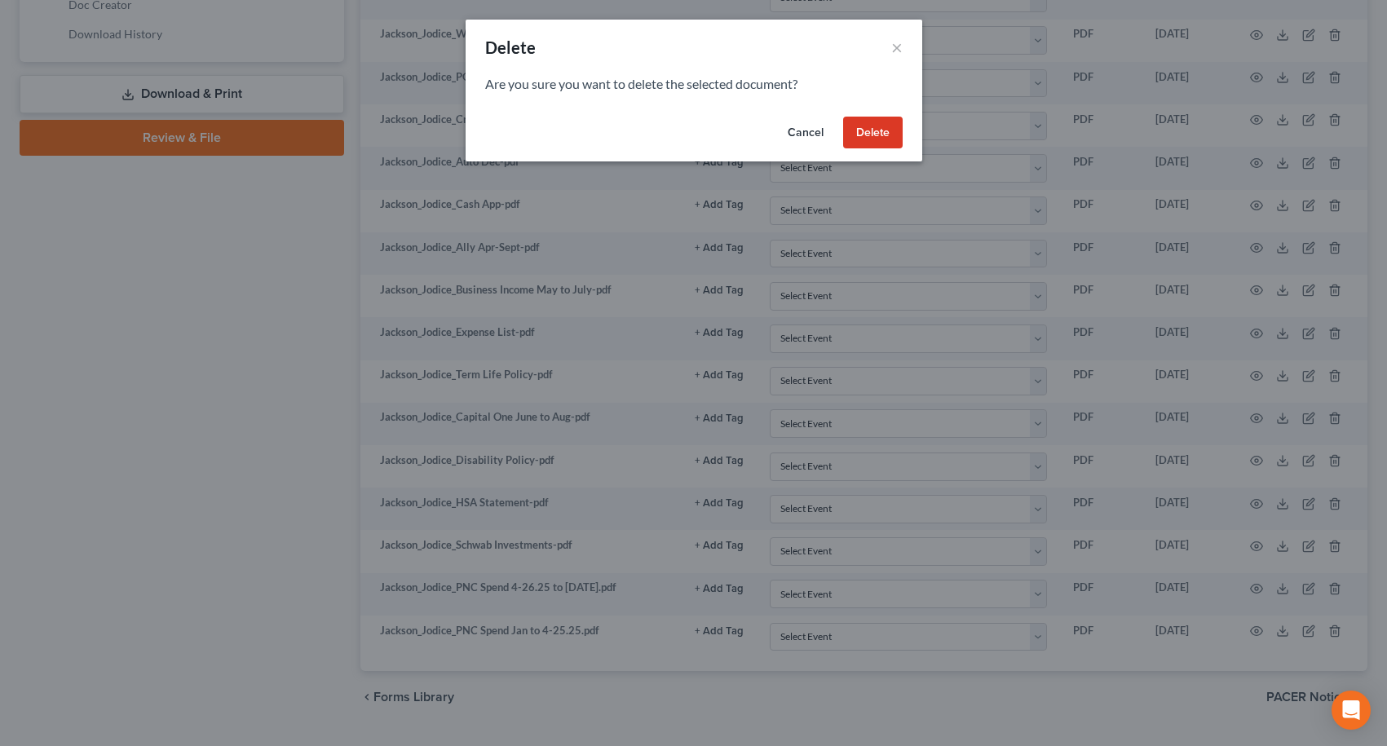
click at [884, 131] on button "Delete" at bounding box center [873, 133] width 60 height 33
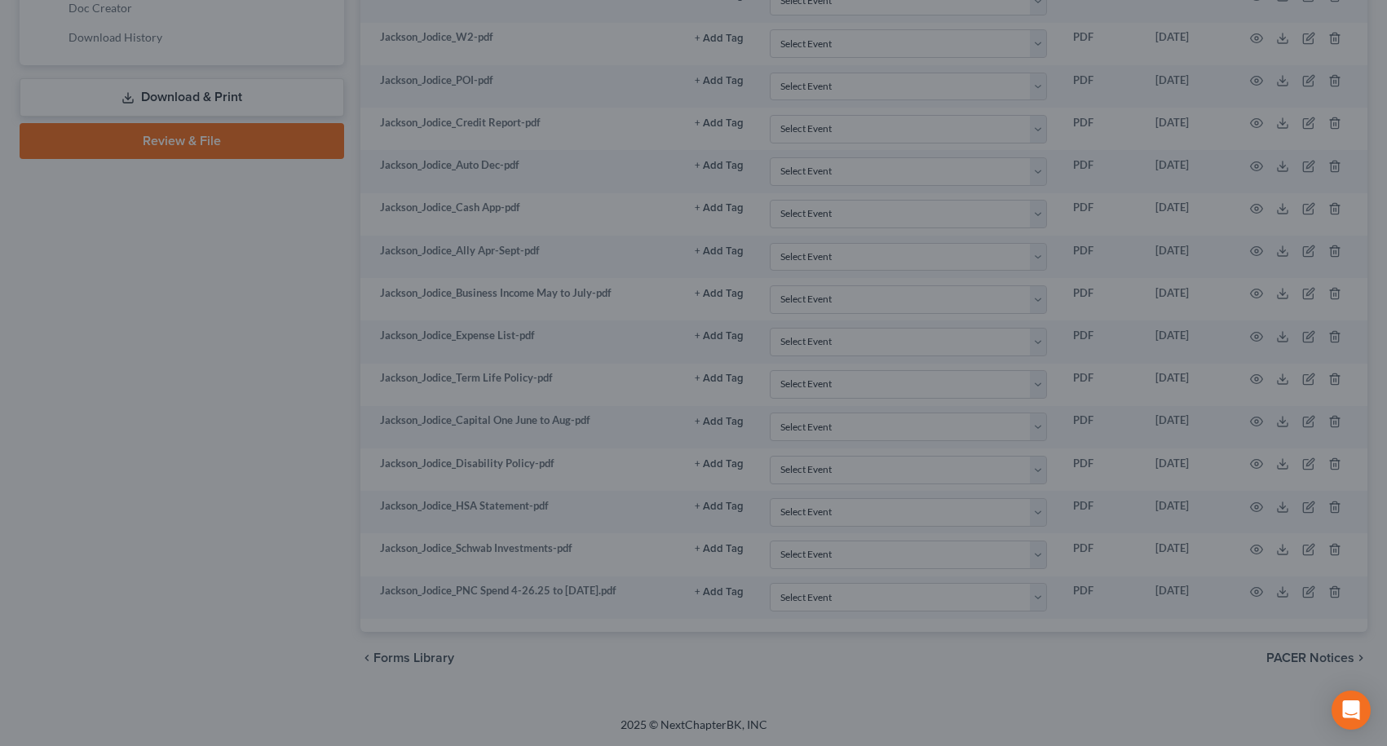
scroll to position [881, 0]
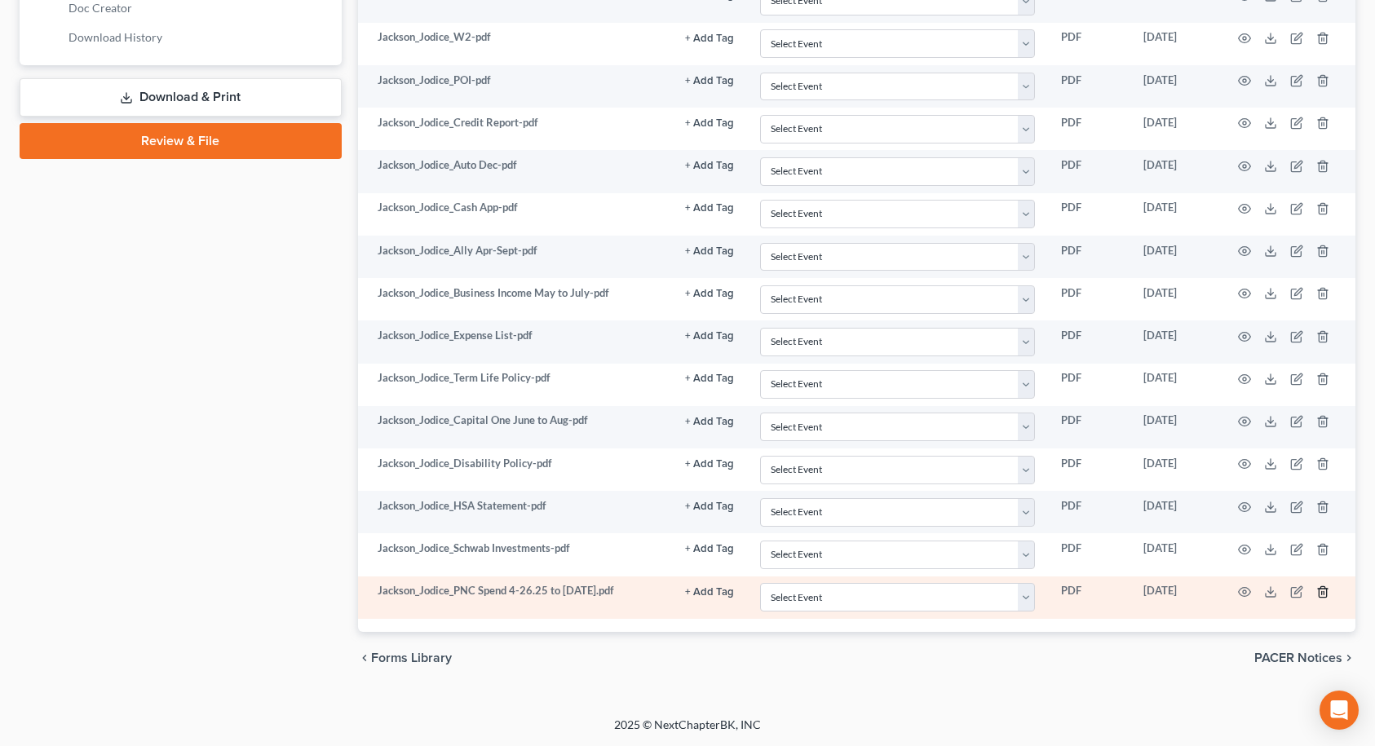
click at [1319, 590] on icon "button" at bounding box center [1322, 591] width 7 height 11
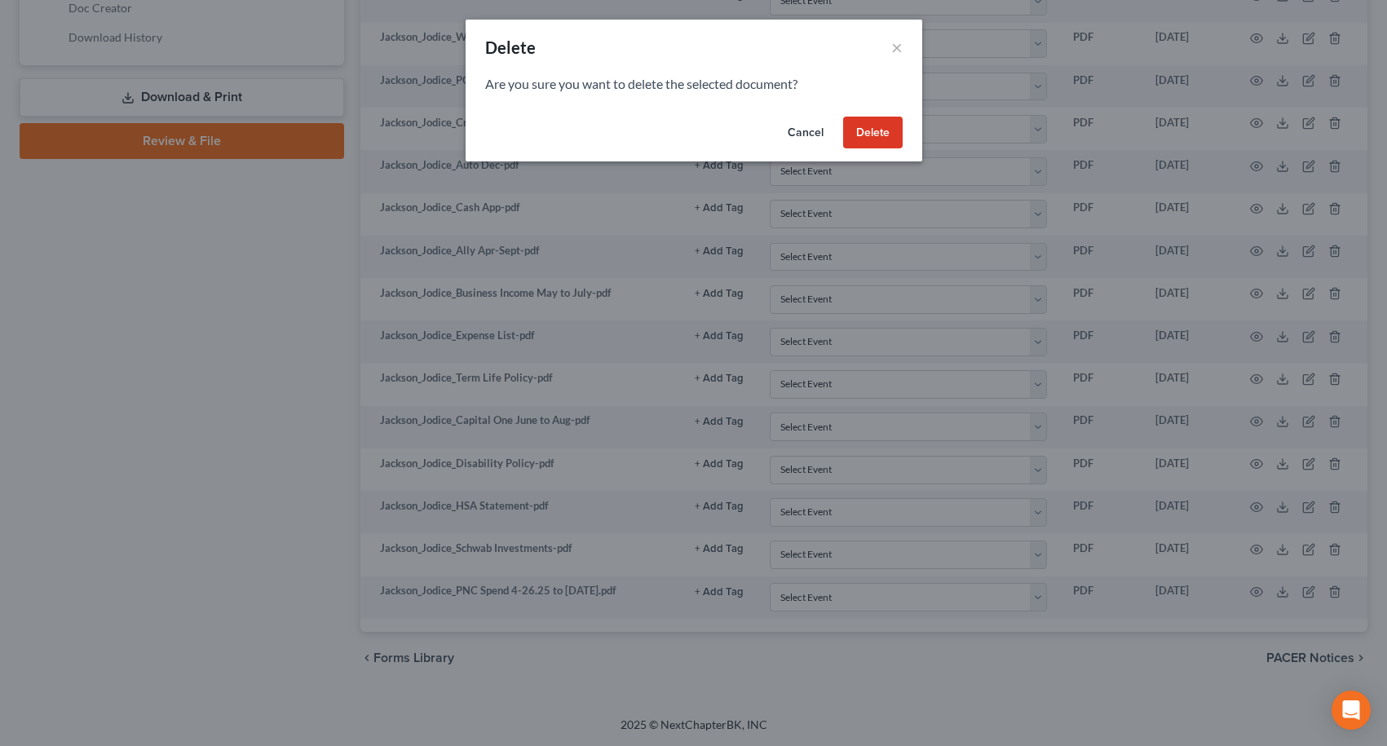
click at [895, 131] on button "Delete" at bounding box center [873, 133] width 60 height 33
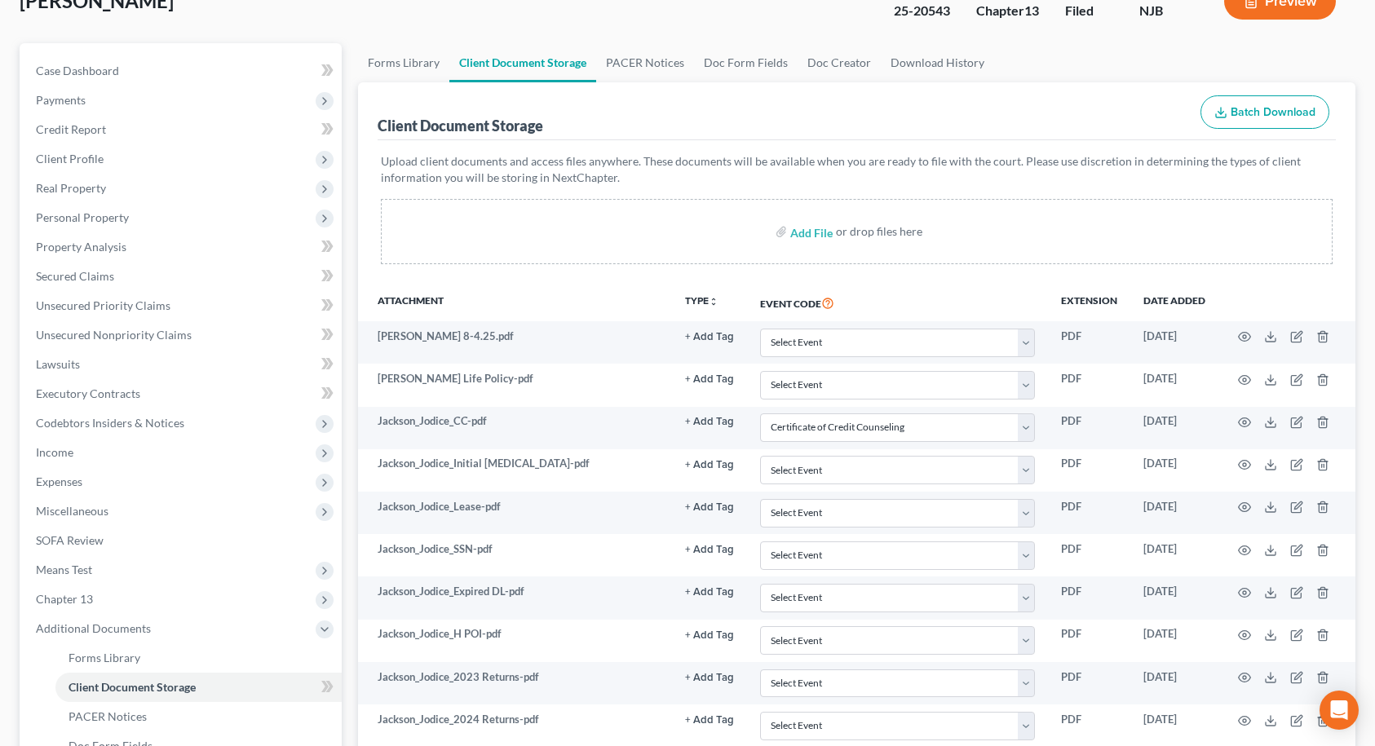
scroll to position [0, 0]
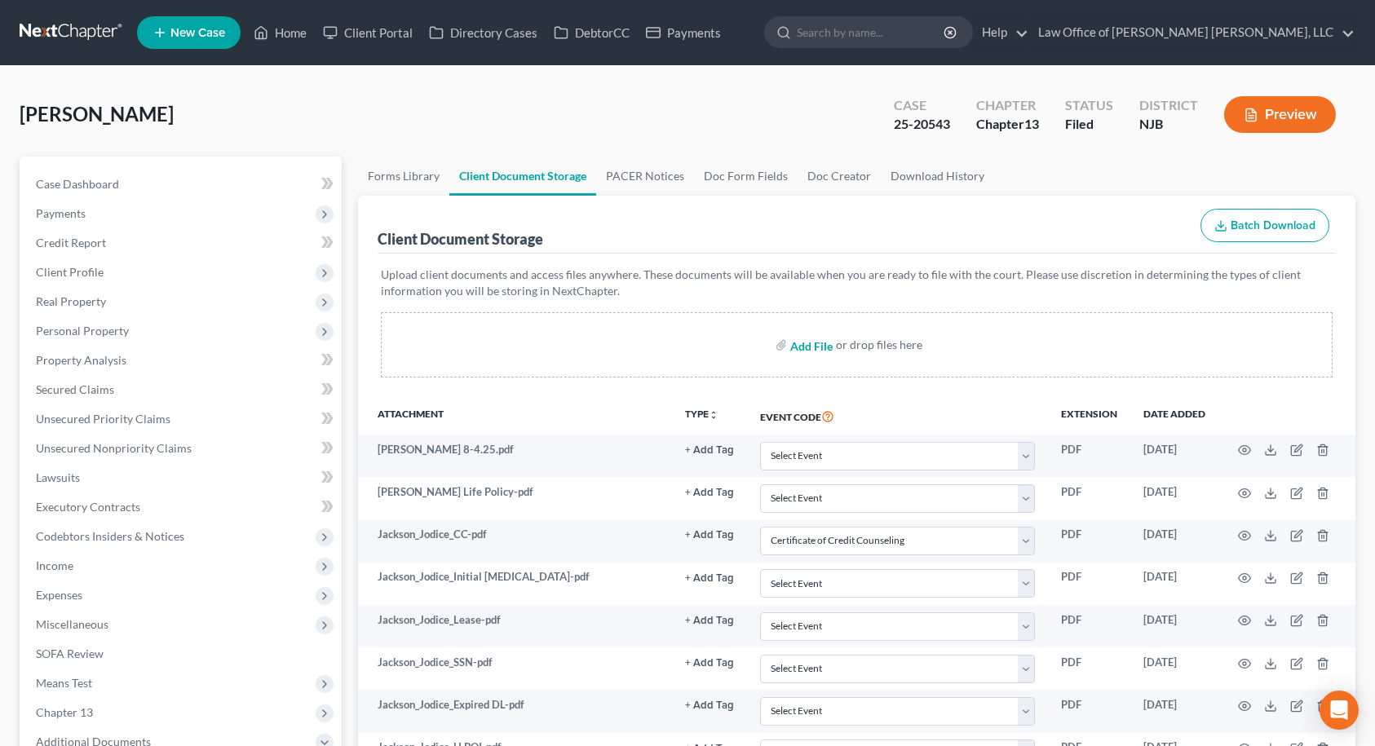
click at [815, 349] on input "file" at bounding box center [809, 344] width 39 height 29
type input "C:\fakepath\Jackson_Jodice_PNC Spend [DATE] to [DATE].pdf"
select select "9"
click at [812, 348] on input "file" at bounding box center [809, 344] width 39 height 29
click at [799, 347] on input "file" at bounding box center [809, 344] width 39 height 29
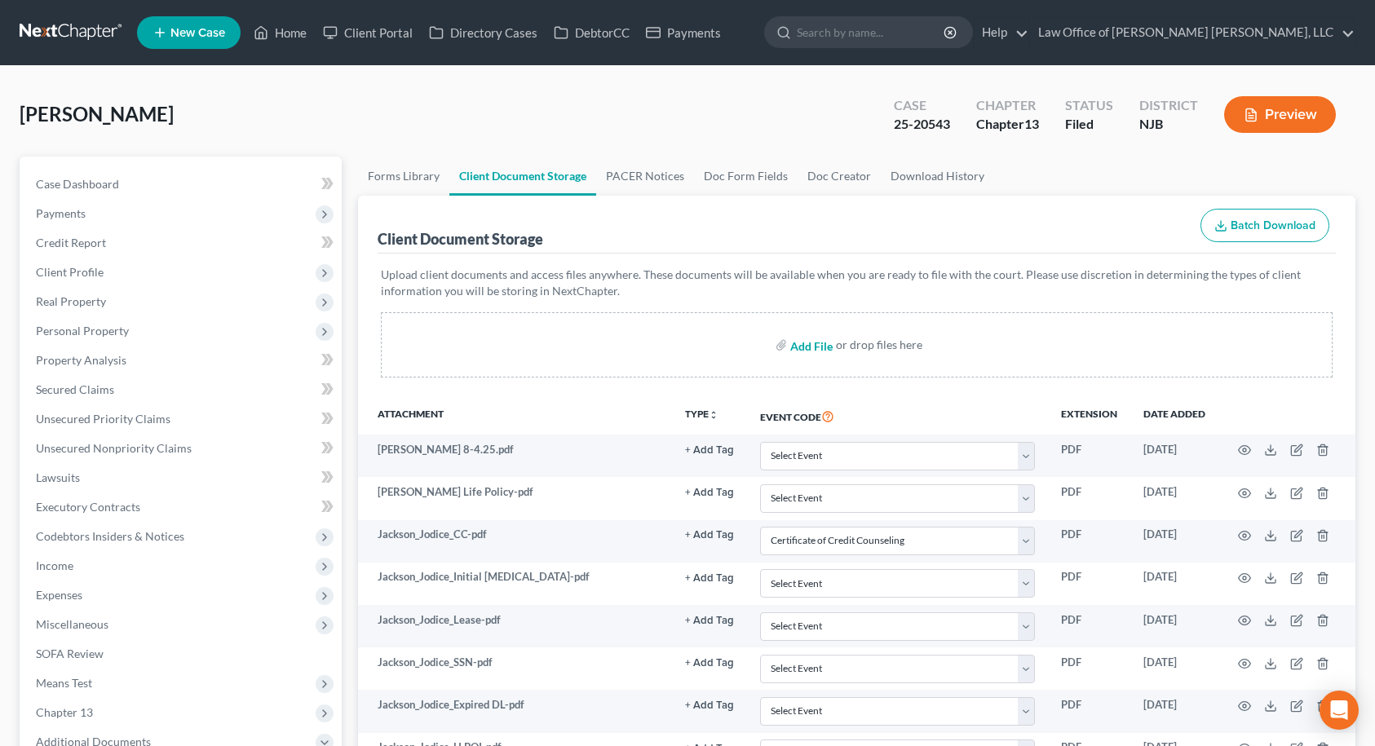
type input "C:\fakepath\Jackson_Jodice_Marcus [PERSON_NAME] [PERSON_NAME].pdf"
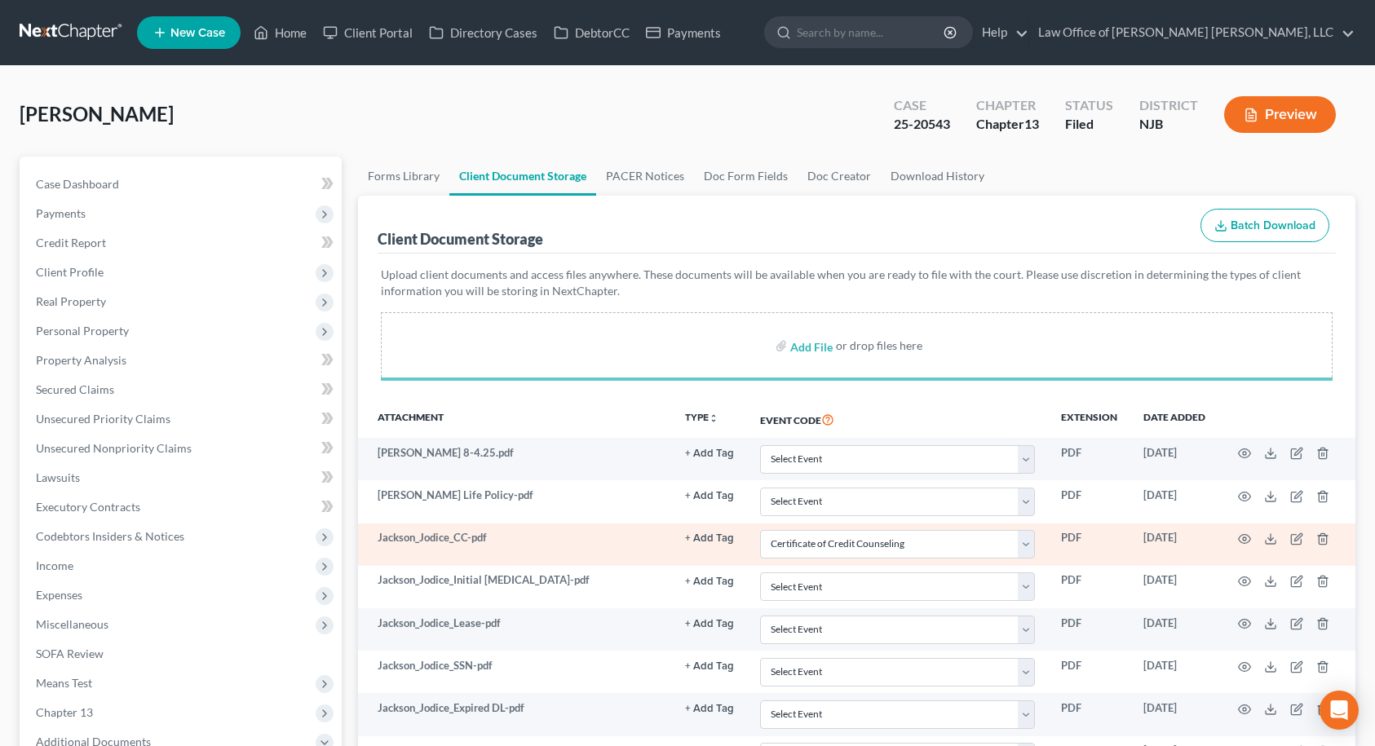
select select "9"
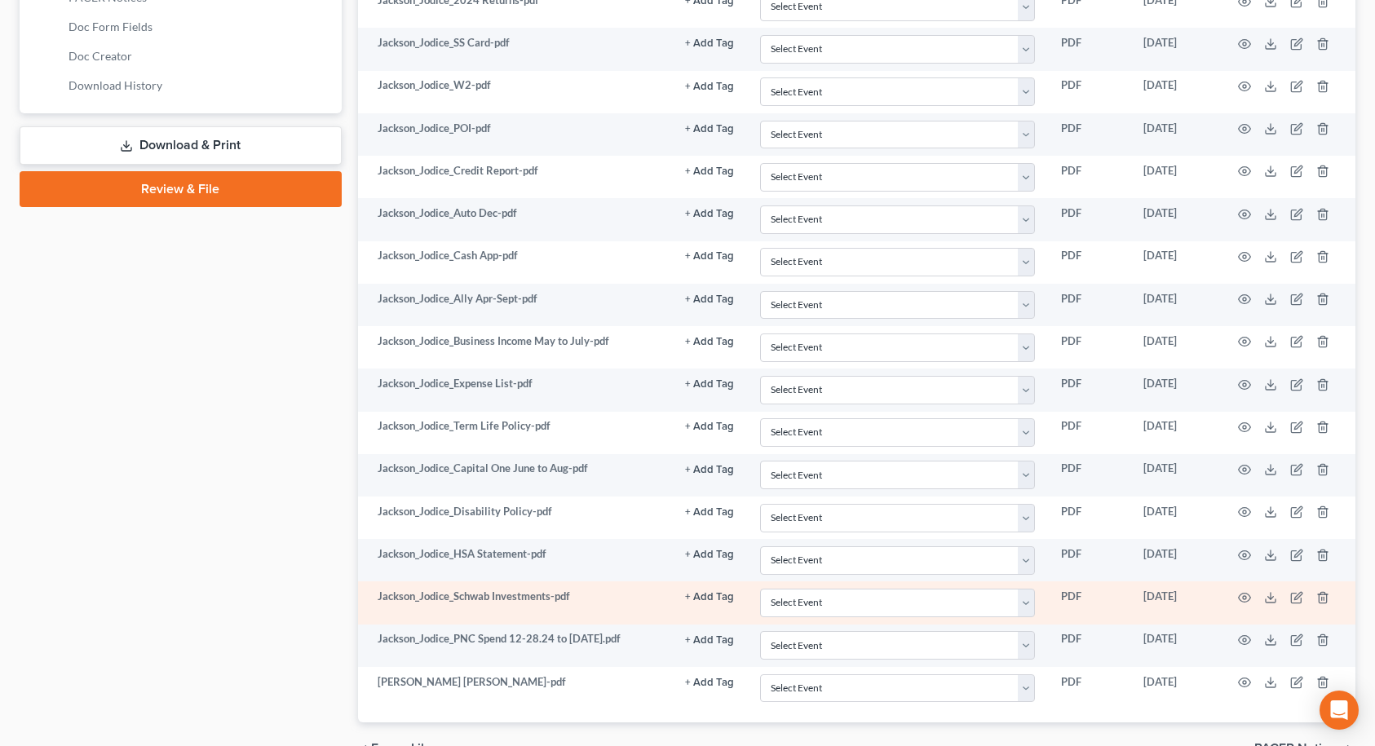
scroll to position [923, 0]
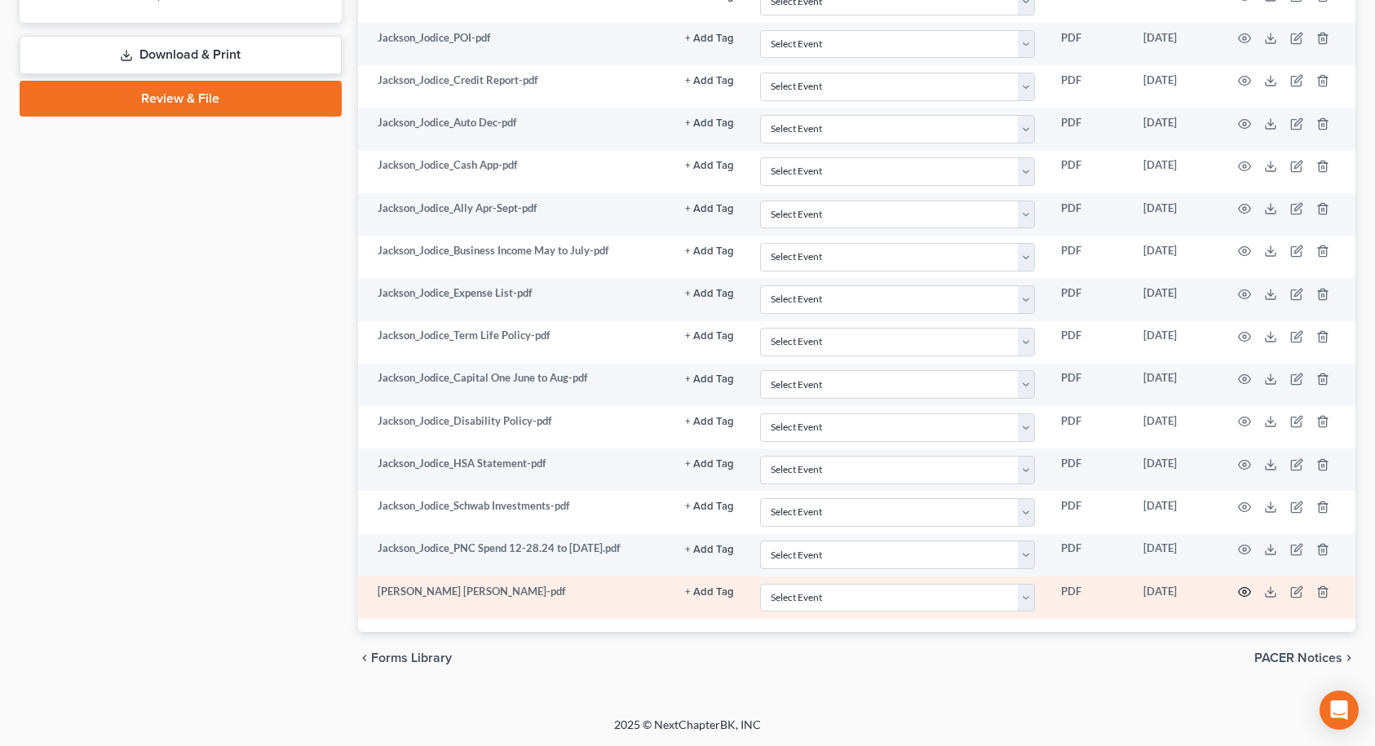
click at [1243, 593] on circle "button" at bounding box center [1244, 591] width 3 height 3
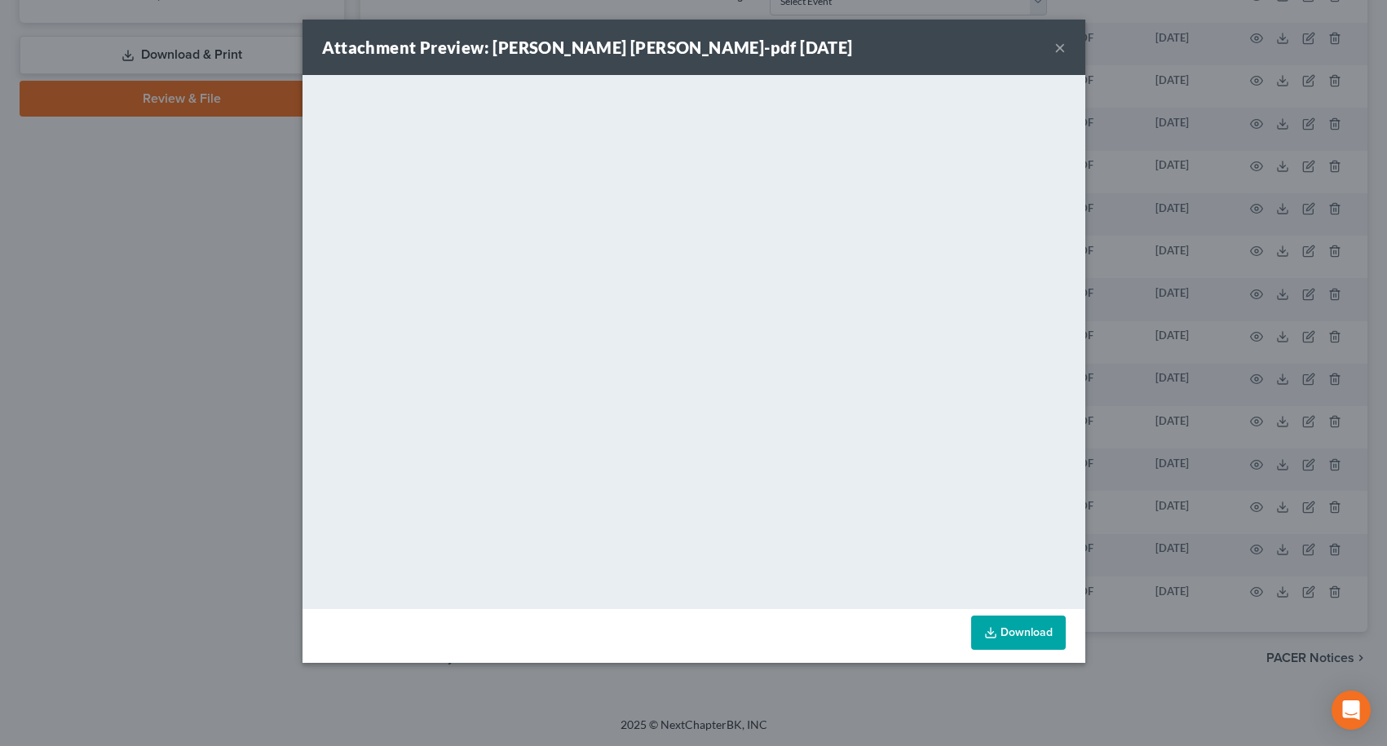
click at [1058, 55] on button "×" at bounding box center [1059, 48] width 11 height 20
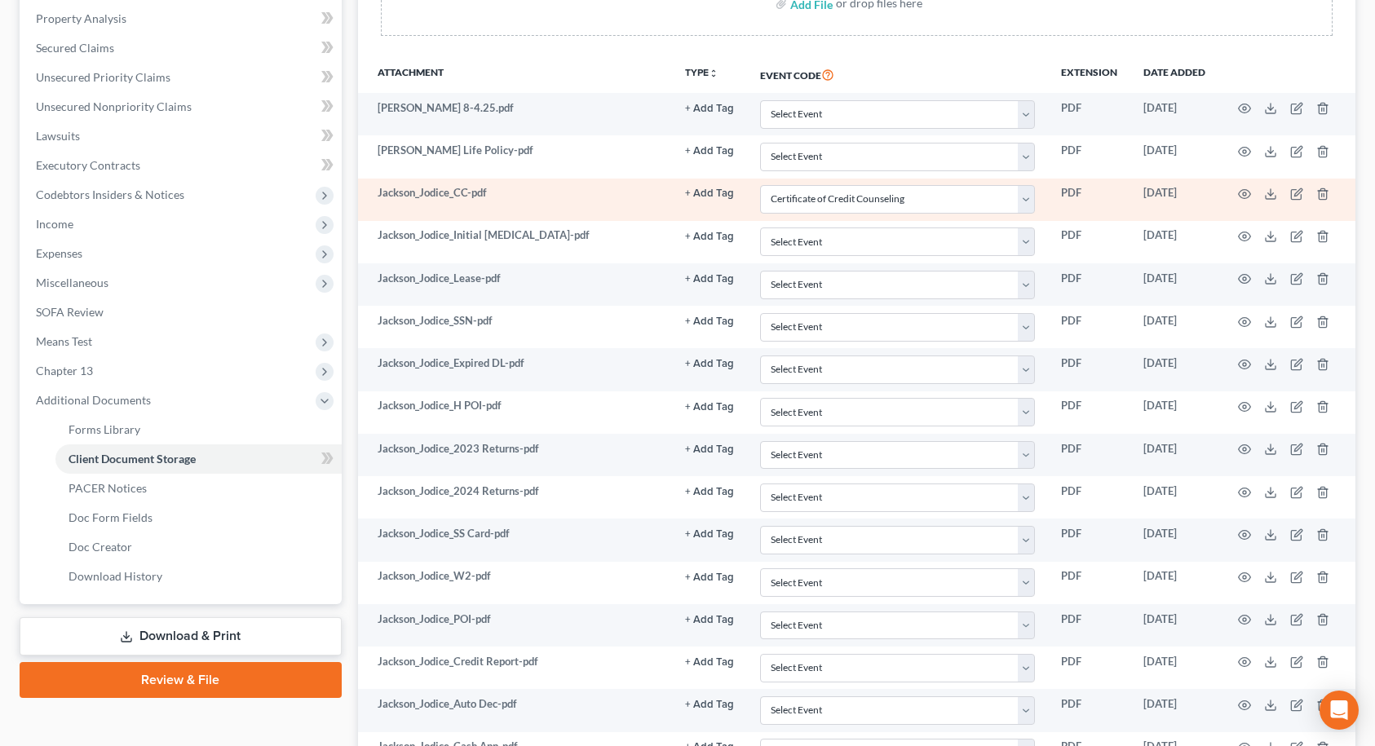
scroll to position [189, 0]
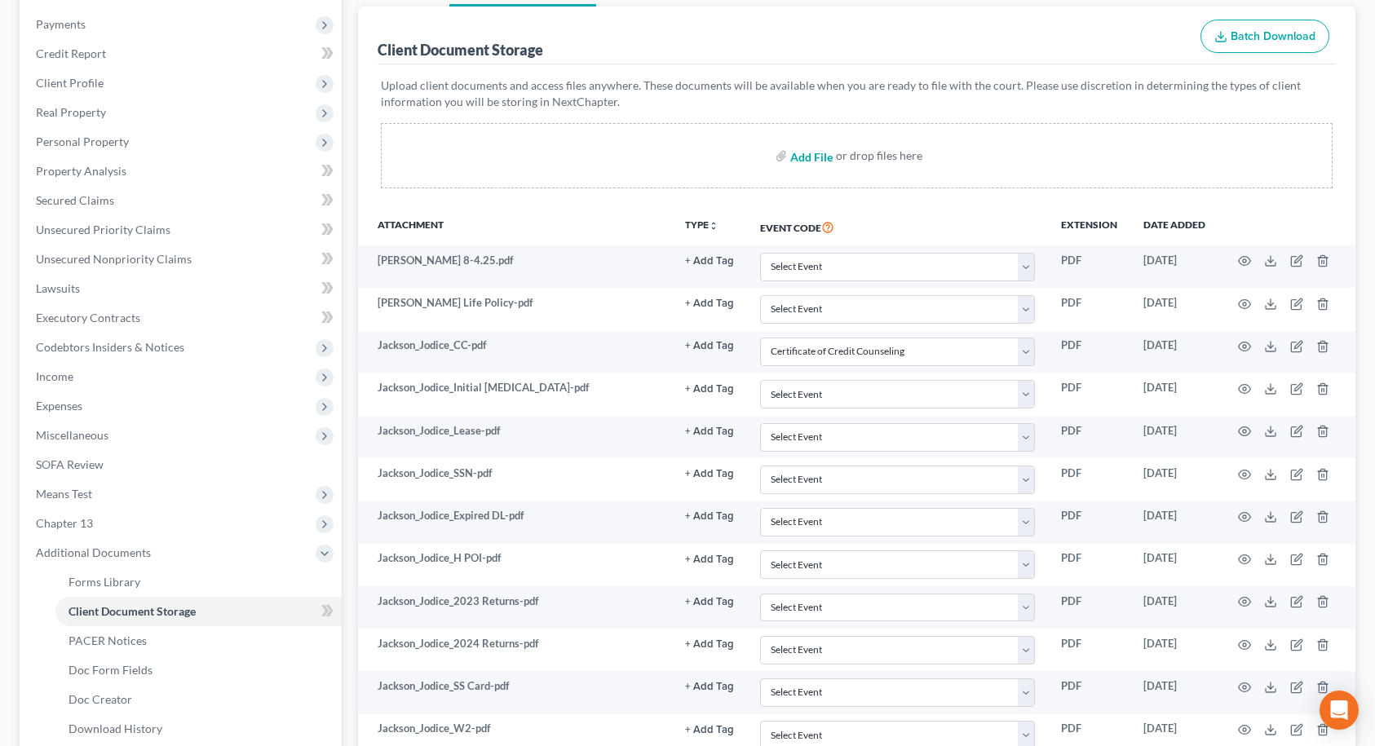
click at [818, 156] on input "file" at bounding box center [809, 155] width 39 height 29
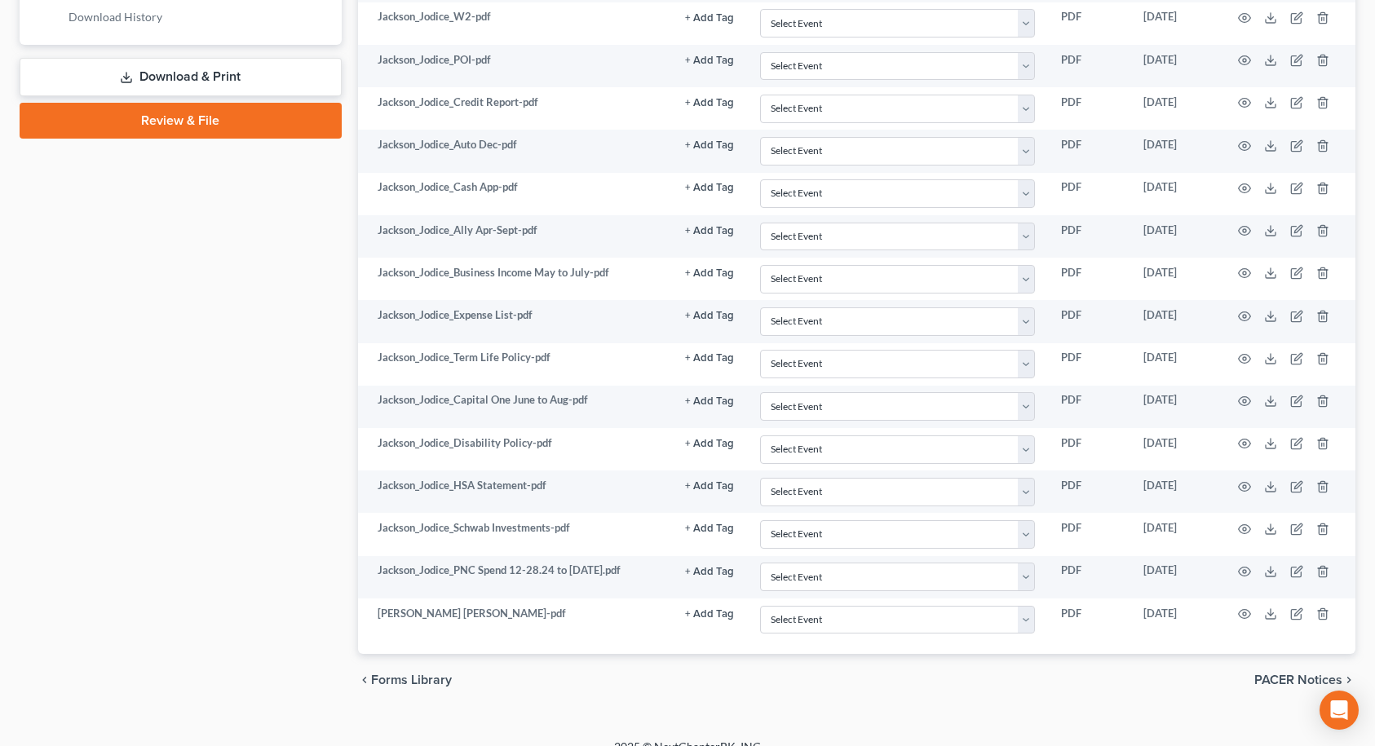
scroll to position [923, 0]
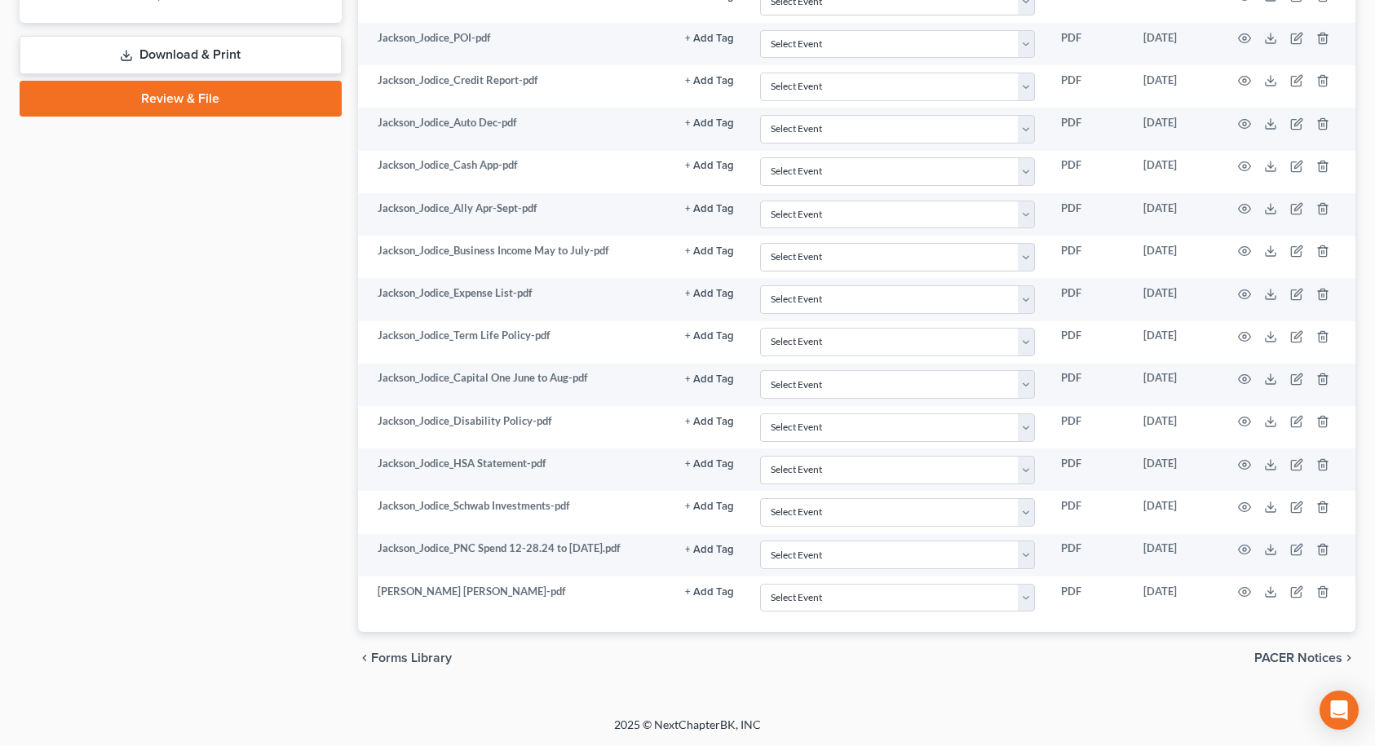
type input "C:\fakepath\Jackson_Jodice_NFCU.pdf"
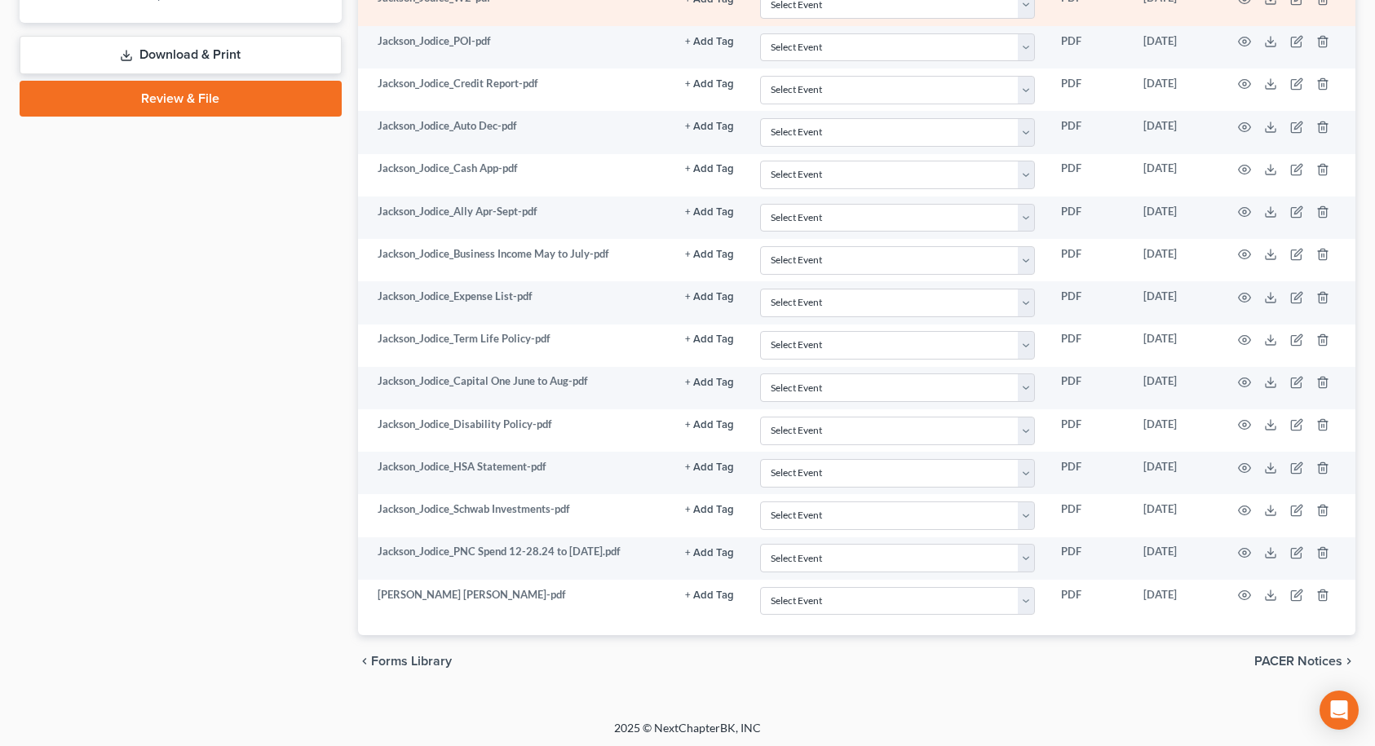
select select "9"
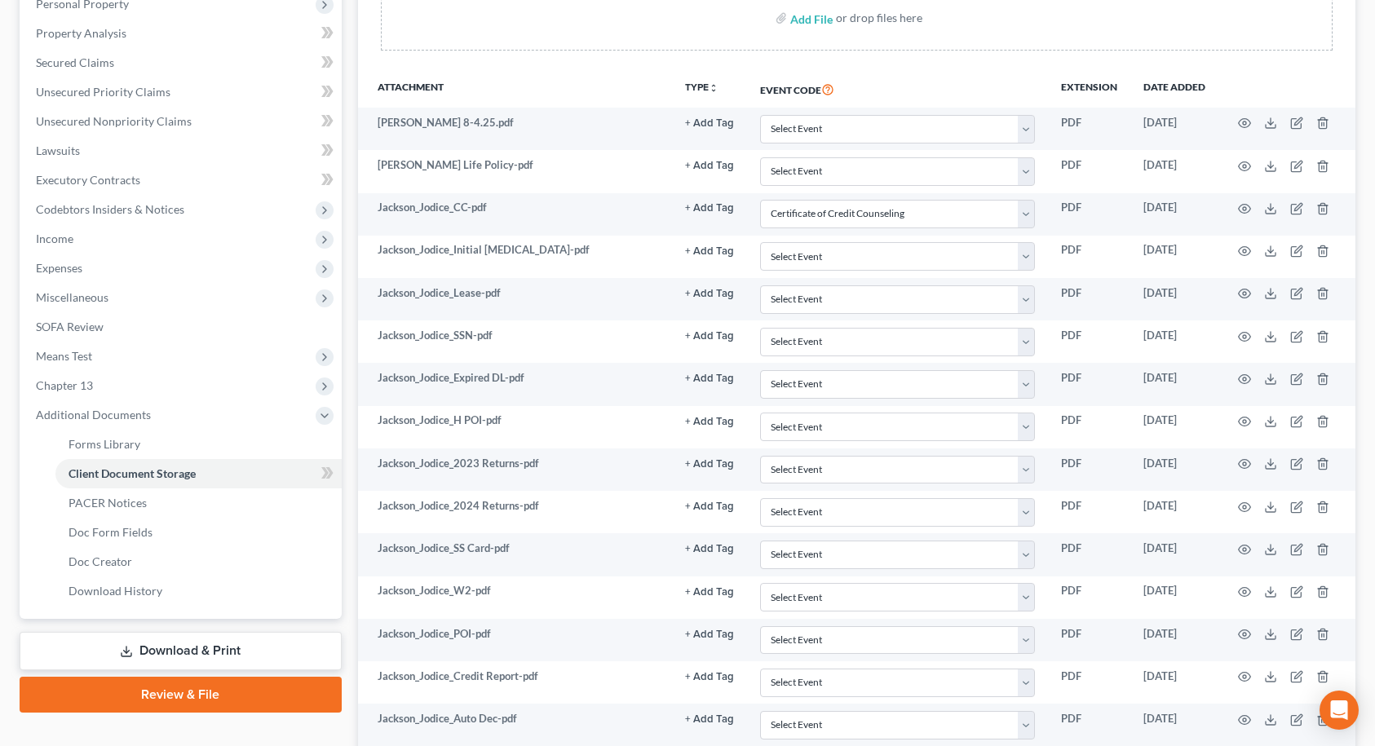
scroll to position [313, 0]
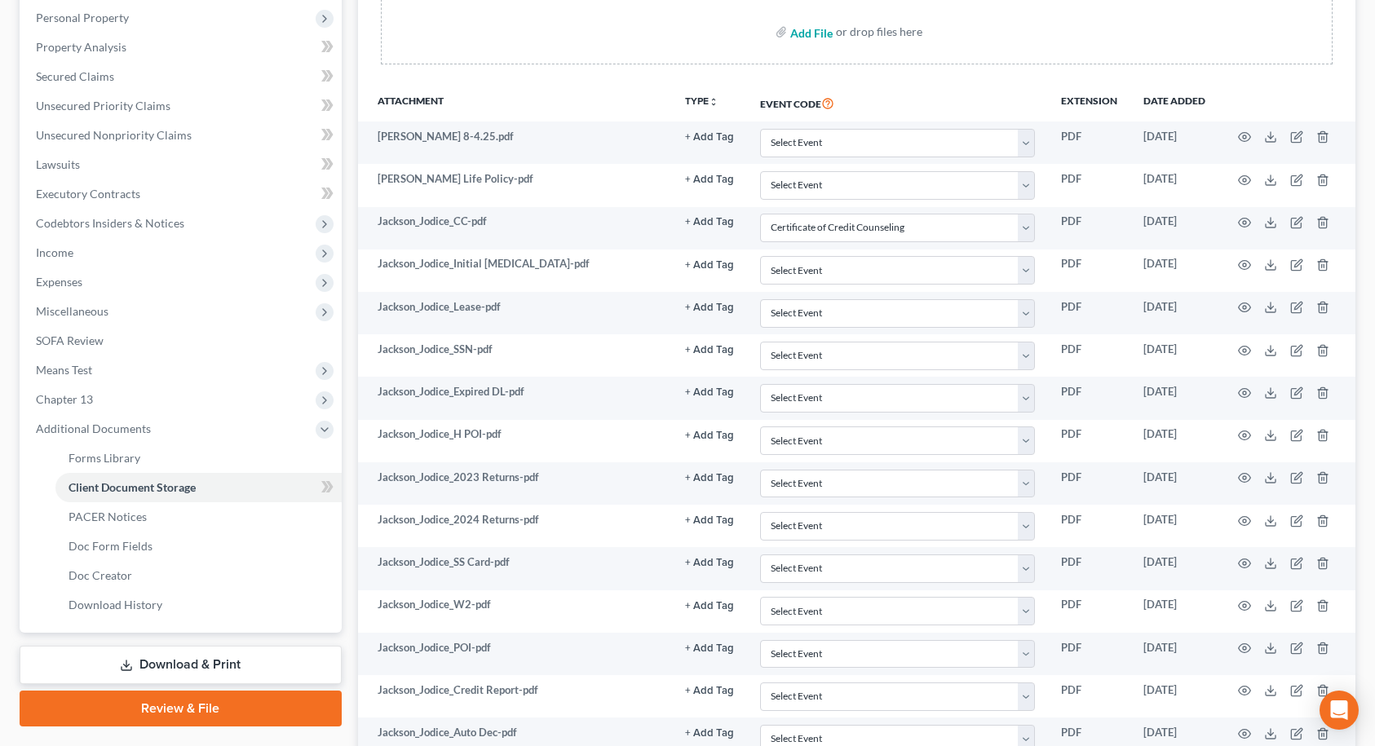
click at [804, 37] on input "file" at bounding box center [809, 31] width 39 height 29
type input "C:\fakepath\Jackson_Jodice_TD.pdf"
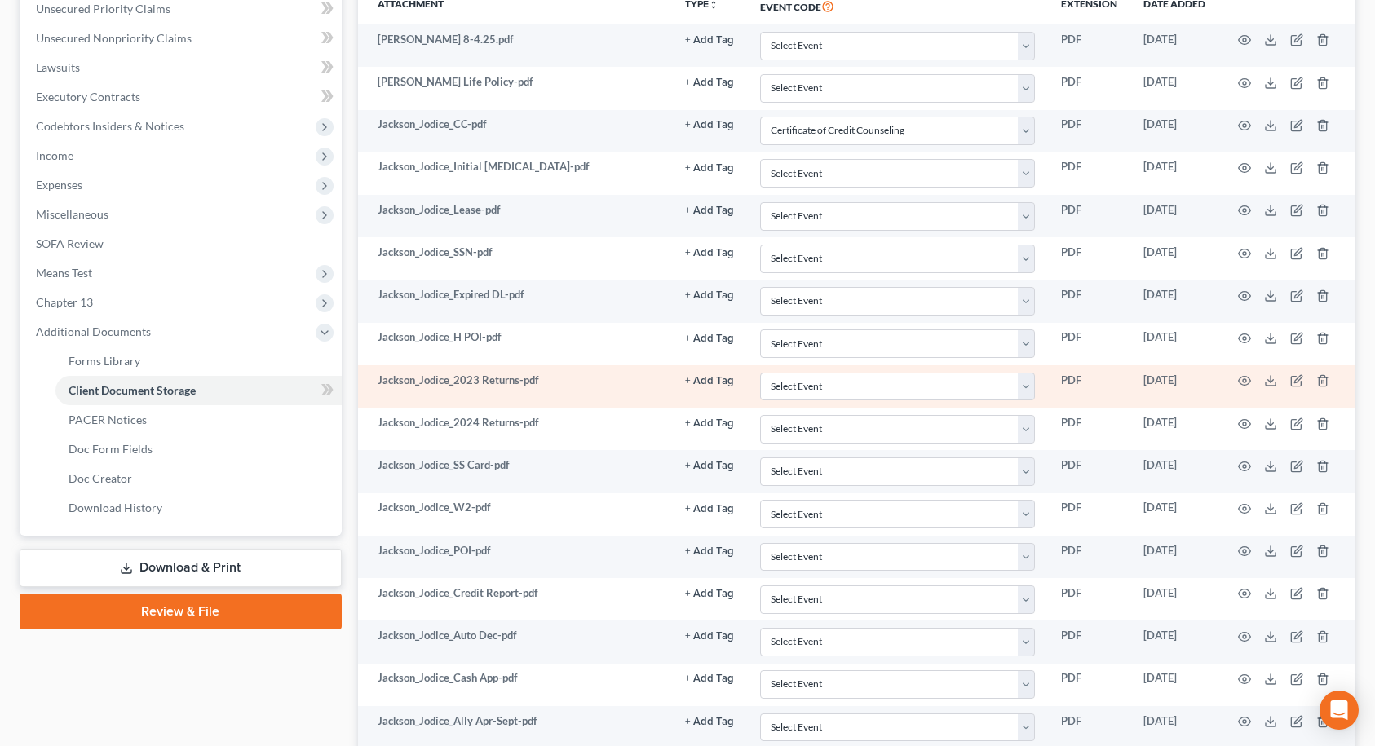
select select "9"
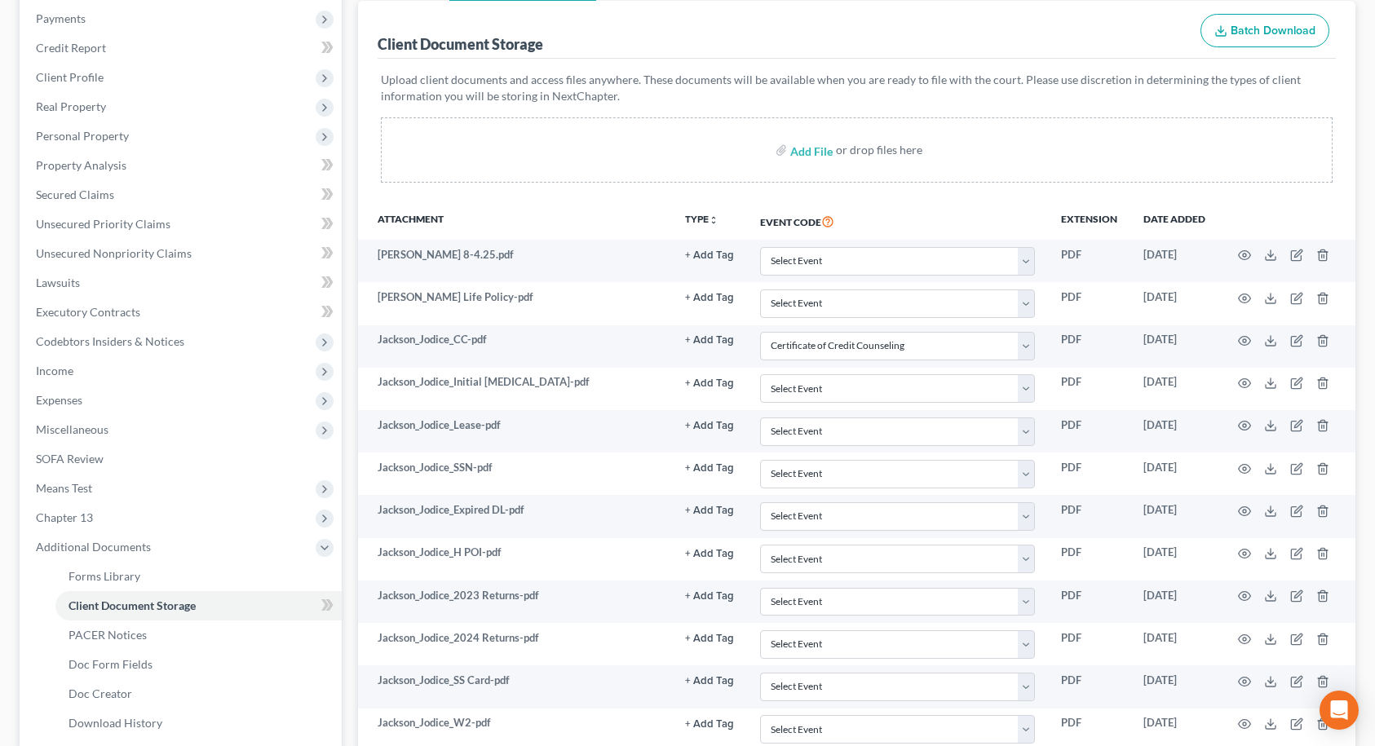
scroll to position [0, 0]
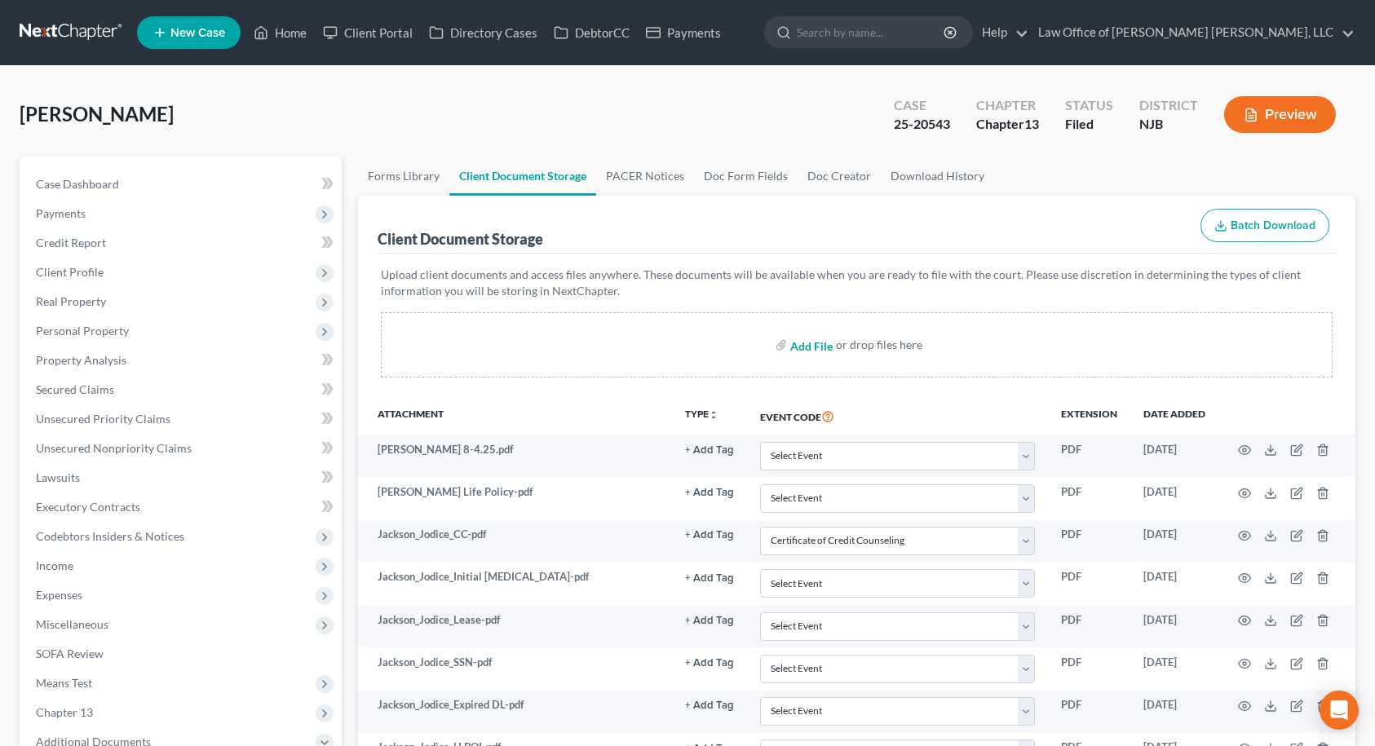
click at [813, 342] on input "file" at bounding box center [809, 344] width 39 height 29
click at [811, 176] on link "Doc Creator" at bounding box center [838, 176] width 83 height 39
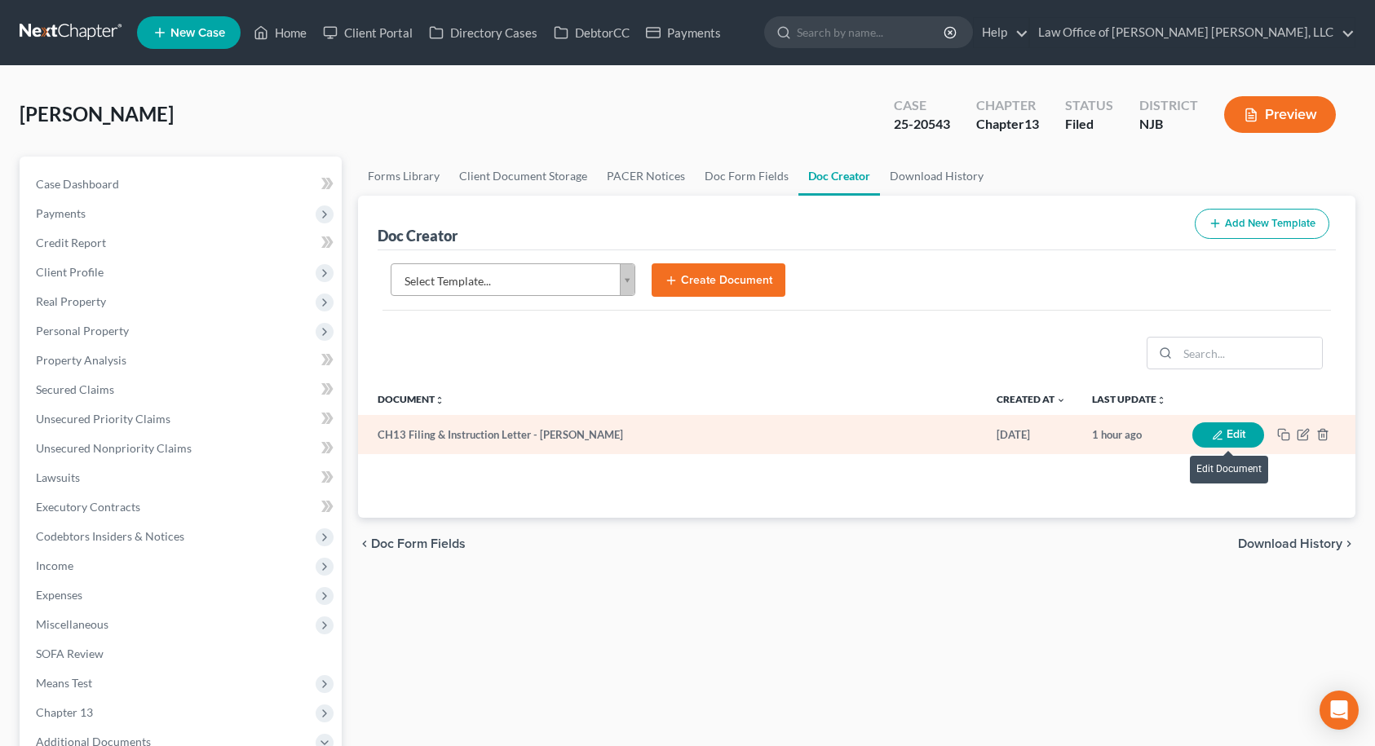
click at [1233, 433] on button "Edit" at bounding box center [1228, 434] width 72 height 25
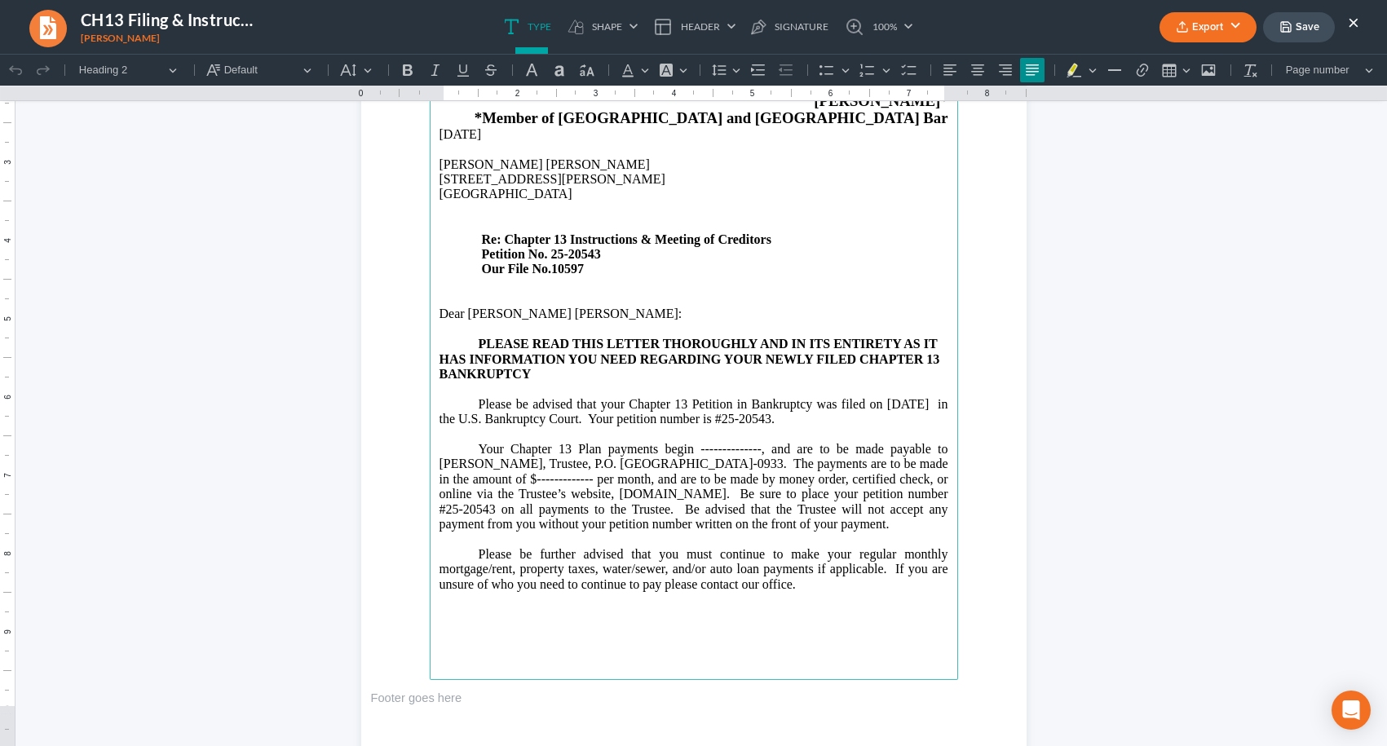
scroll to position [245, 0]
click at [489, 257] on p "[STREET_ADDRESS][PERSON_NAME] Re: Chapter 13 Instructions & Meeting of Creditor…" at bounding box center [694, 222] width 509 height 105
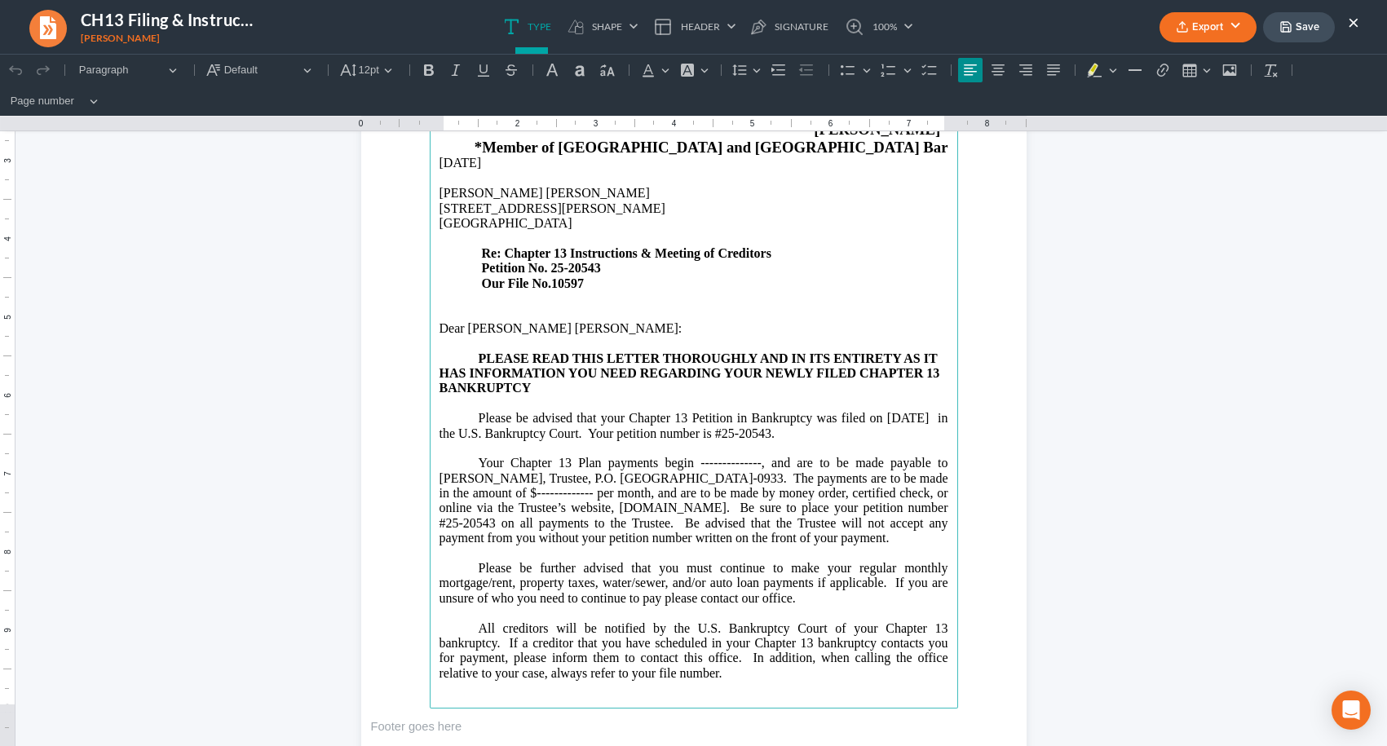
click at [461, 303] on p "Rich Text Editor, page-0-main" at bounding box center [694, 298] width 509 height 15
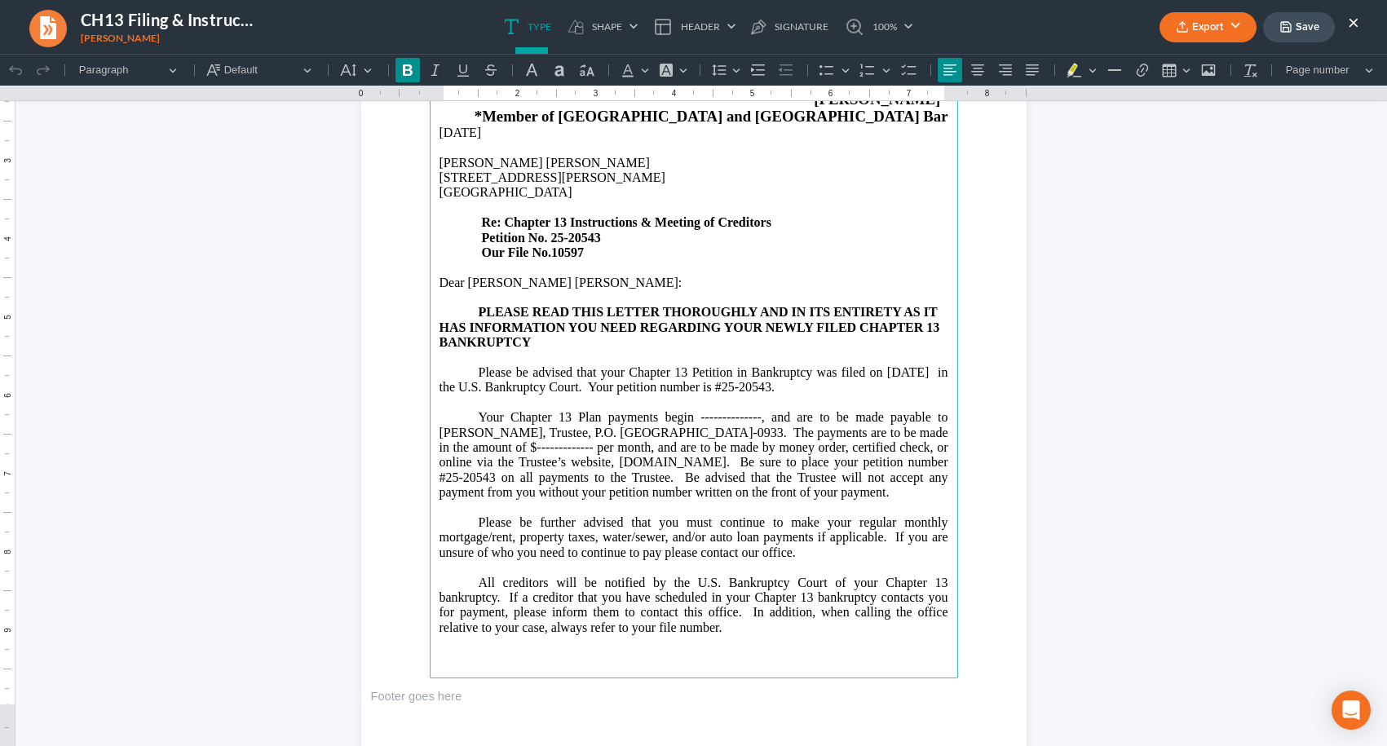
click at [676, 448] on span "Your Chapter 13 Plan payments begin --------------, and are to be made payable …" at bounding box center [694, 454] width 509 height 89
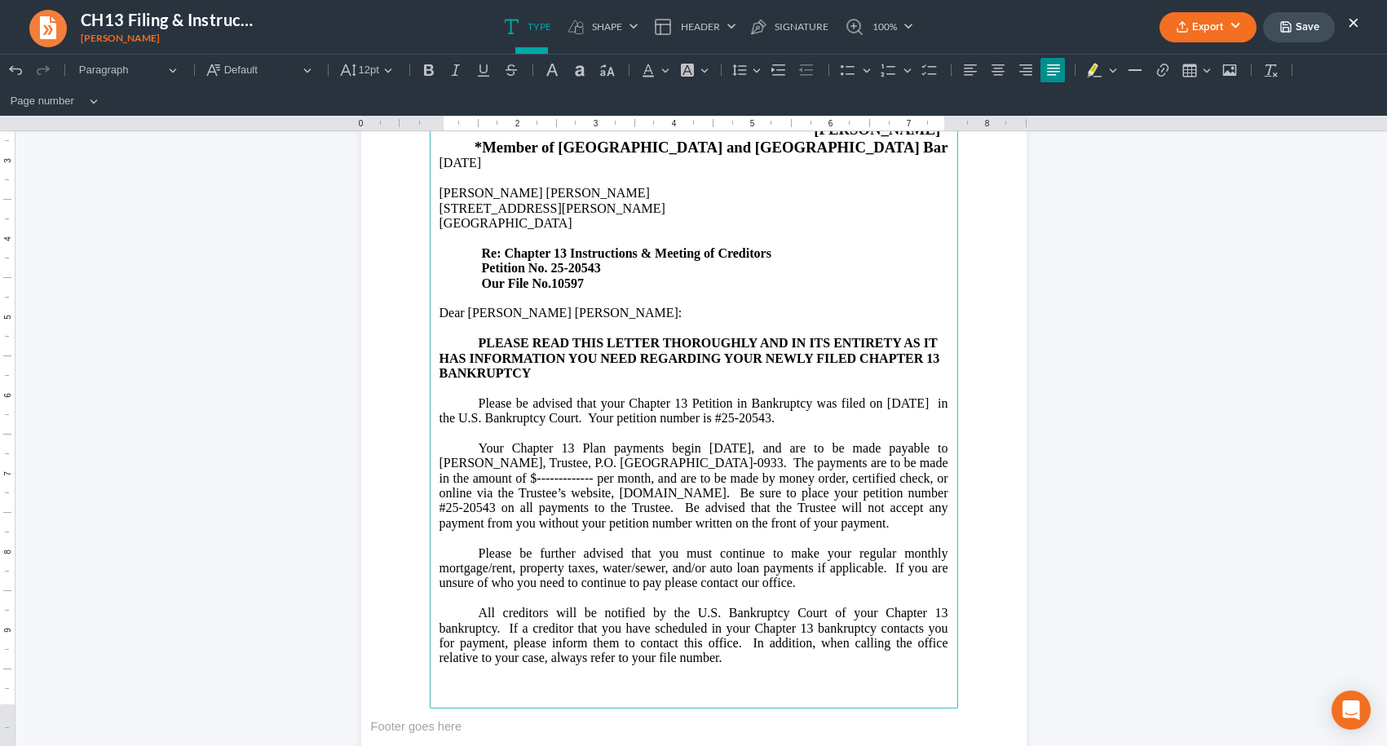
click at [528, 478] on span "Your Chapter 13 Plan payments begin [DATE], and are to be made payable to [PERS…" at bounding box center [694, 485] width 509 height 89
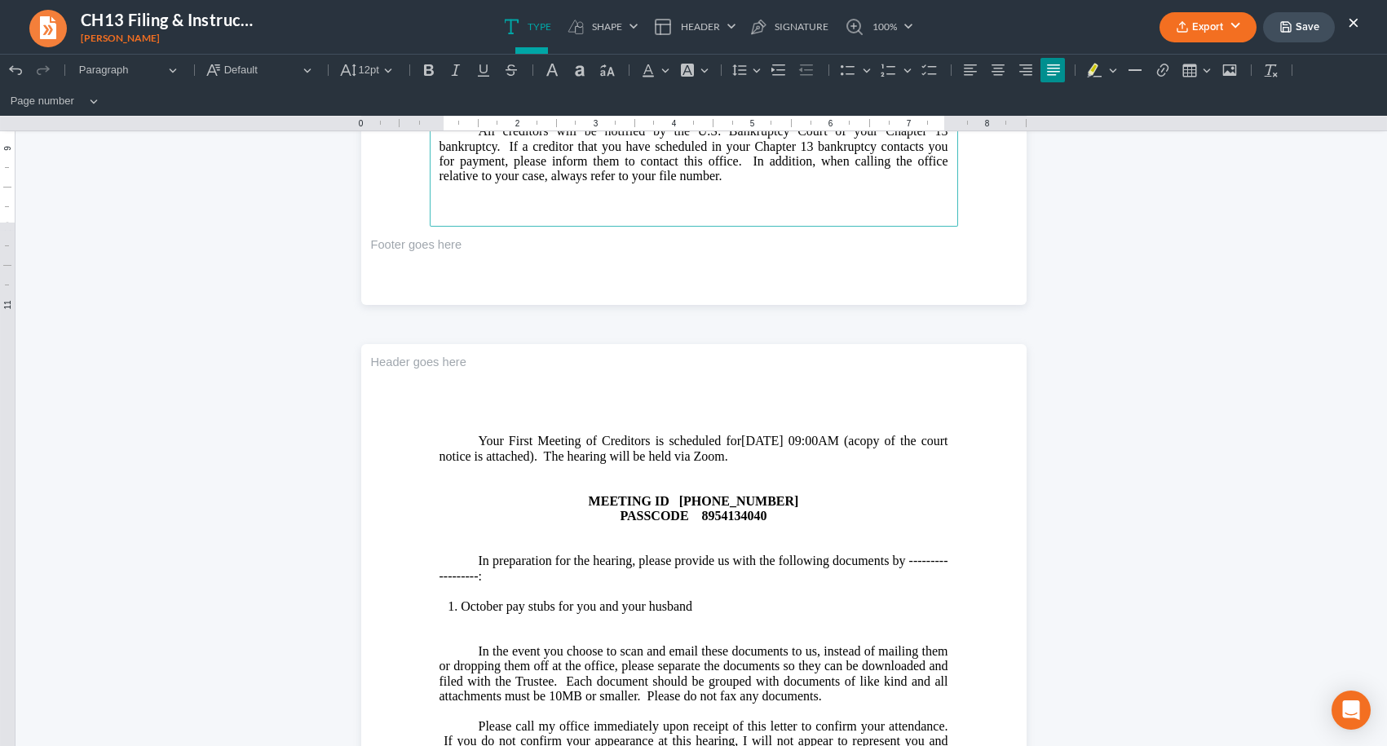
scroll to position [734, 0]
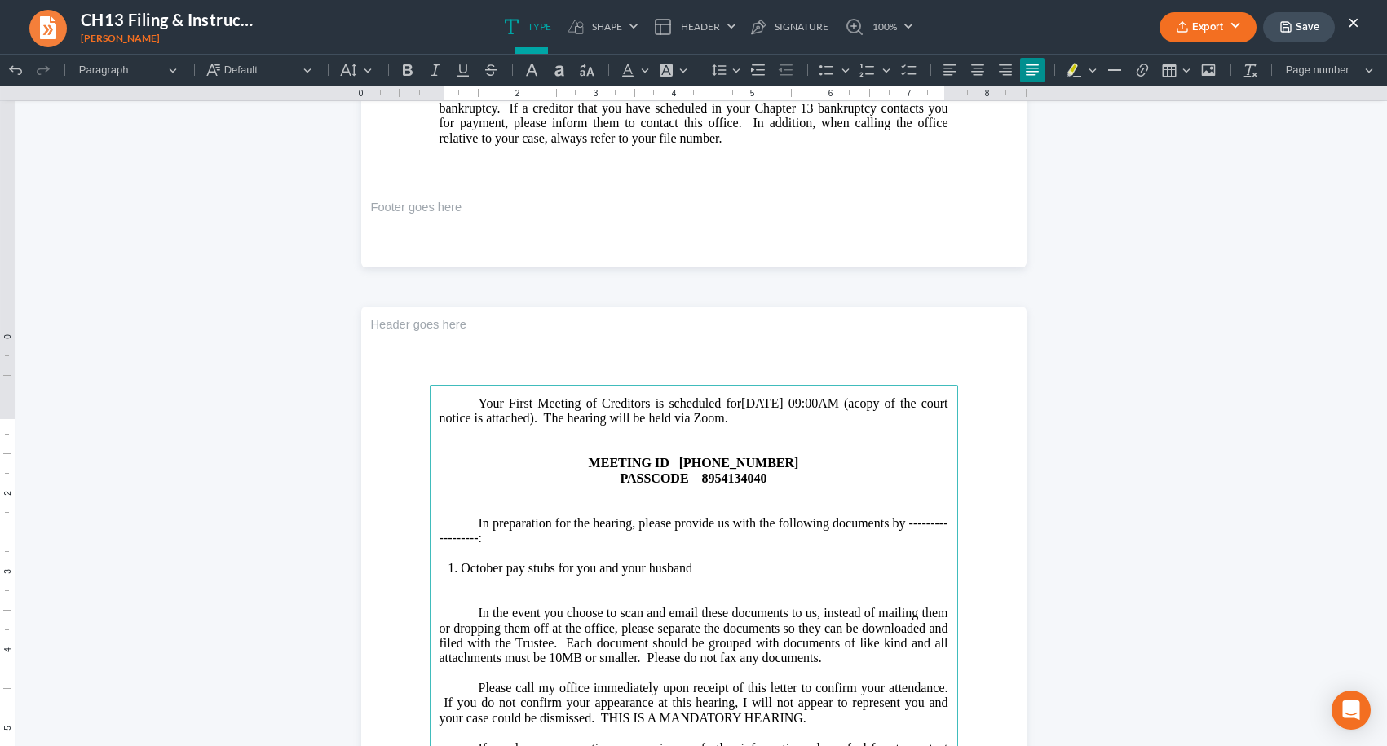
click at [901, 546] on p "In preparation for the hearing, please provide us with the following documents …" at bounding box center [694, 531] width 509 height 30
click at [780, 576] on li "October pay stubs for you and your husband" at bounding box center [704, 568] width 487 height 15
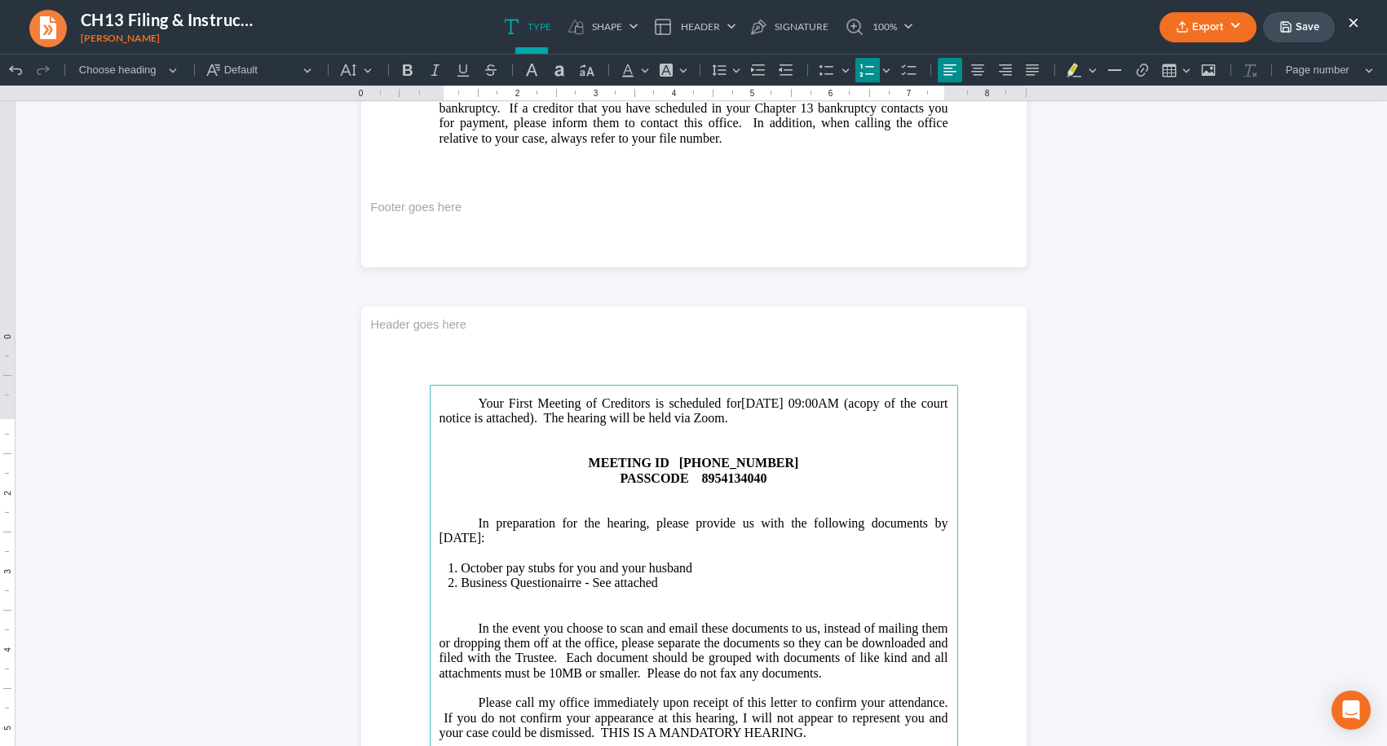
click at [571, 590] on li "Business Questionairre - See attached" at bounding box center [704, 583] width 487 height 15
click at [681, 590] on li "Business Questionaire - See attached" at bounding box center [704, 583] width 487 height 15
drag, startPoint x: 547, startPoint y: 621, endPoint x: 562, endPoint y: 608, distance: 19.1
click at [549, 590] on li "Business Questionaire - See attached" at bounding box center [704, 583] width 487 height 15
click at [662, 590] on li "Business Questionnaire - See attached" at bounding box center [704, 583] width 487 height 15
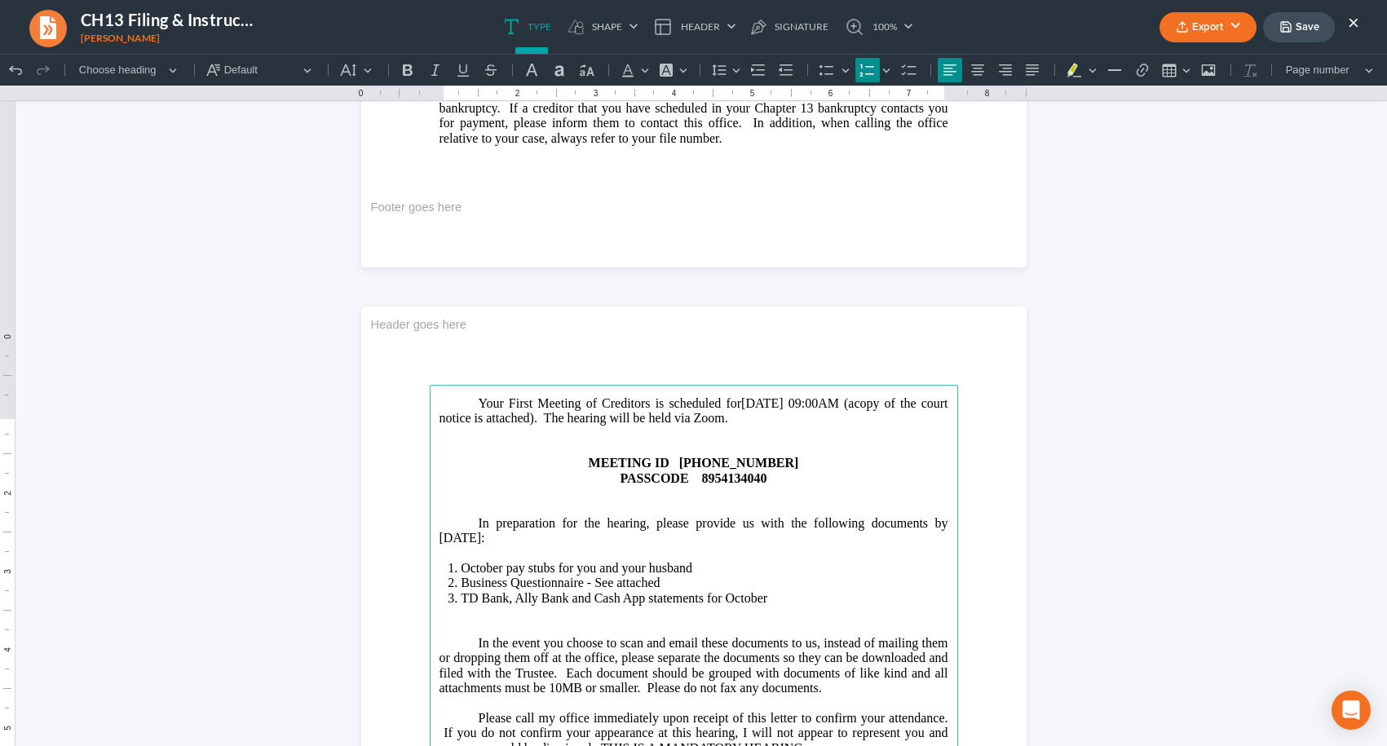
click at [440, 546] on p "In preparation for the hearing, please provide us with the following documents …" at bounding box center [694, 531] width 509 height 30
click at [793, 606] on li "TD Bank, Ally Bank and Cash App statements for October" at bounding box center [704, 598] width 487 height 15
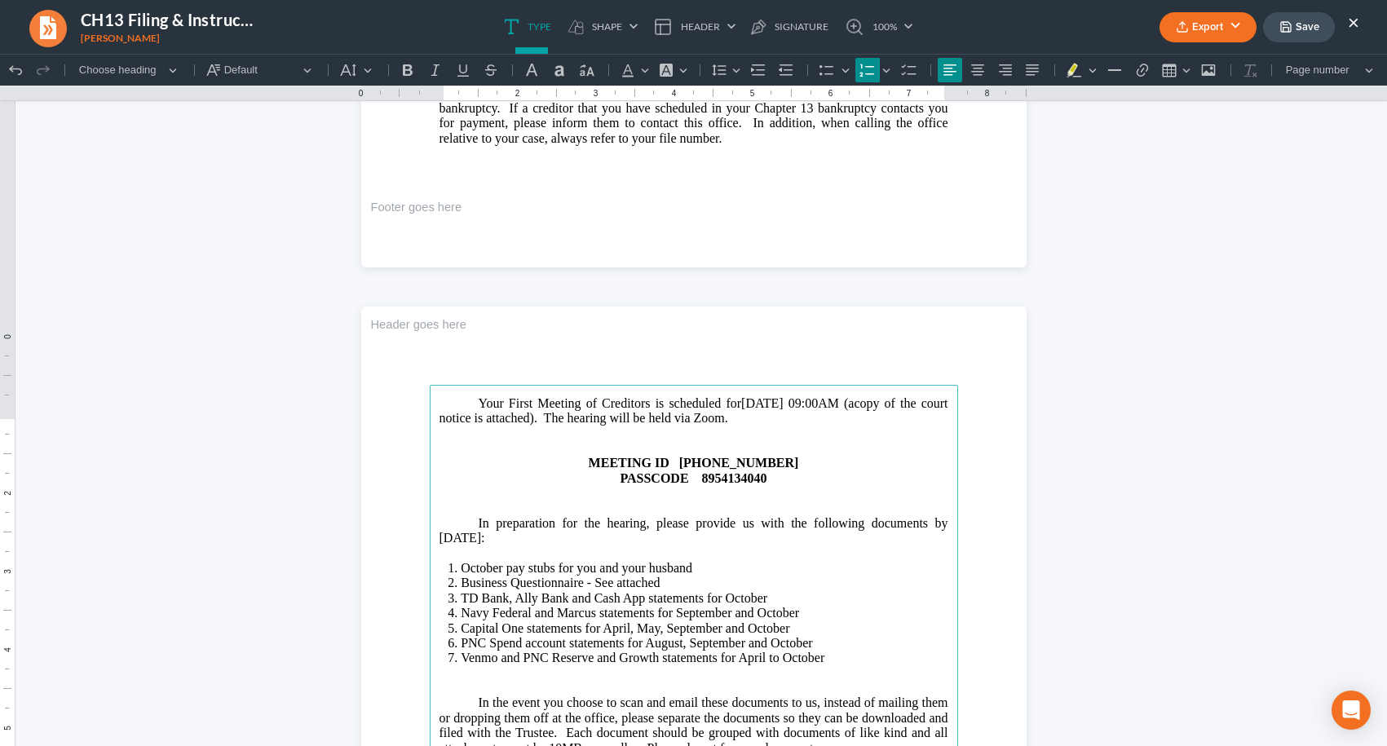
click at [580, 590] on li "Business Questionnaire - See attached" at bounding box center [704, 583] width 487 height 15
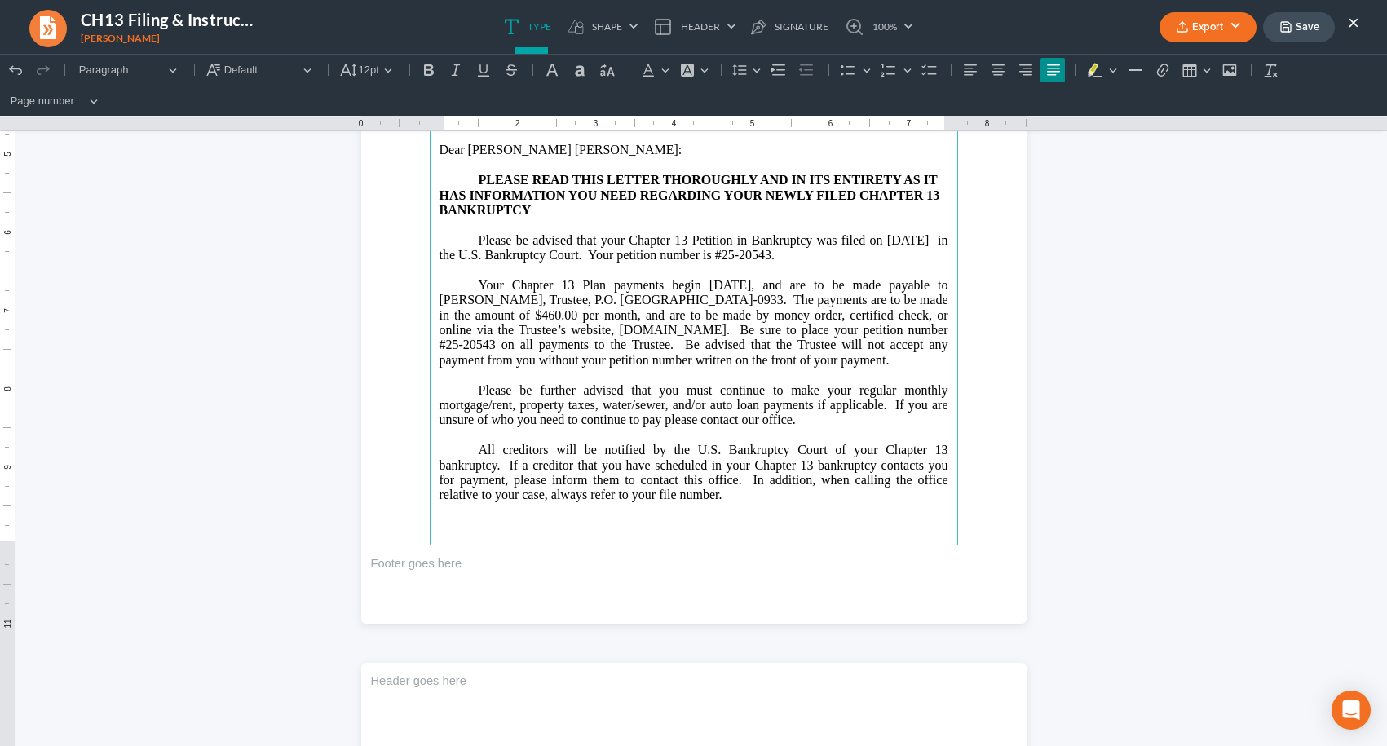
scroll to position [571, 0]
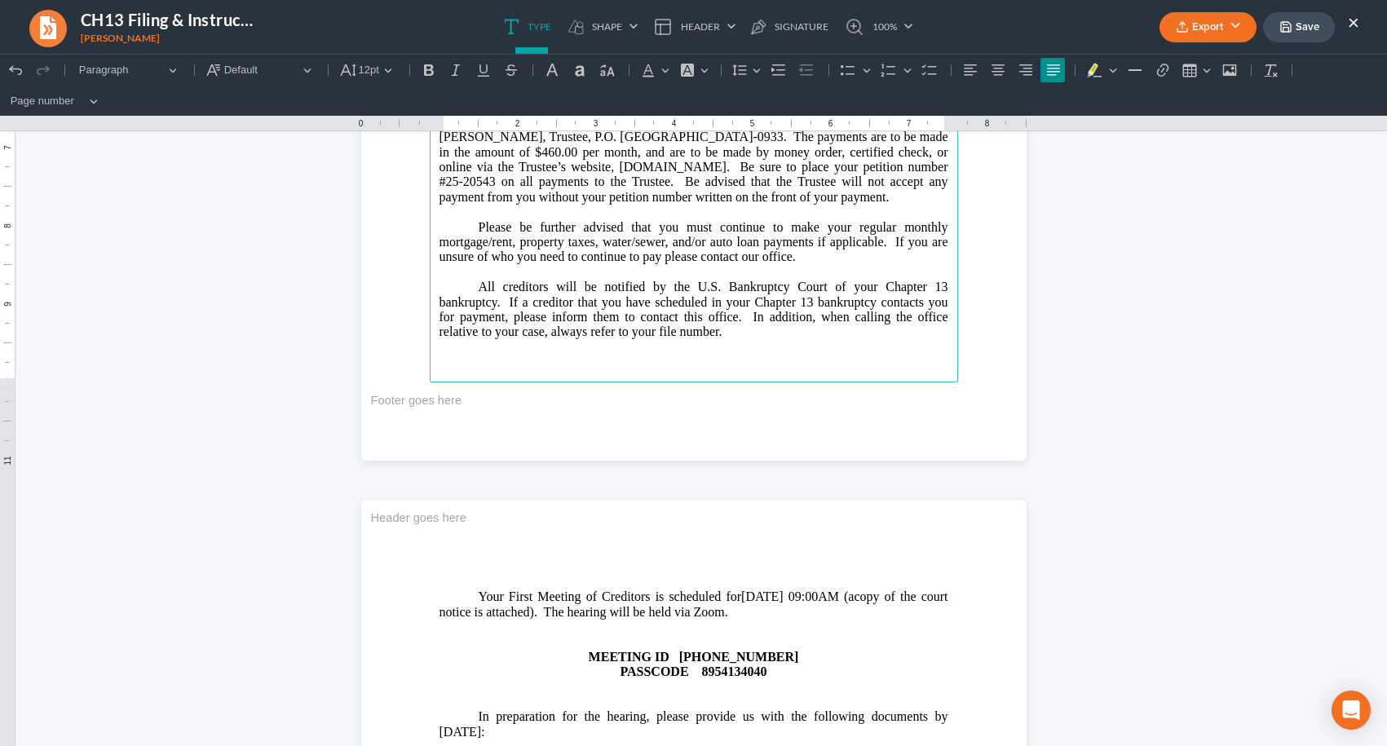
click at [491, 571] on header "Rich Text Editor, page-1-header" at bounding box center [693, 539] width 665 height 78
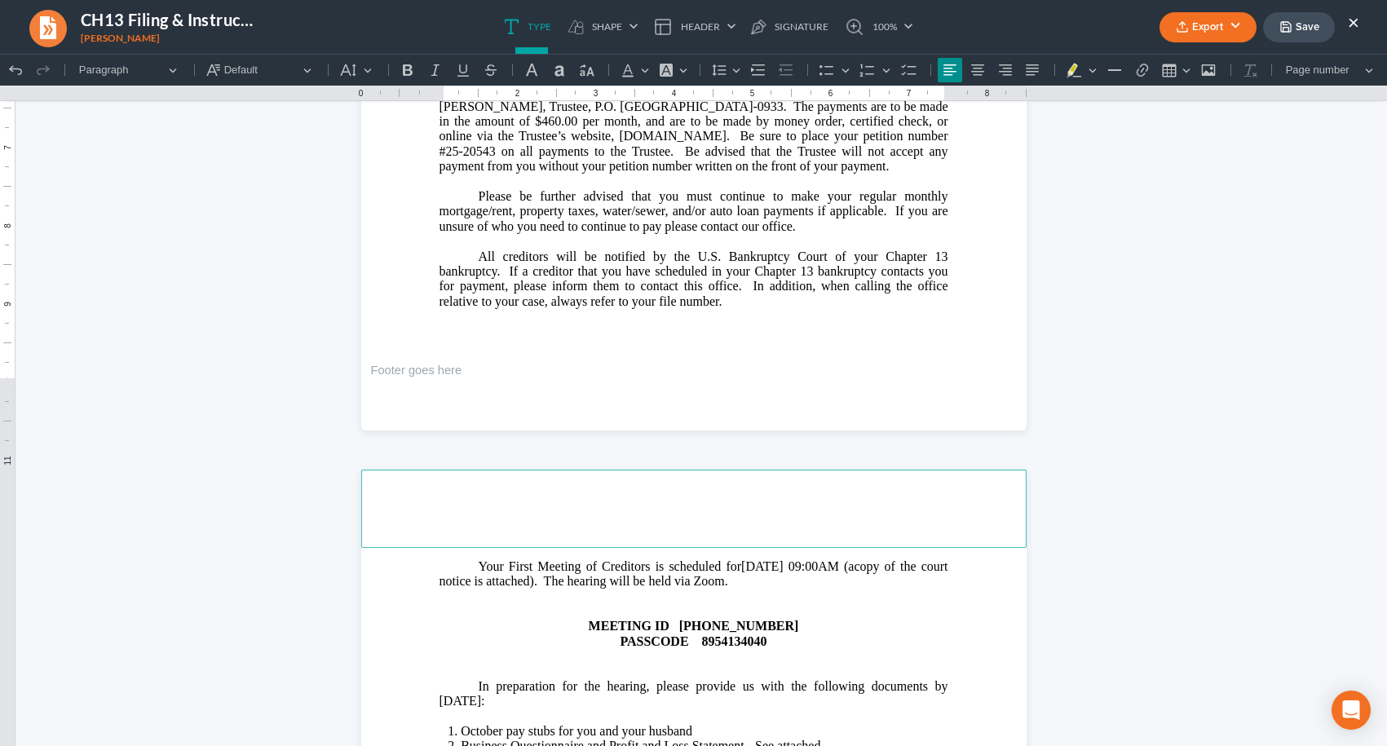
click at [451, 574] on span "Rich Text Editor, page-1-main" at bounding box center [459, 566] width 39 height 15
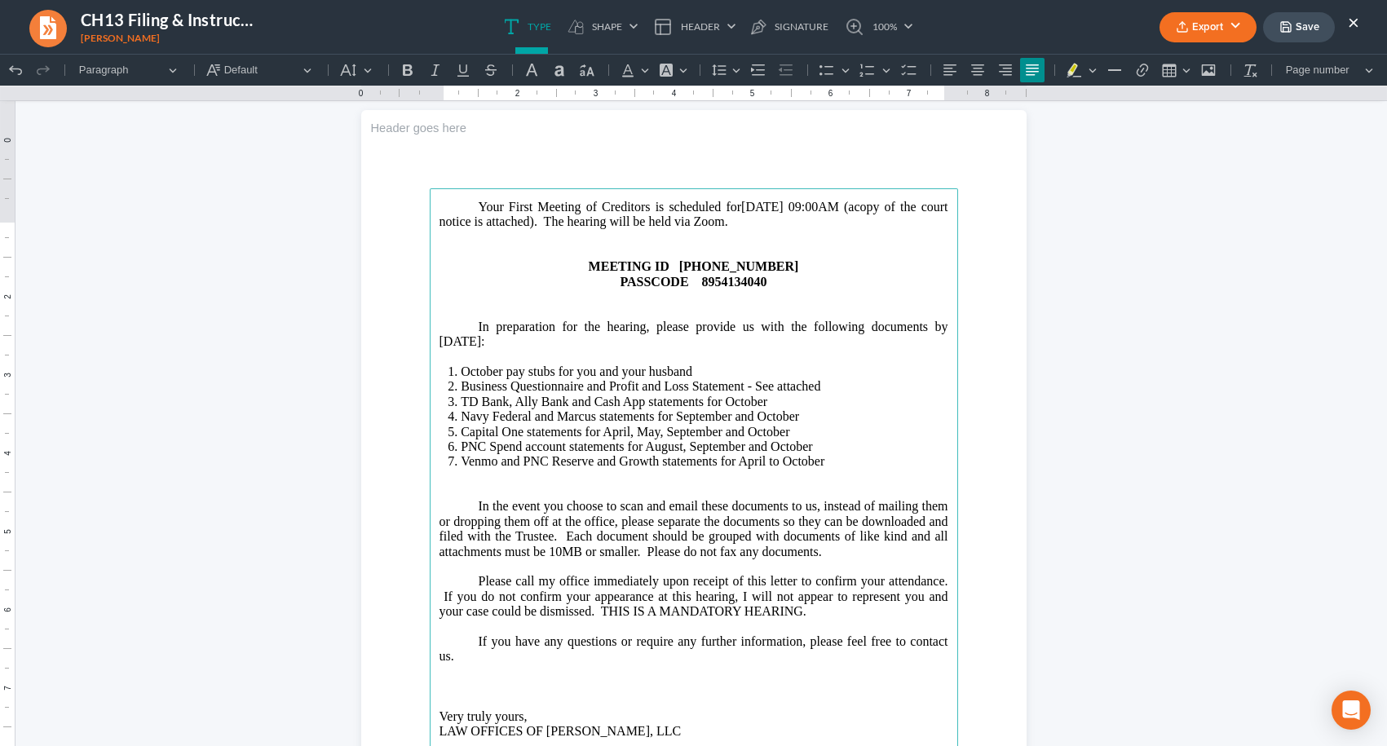
scroll to position [978, 0]
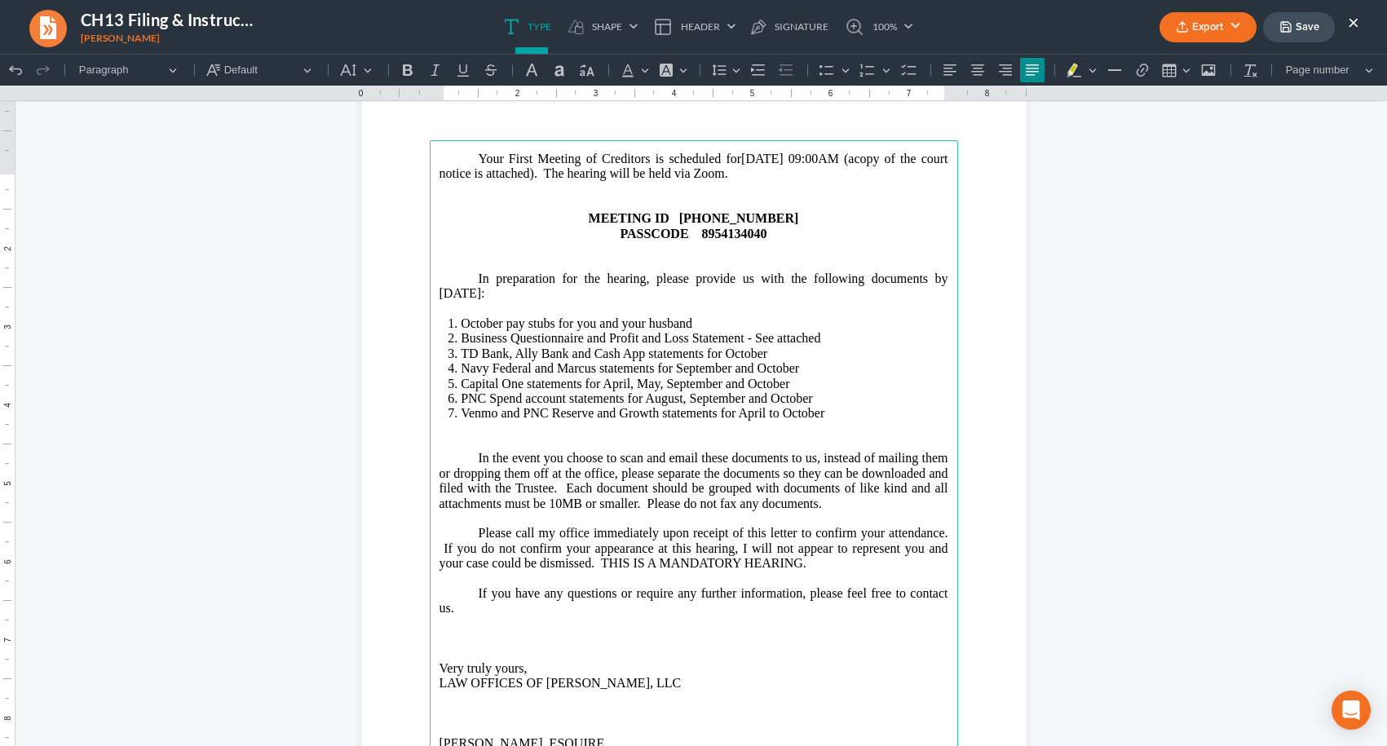
click at [506, 472] on p "In the event you choose to scan and email these documents to us, instead of mai…" at bounding box center [694, 467] width 509 height 90
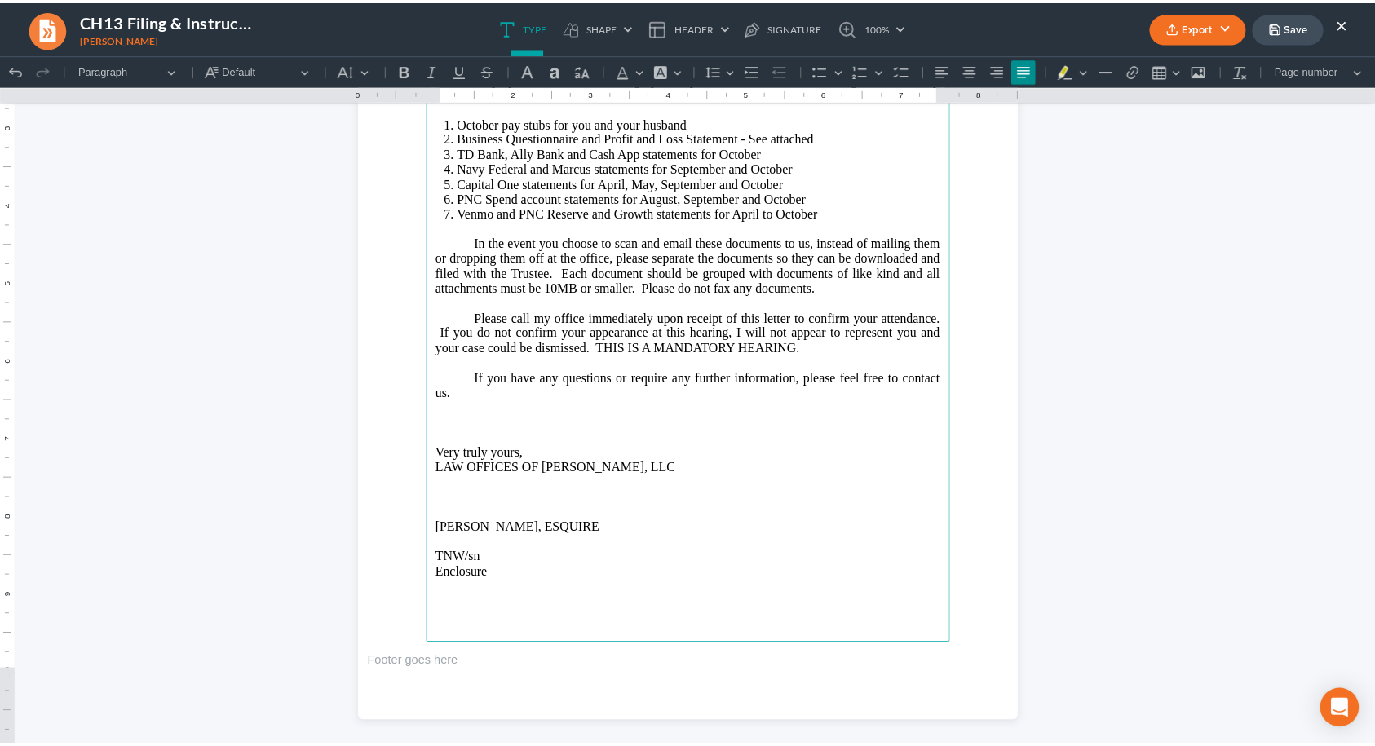
scroll to position [1143, 0]
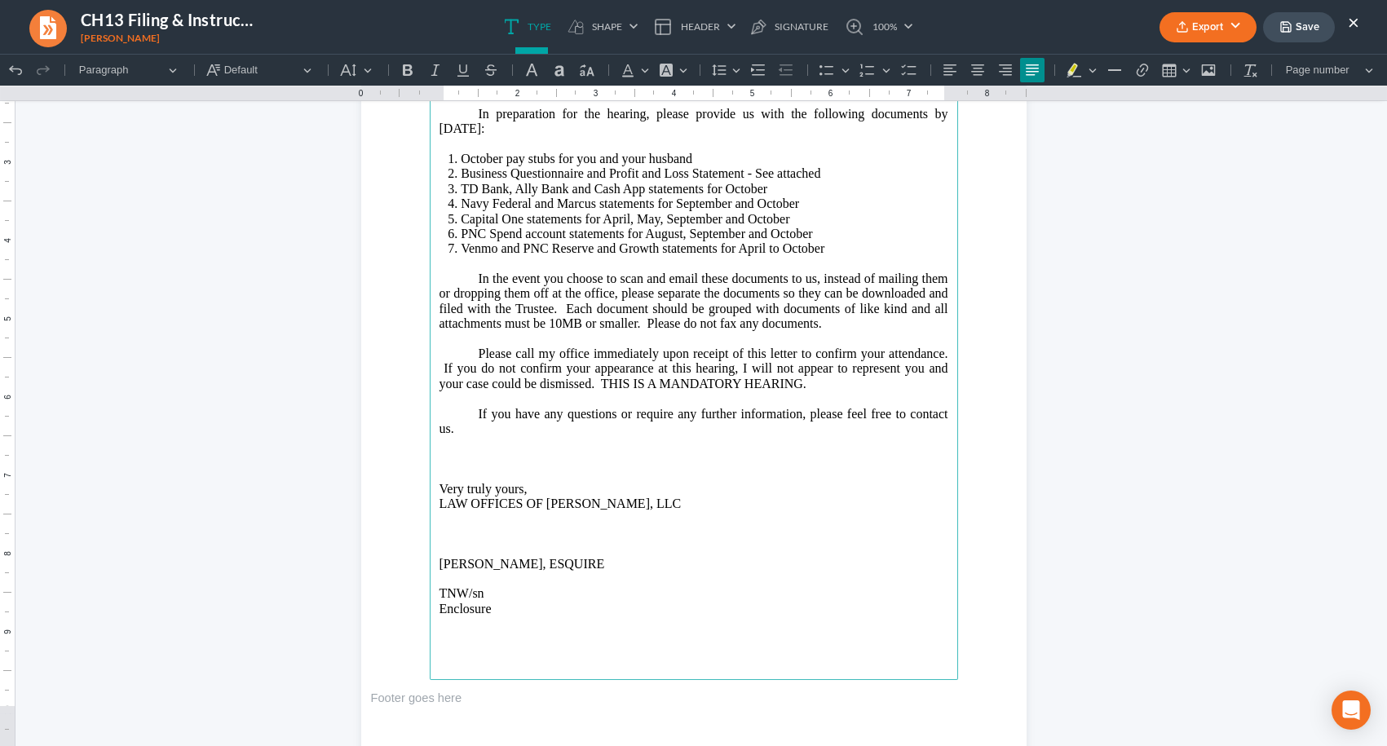
click at [1302, 32] on button "Save" at bounding box center [1299, 27] width 72 height 30
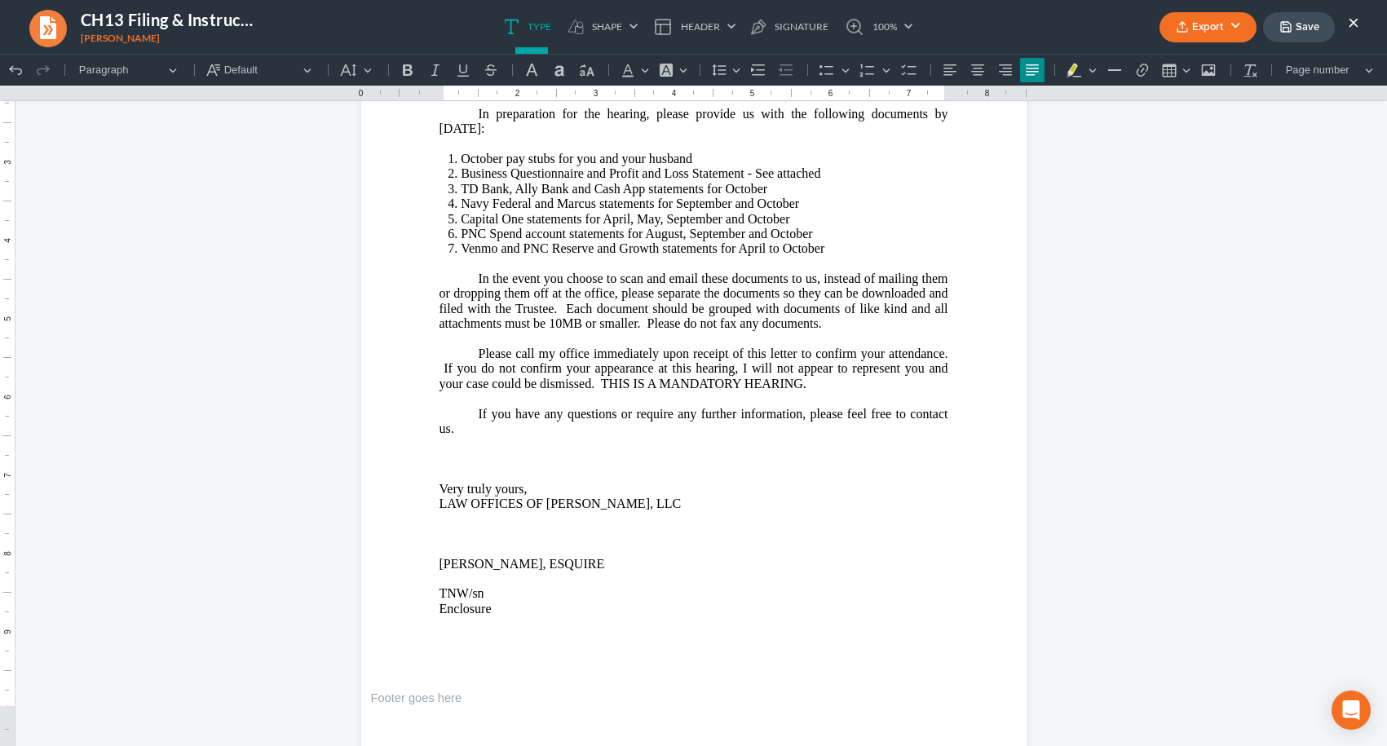
click at [1228, 28] on button "Export" at bounding box center [1207, 27] width 97 height 30
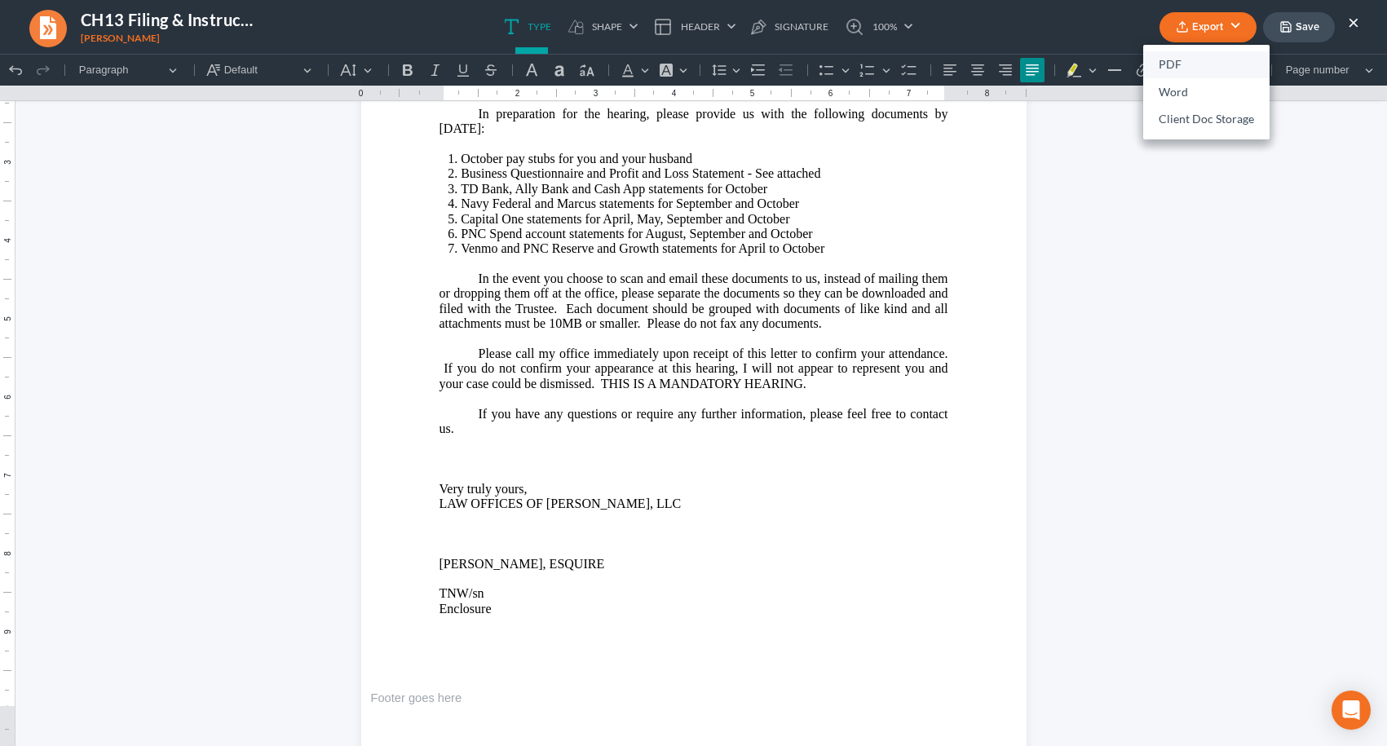
click at [1184, 67] on link "PDF" at bounding box center [1206, 65] width 126 height 28
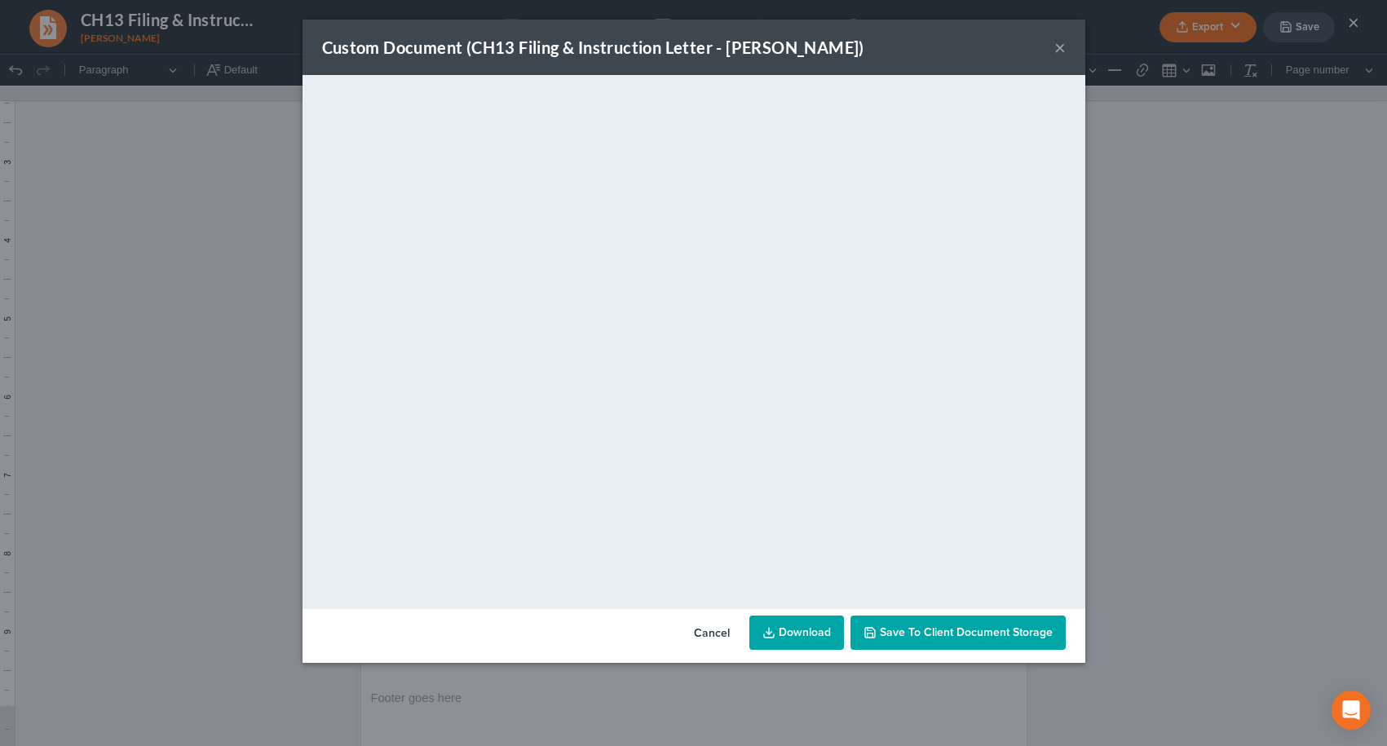
click at [995, 632] on span "Save to Client Document Storage" at bounding box center [966, 632] width 173 height 14
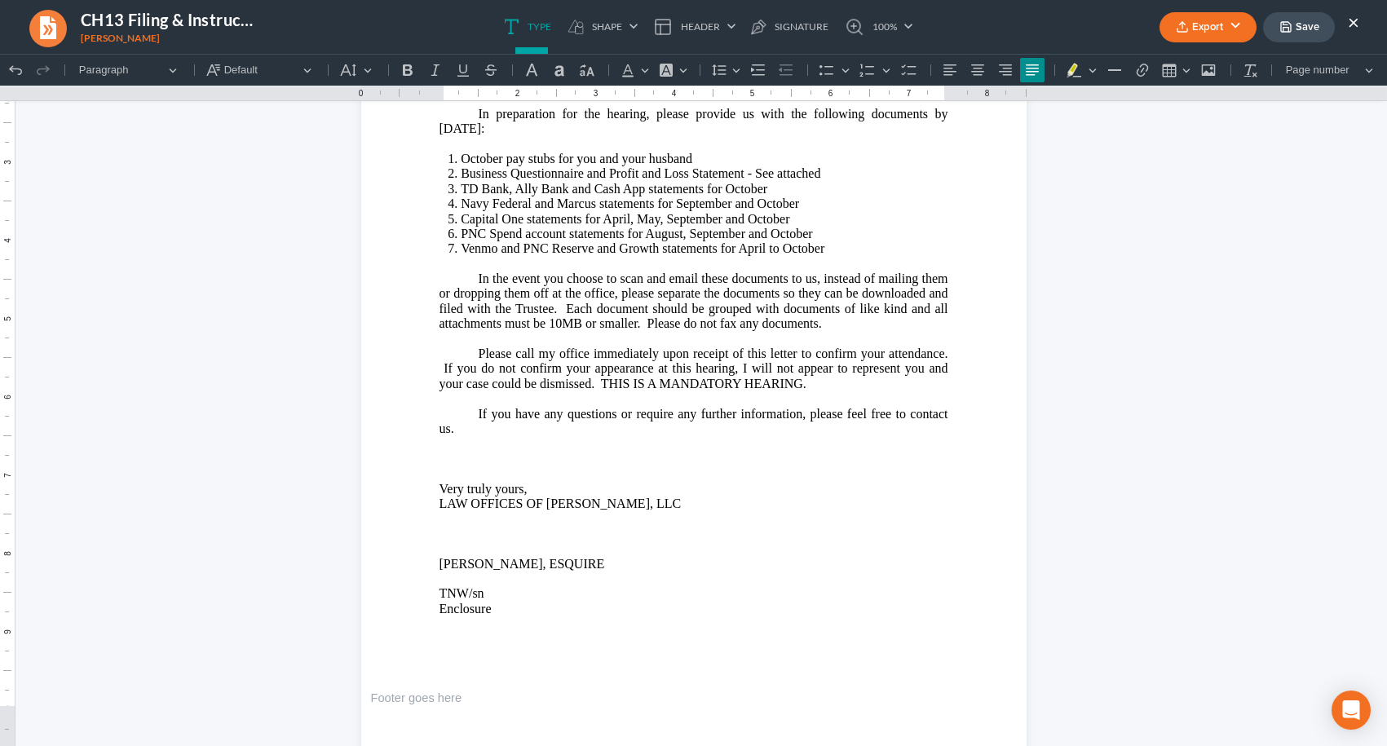
click at [1293, 22] on button "Save" at bounding box center [1299, 27] width 72 height 30
click at [1351, 23] on button "×" at bounding box center [1353, 22] width 11 height 20
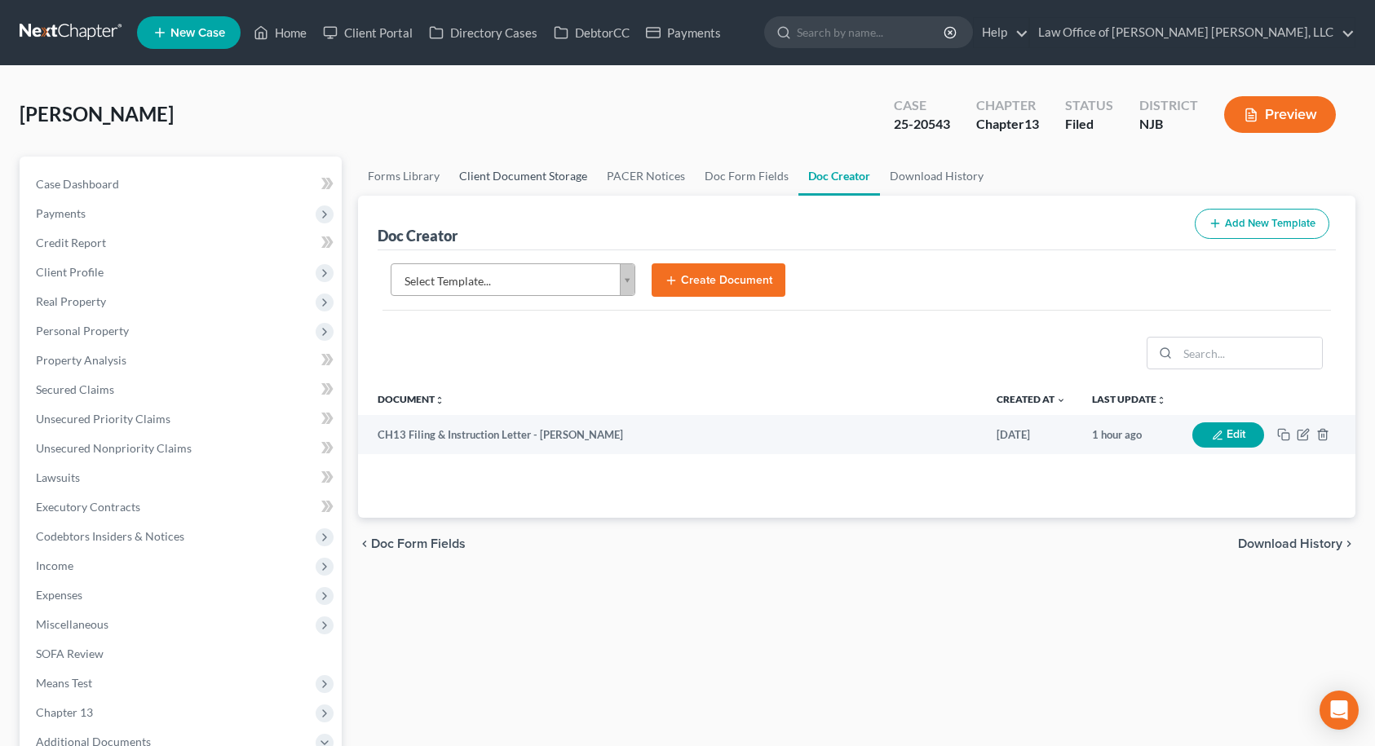
click at [540, 171] on link "Client Document Storage" at bounding box center [523, 176] width 148 height 39
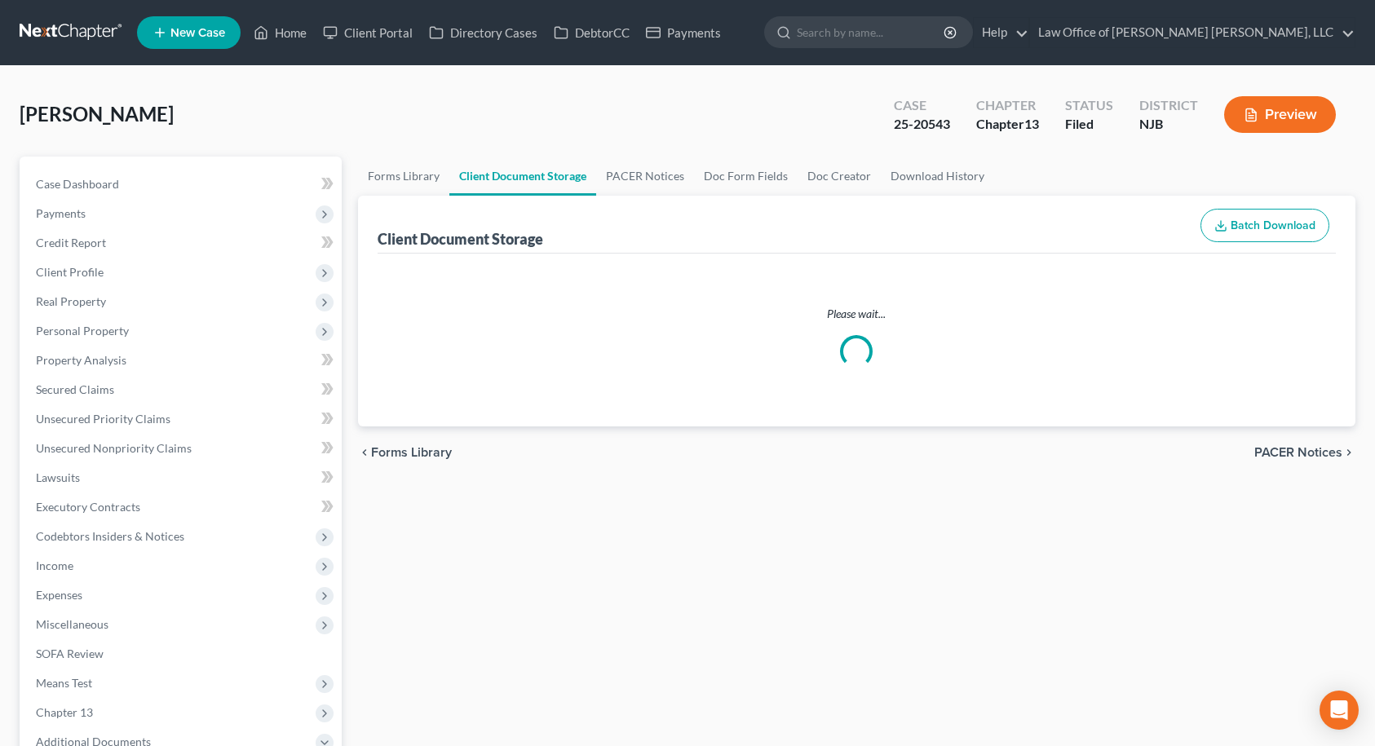
select select "9"
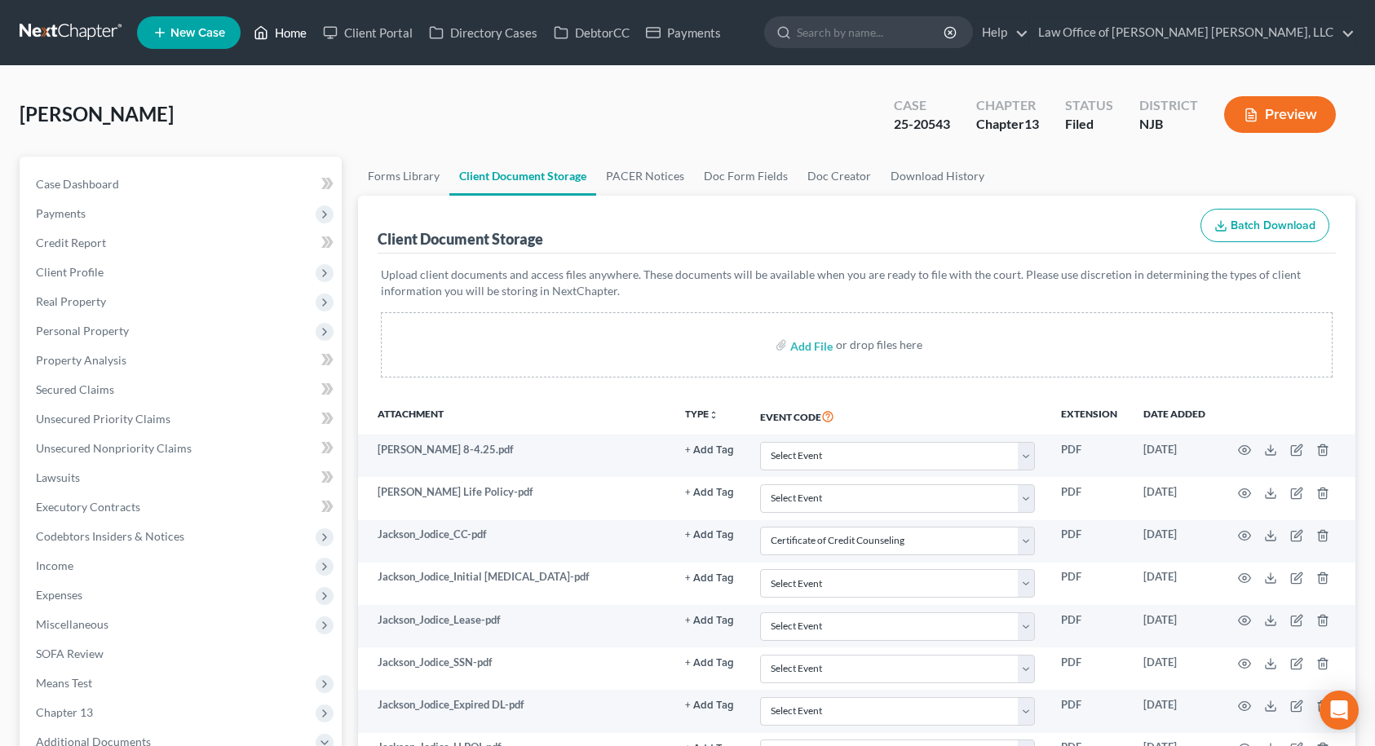
click at [308, 27] on link "Home" at bounding box center [279, 32] width 69 height 29
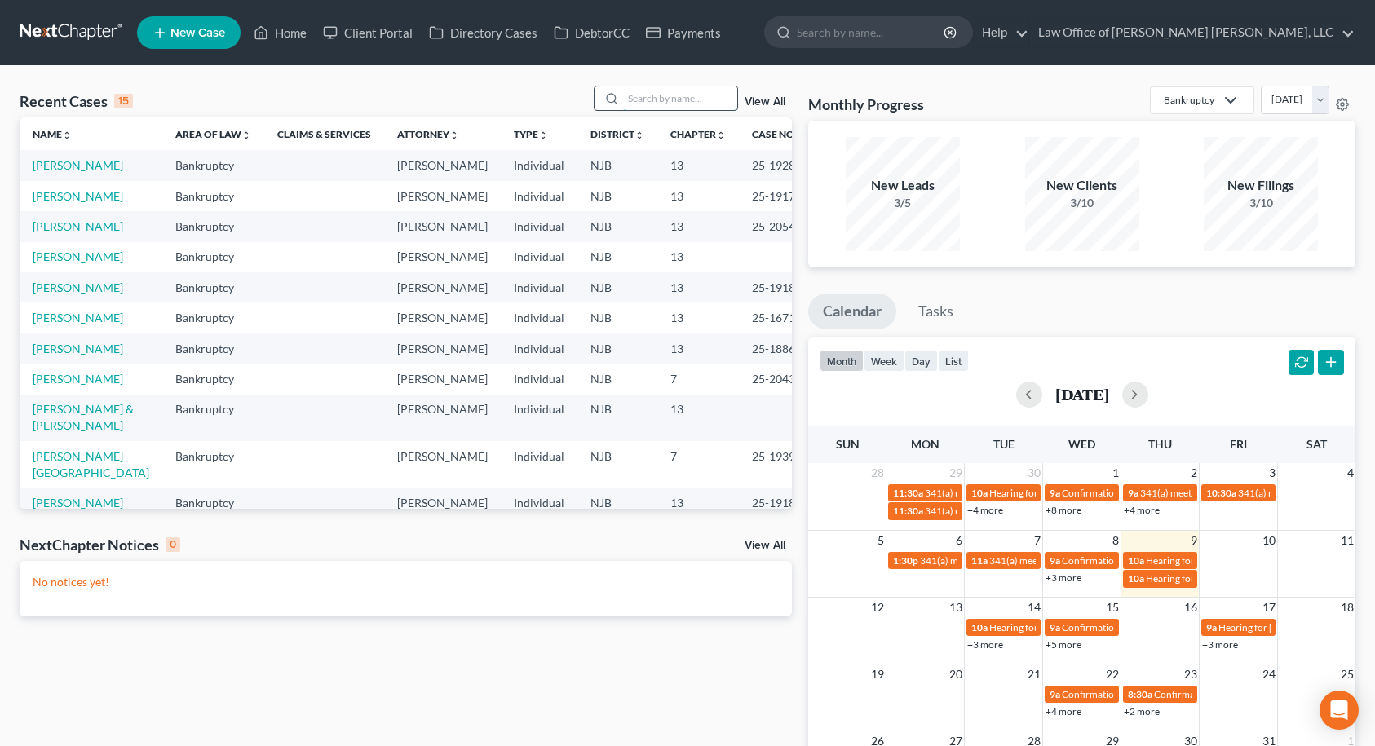
click at [689, 99] on input "search" at bounding box center [680, 98] width 114 height 24
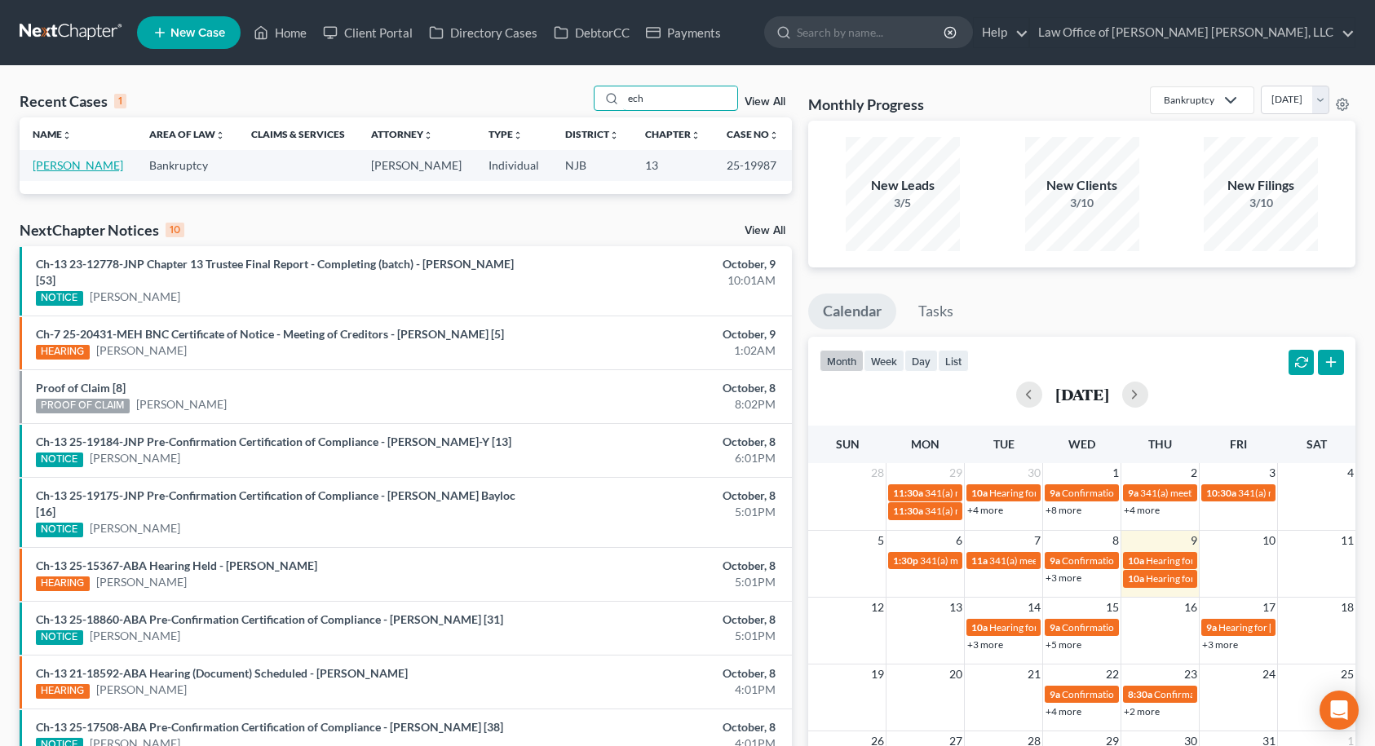
type input "ech"
click at [93, 166] on link "[PERSON_NAME]" at bounding box center [78, 165] width 91 height 14
select select "6"
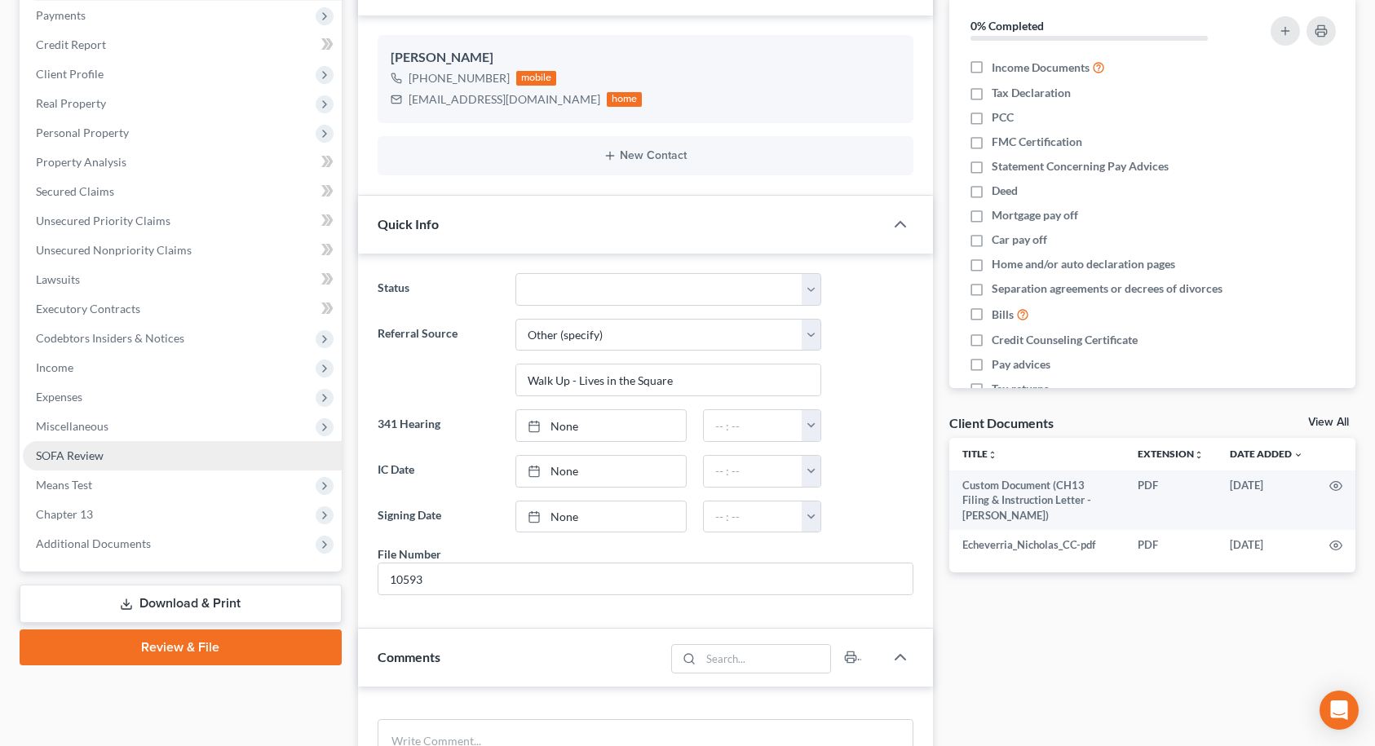
scroll to position [245, 0]
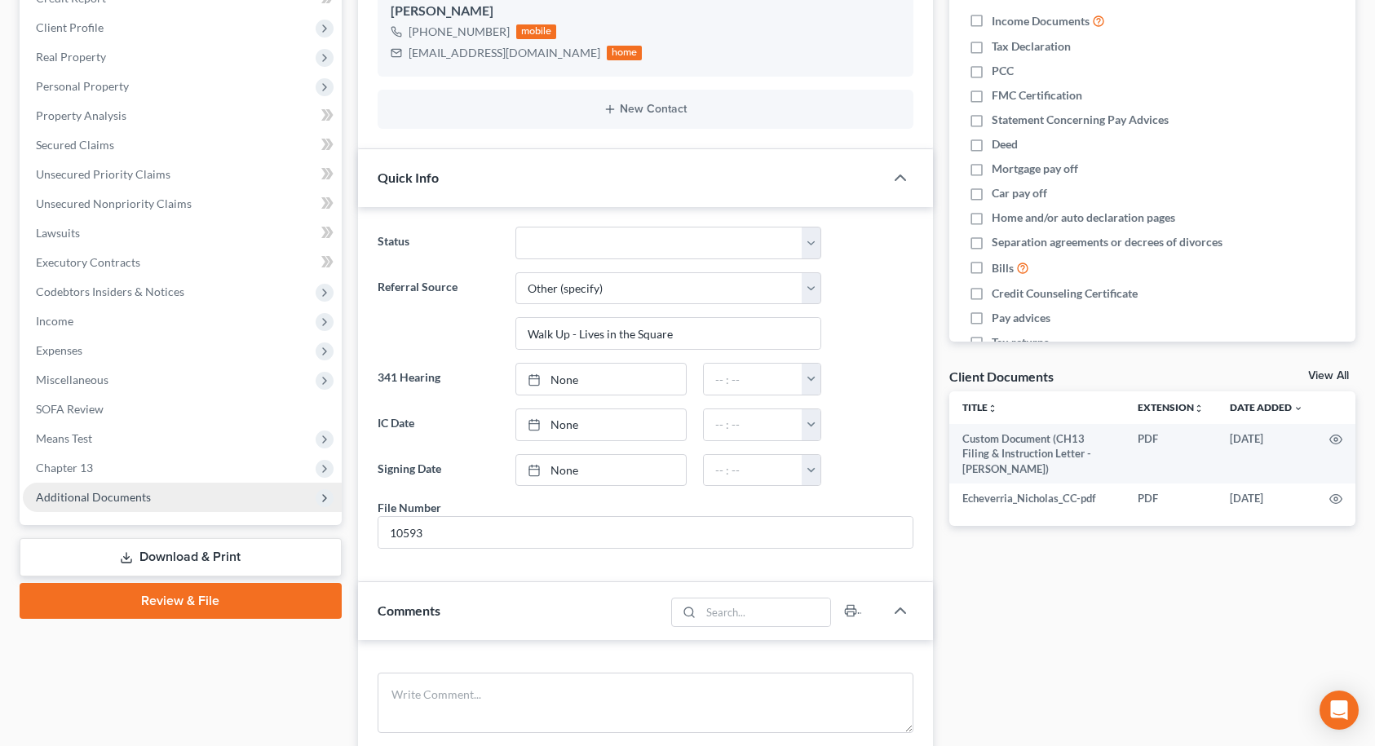
click at [184, 501] on span "Additional Documents" at bounding box center [182, 497] width 319 height 29
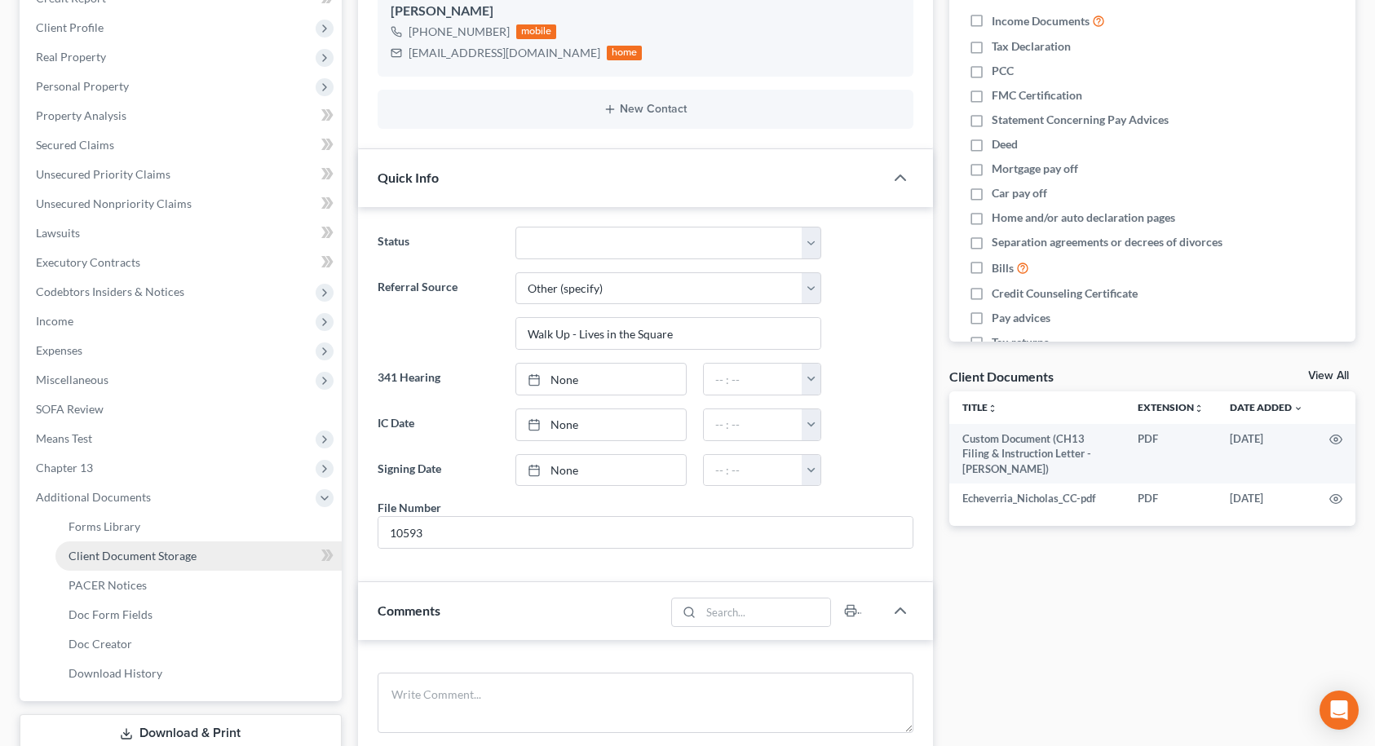
click at [167, 565] on link "Client Document Storage" at bounding box center [198, 555] width 286 height 29
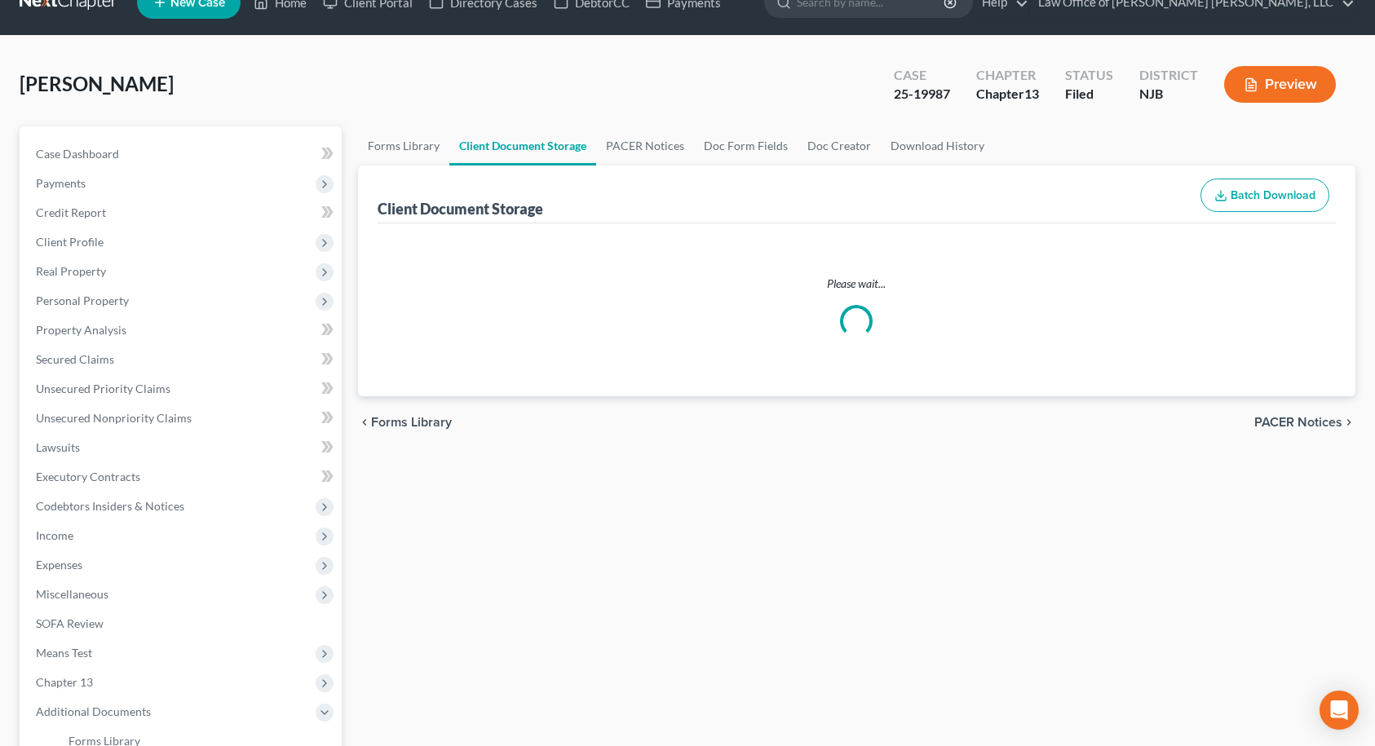
scroll to position [1, 0]
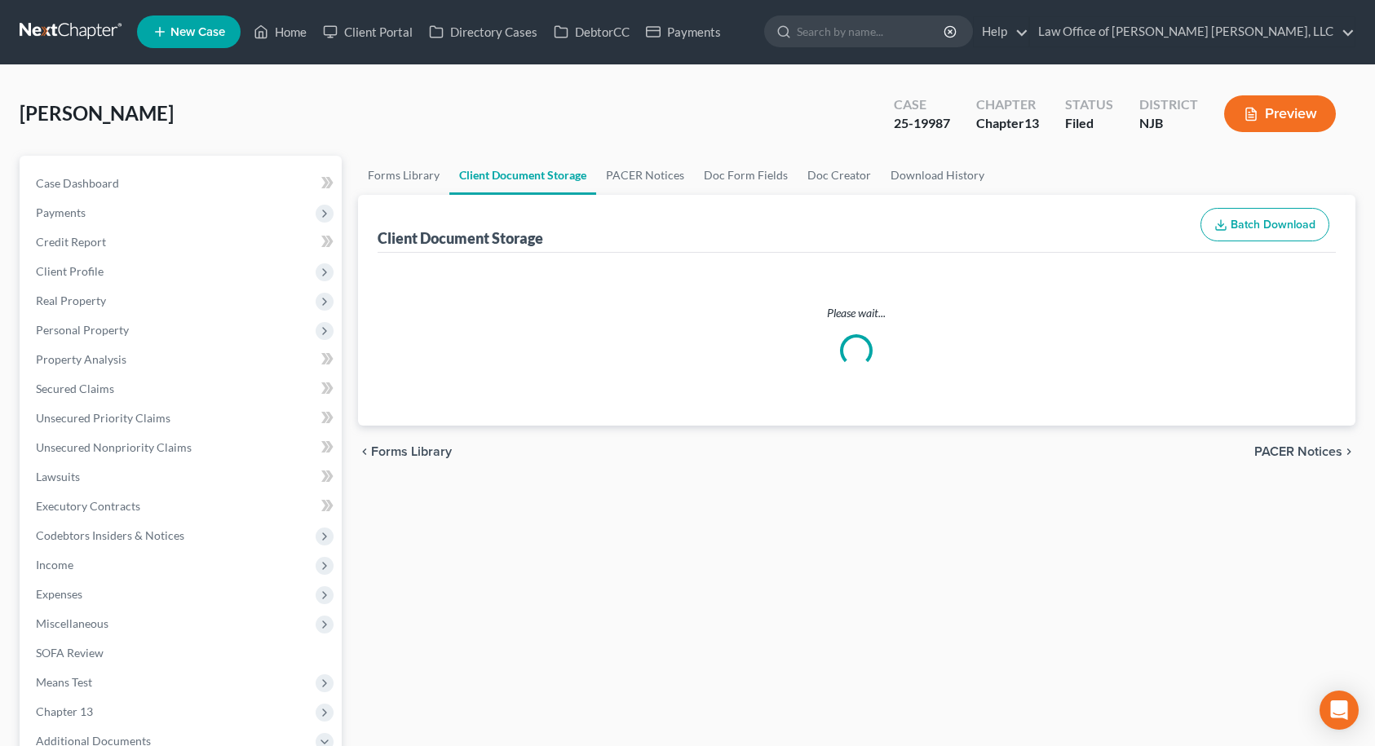
select select "9"
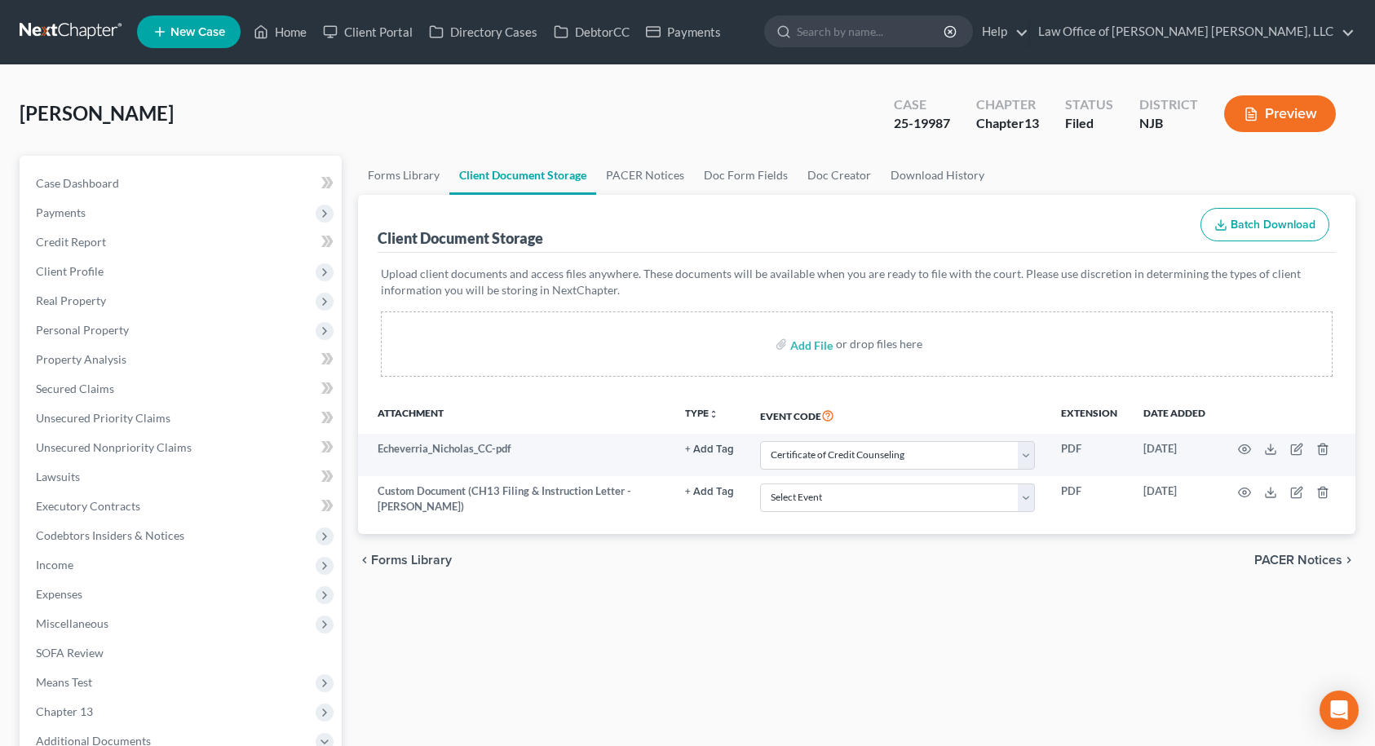
scroll to position [0, 0]
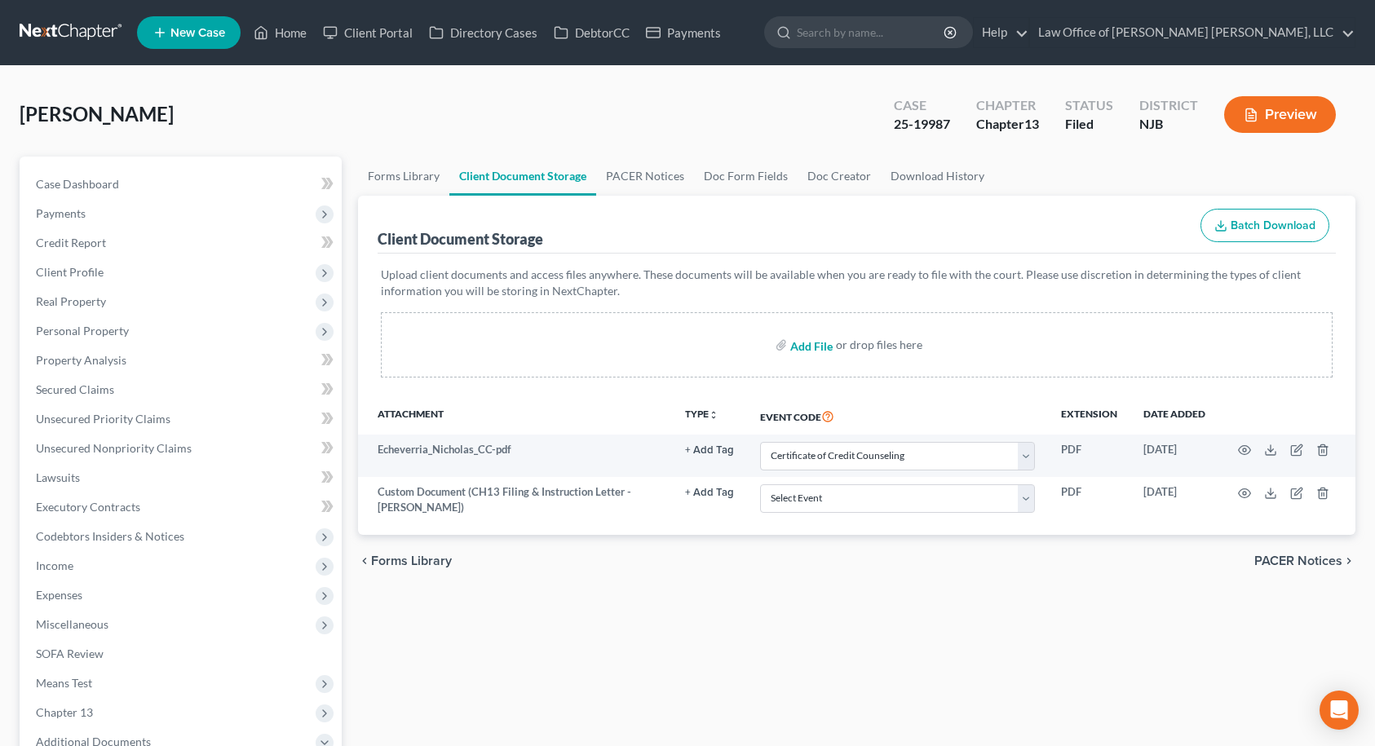
click at [808, 349] on input "file" at bounding box center [809, 344] width 39 height 29
click at [804, 346] on input "file" at bounding box center [809, 344] width 39 height 29
type input "C:\fakepath\Echeverria_Nicholas_2024 Return.pdf"
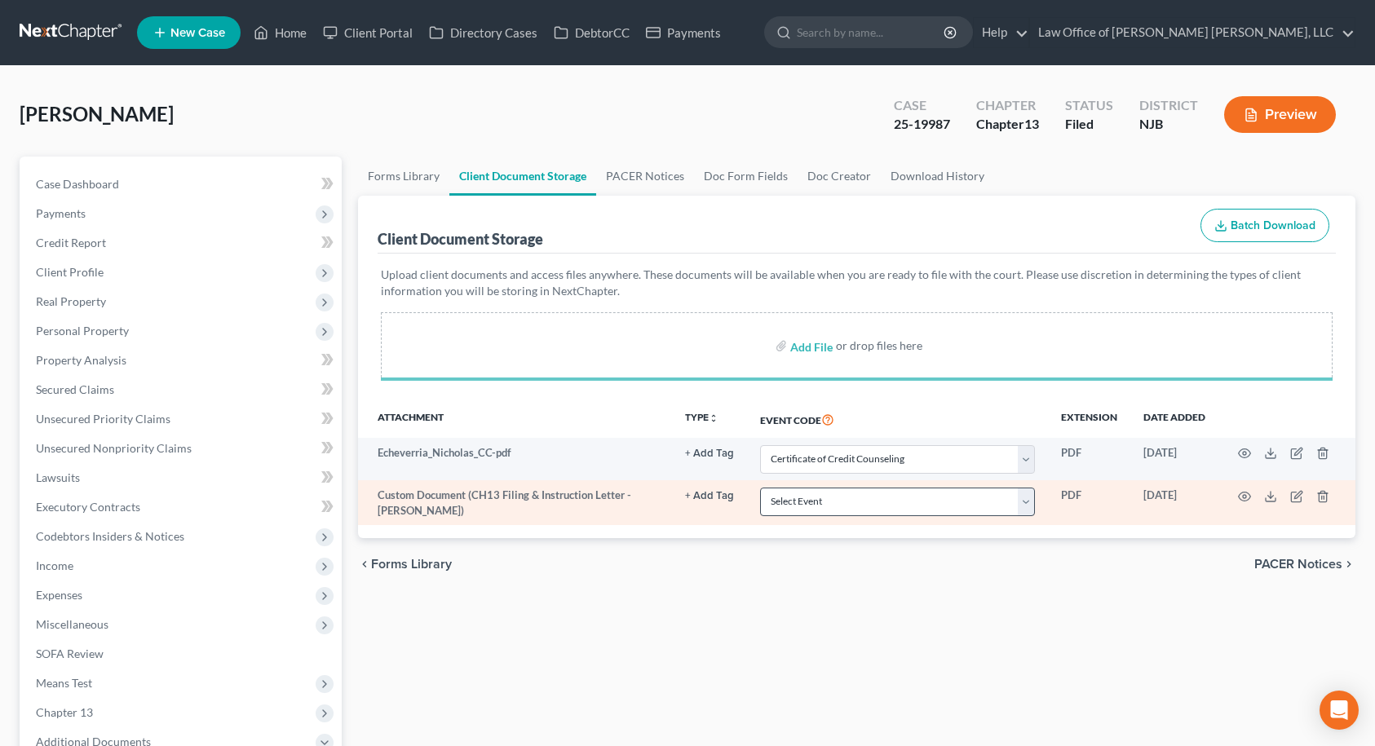
select select "9"
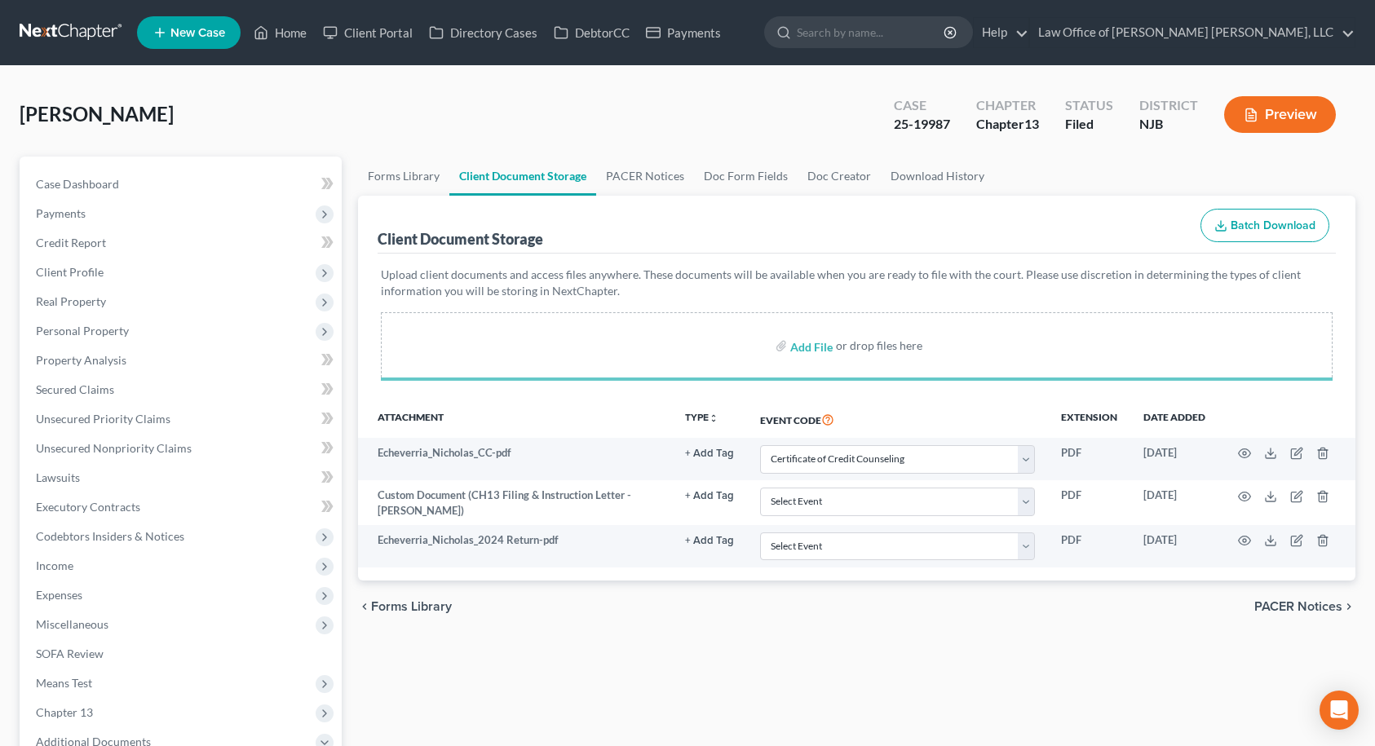
select select "9"
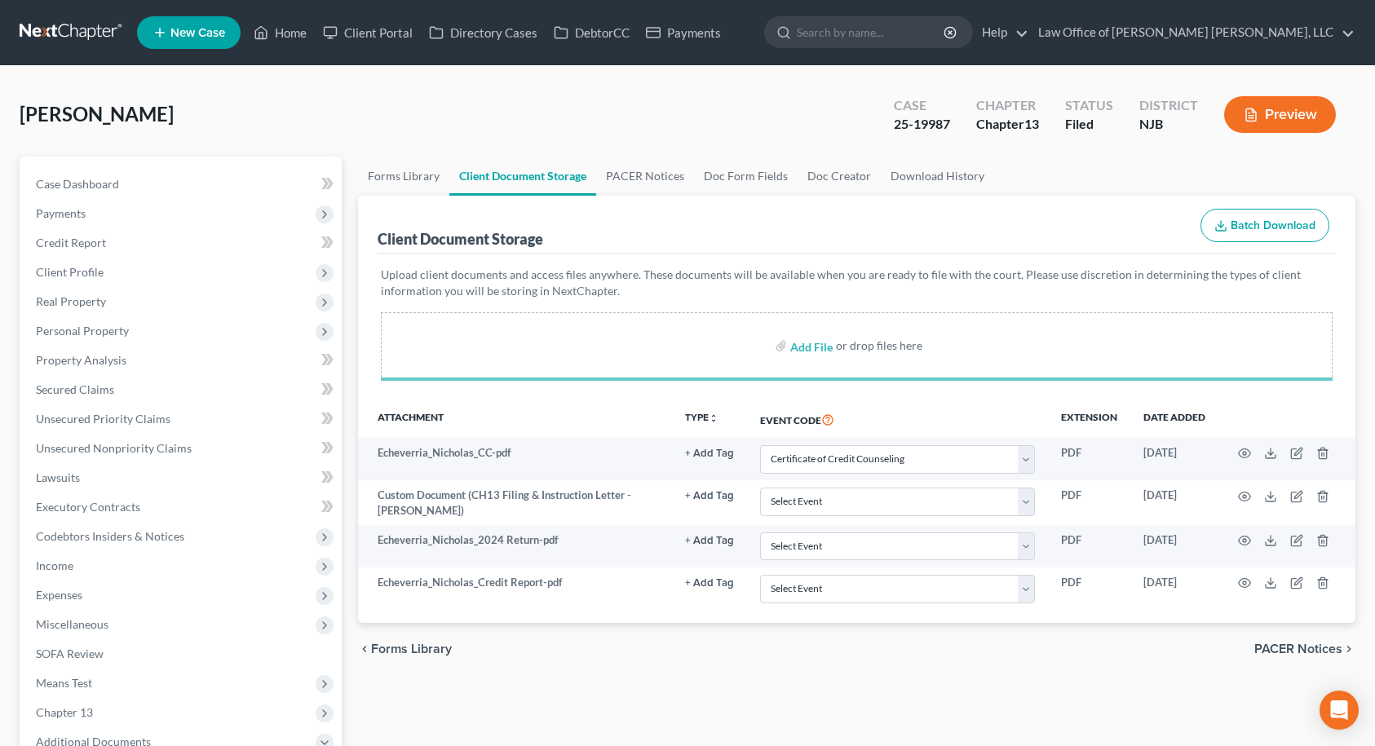
select select "9"
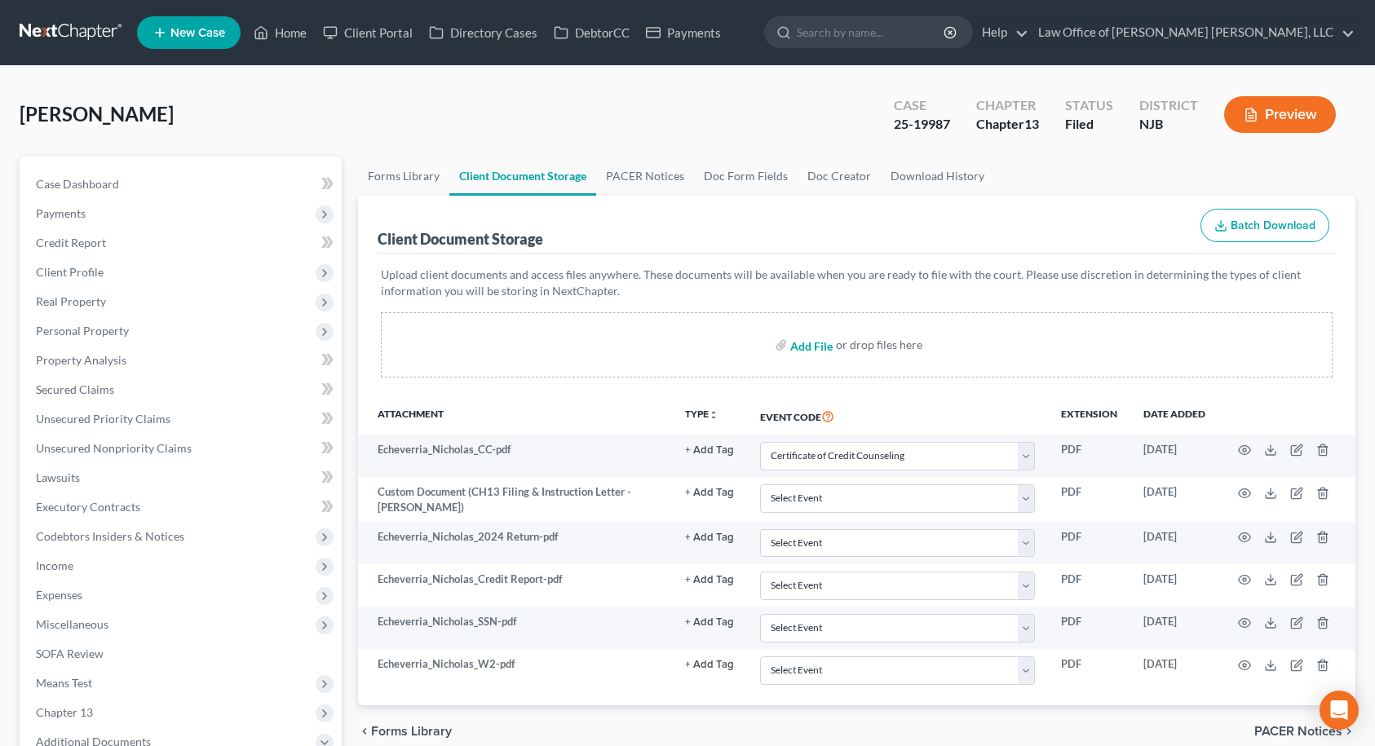
click at [810, 348] on input "file" at bounding box center [809, 344] width 39 height 29
click at [287, 32] on link "Home" at bounding box center [279, 32] width 69 height 29
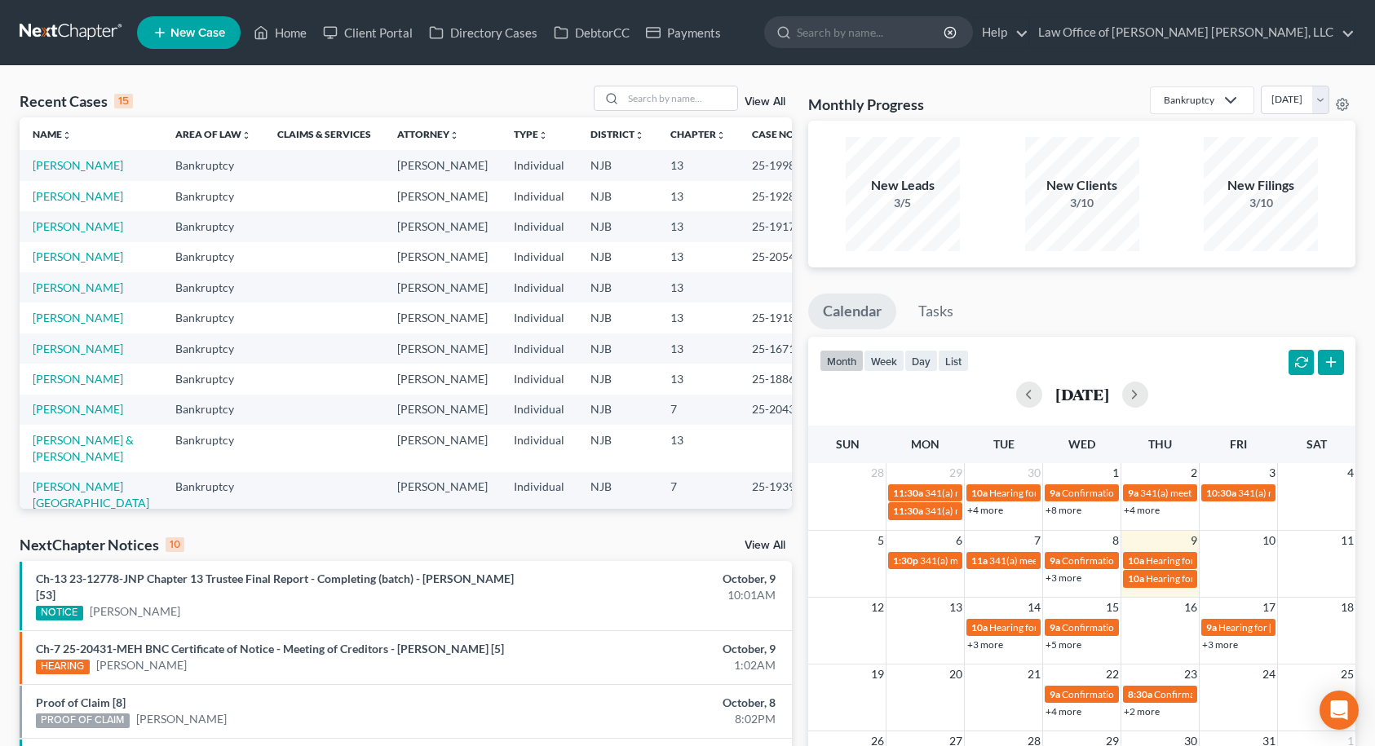
click at [201, 33] on span "New Case" at bounding box center [197, 33] width 55 height 12
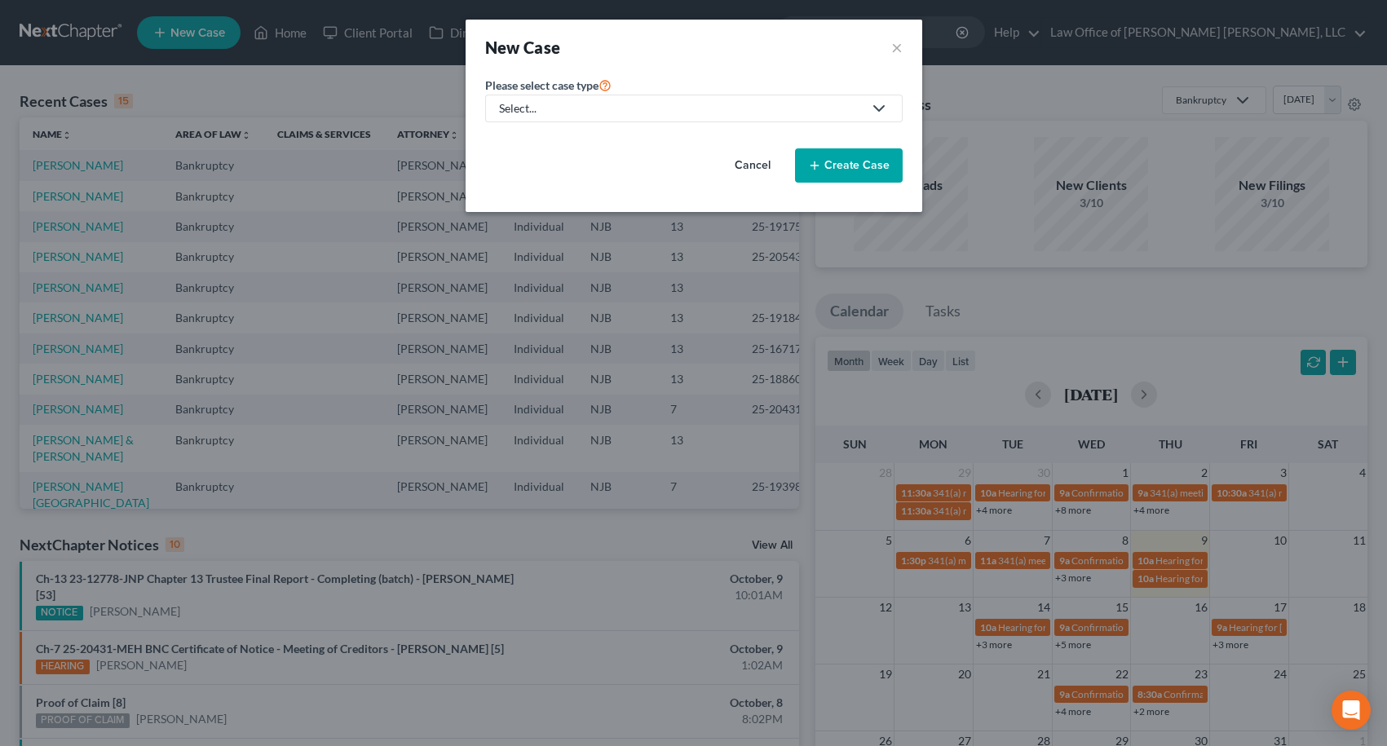
click at [614, 101] on div "Select..." at bounding box center [681, 108] width 364 height 16
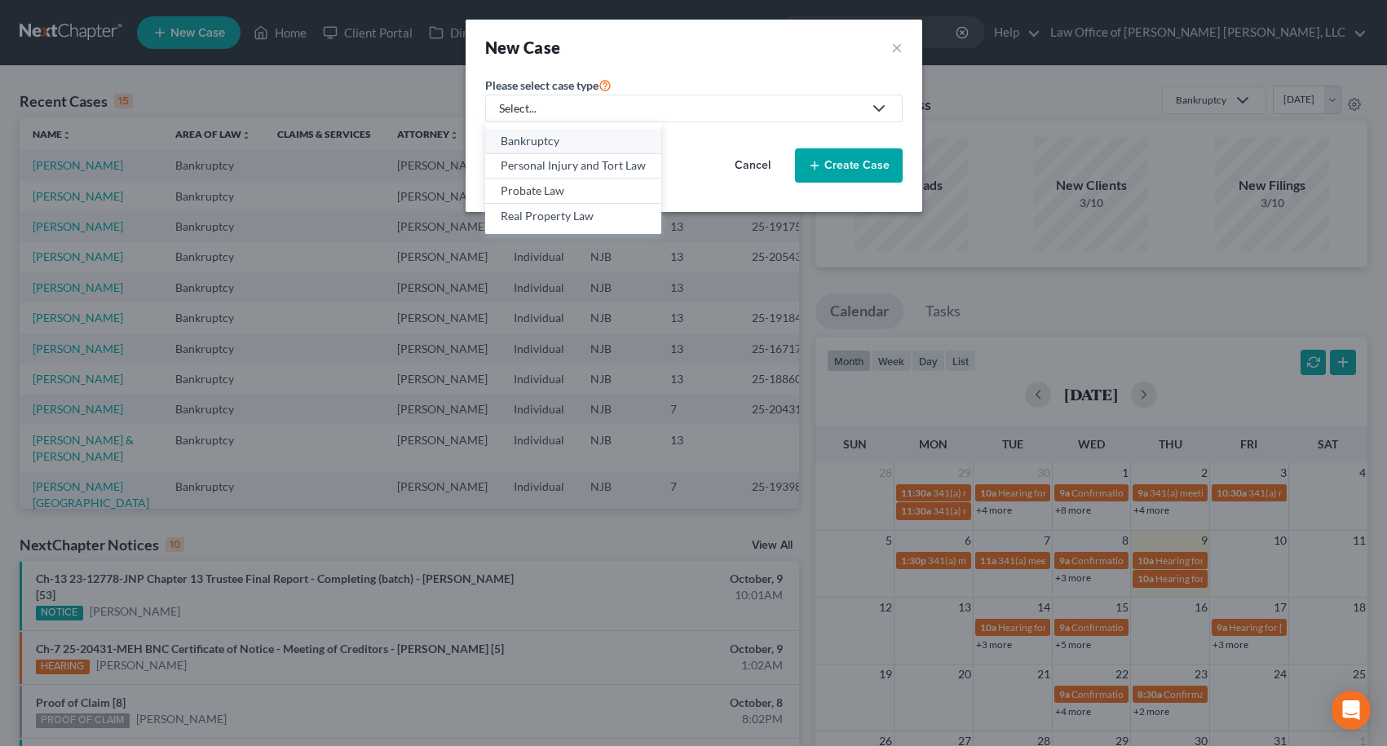
click at [572, 144] on div "Bankruptcy" at bounding box center [573, 141] width 145 height 16
select select "51"
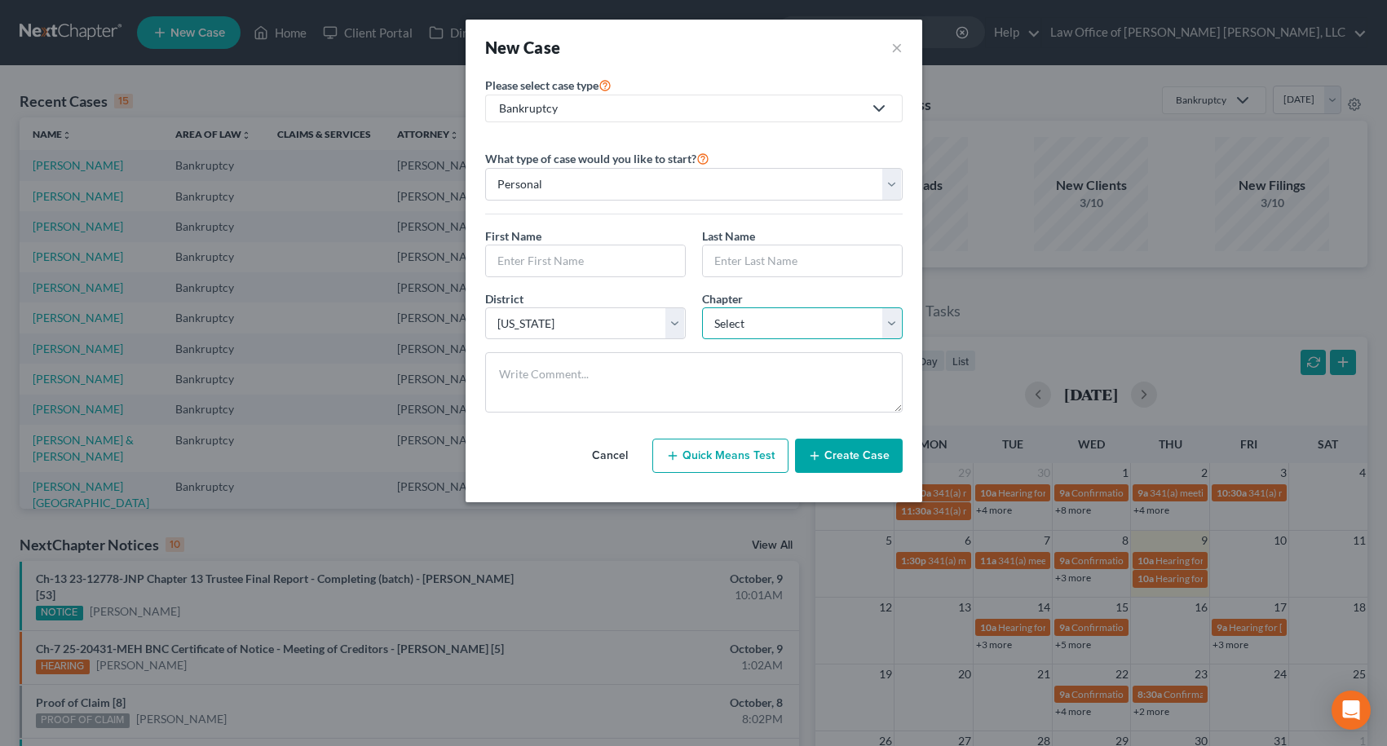
click at [749, 329] on select "Select 7 11 12 13" at bounding box center [802, 323] width 201 height 33
select select "0"
click at [702, 307] on select "Select 7 11 12 13" at bounding box center [802, 323] width 201 height 33
click at [601, 269] on input "text" at bounding box center [585, 260] width 199 height 31
type input "[PERSON_NAME]"
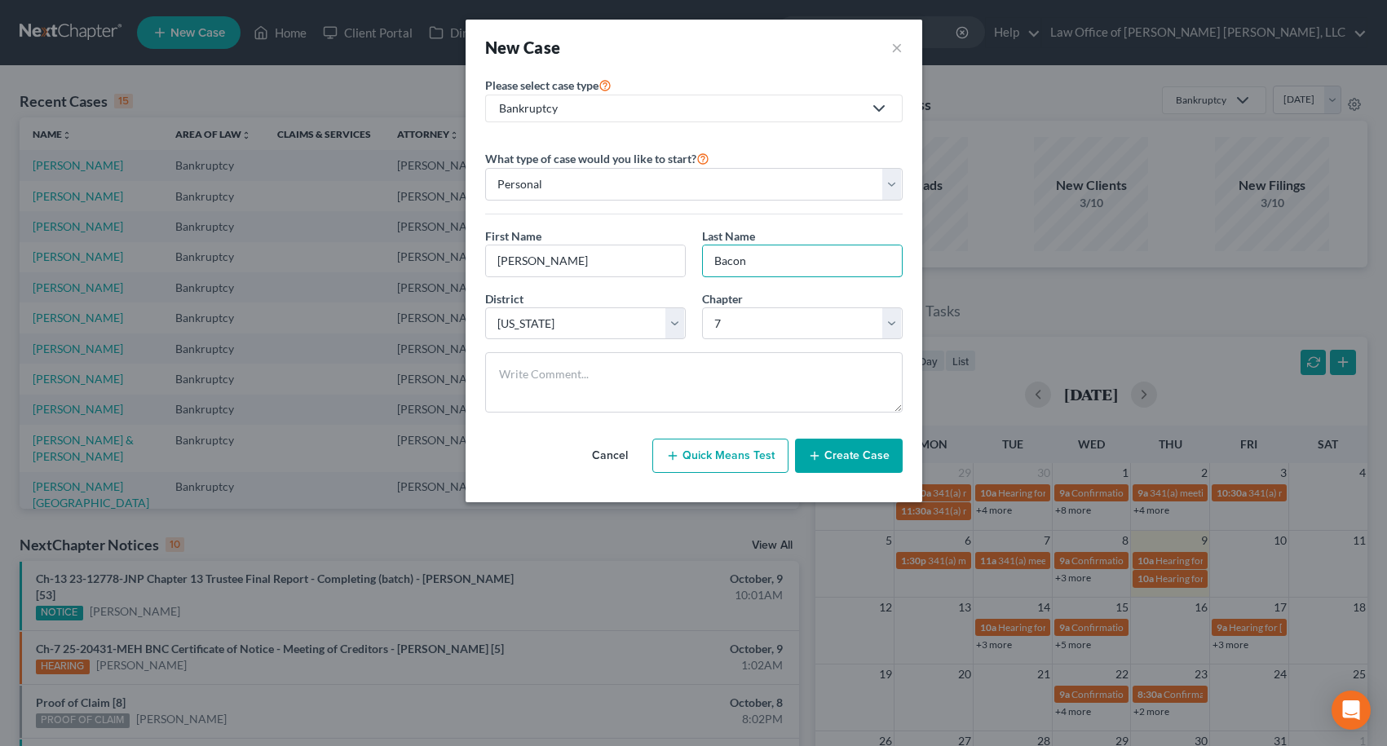
type input "Bacon"
click at [833, 458] on button "Create Case" at bounding box center [849, 456] width 108 height 34
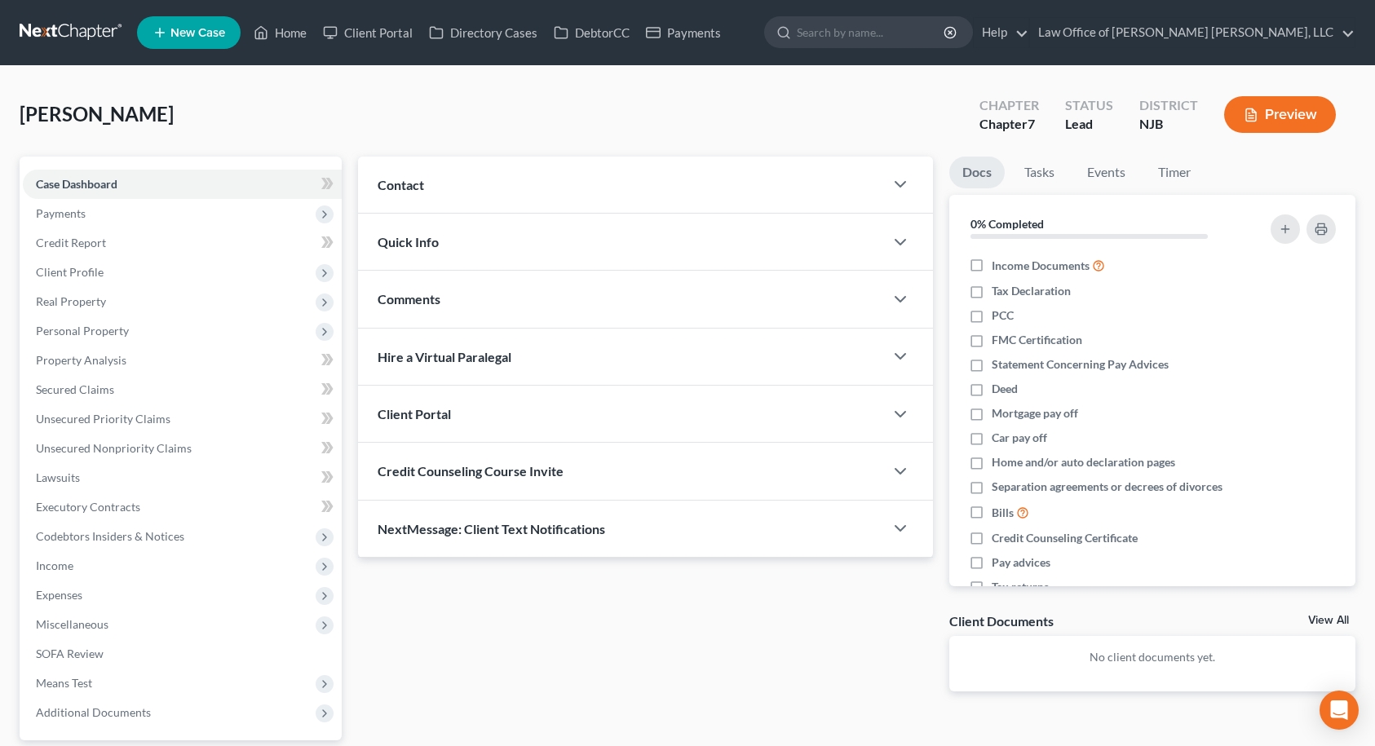
click at [475, 185] on div "Contact" at bounding box center [621, 185] width 526 height 56
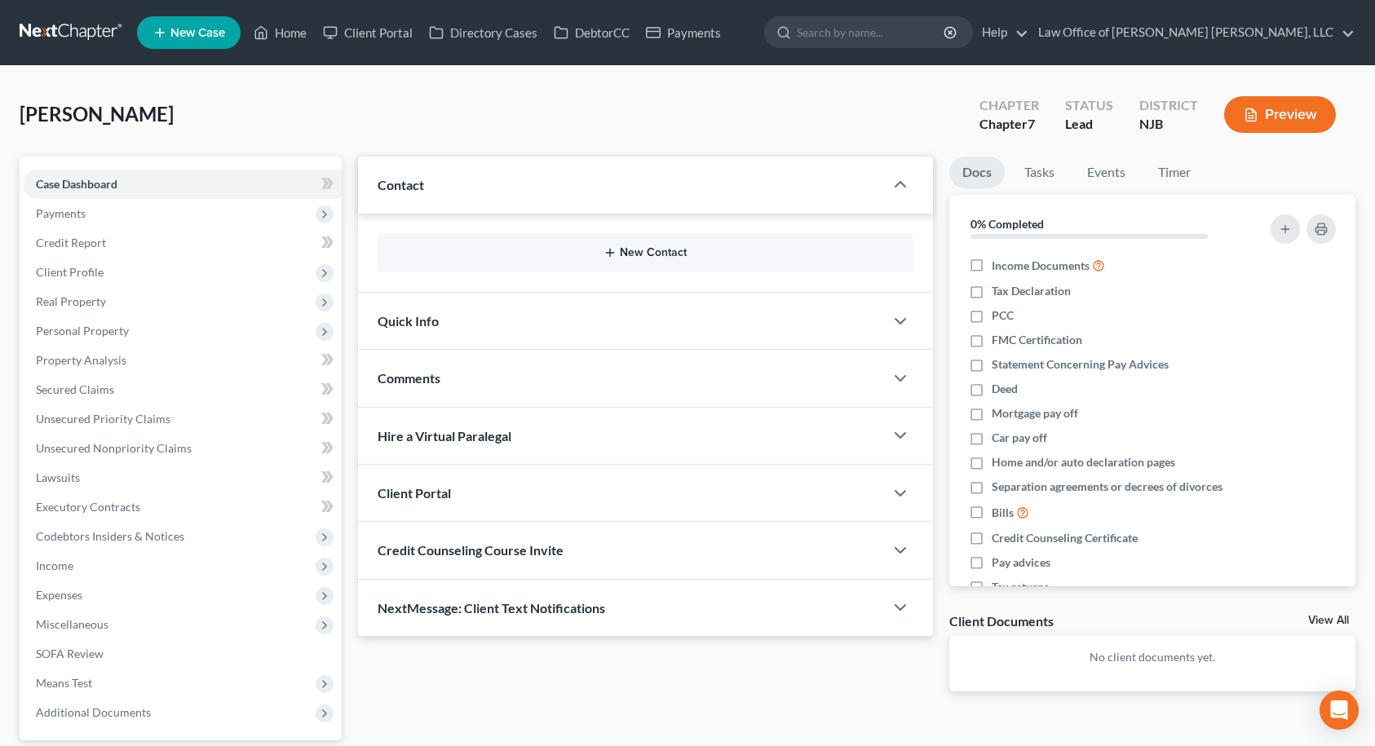
click at [636, 251] on button "New Contact" at bounding box center [646, 252] width 510 height 13
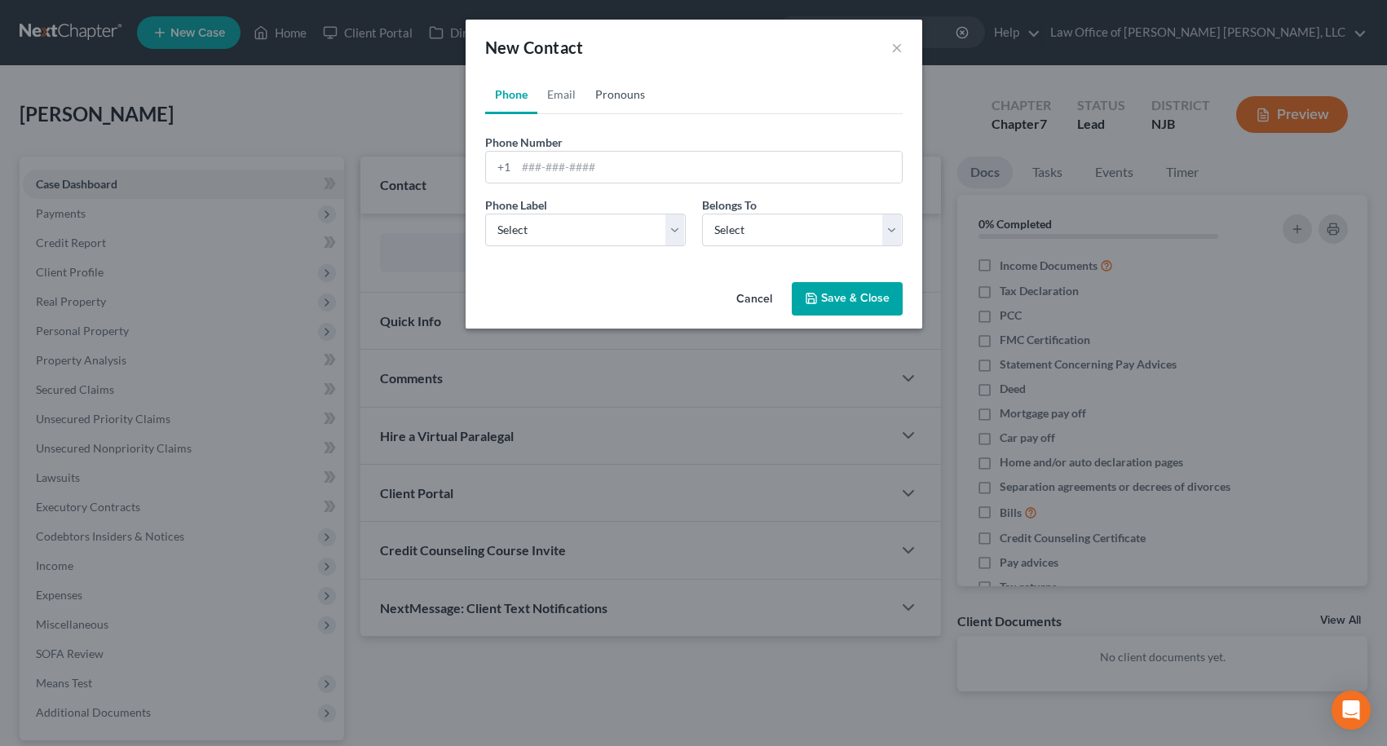
click at [625, 95] on link "Pronouns" at bounding box center [619, 94] width 69 height 39
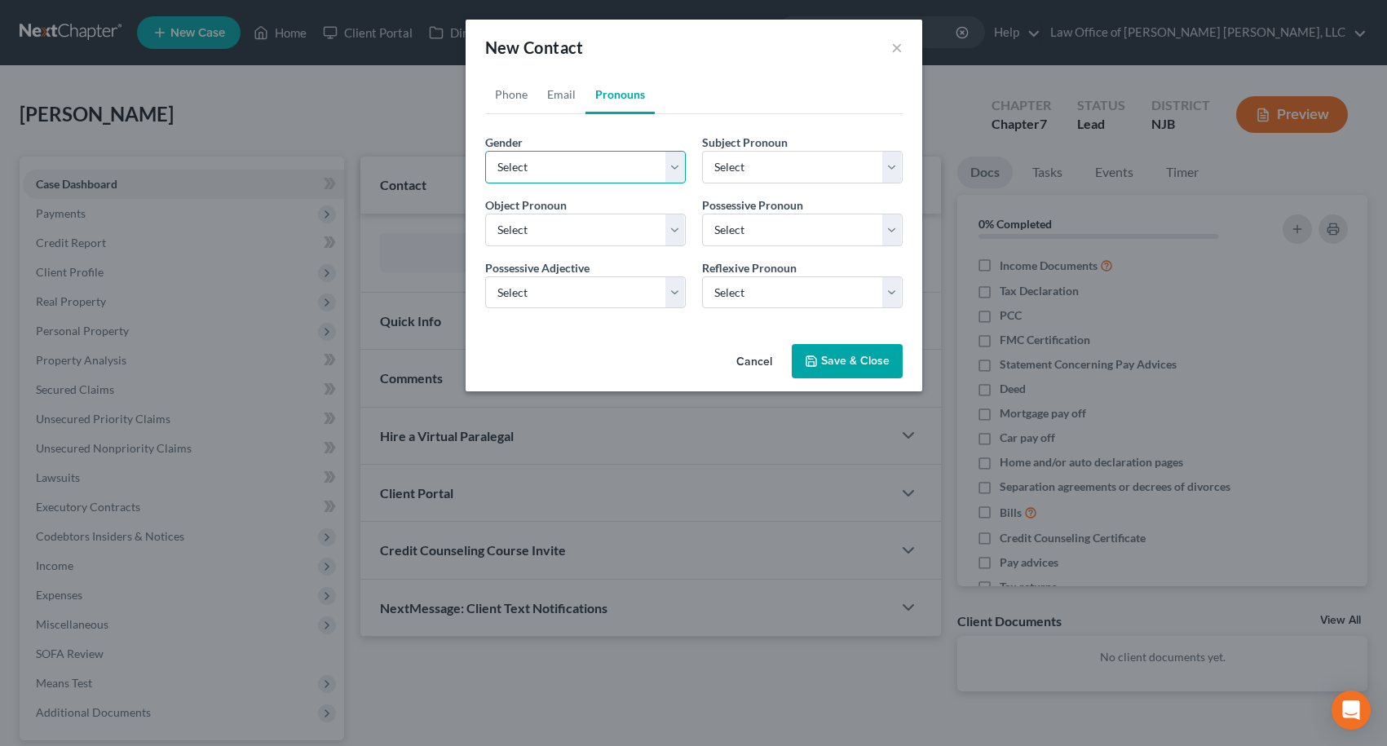
click at [628, 167] on select "Select [DEMOGRAPHIC_DATA] [DEMOGRAPHIC_DATA] [DEMOGRAPHIC_DATA] More Than One P…" at bounding box center [585, 167] width 201 height 33
select select "1"
click at [485, 151] on select "Select [DEMOGRAPHIC_DATA] [DEMOGRAPHIC_DATA] [DEMOGRAPHIC_DATA] More Than One P…" at bounding box center [585, 167] width 201 height 33
select select "1"
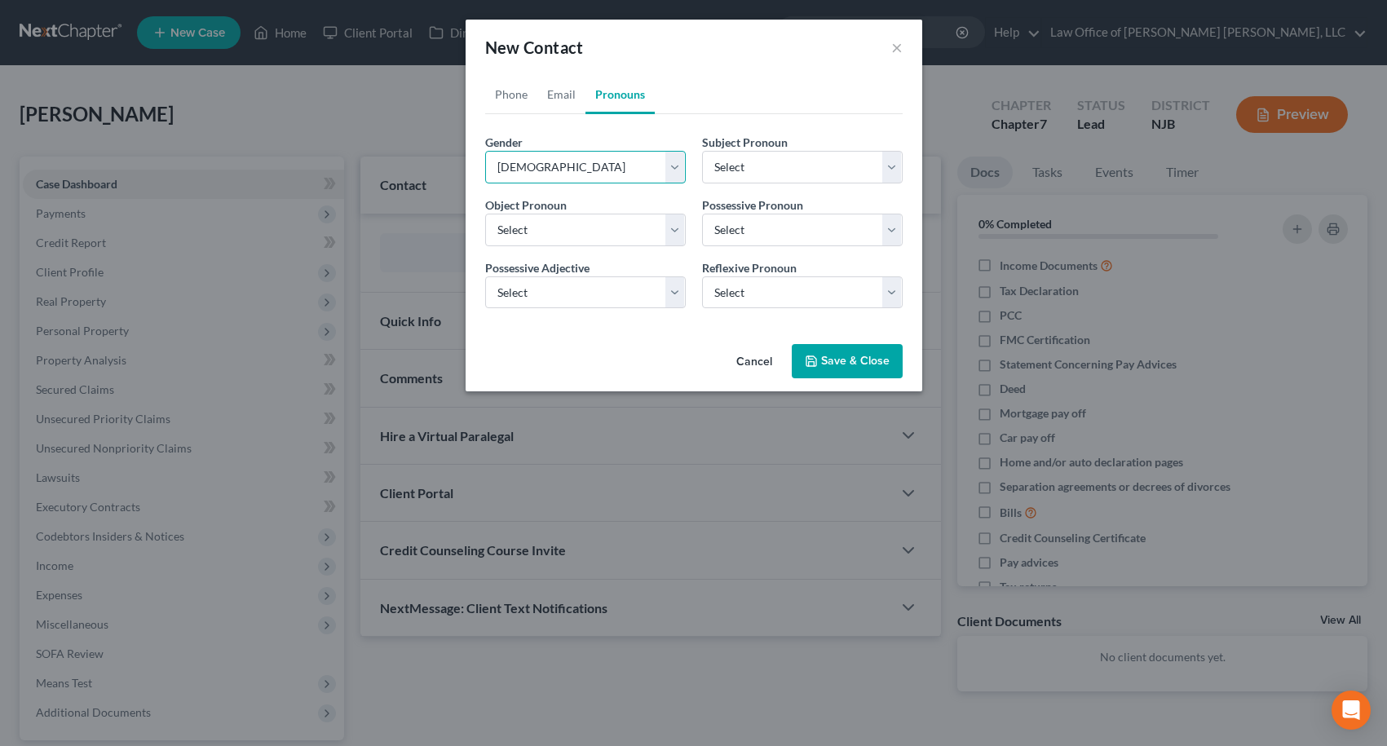
select select "1"
click at [506, 95] on link "Phone" at bounding box center [511, 94] width 52 height 39
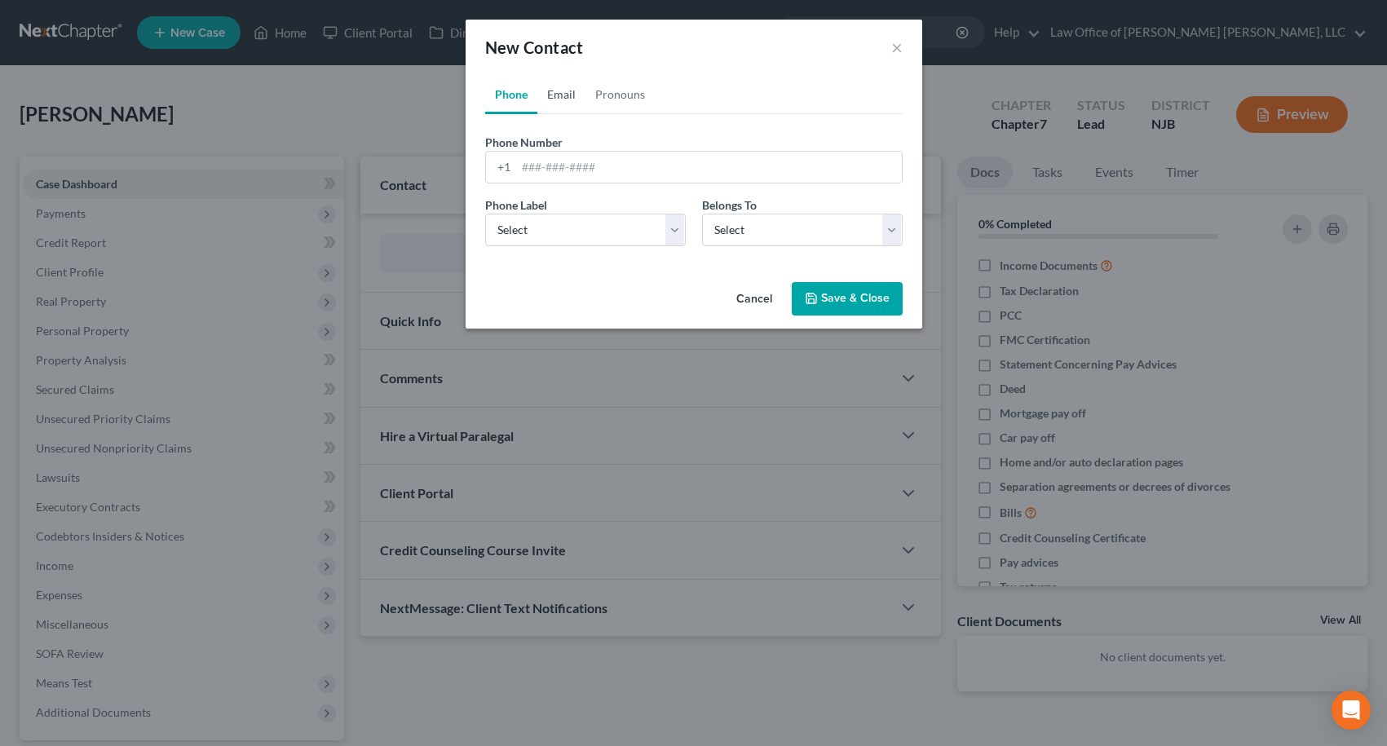
click at [553, 97] on link "Email" at bounding box center [561, 94] width 48 height 39
paste input "[EMAIL_ADDRESS][DOMAIN_NAME]"
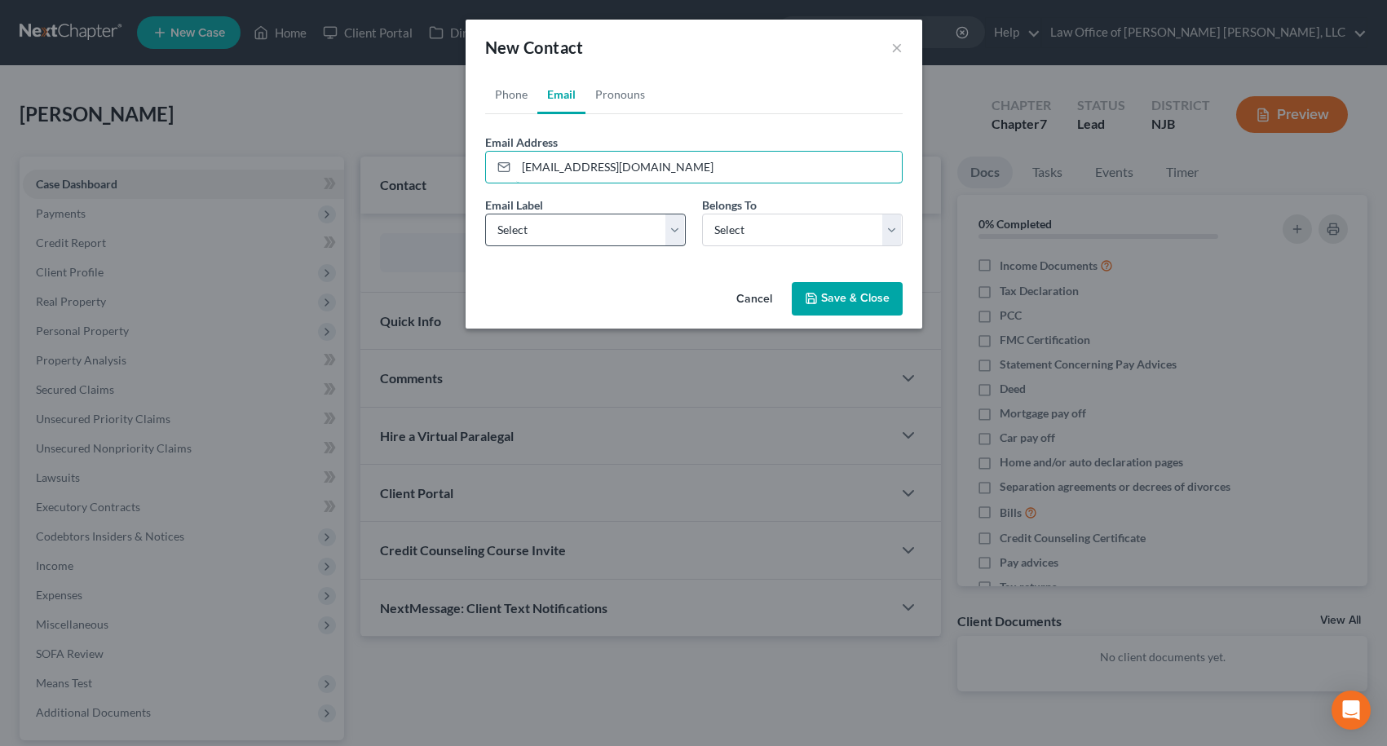
type input "[EMAIL_ADDRESS][DOMAIN_NAME]"
click at [596, 228] on select "Select Home Work Other" at bounding box center [585, 230] width 201 height 33
select select "0"
click at [485, 214] on select "Select Home Work Other" at bounding box center [585, 230] width 201 height 33
click at [724, 236] on select "Select Client Other" at bounding box center [802, 230] width 201 height 33
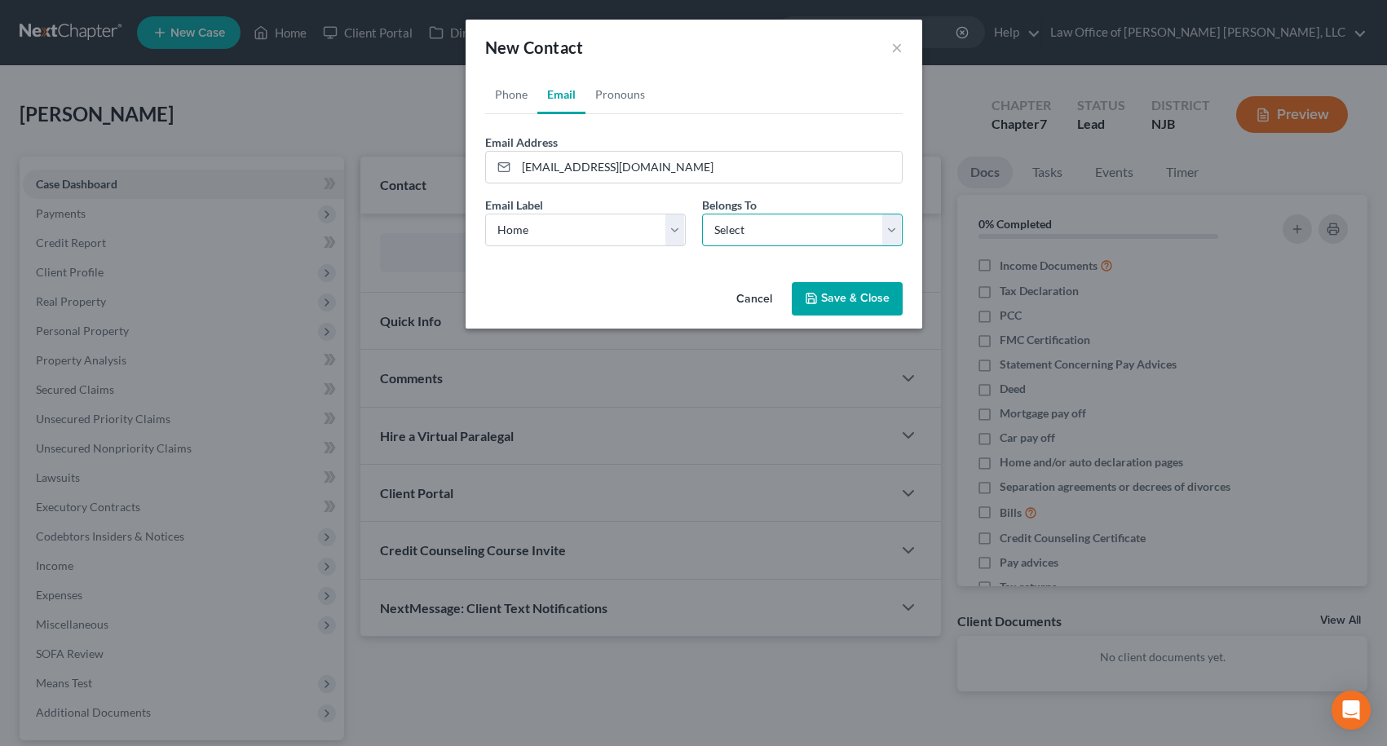
select select "0"
click at [702, 214] on select "Select Client Other" at bounding box center [802, 230] width 201 height 33
click at [620, 97] on link "Pronouns" at bounding box center [619, 94] width 69 height 39
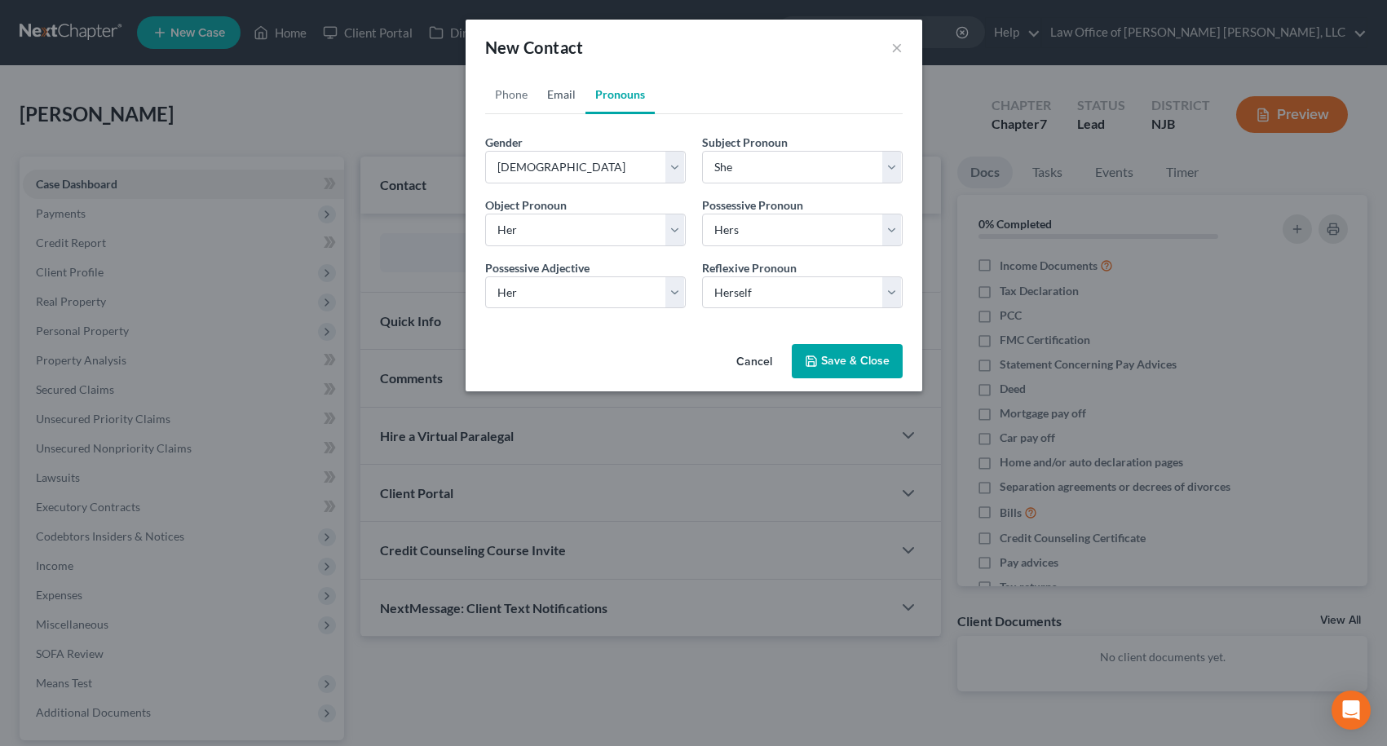
click at [568, 97] on link "Email" at bounding box center [561, 94] width 48 height 39
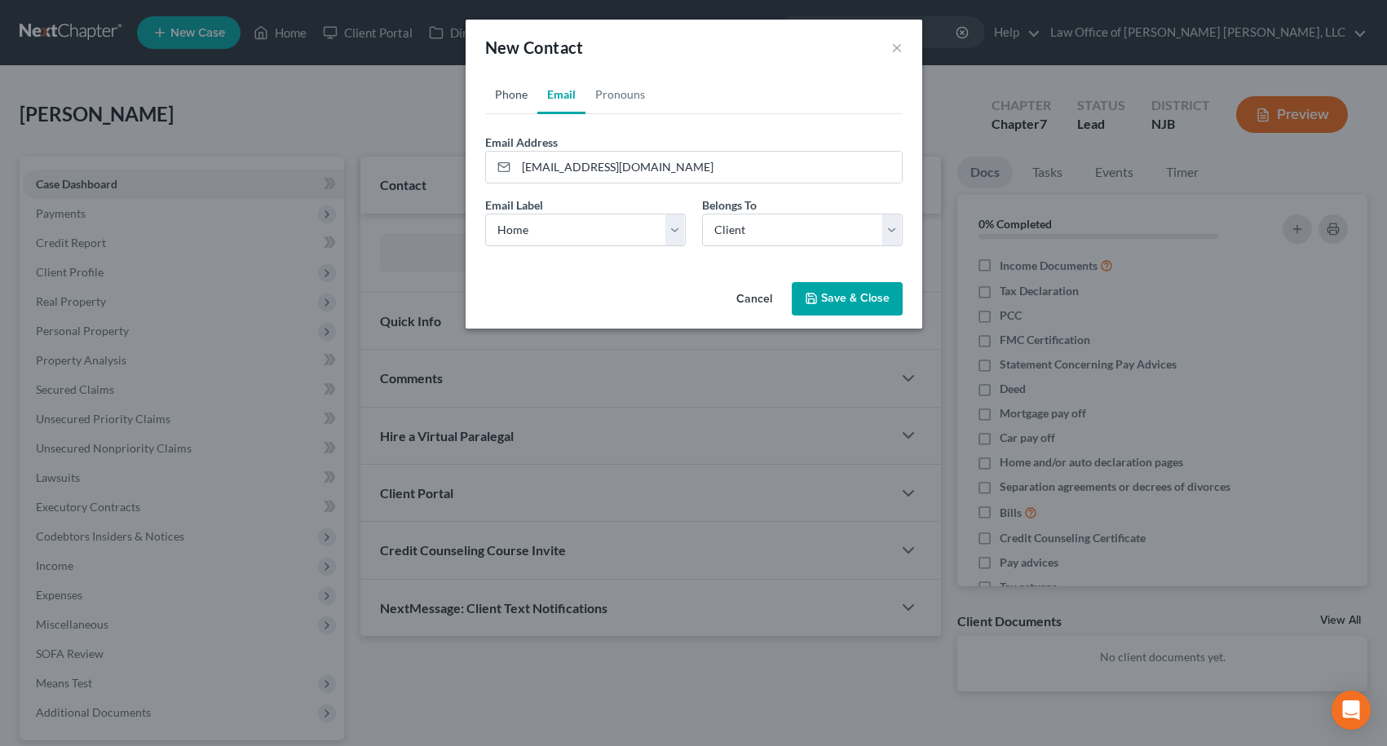
click at [493, 92] on link "Phone" at bounding box center [511, 94] width 52 height 39
click at [574, 224] on select "Select Mobile Home Work Other" at bounding box center [585, 230] width 201 height 33
select select "0"
click at [485, 214] on select "Select Mobile Home Work Other" at bounding box center [585, 230] width 201 height 33
click at [557, 176] on input "tel" at bounding box center [709, 167] width 386 height 31
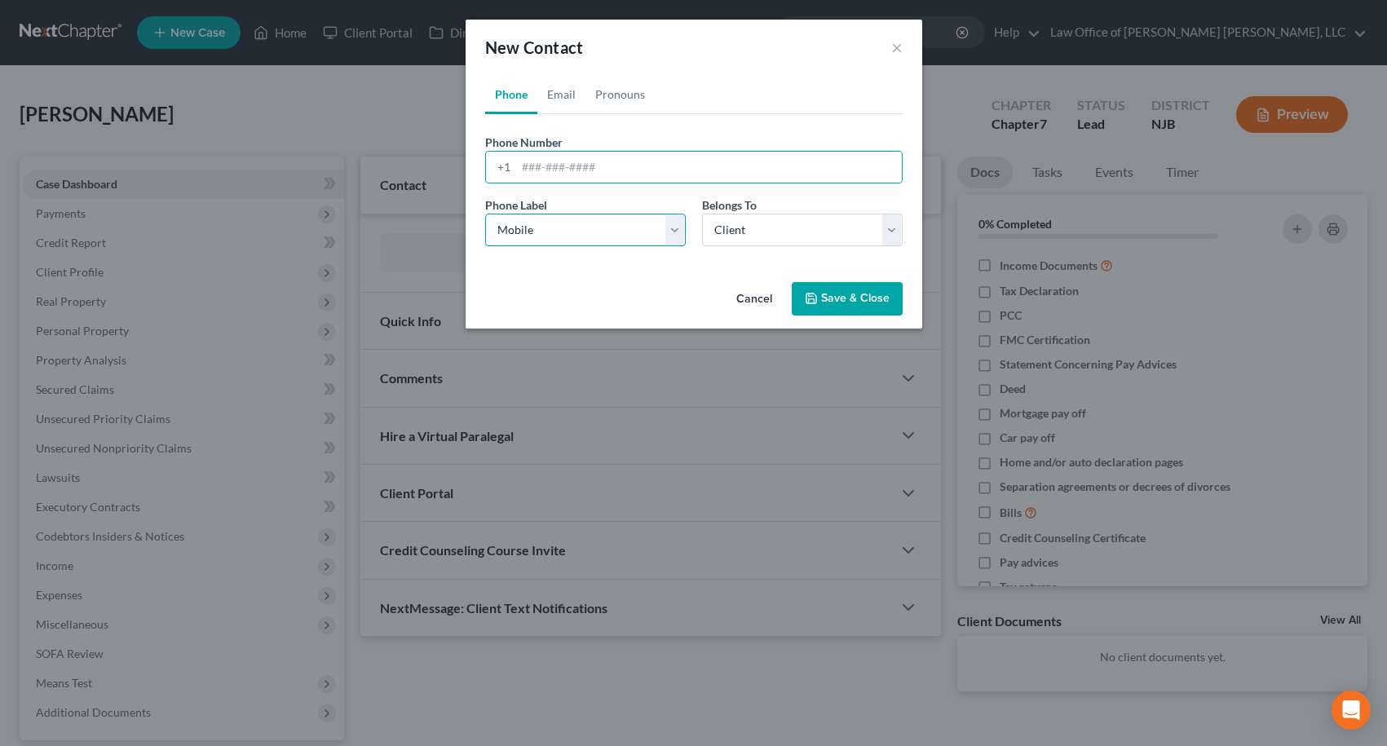
click at [543, 236] on select "Select Mobile Home Work Other" at bounding box center [585, 230] width 201 height 33
select select
click at [485, 214] on select "Select Mobile Home Work Other" at bounding box center [585, 230] width 201 height 33
click at [815, 297] on icon "button" at bounding box center [811, 298] width 13 height 13
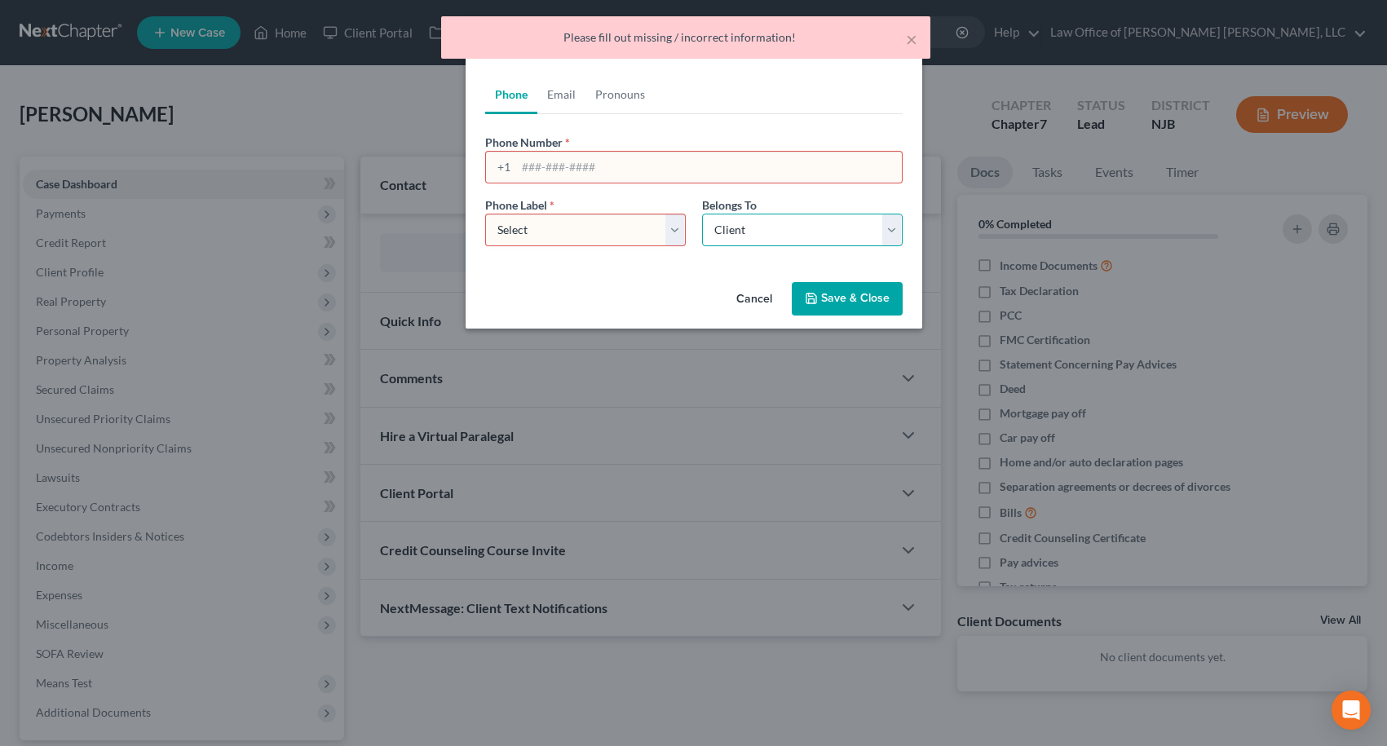
click at [742, 226] on select "Select Client Other" at bounding box center [802, 230] width 201 height 33
select select
click at [702, 214] on select "Select Client Other" at bounding box center [802, 230] width 201 height 33
click at [831, 296] on button "Save & Close" at bounding box center [847, 299] width 111 height 34
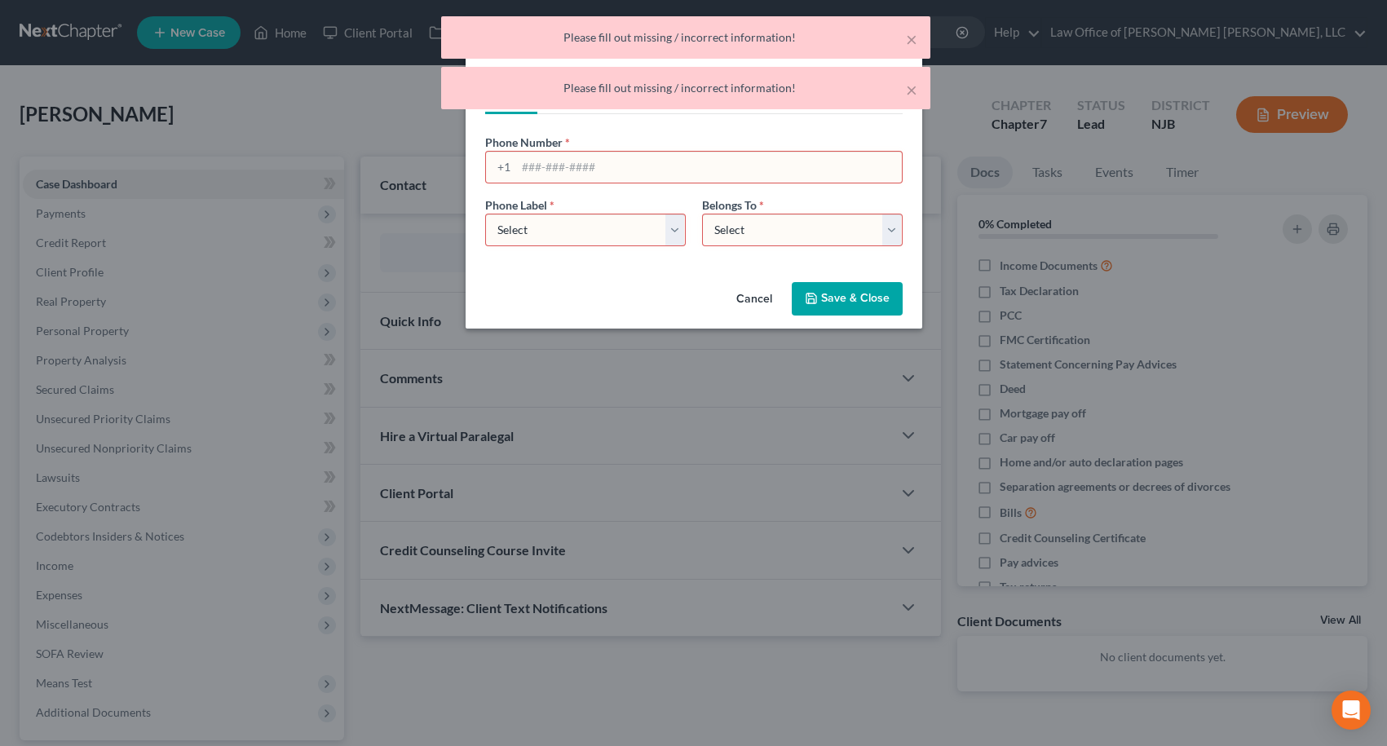
click at [659, 174] on input "tel" at bounding box center [709, 167] width 386 height 31
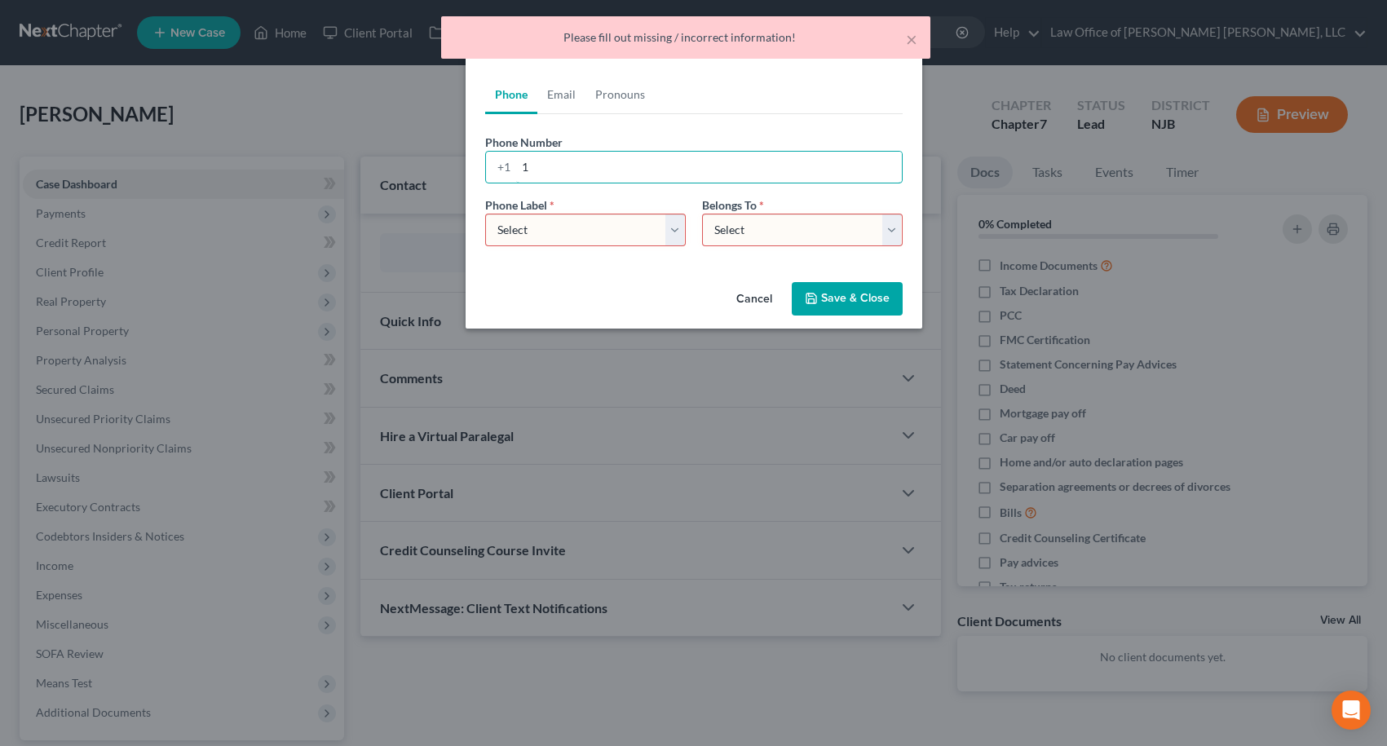
type input "1"
drag, startPoint x: 585, startPoint y: 227, endPoint x: 573, endPoint y: 236, distance: 14.0
click at [585, 227] on select "Select Mobile Home Work Other" at bounding box center [585, 230] width 201 height 33
click at [485, 214] on select "Select Mobile Home Work Other" at bounding box center [585, 230] width 201 height 33
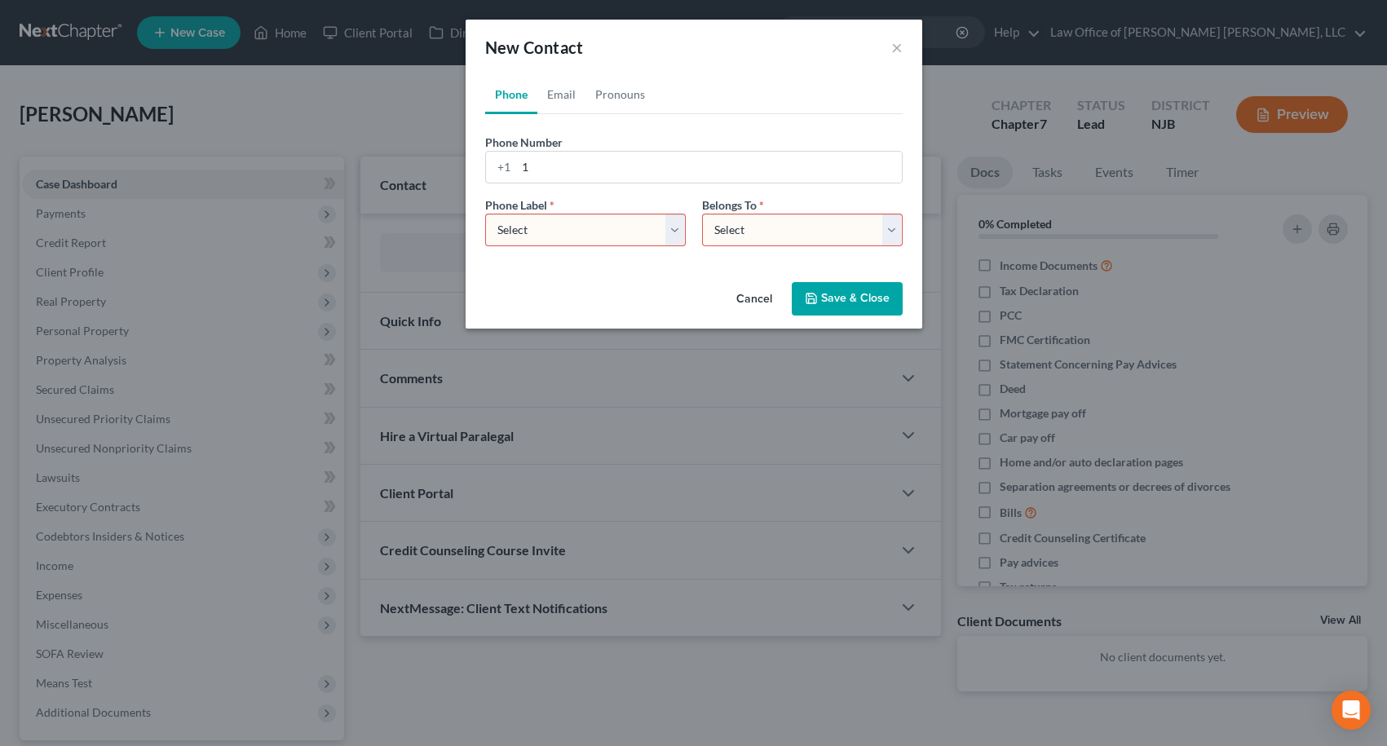
click at [735, 225] on select "Select Client Other" at bounding box center [802, 230] width 201 height 33
select select "0"
click at [702, 214] on select "Select Client Other" at bounding box center [802, 230] width 201 height 33
click at [622, 227] on select "Select Mobile Home Work Other" at bounding box center [585, 230] width 201 height 33
select select "0"
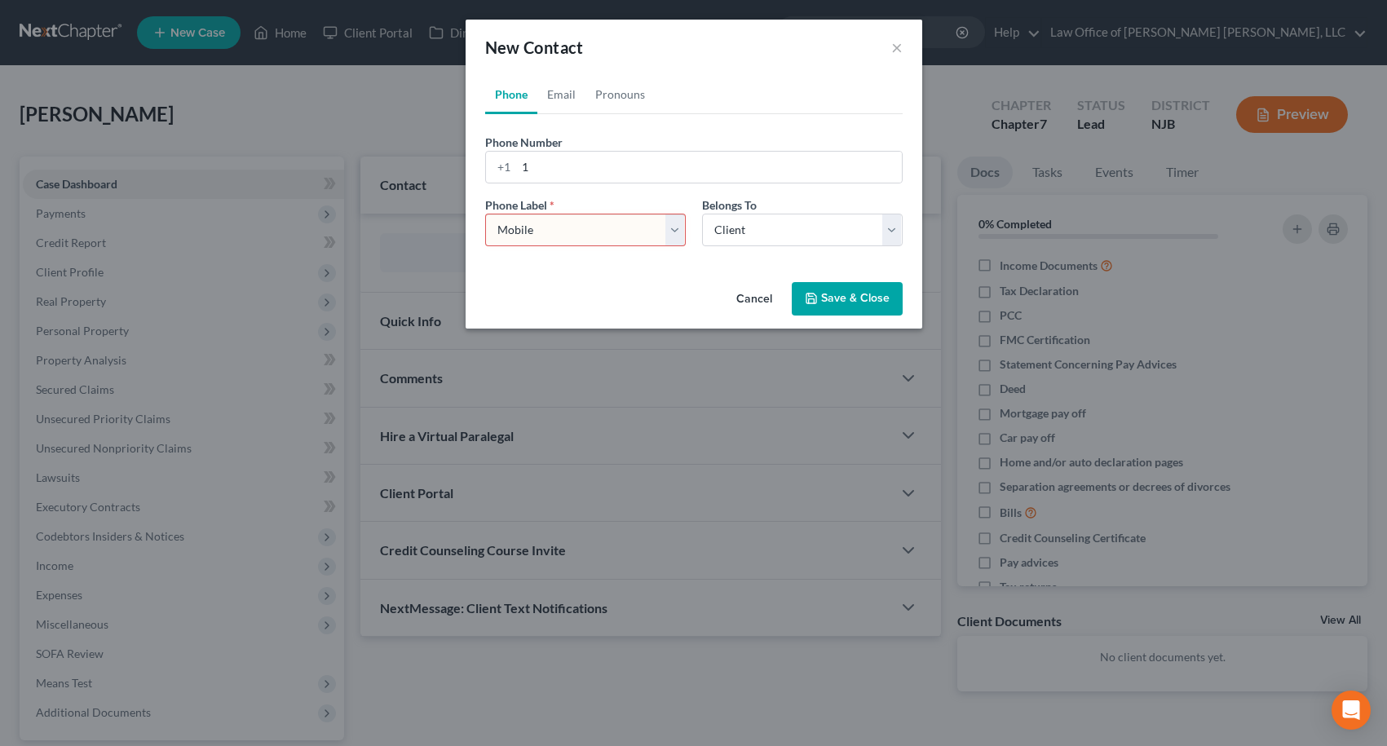
click at [485, 214] on select "Select Mobile Home Work Other" at bounding box center [585, 230] width 201 height 33
click at [830, 298] on button "Save & Close" at bounding box center [847, 299] width 111 height 34
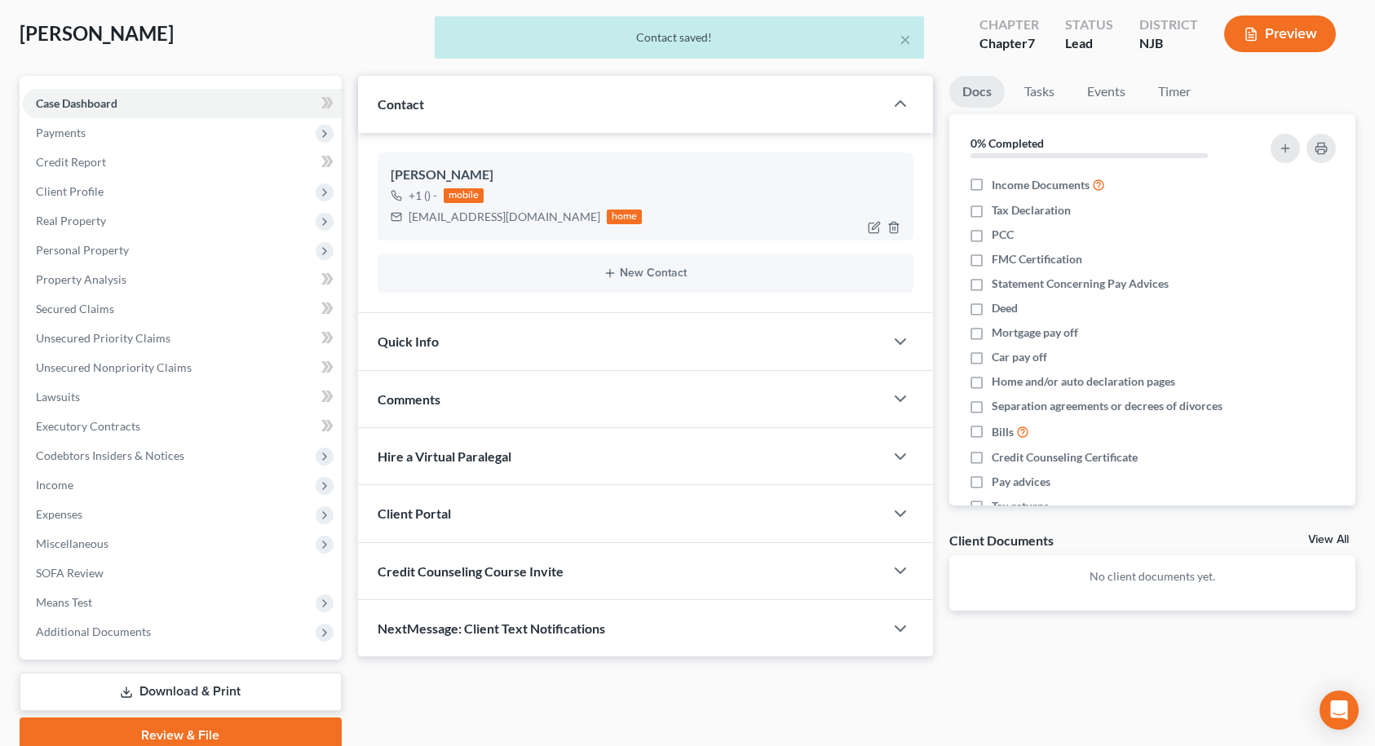
scroll to position [82, 0]
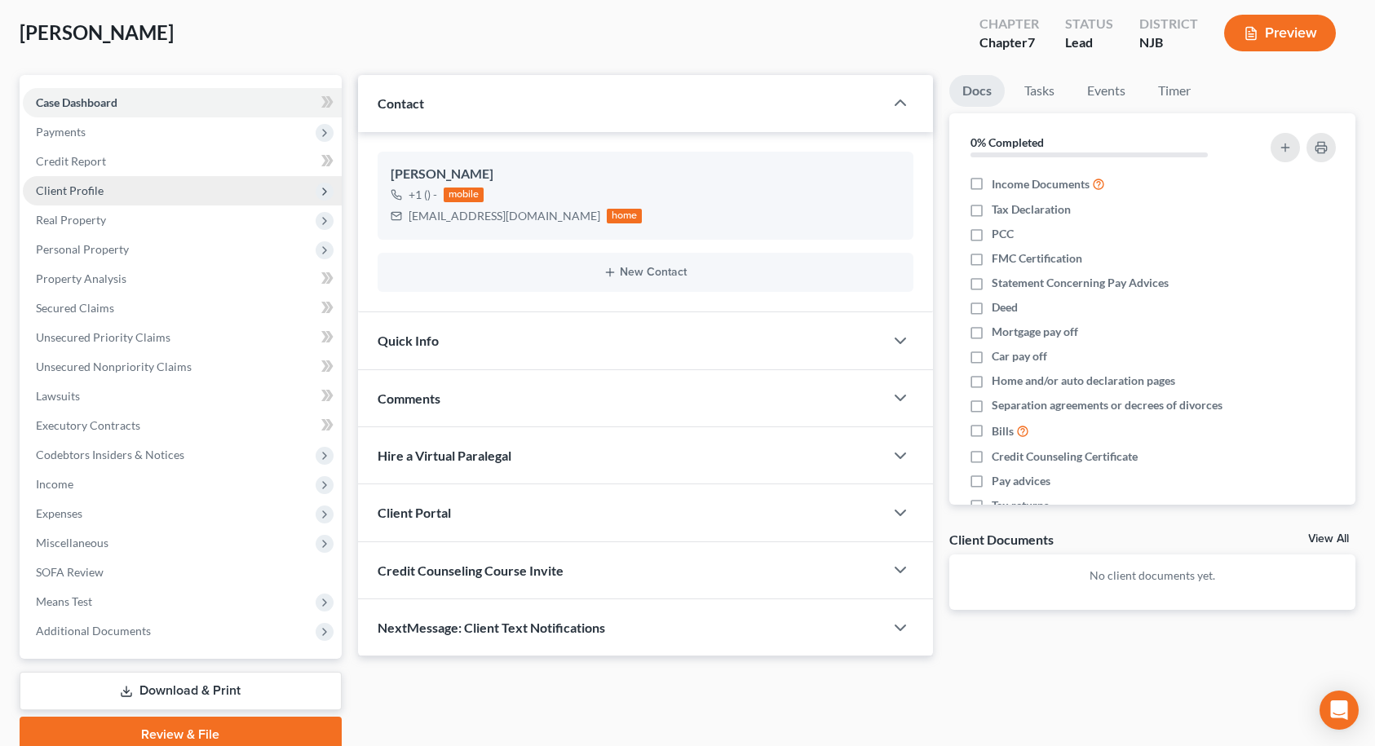
click at [91, 188] on span "Client Profile" at bounding box center [70, 190] width 68 height 14
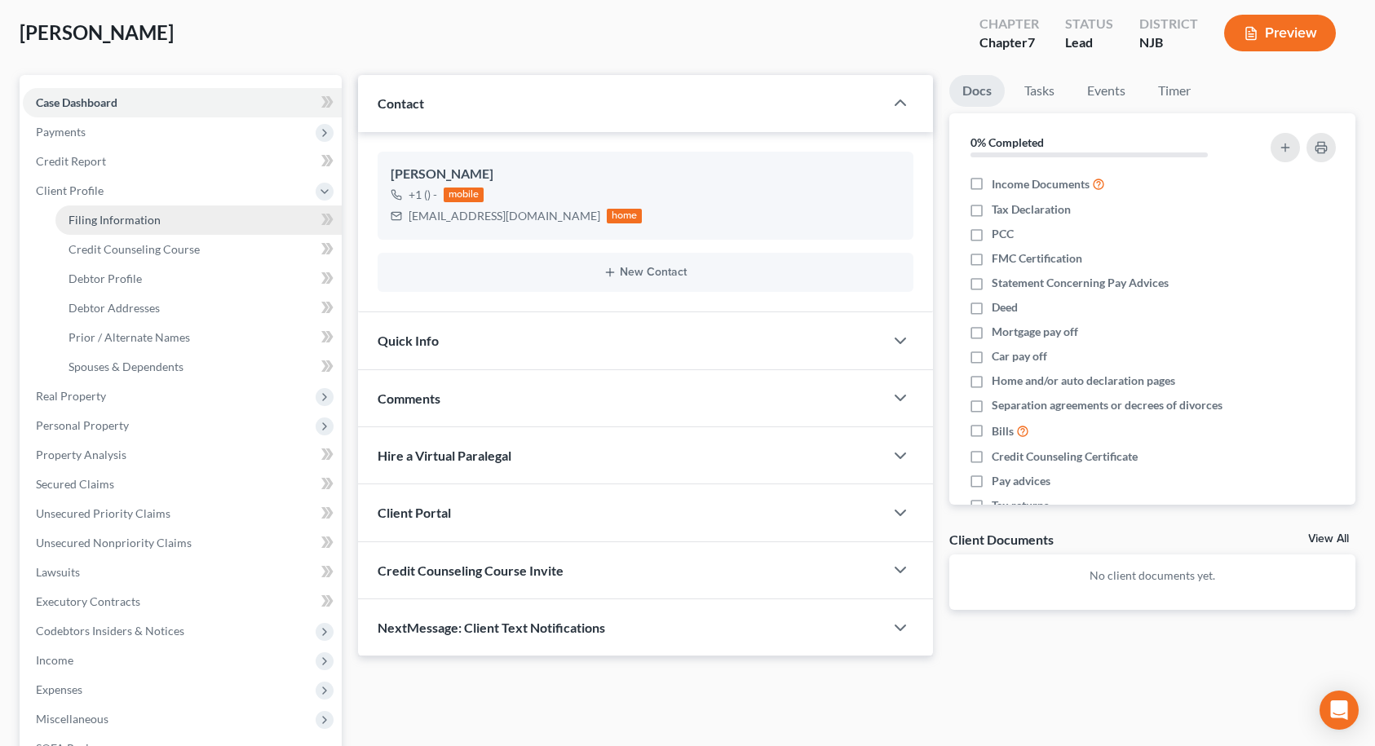
click at [99, 225] on span "Filing Information" at bounding box center [114, 220] width 92 height 14
select select "1"
select select "0"
select select "51"
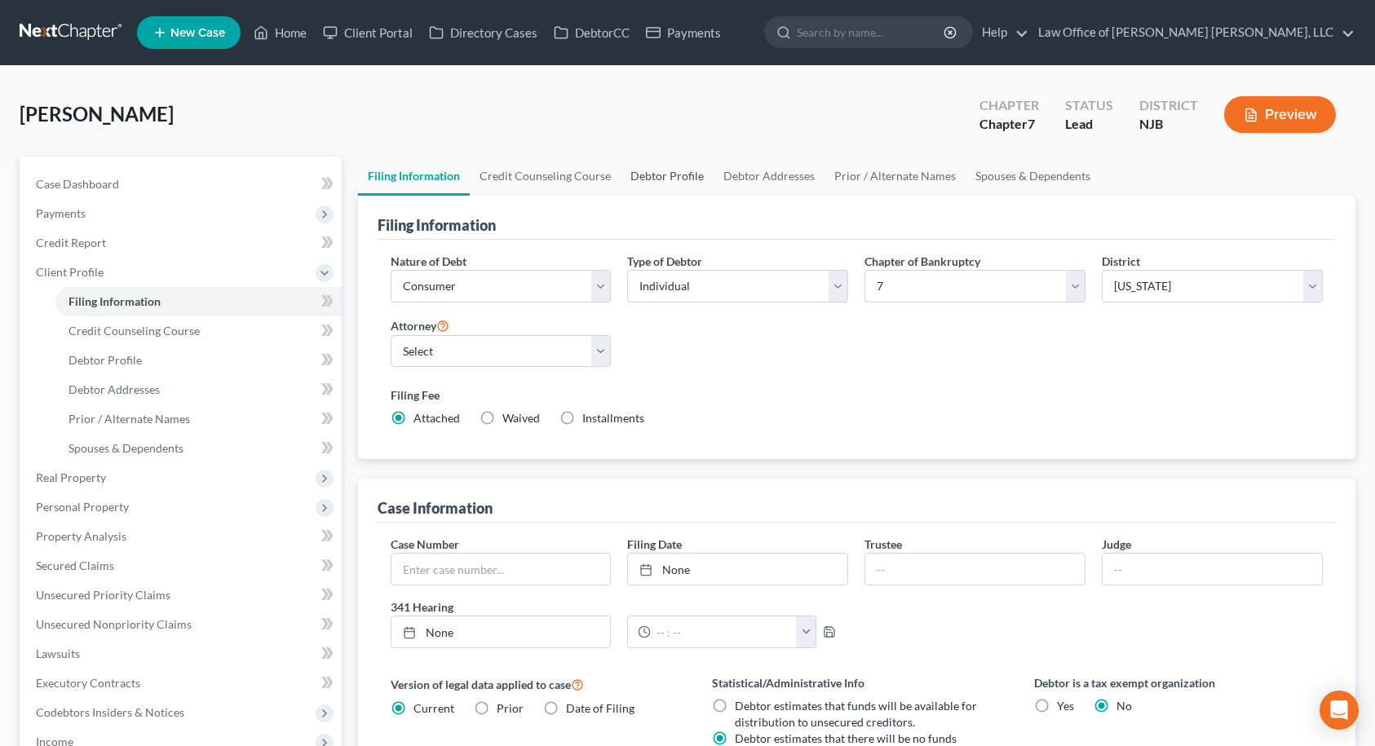
click at [645, 185] on link "Debtor Profile" at bounding box center [667, 176] width 93 height 39
select select "0"
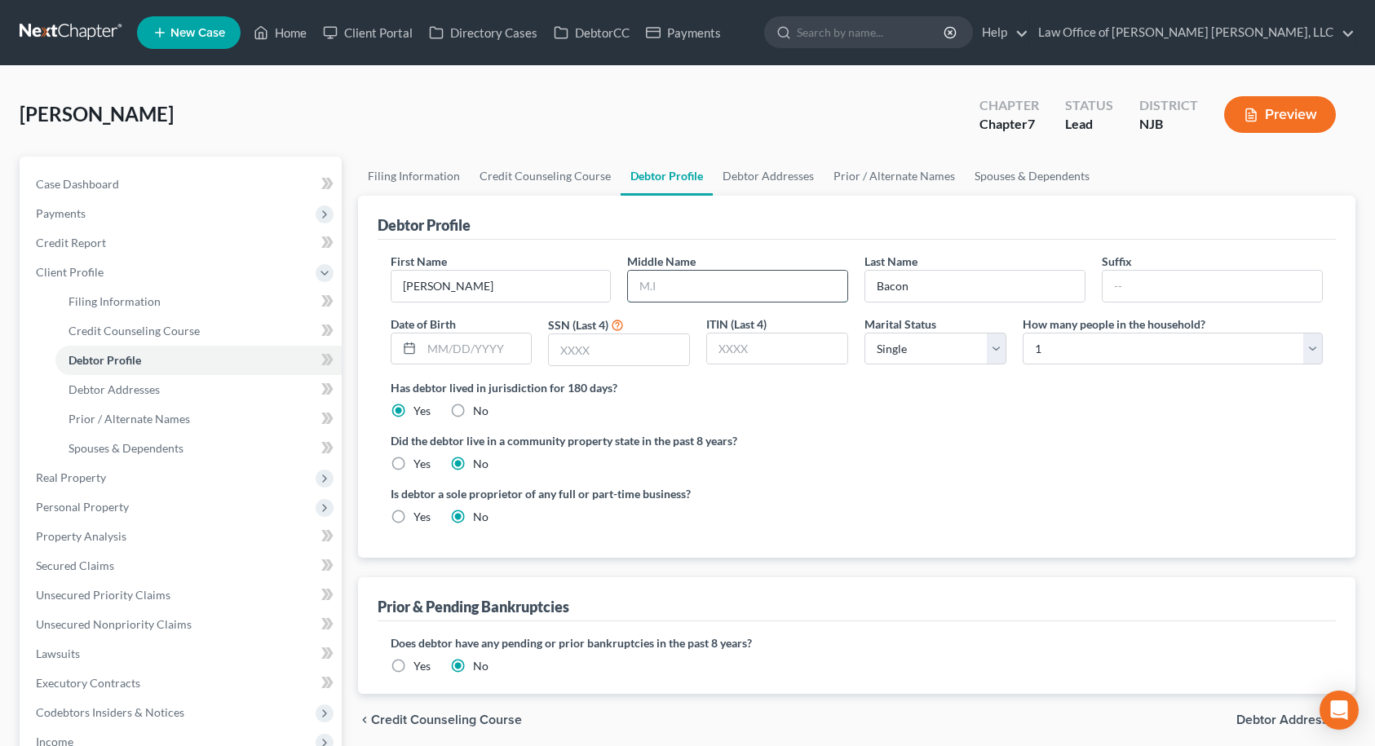
click at [677, 288] on input "text" at bounding box center [737, 286] width 219 height 31
type input "E."
click at [833, 403] on div "Has debtor lived in jurisdiction for 180 days? Yes No Debtor must reside in jur…" at bounding box center [857, 399] width 933 height 40
drag, startPoint x: 470, startPoint y: 338, endPoint x: 462, endPoint y: 355, distance: 18.2
click at [470, 342] on input "text" at bounding box center [477, 348] width 110 height 31
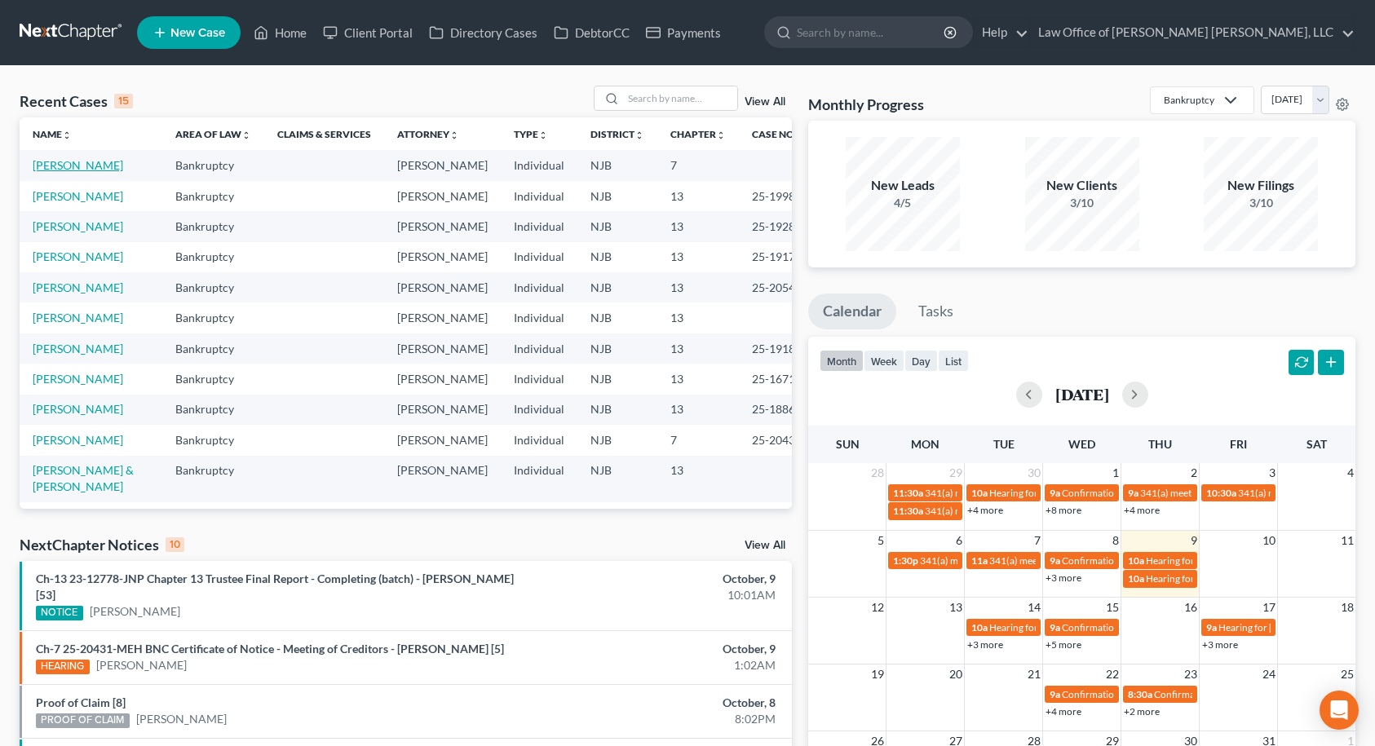
click at [73, 172] on link "[PERSON_NAME]" at bounding box center [78, 165] width 91 height 14
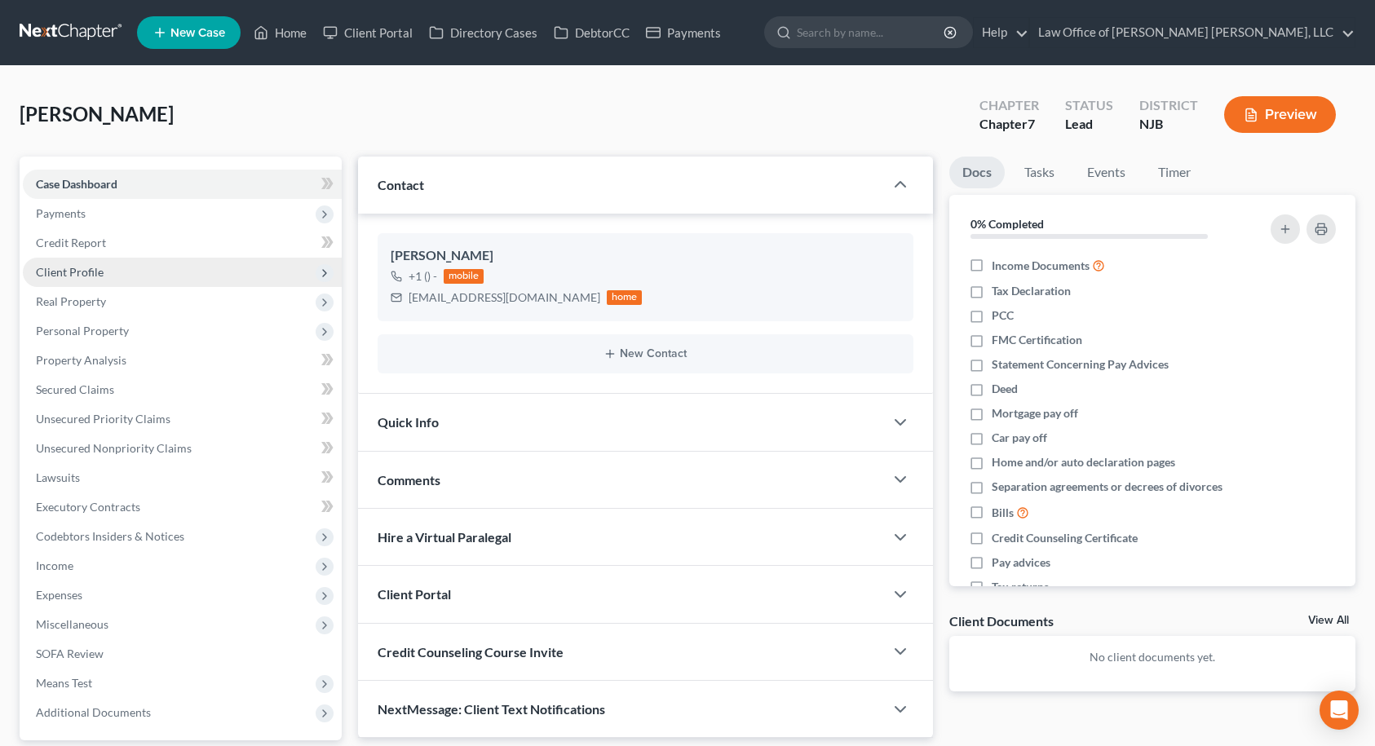
click at [108, 274] on span "Client Profile" at bounding box center [182, 272] width 319 height 29
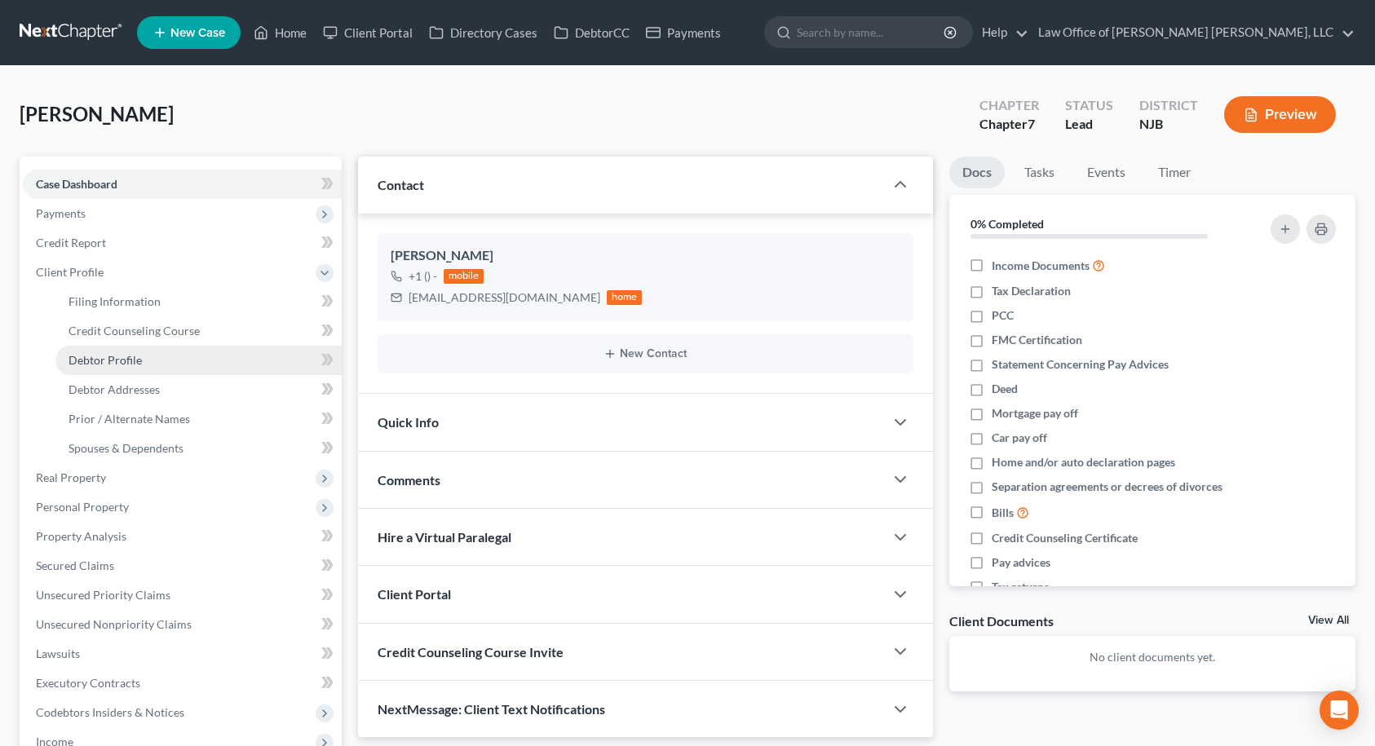
click at [108, 357] on span "Debtor Profile" at bounding box center [104, 360] width 73 height 14
select select "0"
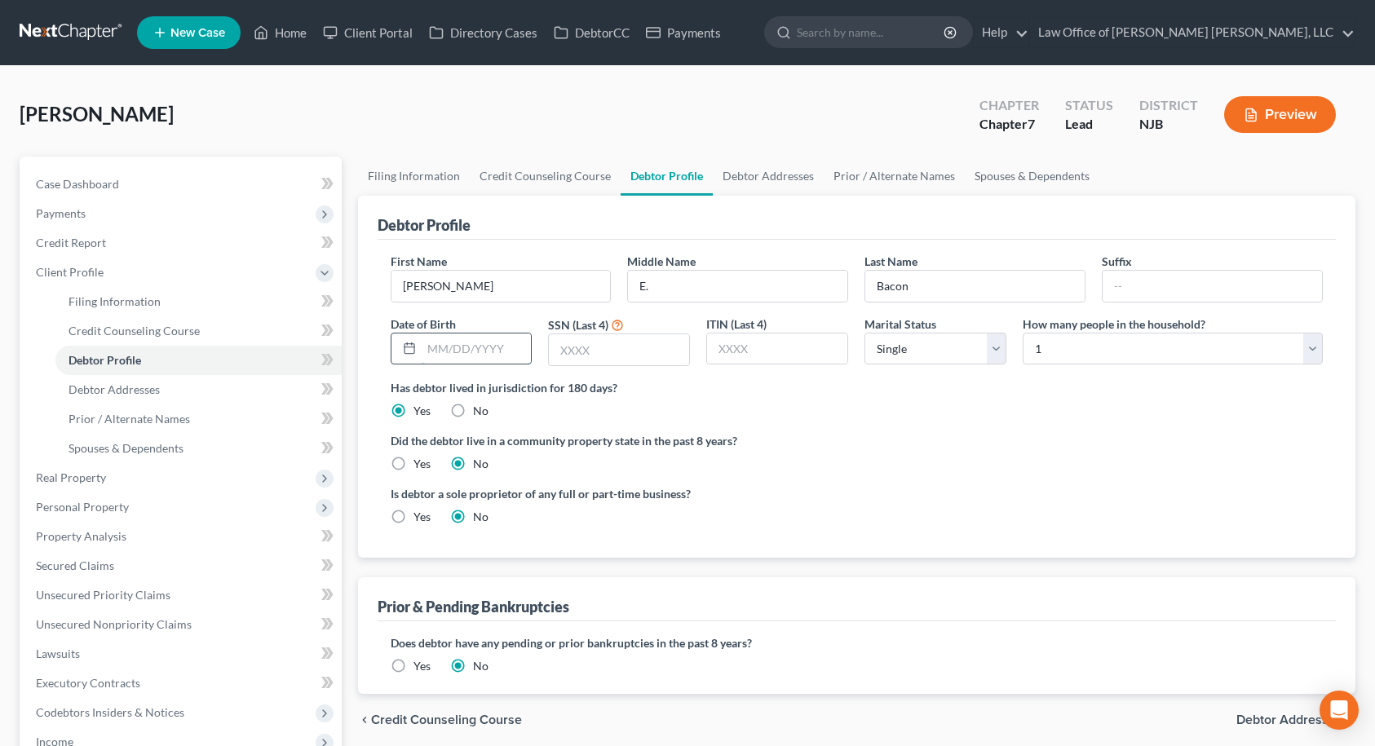
click at [427, 355] on input "text" at bounding box center [477, 348] width 110 height 31
type input "09/28/1993"
click at [571, 344] on input "text" at bounding box center [619, 349] width 140 height 31
type input "8303"
click at [1252, 715] on span "Debtor Addresses" at bounding box center [1289, 719] width 106 height 13
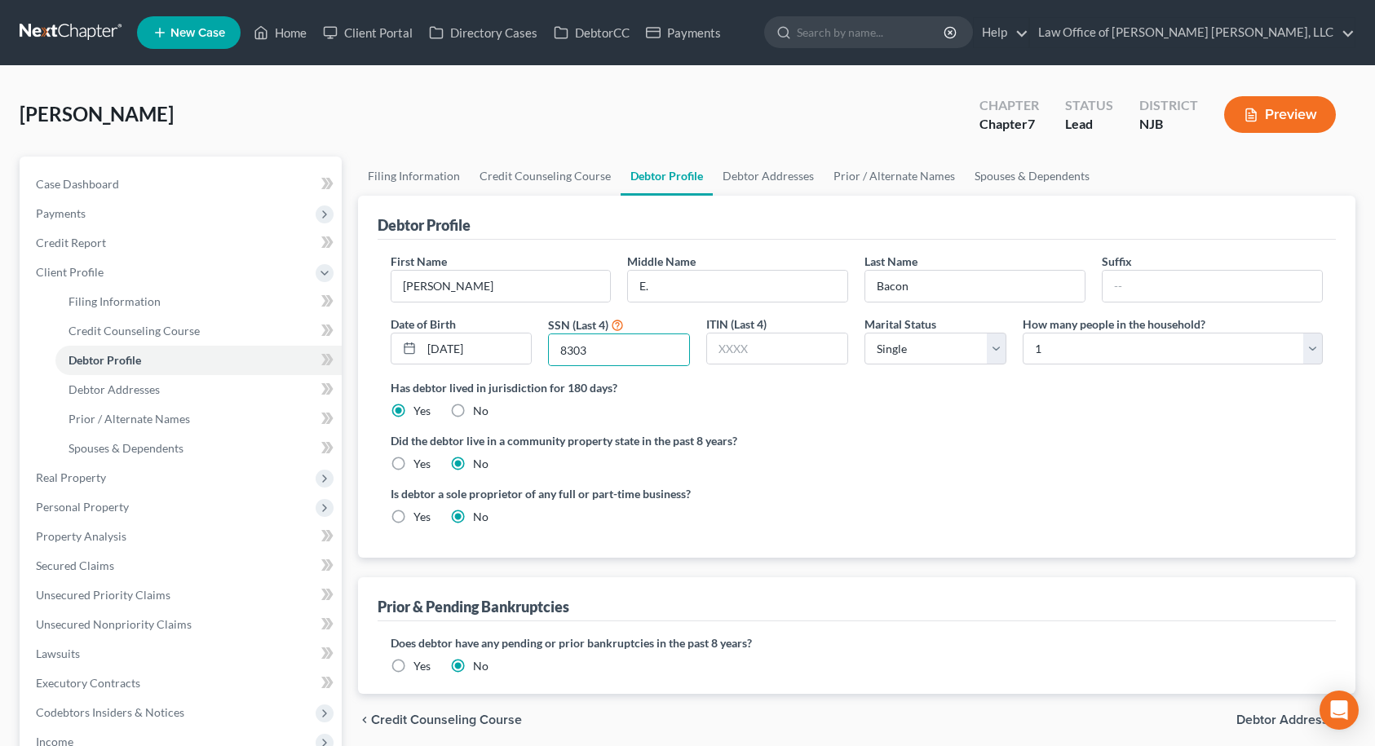
select select "0"
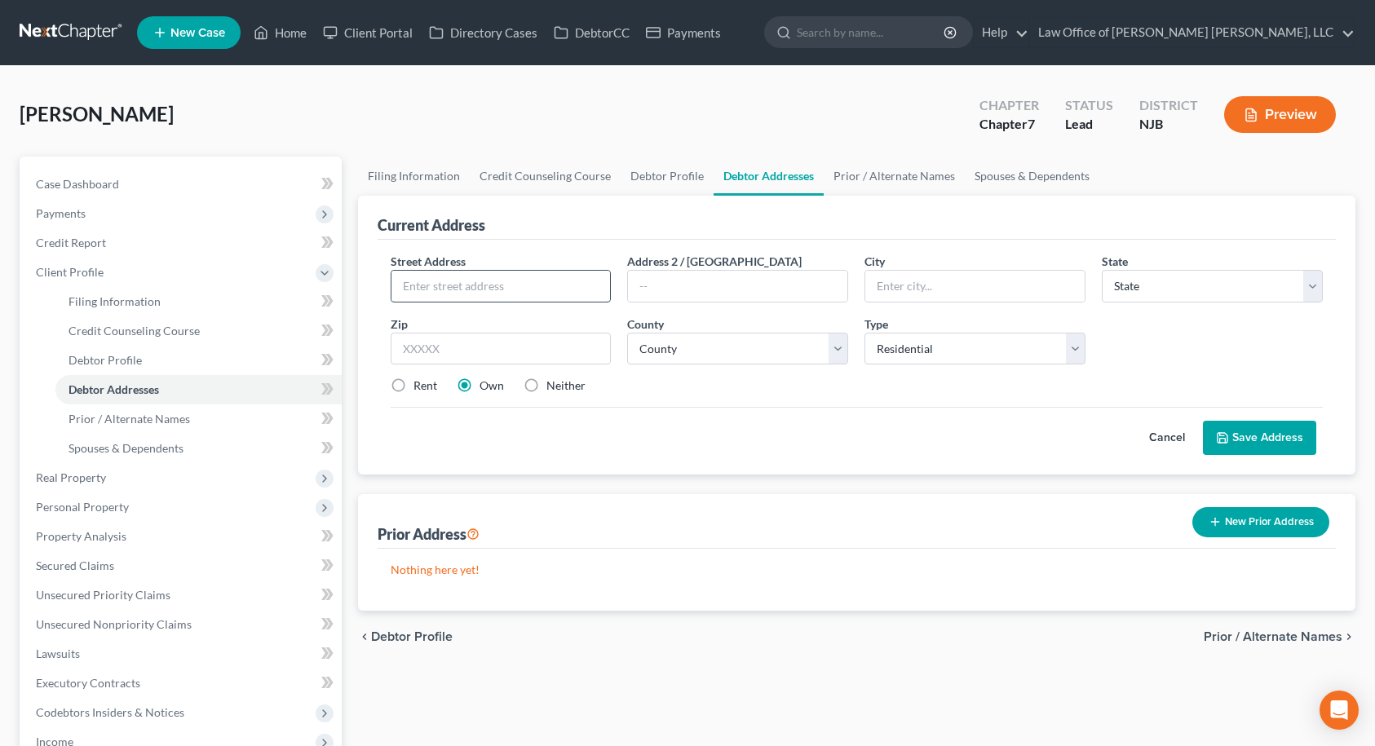
click at [464, 275] on input "text" at bounding box center [500, 286] width 219 height 31
type input "219 Burnam Wood Drive"
click at [585, 356] on input "text" at bounding box center [501, 349] width 221 height 33
type input "08054"
type input "Mount Laurel"
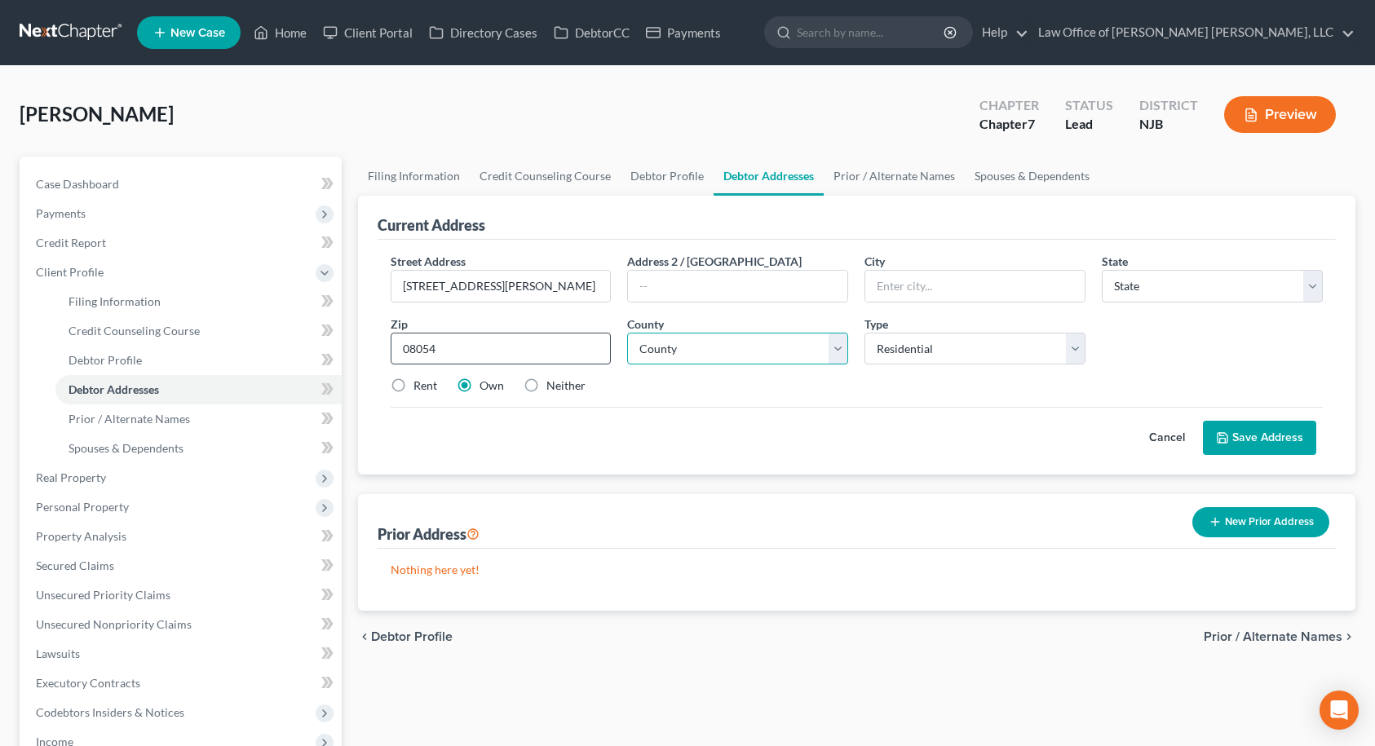
select select "33"
click at [705, 355] on select "County" at bounding box center [737, 349] width 221 height 33
select select "2"
click at [627, 333] on select "County Atlantic County Bergen County Burlington County Camden County Cape May C…" at bounding box center [737, 349] width 221 height 33
click at [413, 386] on label "Rent" at bounding box center [425, 386] width 24 height 16
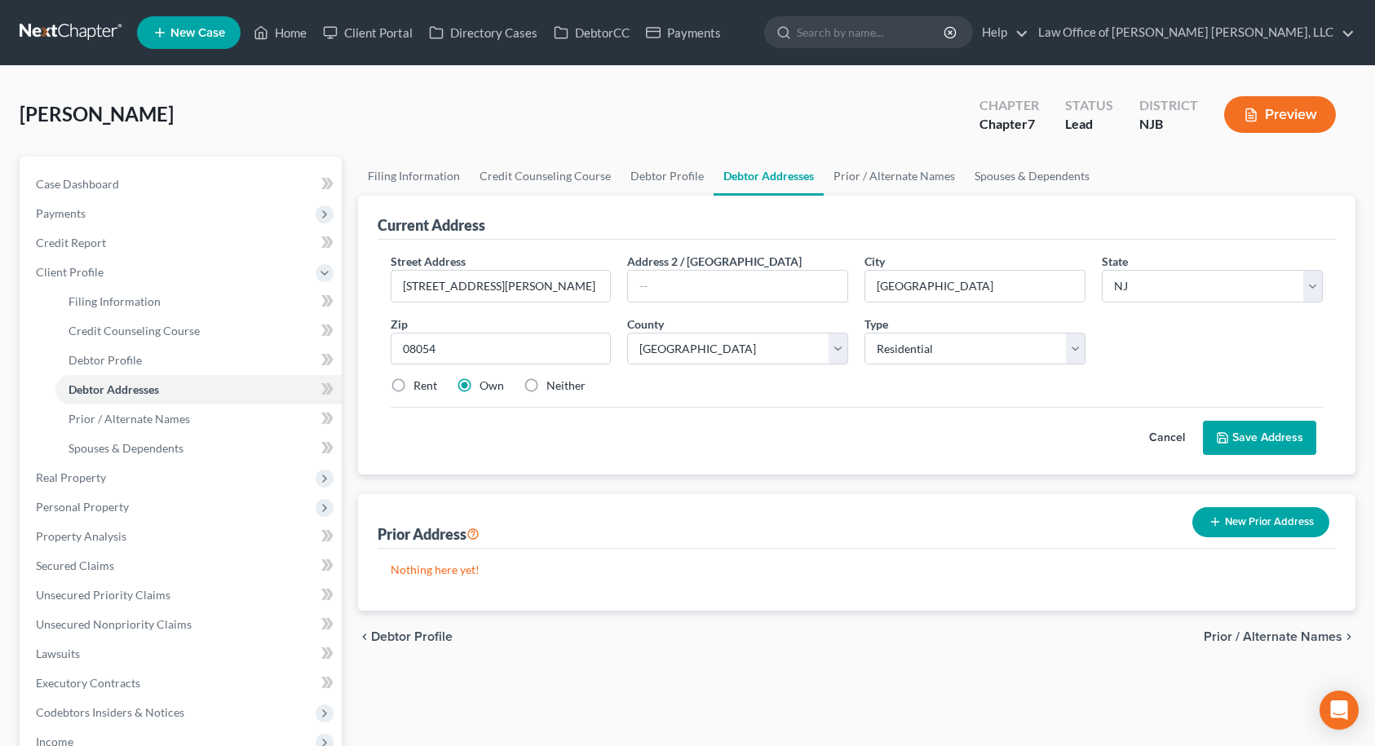
click at [420, 386] on input "Rent" at bounding box center [425, 383] width 11 height 11
radio input "true"
click at [1257, 436] on button "Save Address" at bounding box center [1259, 438] width 113 height 34
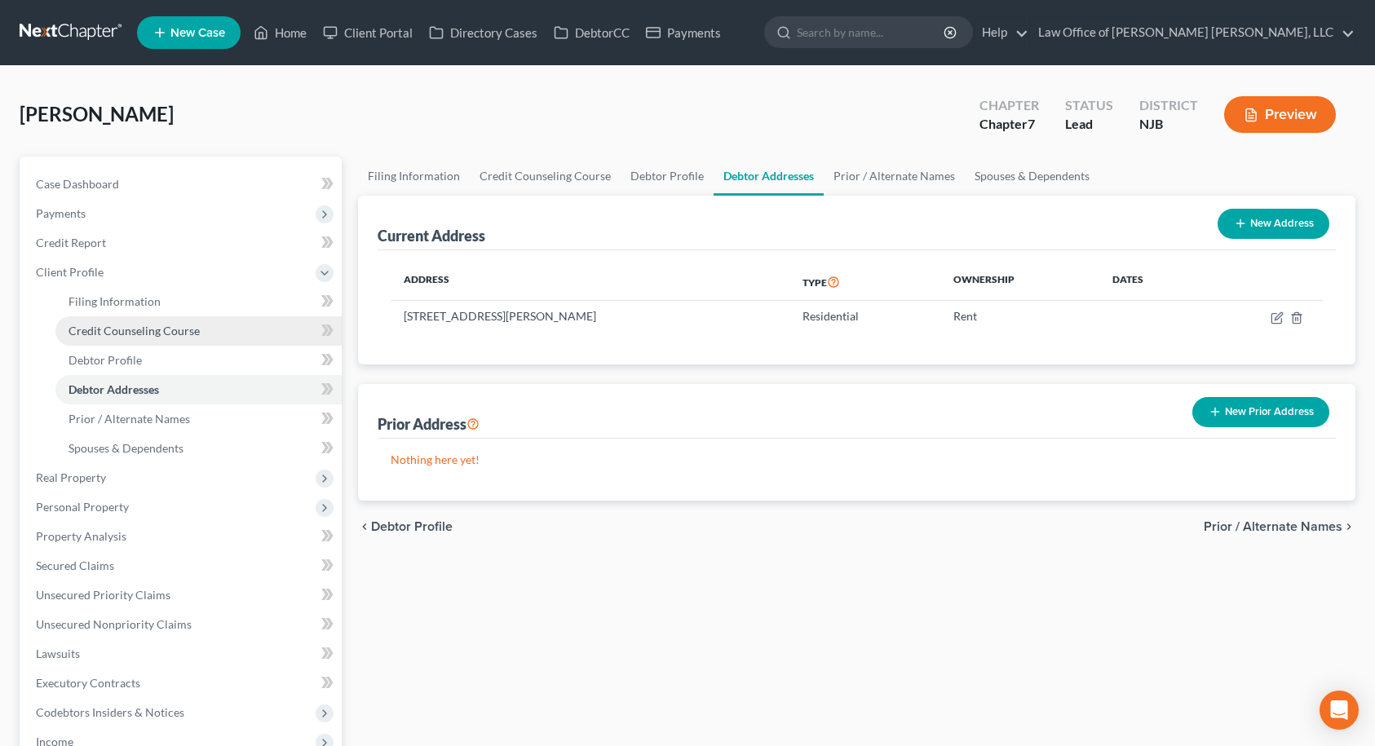
scroll to position [163, 0]
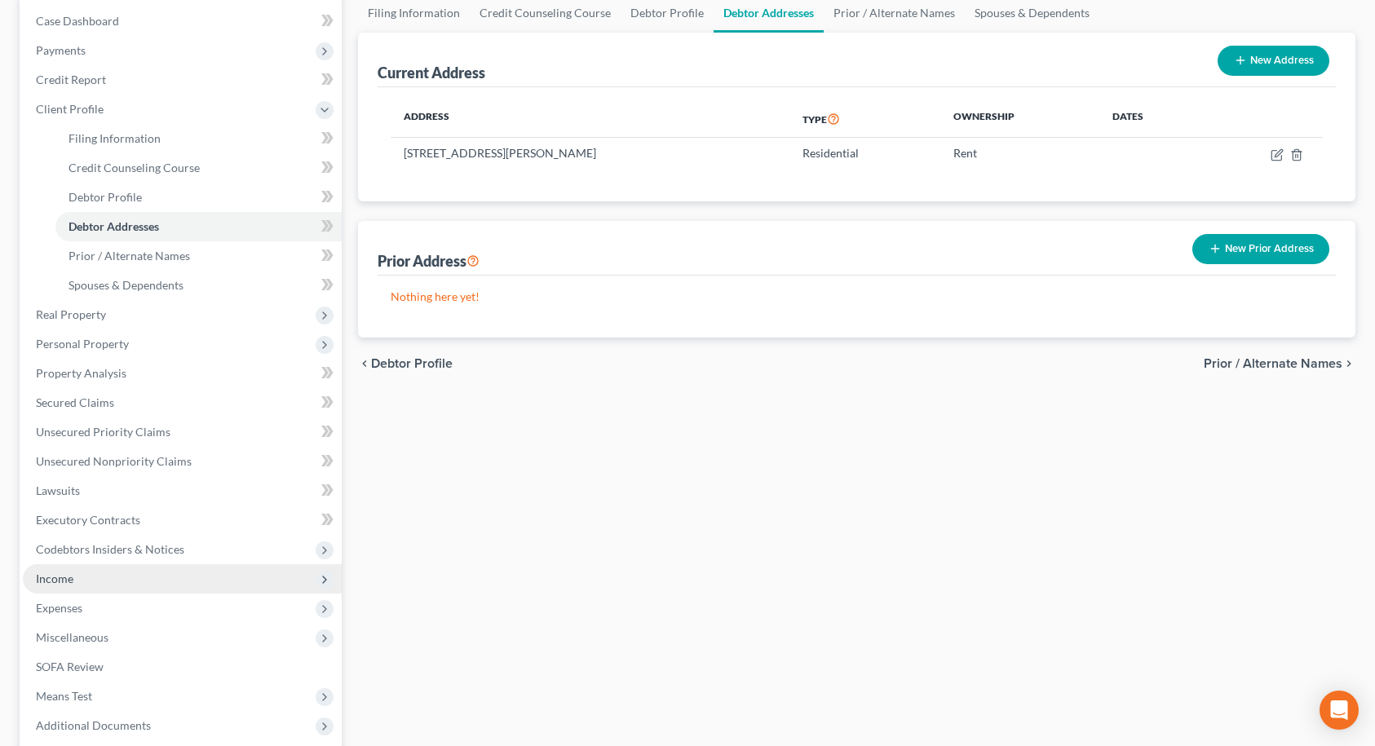
click at [64, 583] on span "Income" at bounding box center [55, 579] width 38 height 14
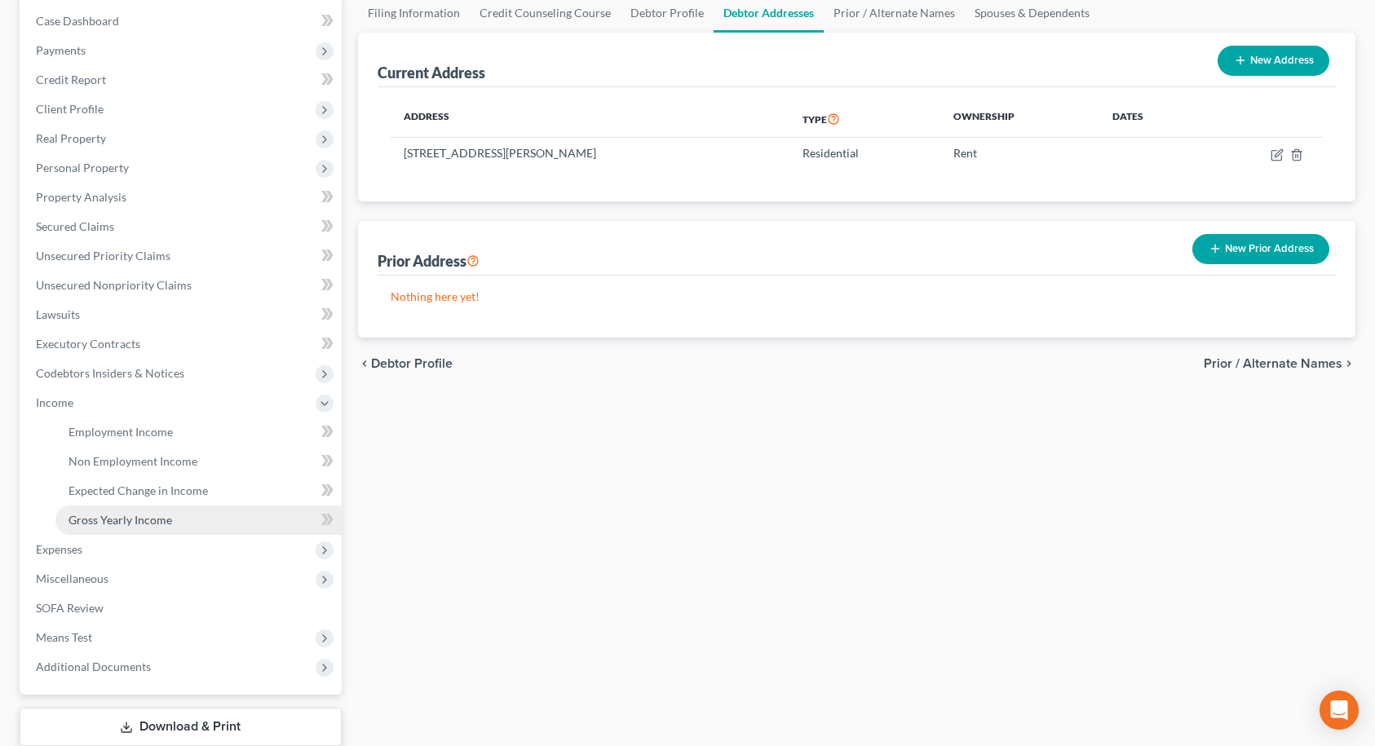
click at [131, 525] on span "Gross Yearly Income" at bounding box center [120, 520] width 104 height 14
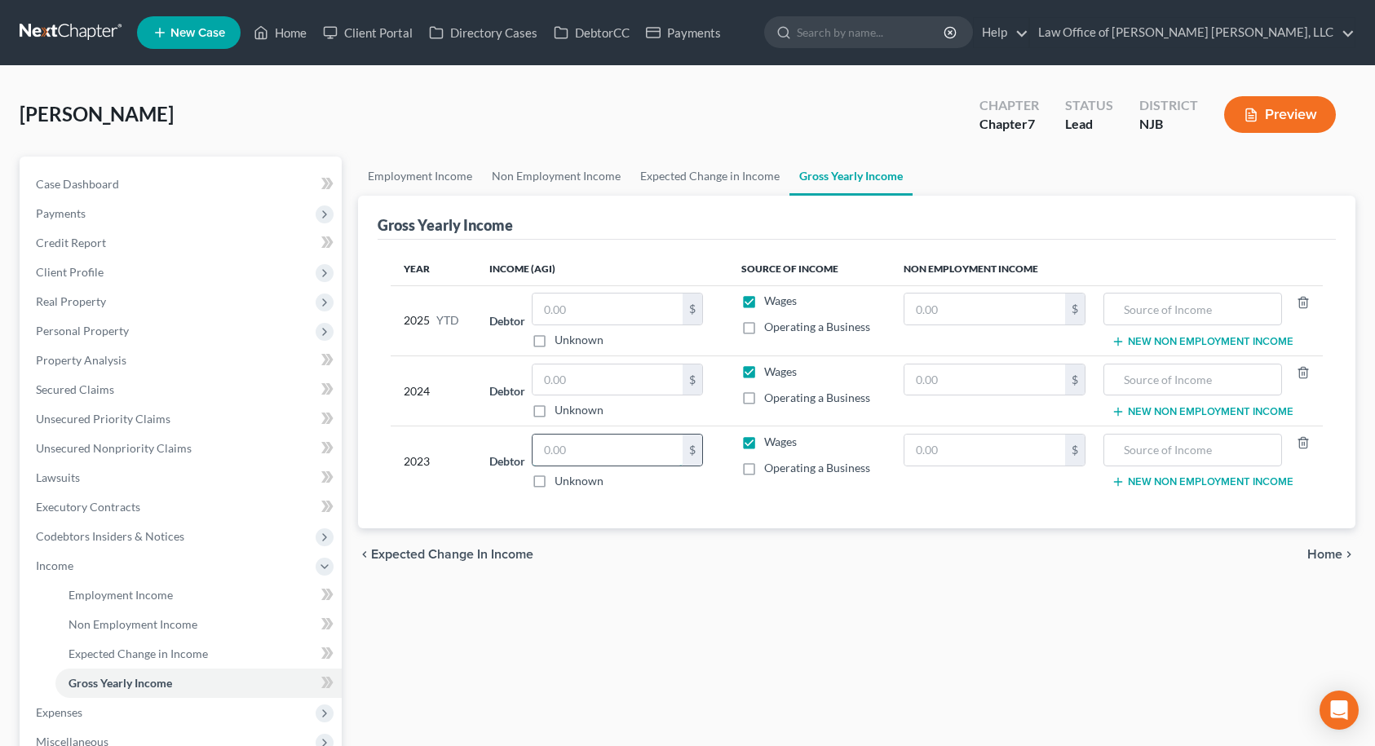
click at [625, 452] on input "text" at bounding box center [607, 450] width 150 height 31
type input "43,889.00"
click at [596, 384] on input "text" at bounding box center [607, 379] width 150 height 31
type input "1"
type input "55,159.00"
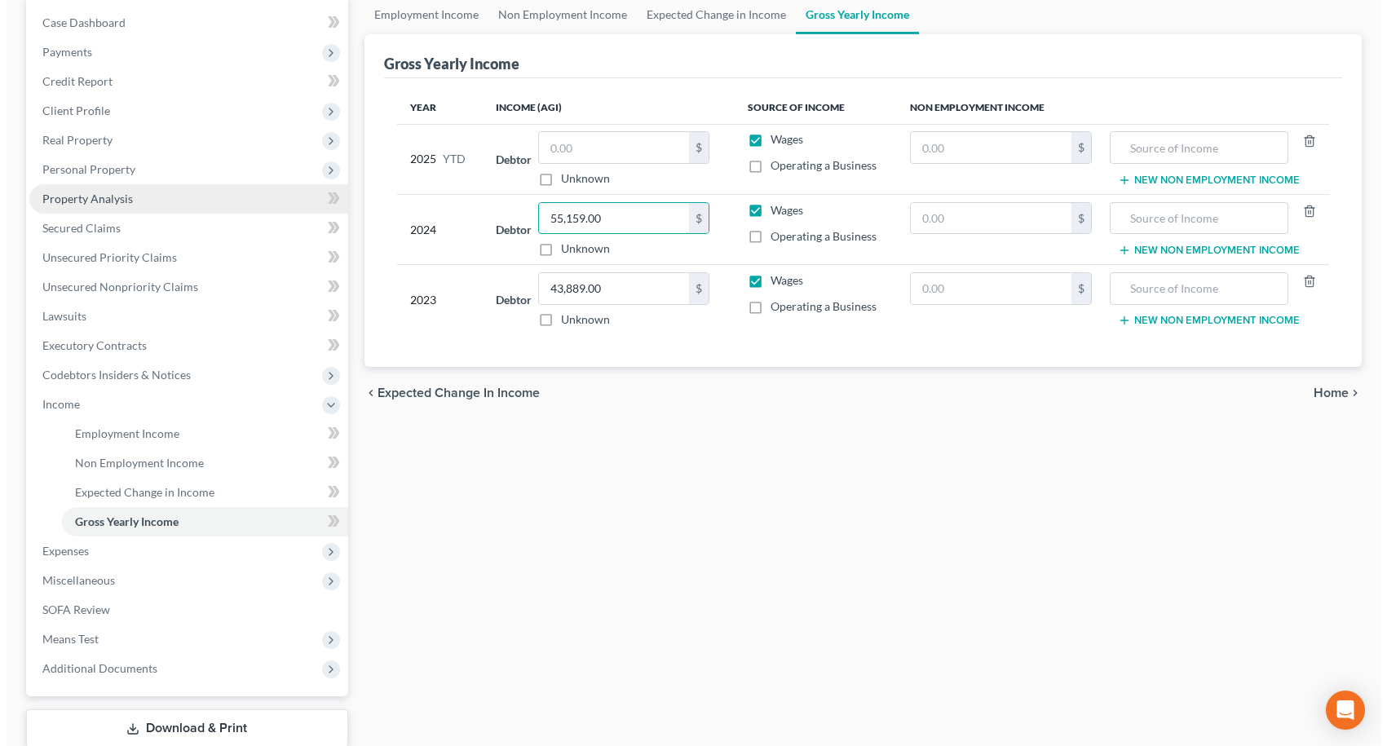
scroll to position [163, 0]
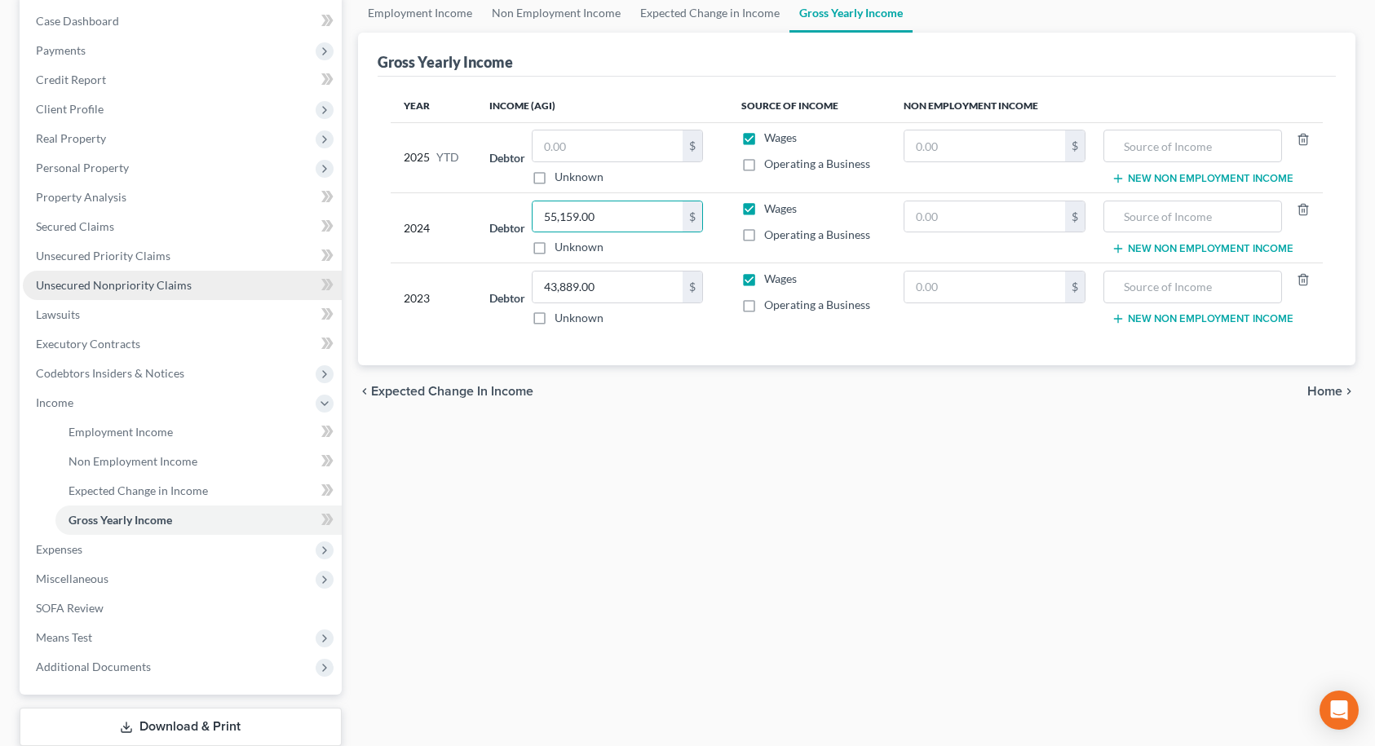
click at [96, 280] on span "Unsecured Nonpriority Claims" at bounding box center [114, 285] width 156 height 14
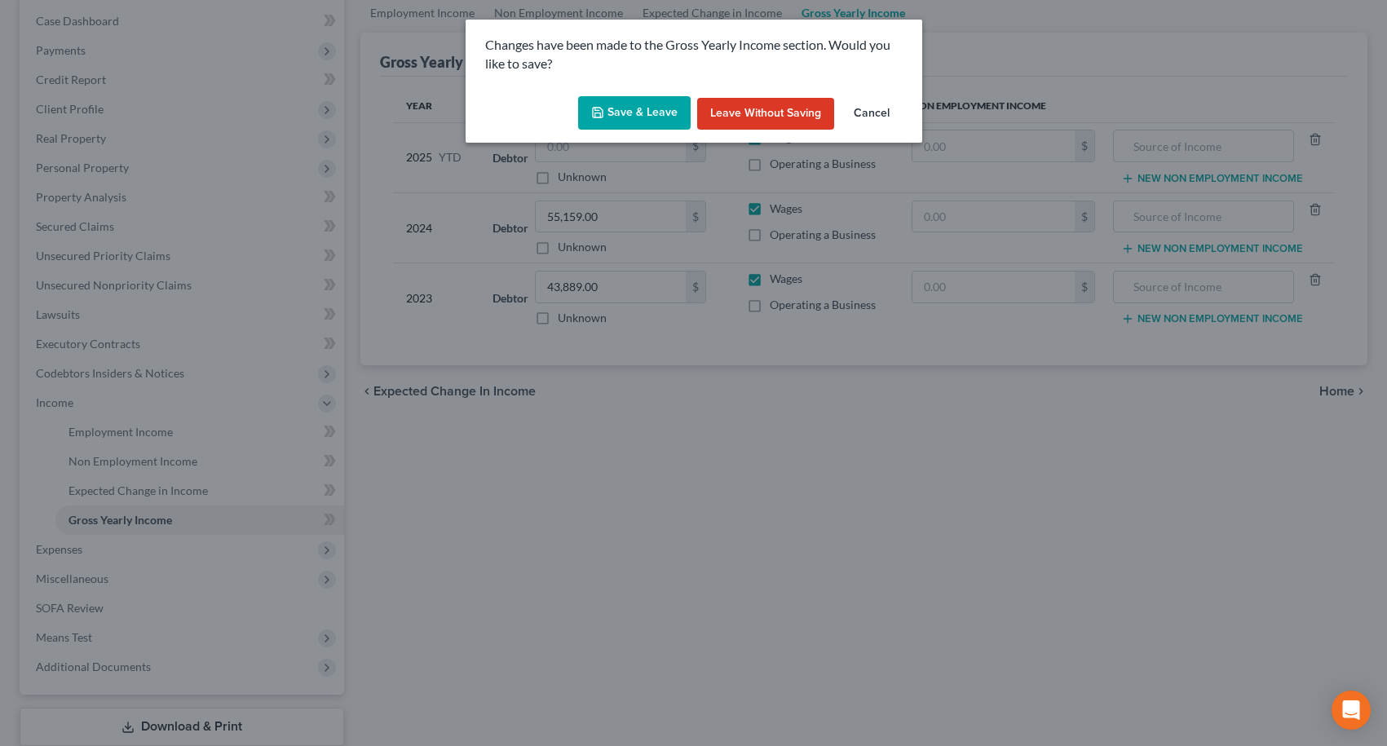
click at [638, 107] on button "Save & Leave" at bounding box center [634, 113] width 113 height 34
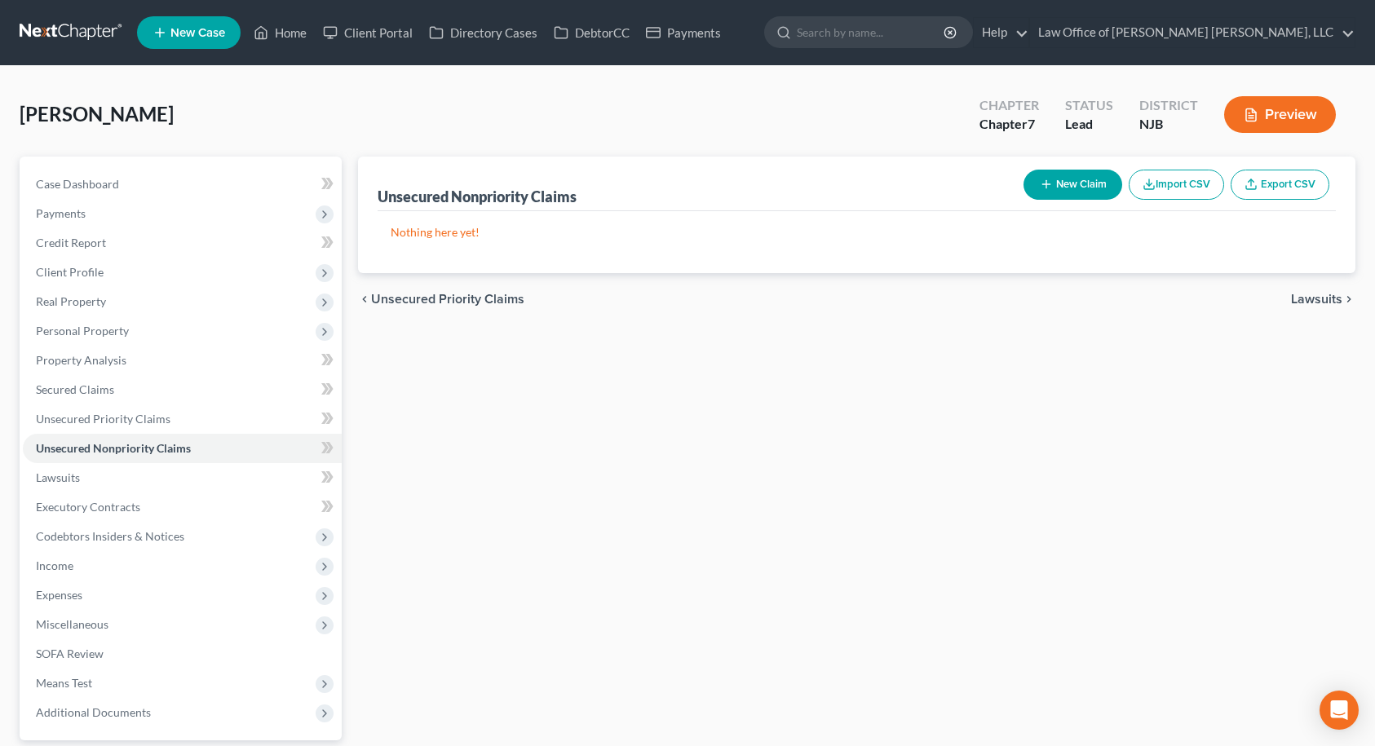
click at [1080, 191] on button "New Claim" at bounding box center [1072, 185] width 99 height 30
select select "0"
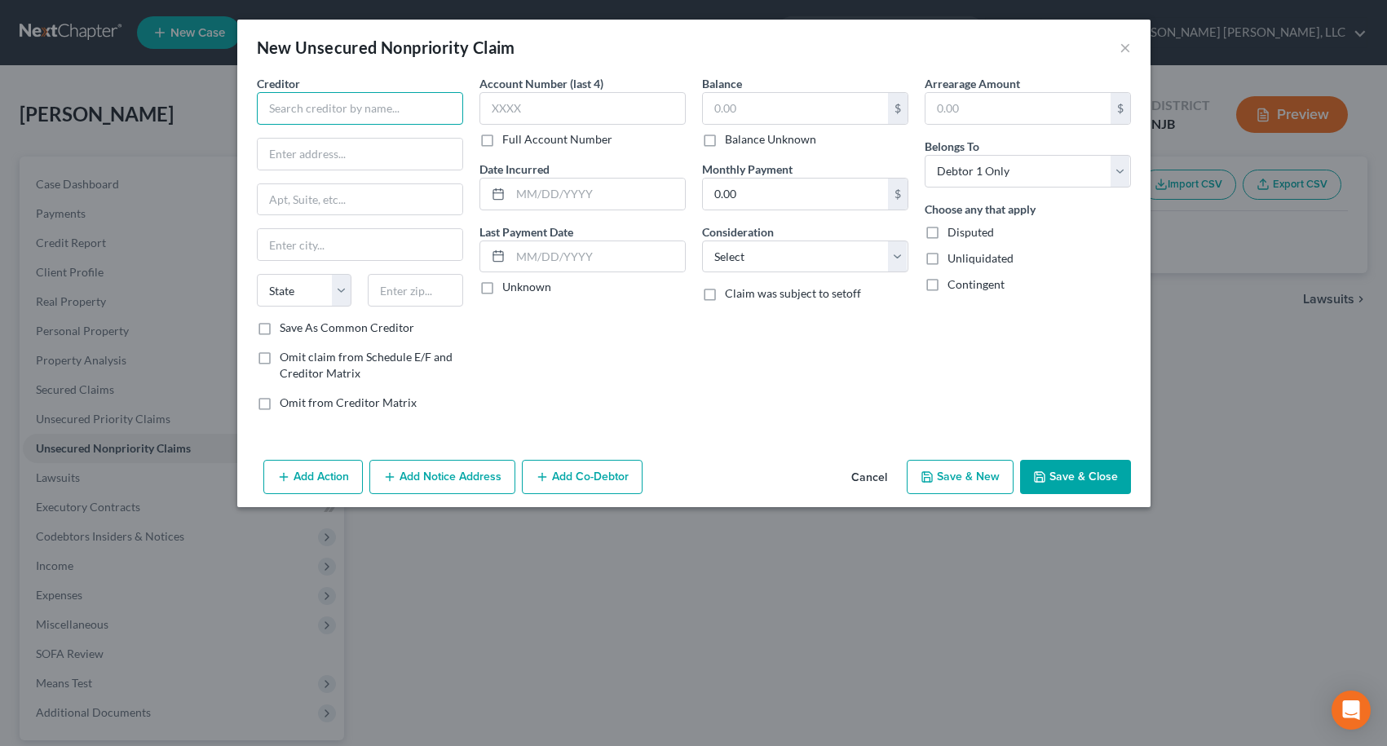
click at [395, 112] on input "text" at bounding box center [360, 108] width 206 height 33
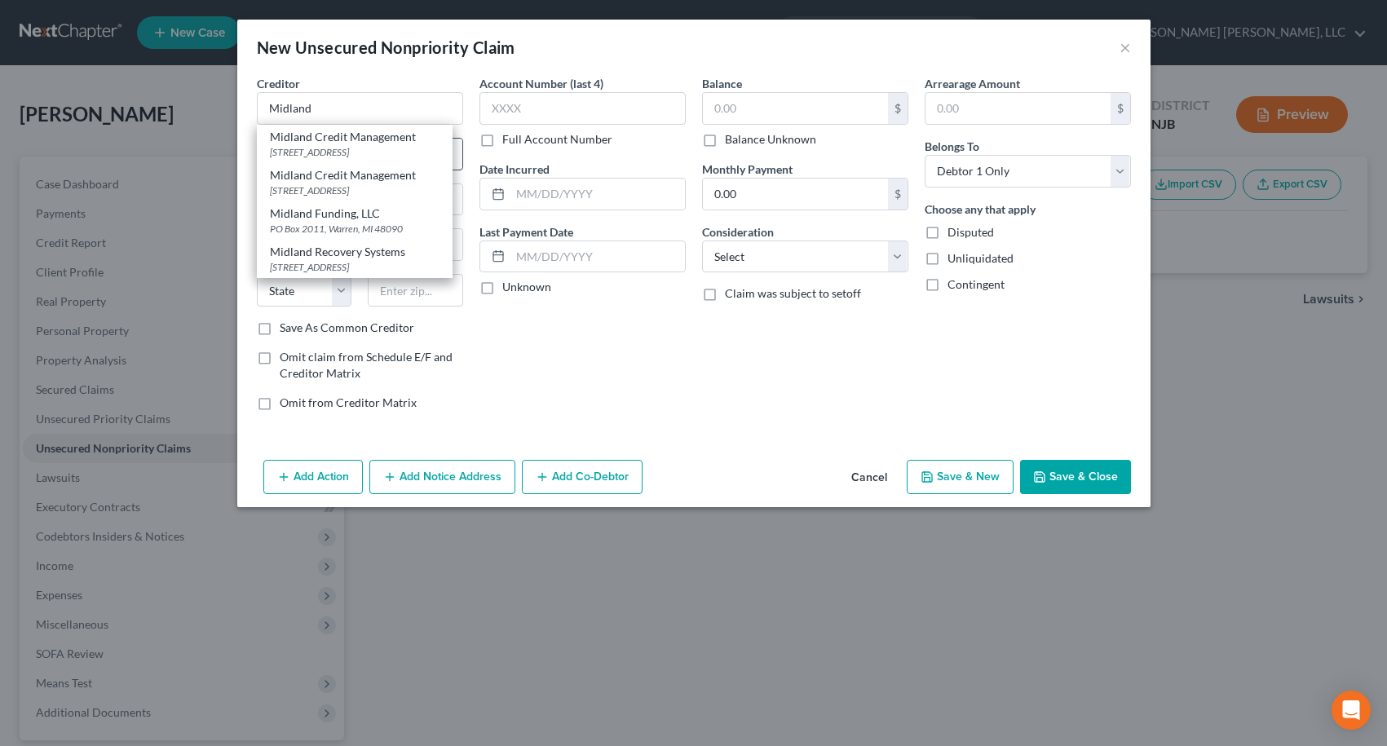
click at [383, 143] on div "Midland Credit Management" at bounding box center [355, 137] width 170 height 16
type input "Midland Credit Management"
type input "350 Camino De La Reina"
type input "Suite 100"
type input "San Diego"
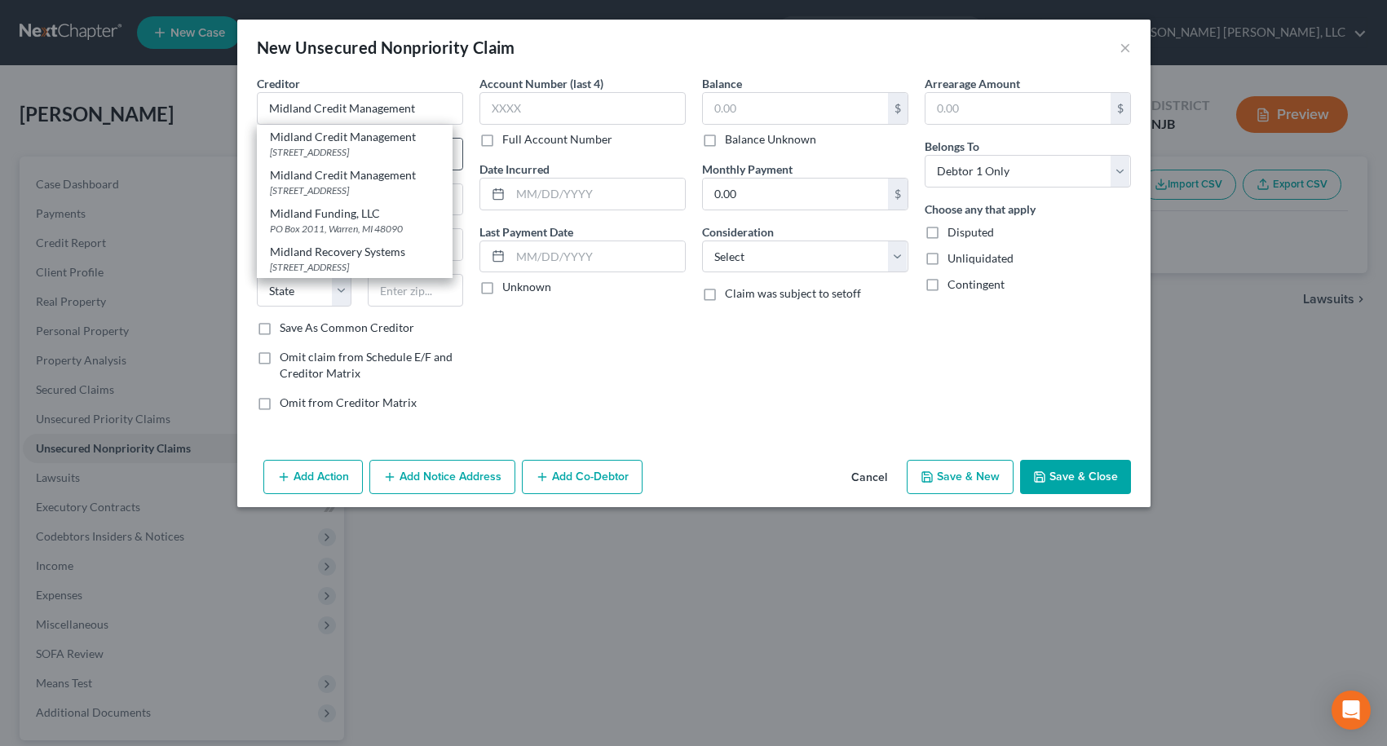
select select "4"
type input "92108"
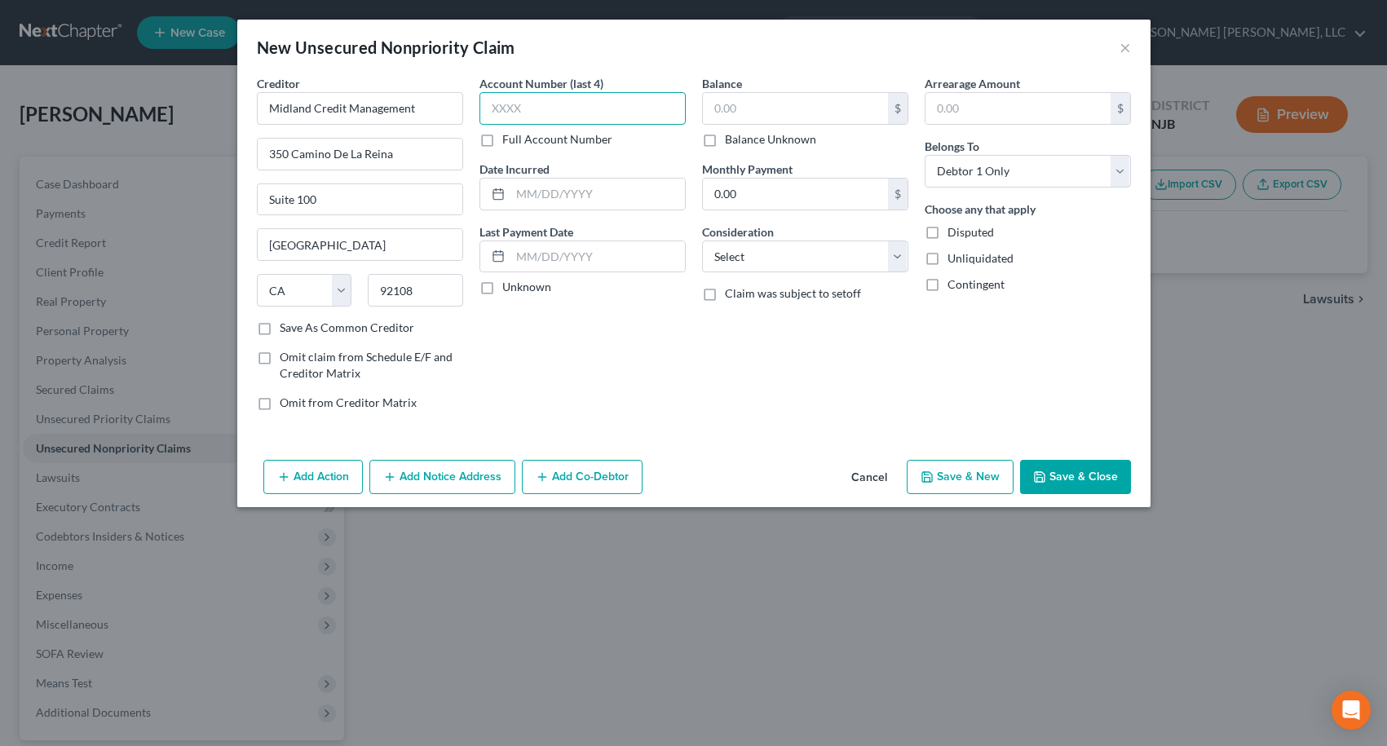
click at [603, 104] on input "text" at bounding box center [582, 108] width 206 height 33
type input "6171"
click at [807, 99] on input "text" at bounding box center [795, 108] width 185 height 31
type input "5,709.09"
click at [802, 259] on select "Select Cable / Satellite Services Collection Agency Credit Card Debt Debt Couns…" at bounding box center [805, 257] width 206 height 33
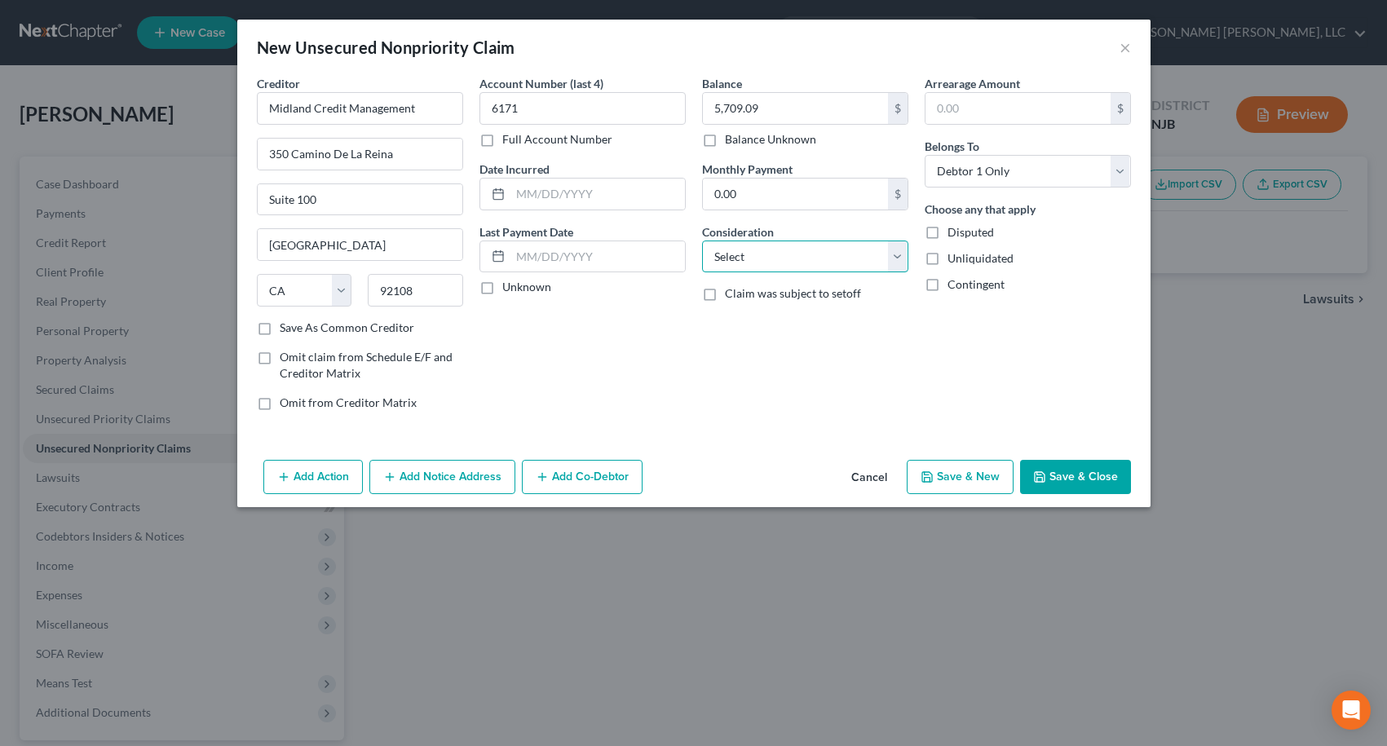
select select "14"
click at [702, 241] on select "Select Cable / Satellite Services Collection Agency Credit Card Debt Debt Couns…" at bounding box center [805, 257] width 206 height 33
click at [750, 319] on input "text" at bounding box center [805, 318] width 205 height 31
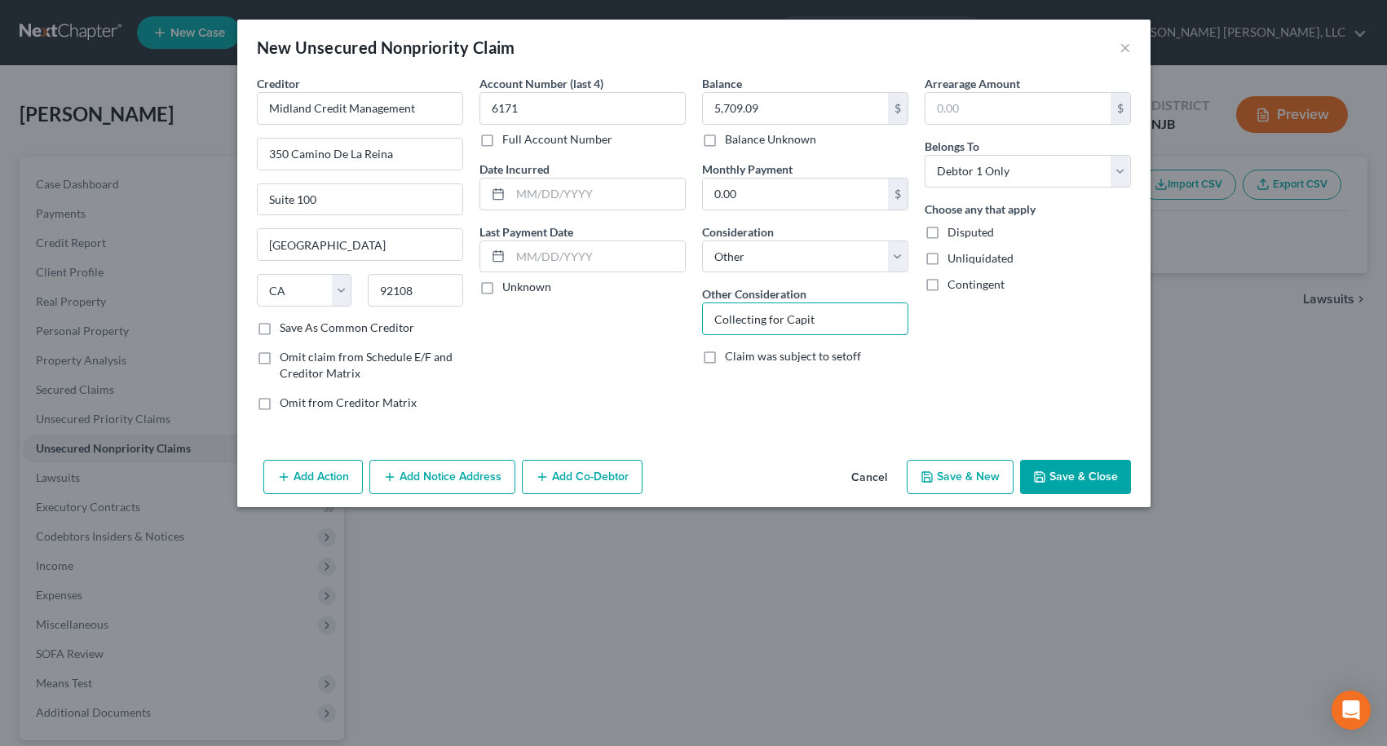
type input "Collecting for Capital One"
click at [1062, 482] on button "Save & Close" at bounding box center [1075, 477] width 111 height 34
